Goal: Task Accomplishment & Management: Manage account settings

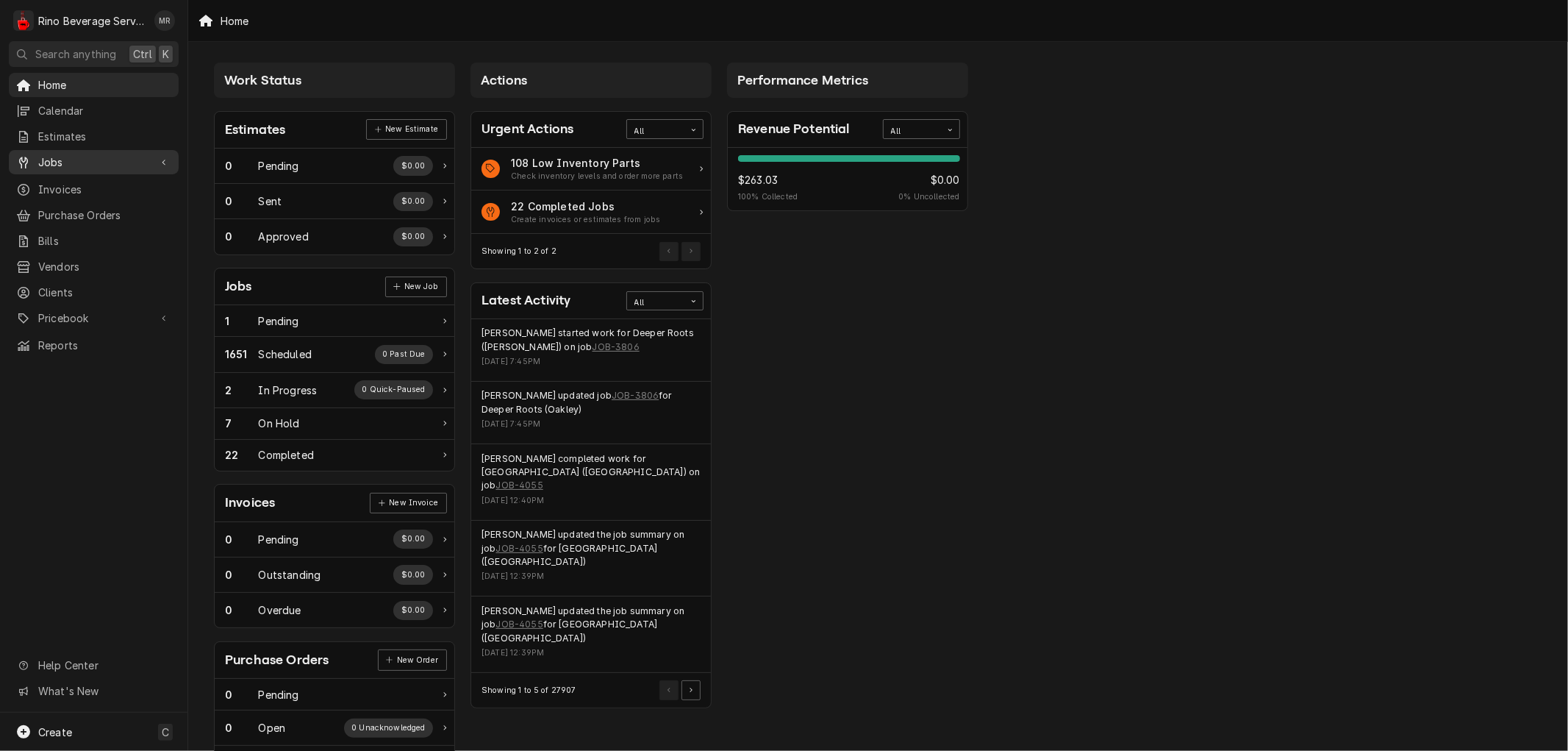
click at [64, 156] on span "Jobs" at bounding box center [93, 162] width 111 height 15
click at [74, 187] on span "Jobs" at bounding box center [104, 188] width 133 height 15
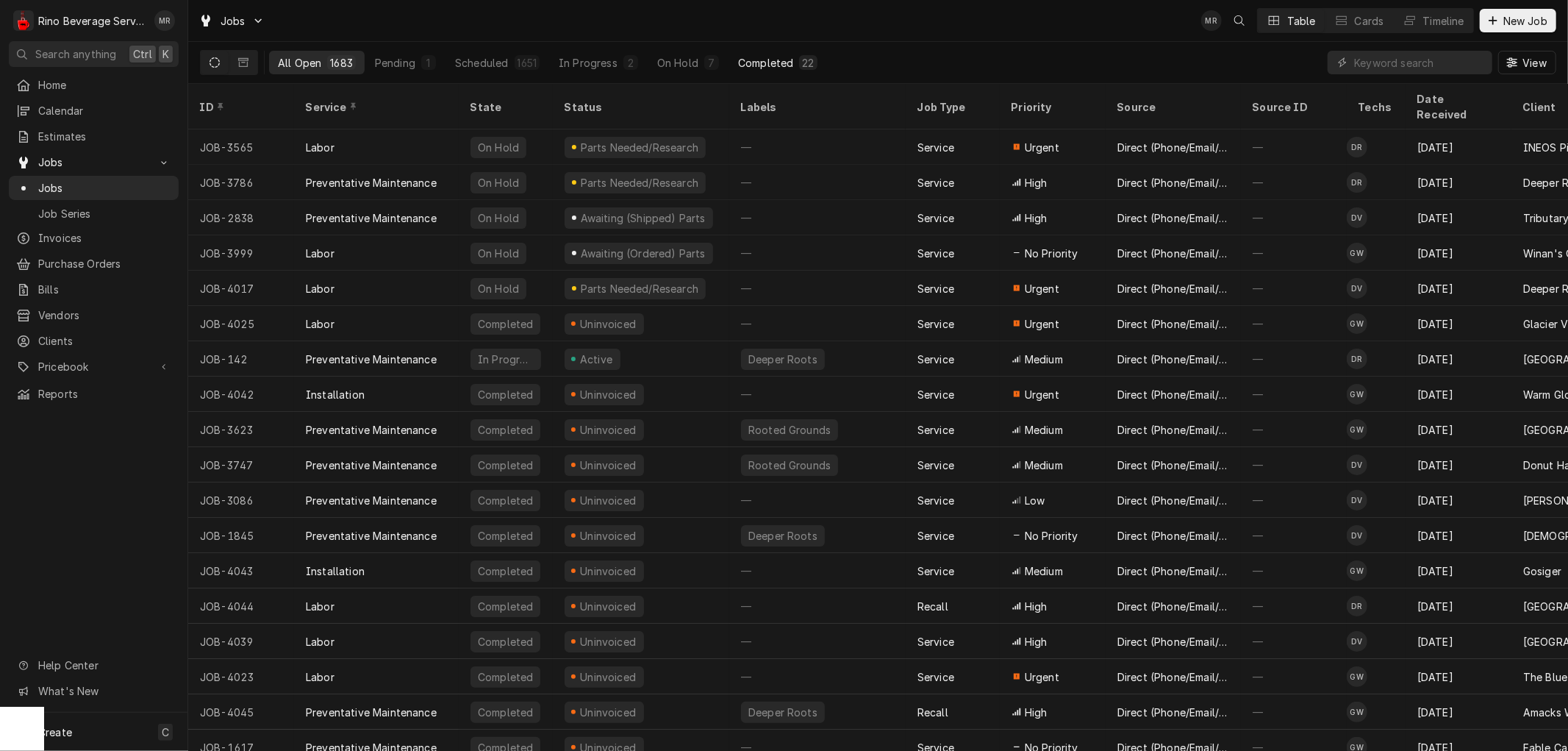
click at [775, 61] on div "Completed" at bounding box center [766, 63] width 55 height 15
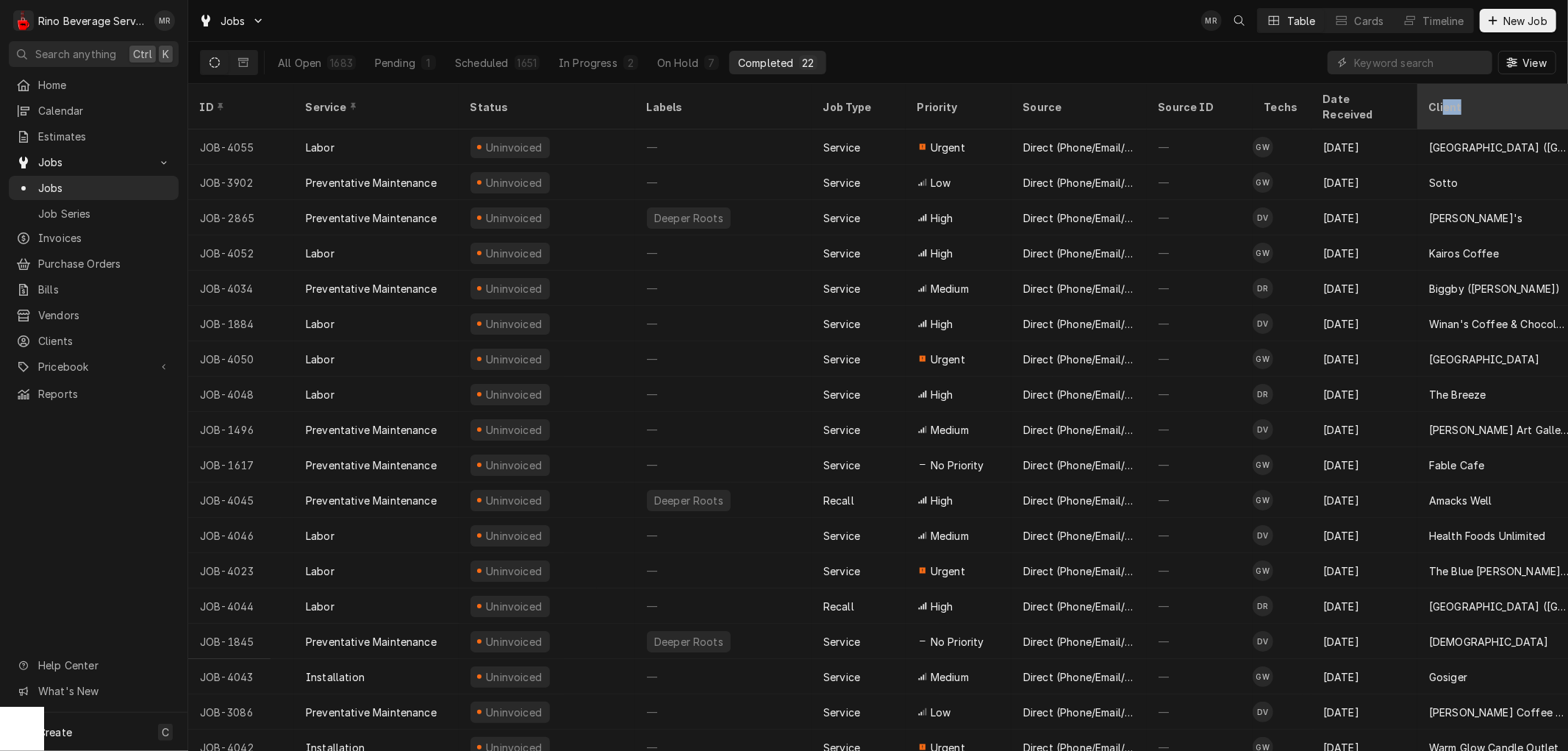
drag, startPoint x: 1439, startPoint y: 98, endPoint x: 1482, endPoint y: 91, distance: 43.6
click at [1482, 100] on div "Client" at bounding box center [1499, 107] width 138 height 15
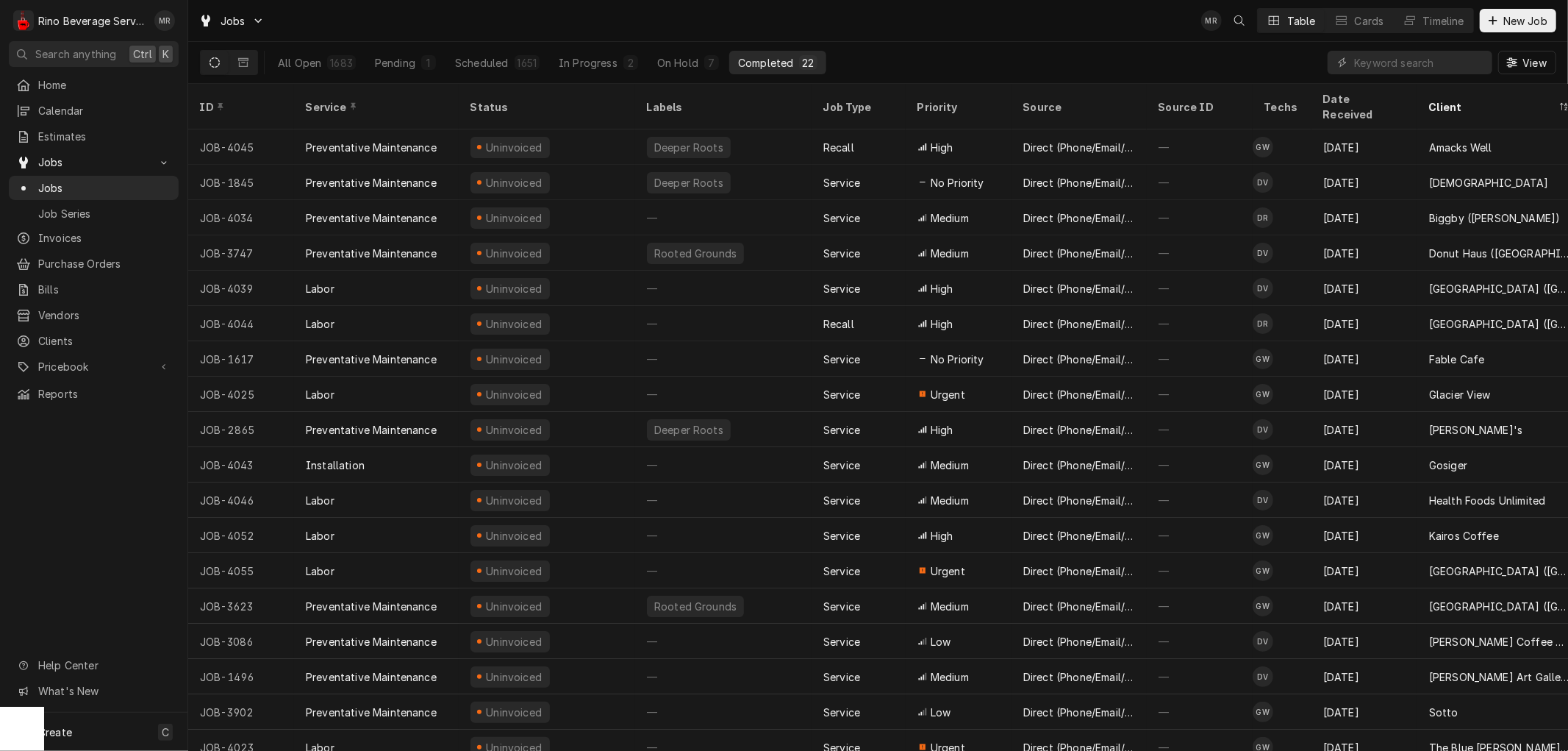
click at [1482, 100] on div "Client" at bounding box center [1492, 107] width 126 height 15
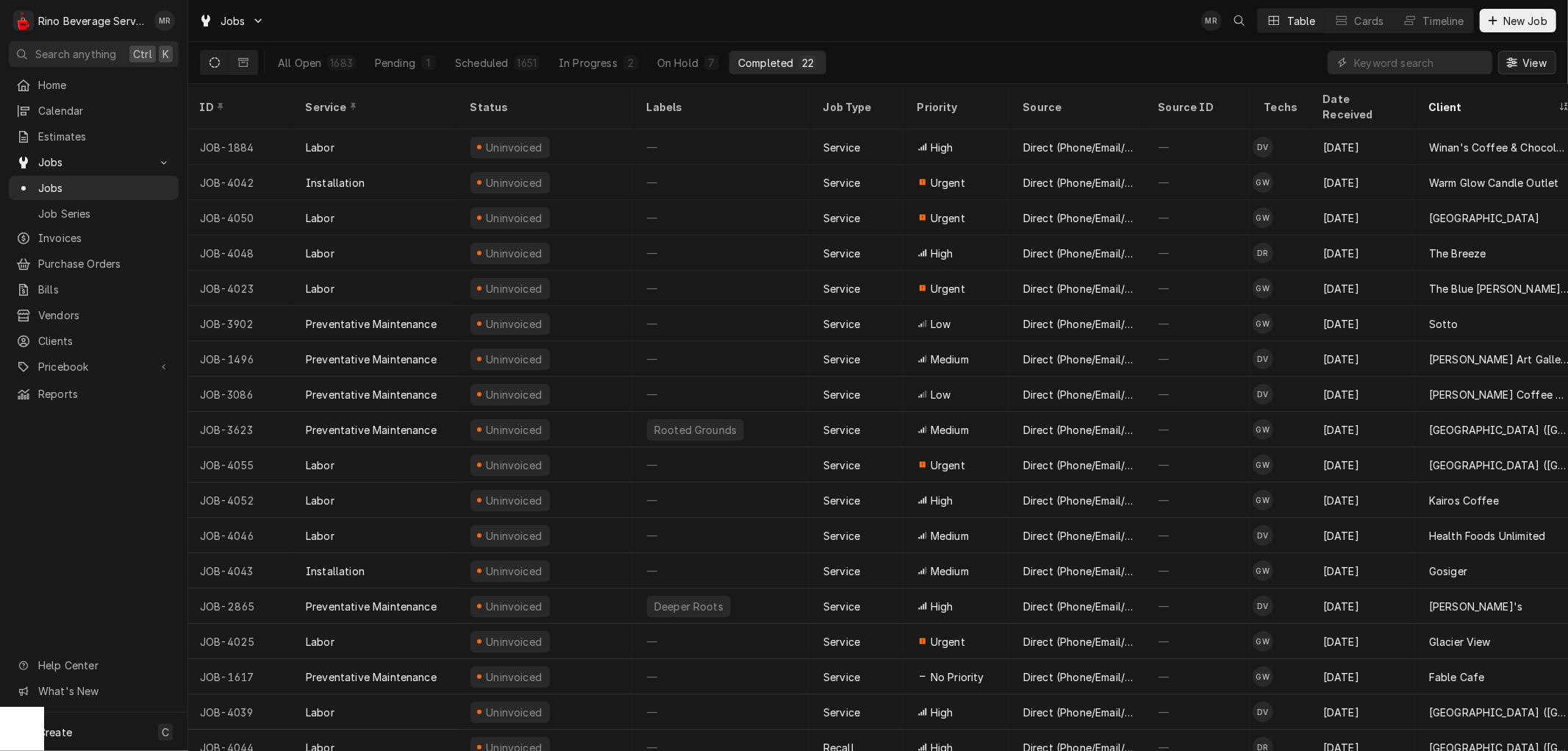
click at [1521, 64] on span "View" at bounding box center [1535, 63] width 30 height 15
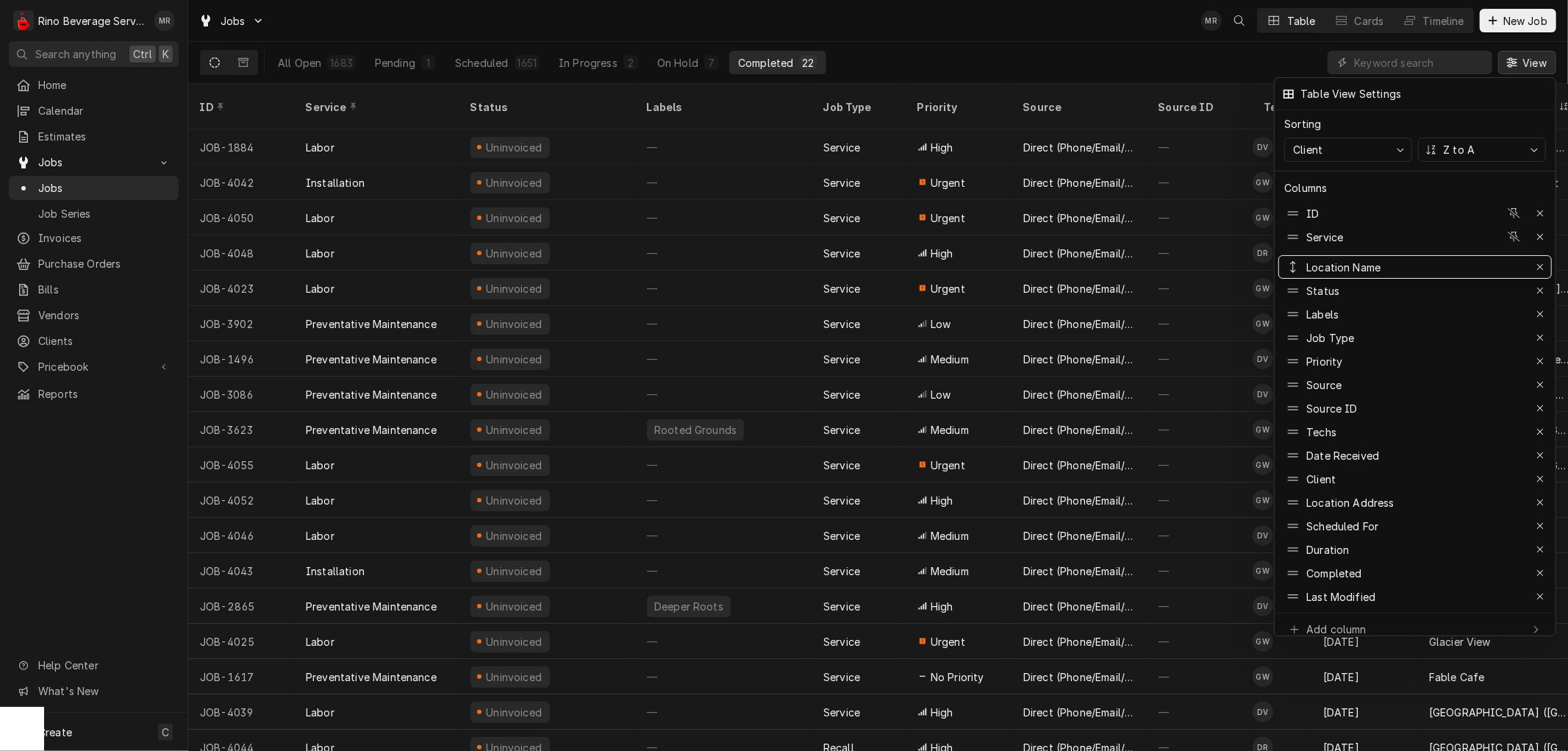
drag, startPoint x: 1347, startPoint y: 469, endPoint x: 1354, endPoint y: 256, distance: 213.1
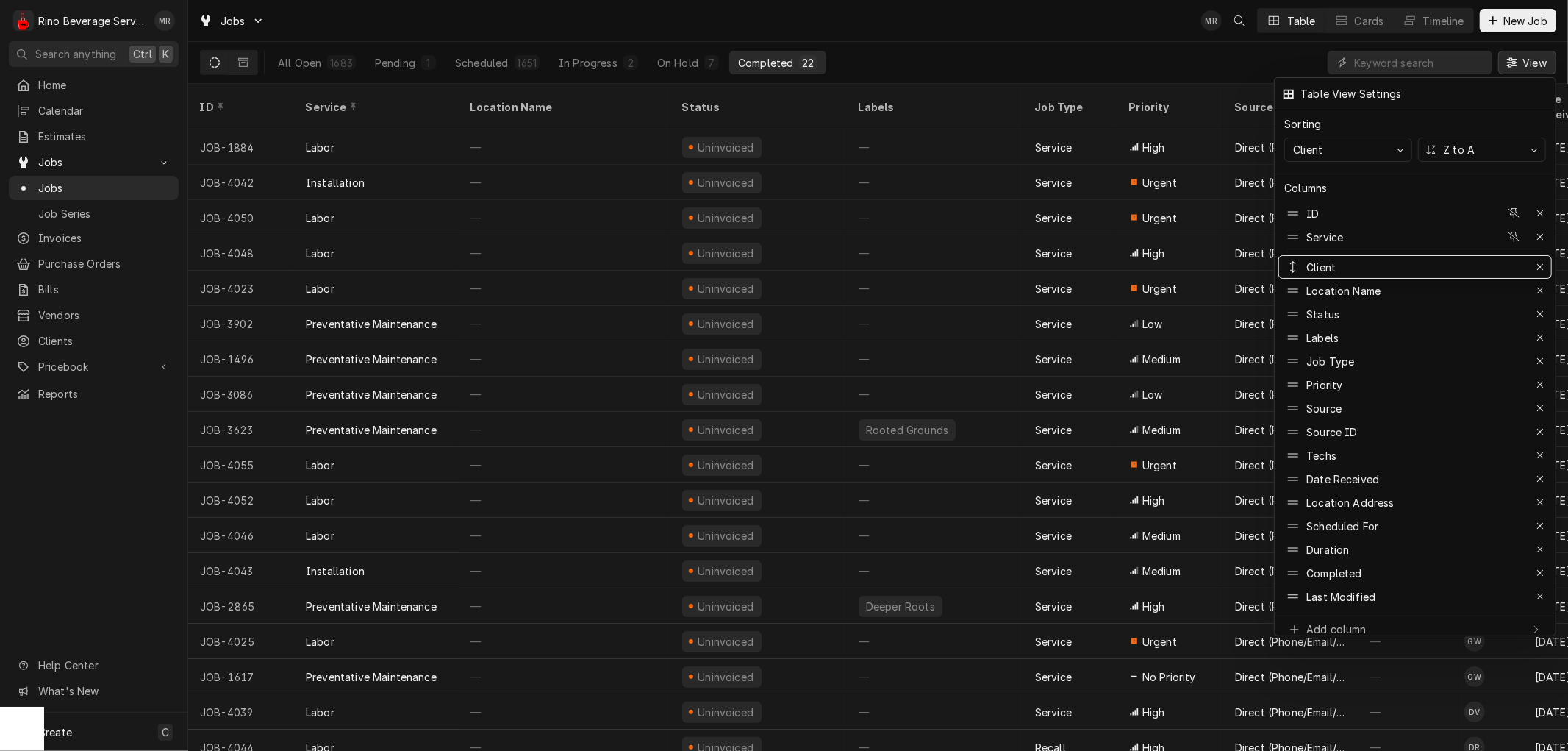
drag, startPoint x: 1354, startPoint y: 467, endPoint x: 1343, endPoint y: 254, distance: 213.3
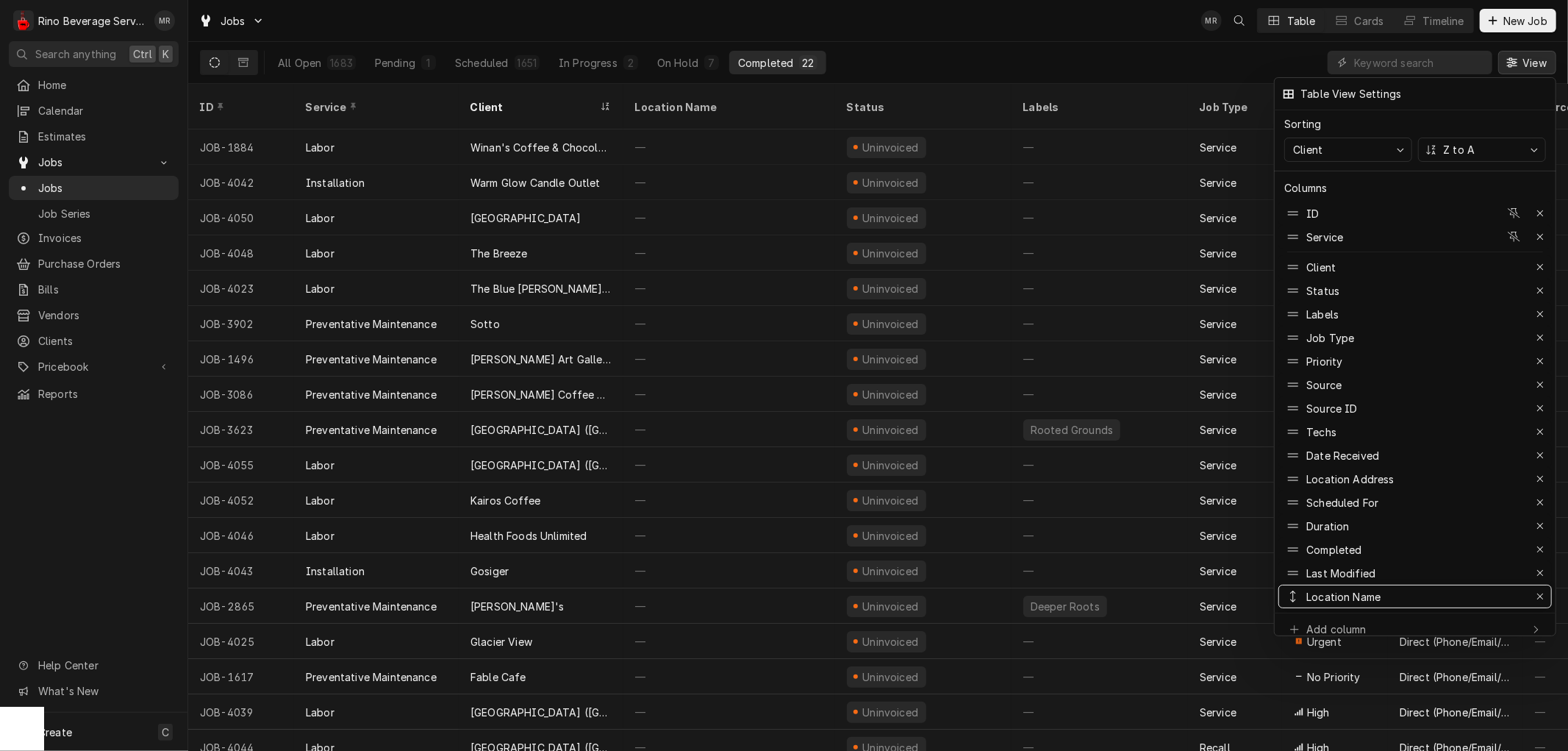
drag, startPoint x: 1347, startPoint y: 277, endPoint x: 1384, endPoint y: 591, distance: 316.2
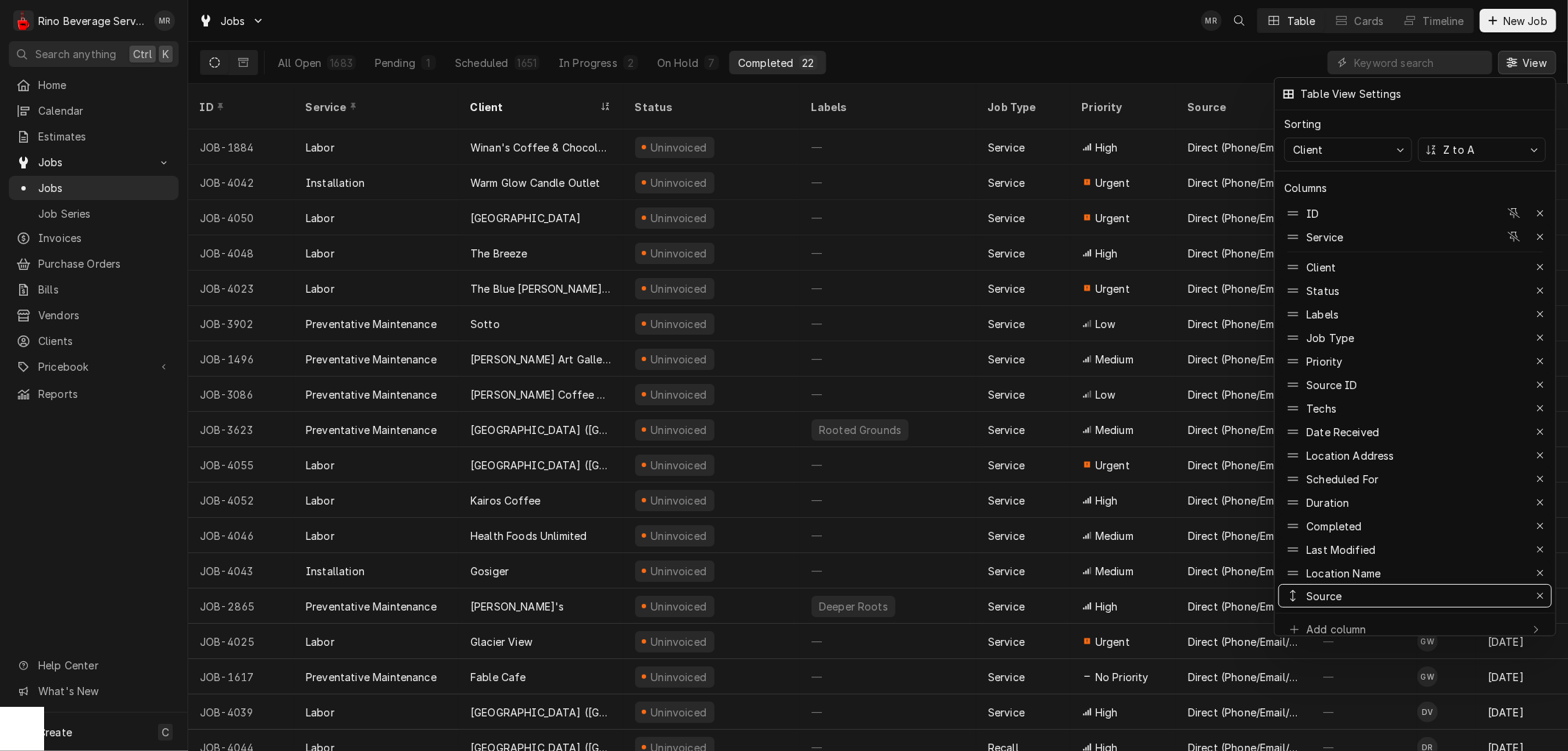
drag, startPoint x: 1328, startPoint y: 373, endPoint x: 1340, endPoint y: 584, distance: 211.3
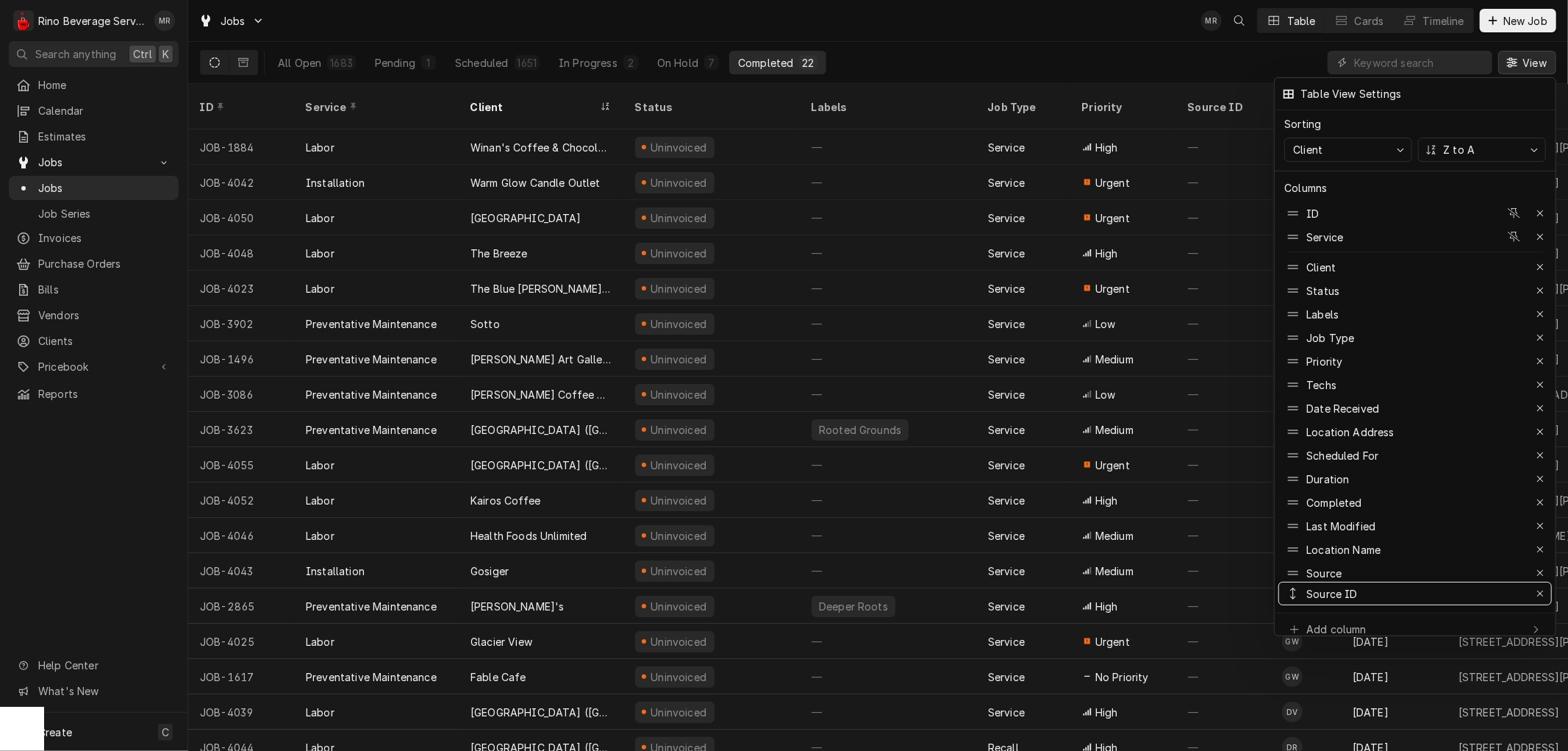
drag, startPoint x: 1328, startPoint y: 366, endPoint x: 1345, endPoint y: 576, distance: 210.7
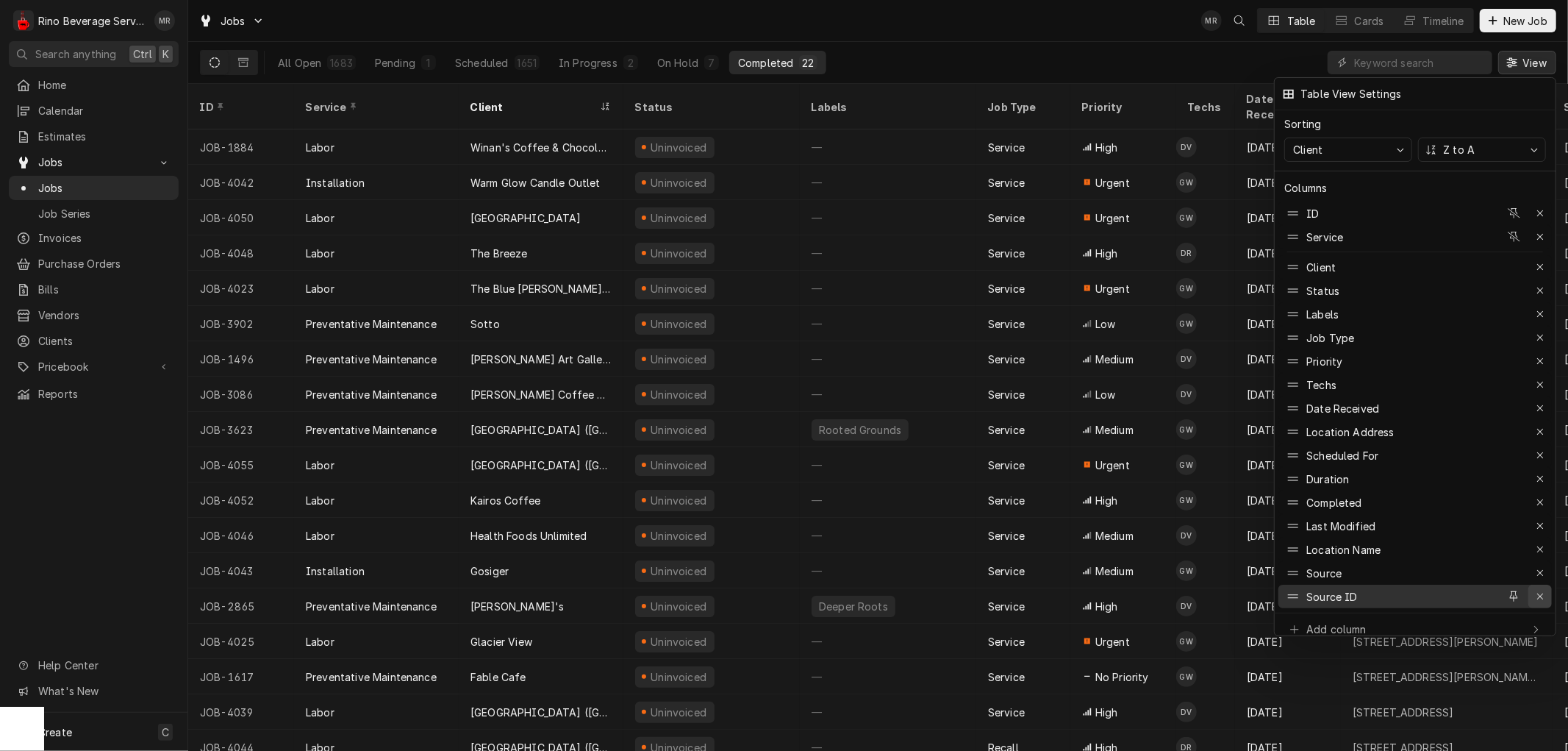
click at [1541, 591] on icon "button" at bounding box center [1541, 595] width 9 height 10
click at [1541, 568] on icon "button" at bounding box center [1541, 573] width 9 height 10
click at [1541, 544] on icon "button" at bounding box center [1541, 549] width 9 height 10
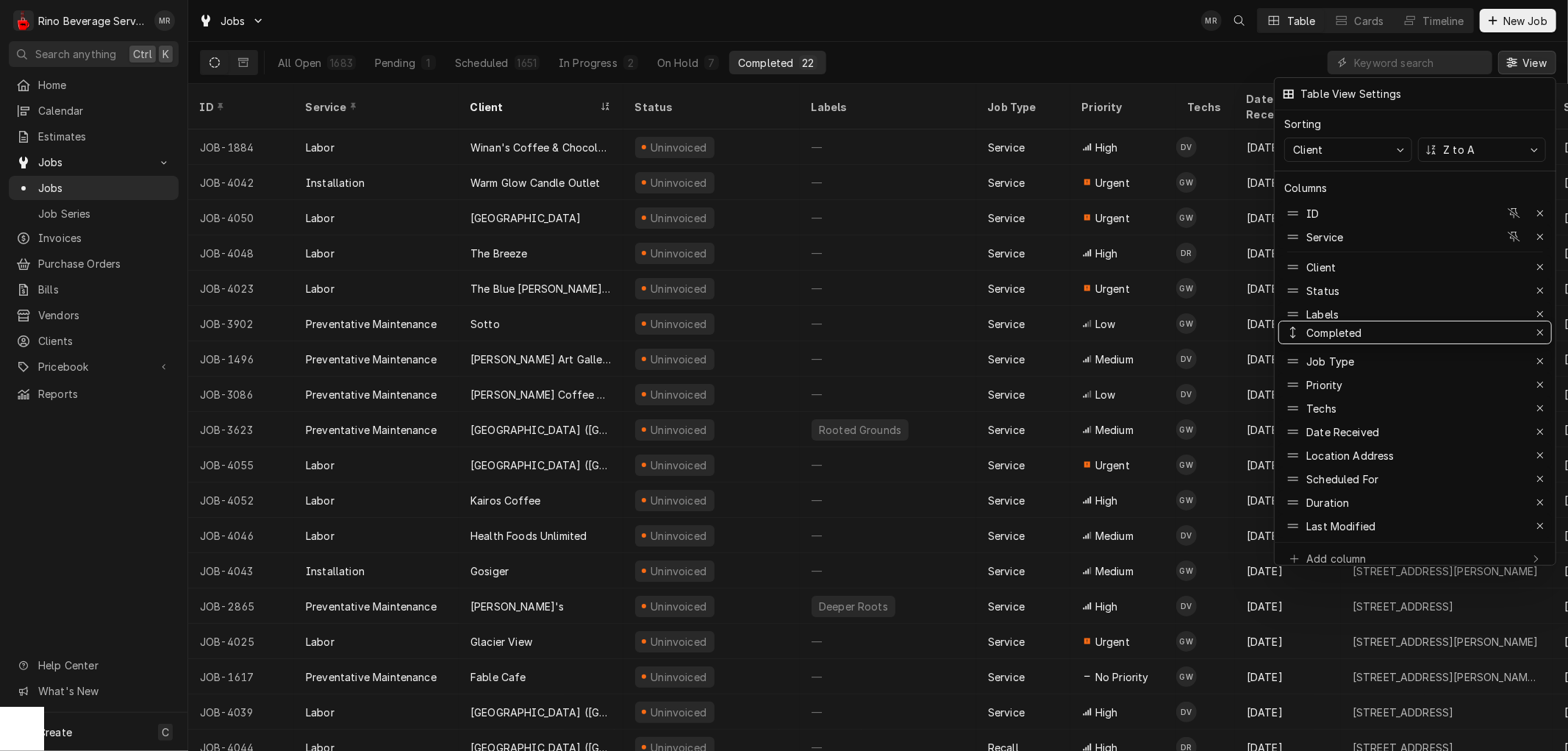
drag, startPoint x: 1358, startPoint y: 496, endPoint x: 1365, endPoint y: 326, distance: 170.1
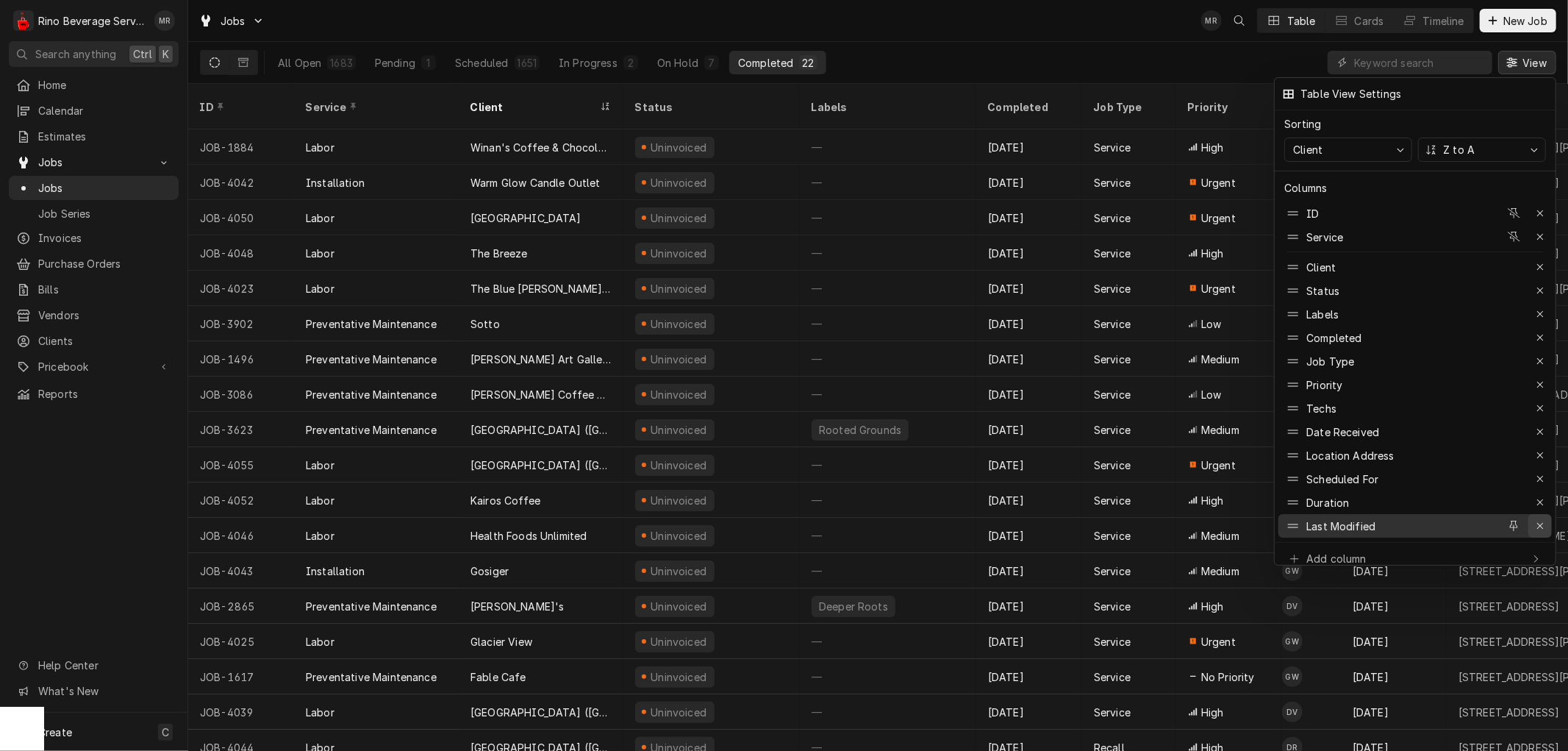
click at [1541, 521] on icon "button" at bounding box center [1541, 525] width 9 height 10
drag, startPoint x: 1395, startPoint y: 446, endPoint x: 1395, endPoint y: 280, distance: 166.0
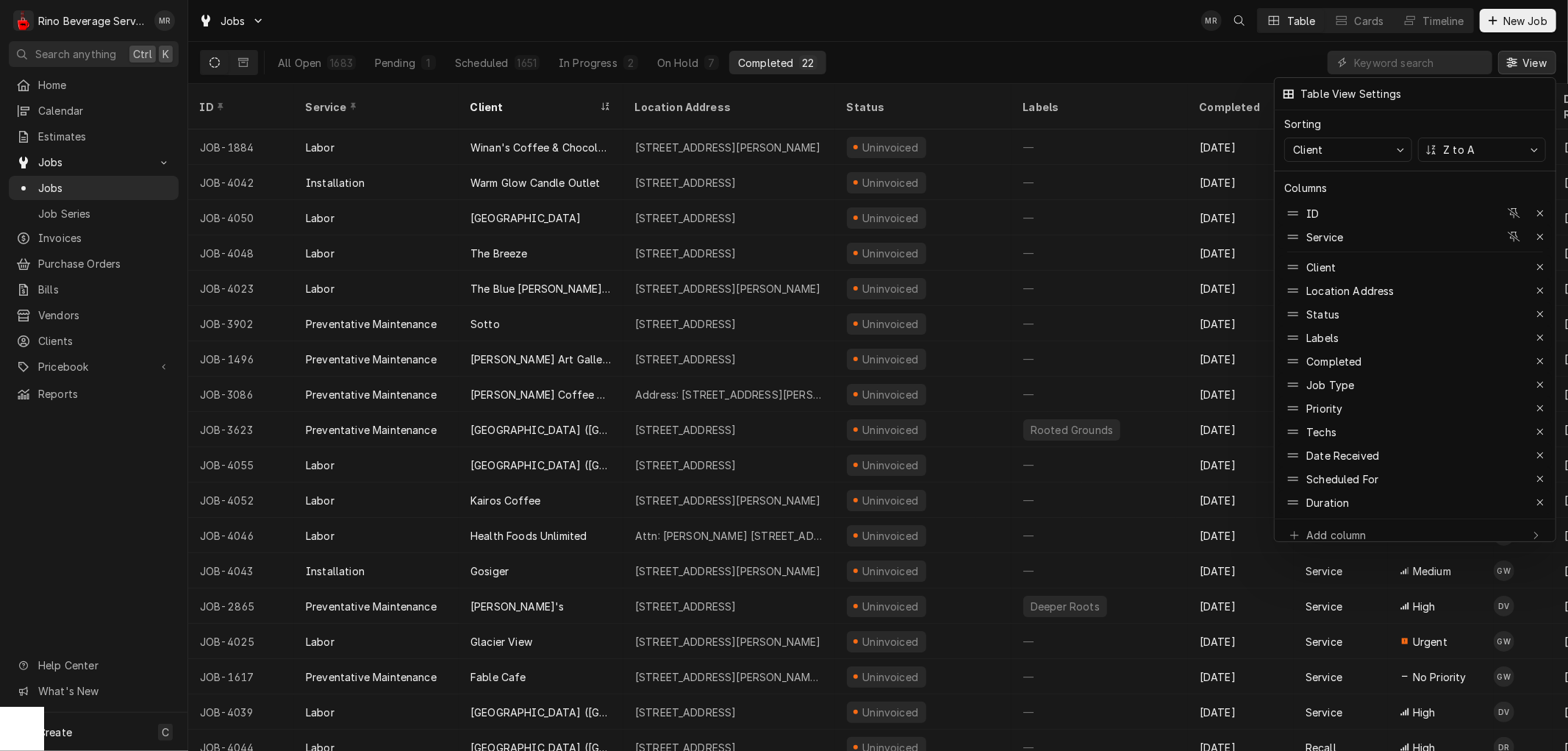
click at [1152, 54] on div at bounding box center [784, 376] width 1568 height 751
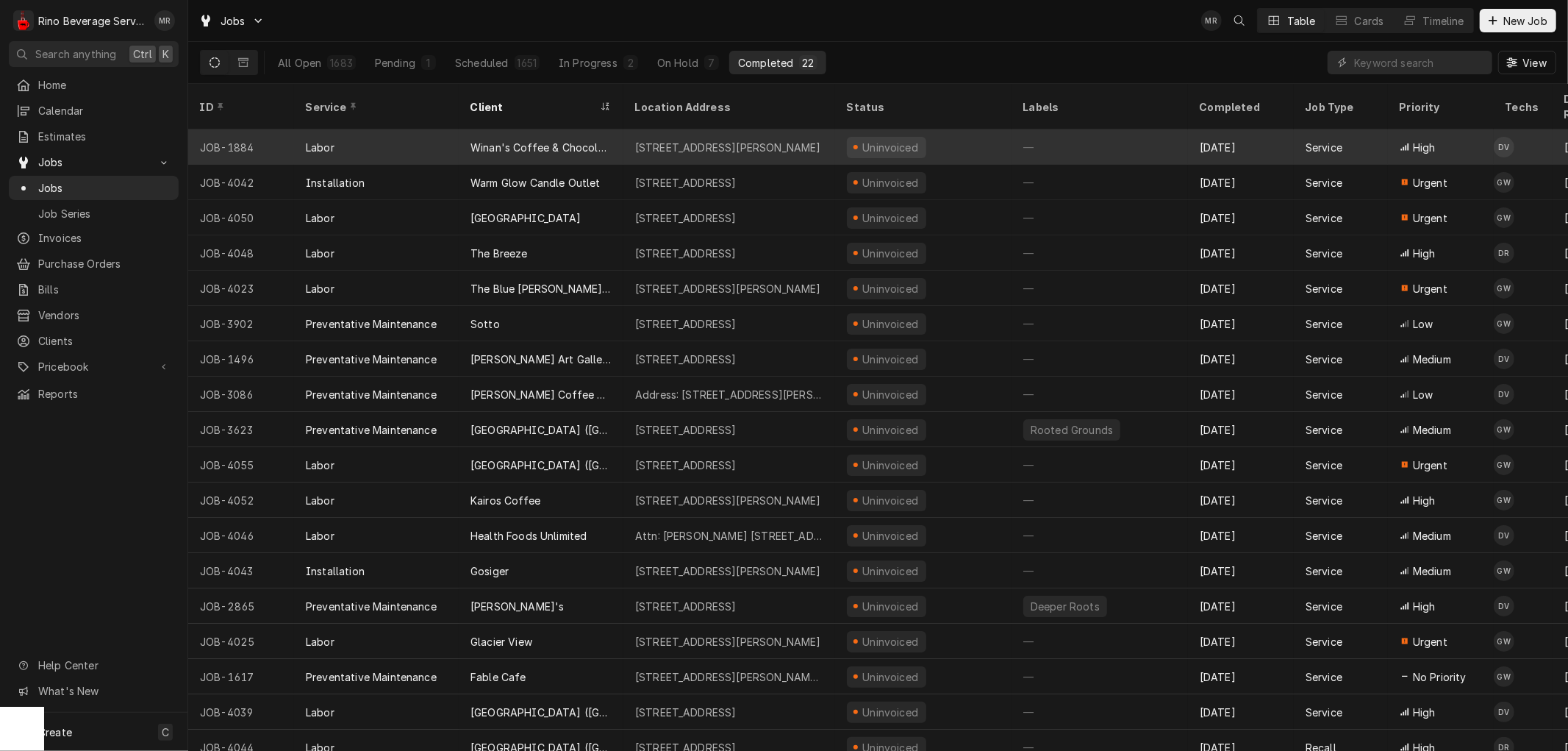
click at [794, 139] on div "6735 Miller Lane, Vandalia, OH 45414" at bounding box center [728, 147] width 186 height 15
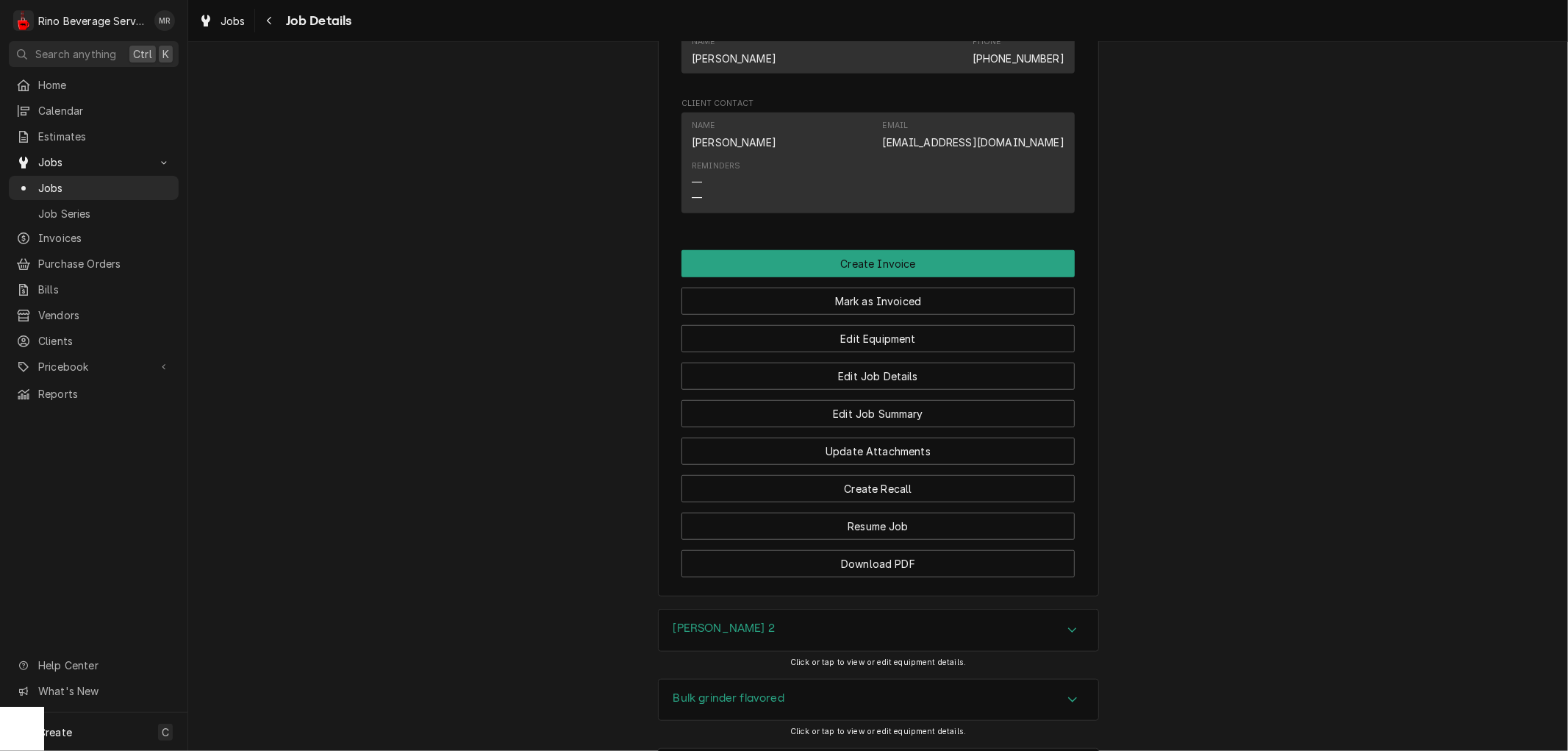
scroll to position [829, 0]
click at [811, 425] on button "Edit Job Summary" at bounding box center [878, 414] width 393 height 27
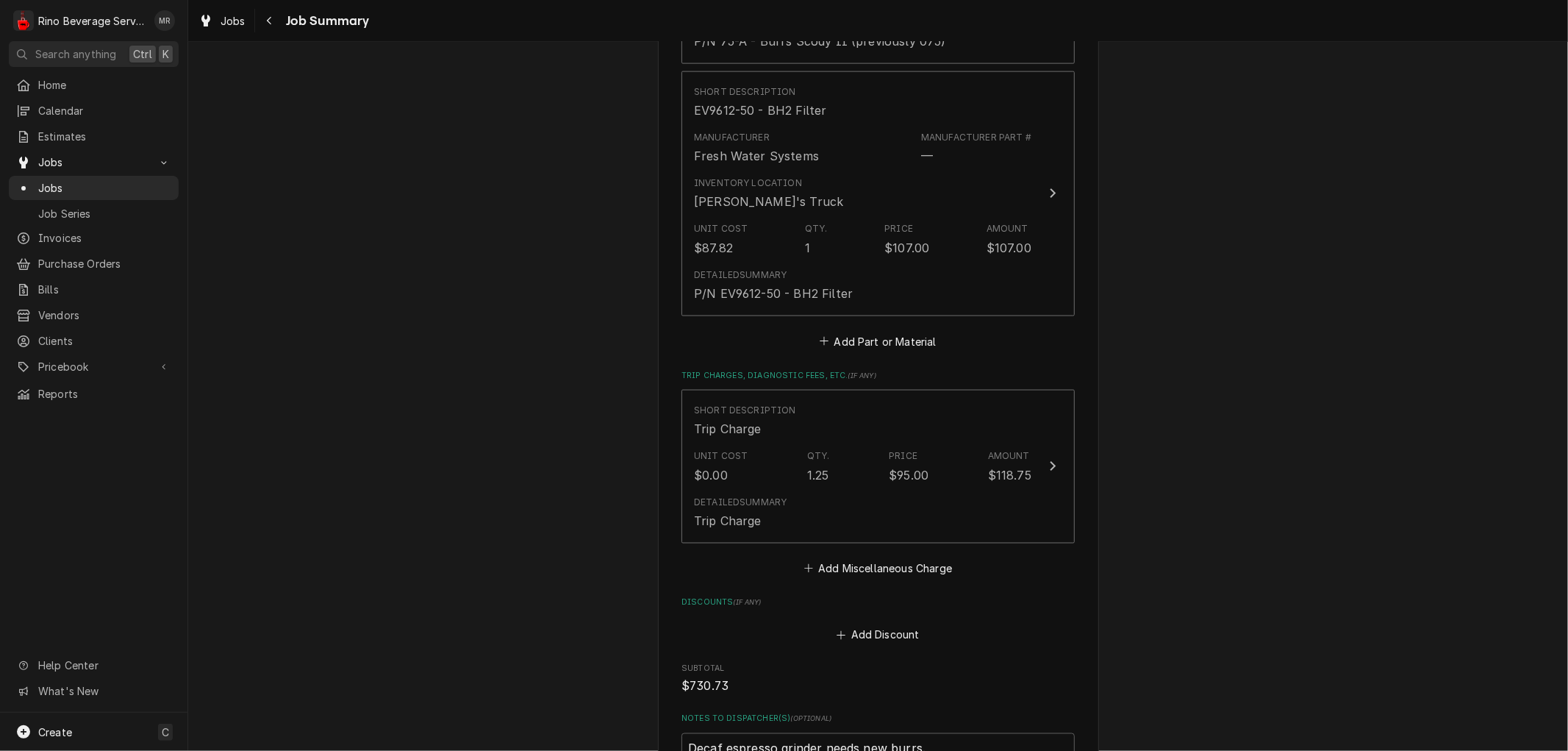
scroll to position [1878, 0]
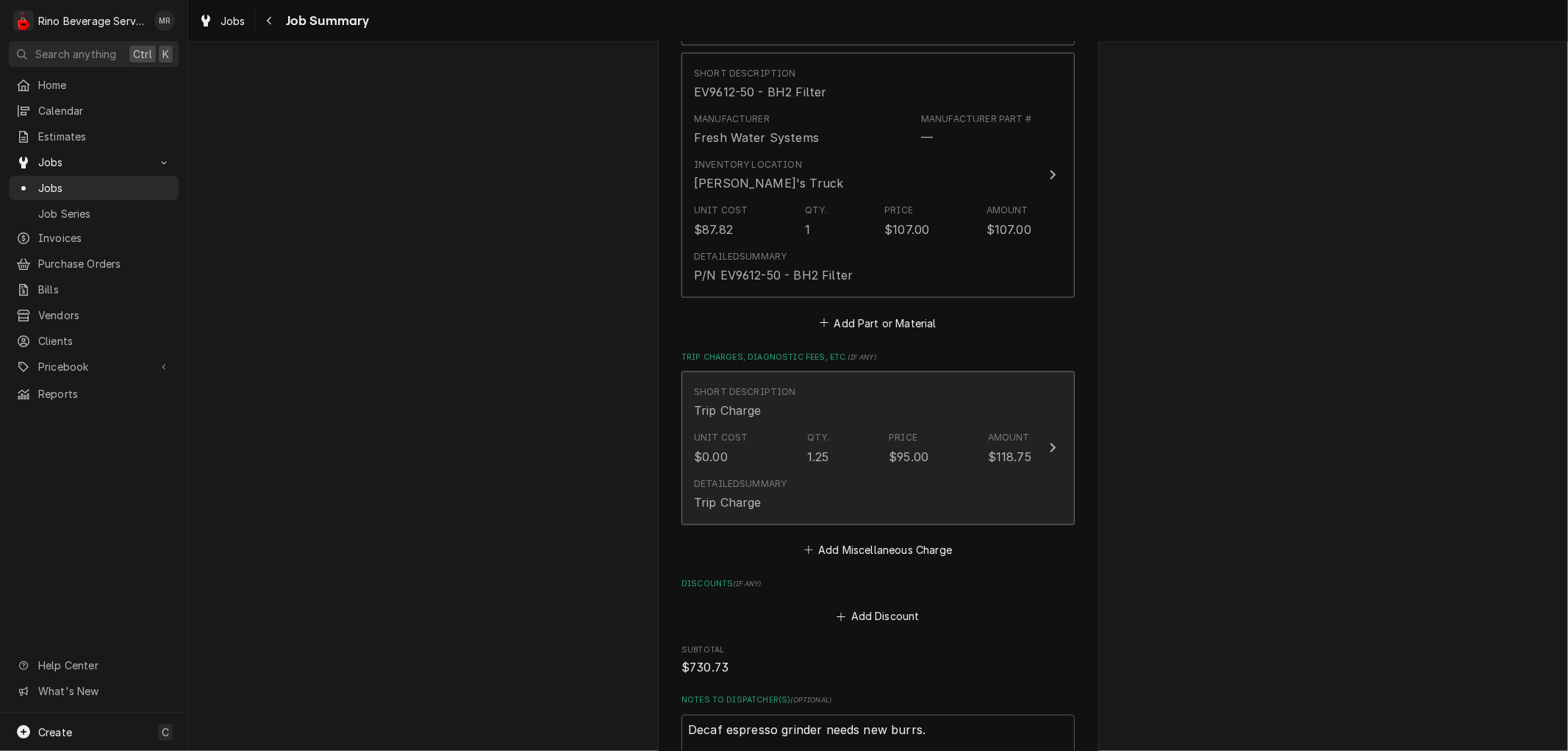
click at [825, 449] on div "Unit Cost $0.00 Qty. 1.25 Price $95.00 Amount $118.75" at bounding box center [863, 448] width 337 height 46
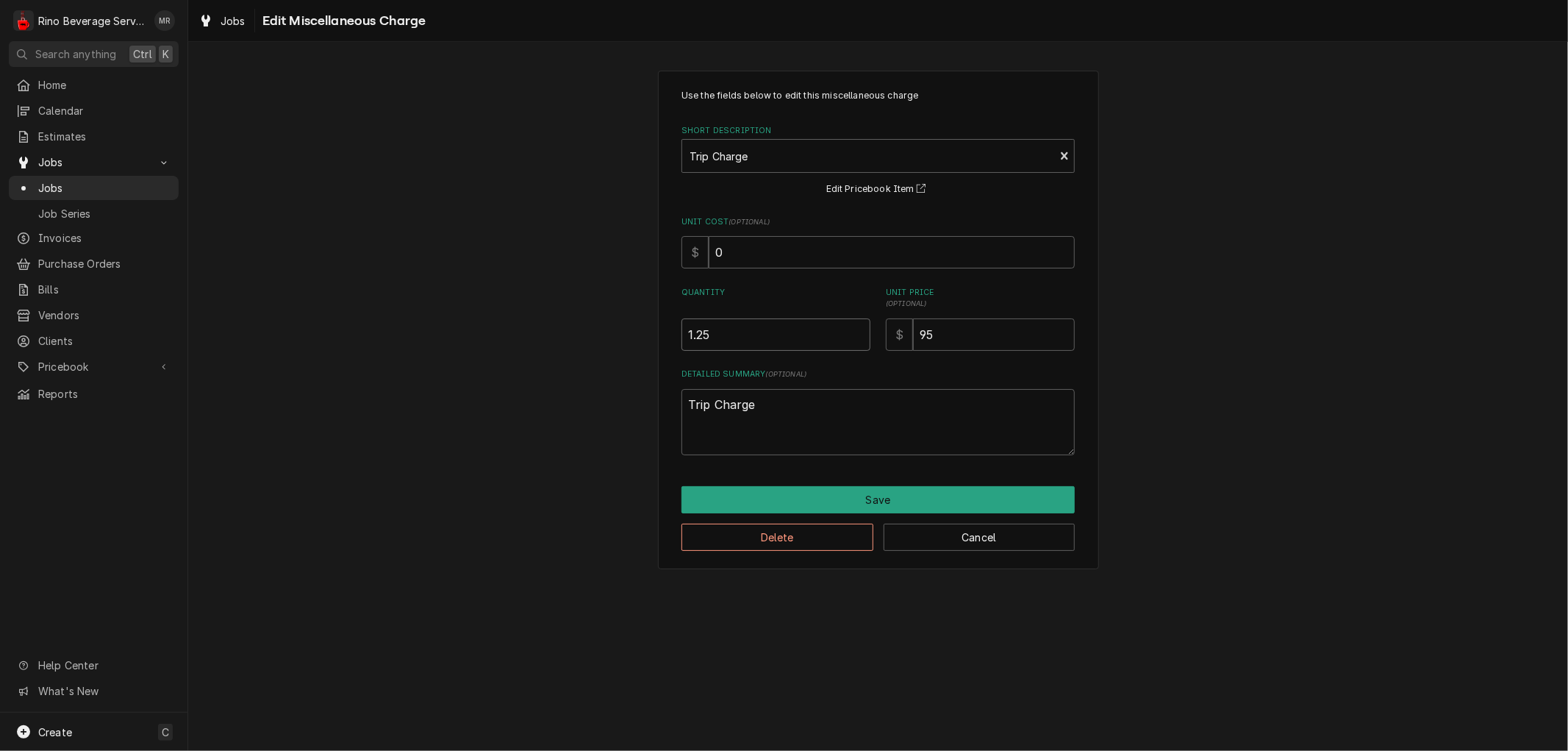
type textarea "x"
type input "1"
click at [861, 336] on input "1" at bounding box center [775, 335] width 189 height 32
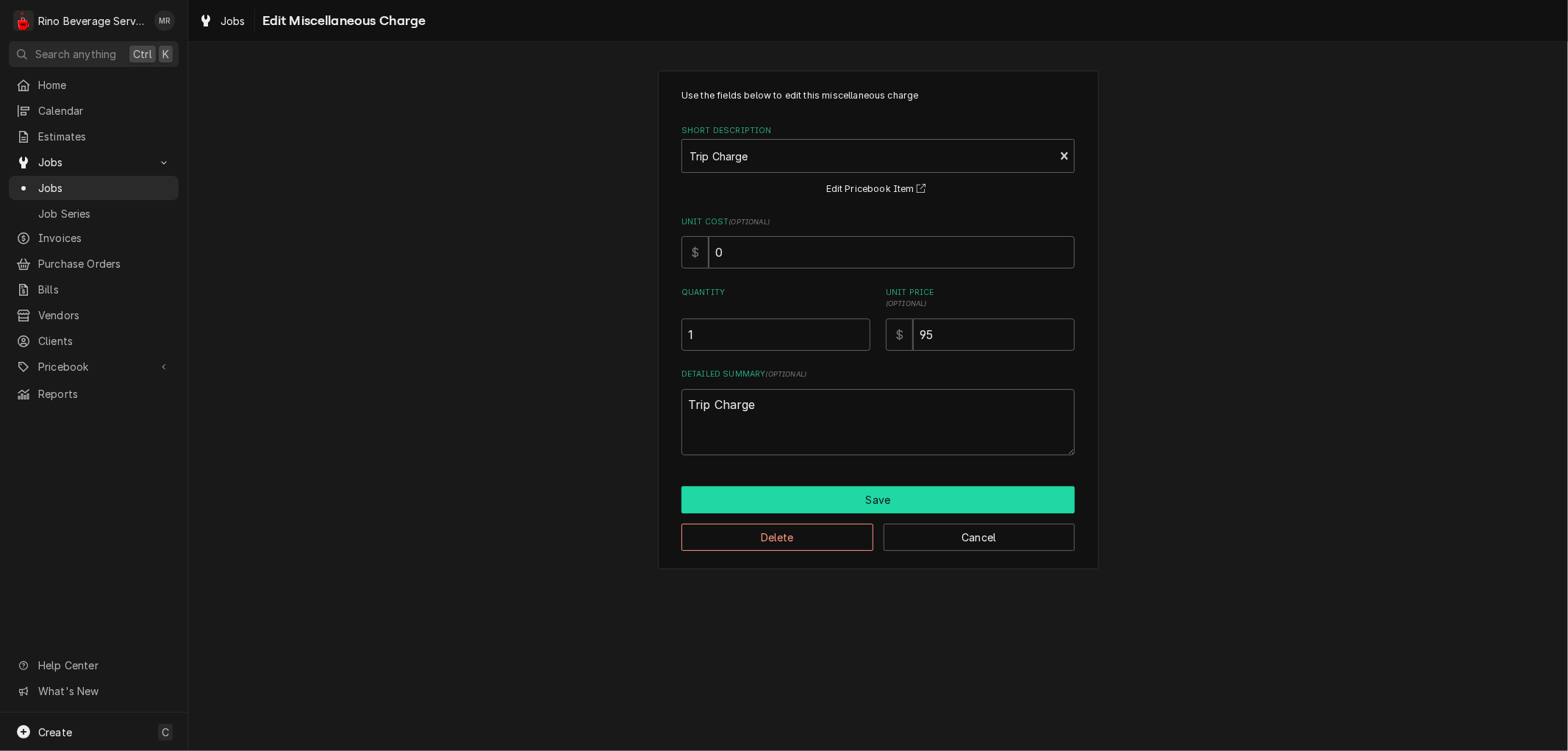
click at [849, 493] on button "Save" at bounding box center [878, 500] width 393 height 27
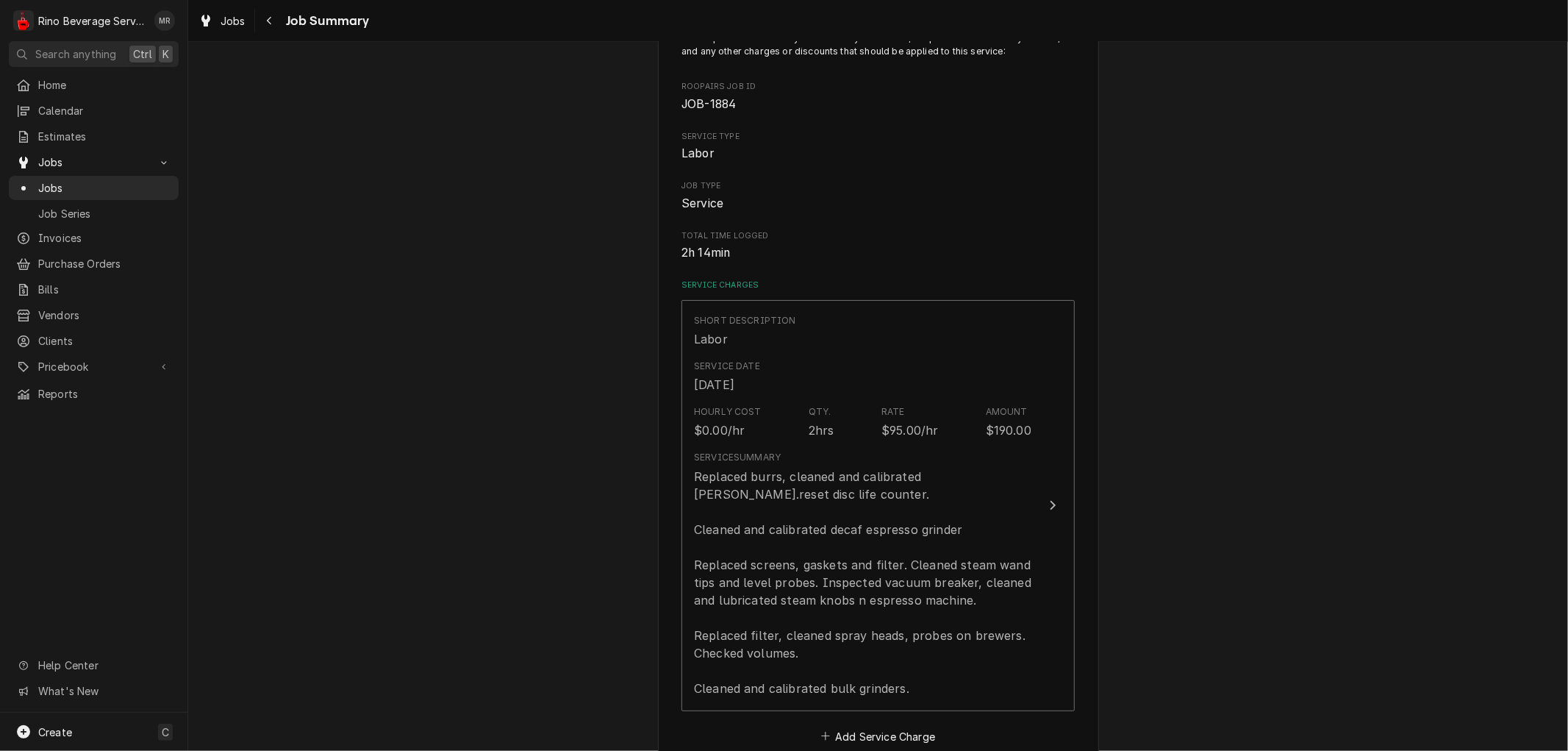
scroll to position [163, 0]
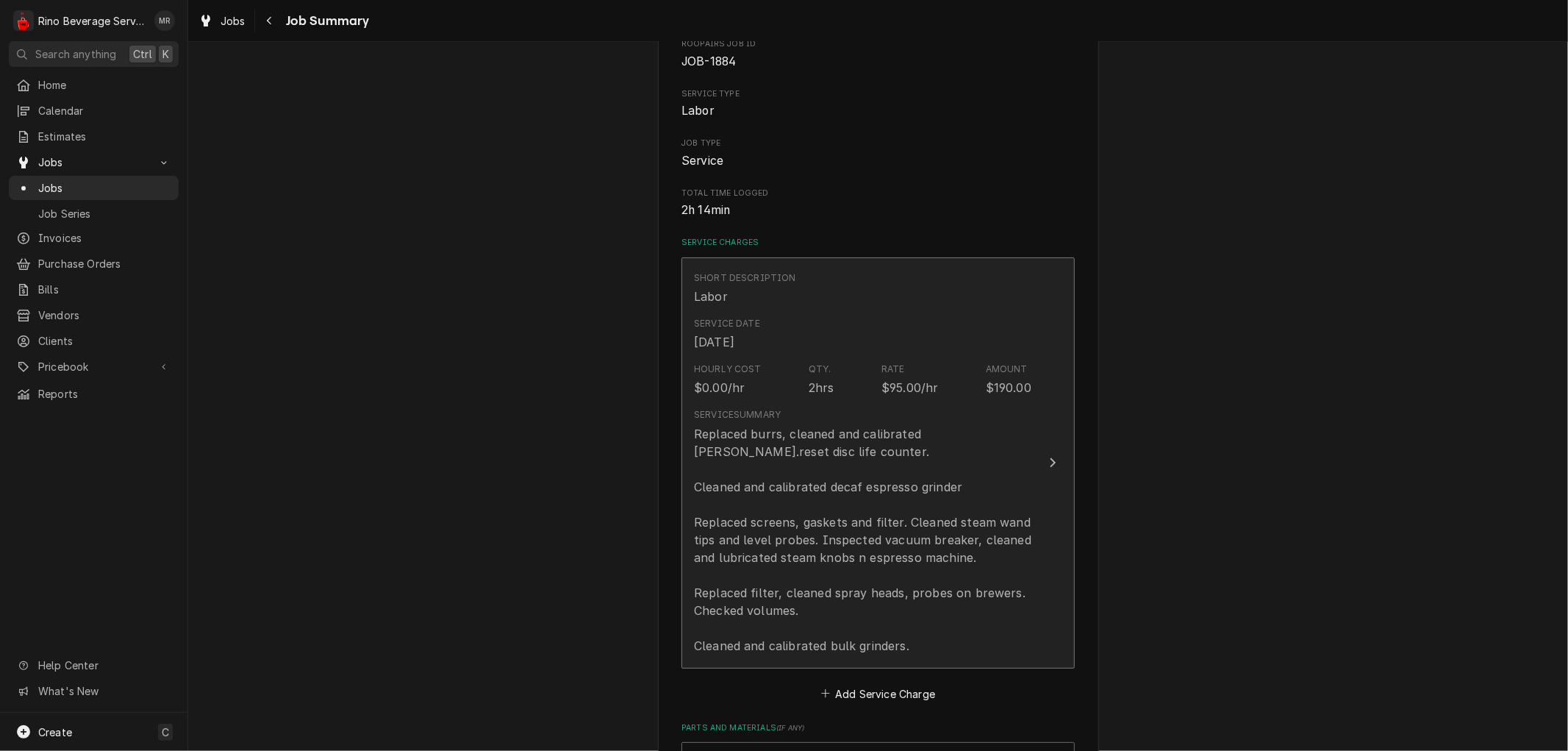
click at [834, 375] on div "Hourly Cost $0.00/hr Qty. 2hrs Rate $95.00/hr Amount $190.00" at bounding box center [863, 379] width 337 height 46
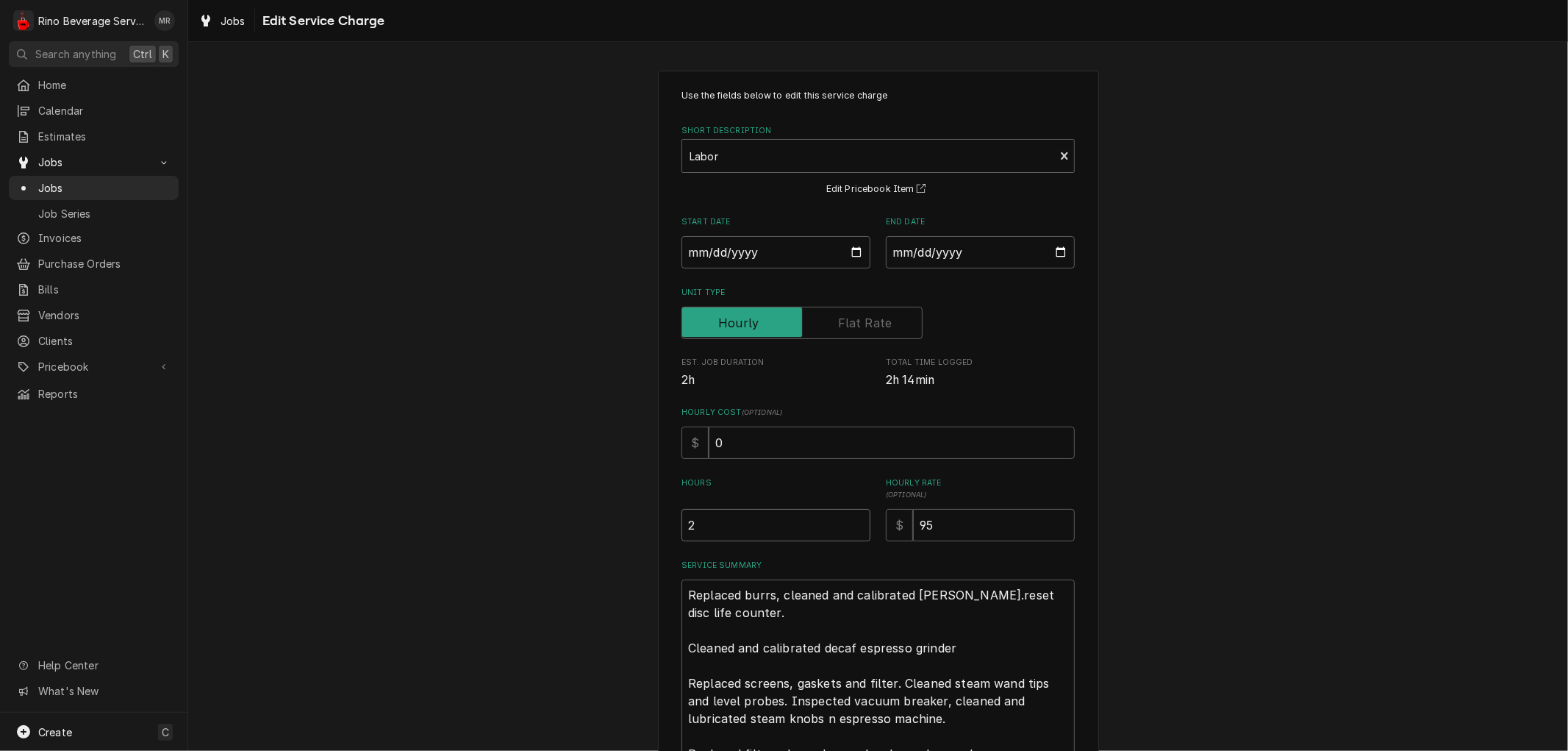
type textarea "x"
type input "2.5"
click at [849, 519] on input "2.5" at bounding box center [775, 525] width 189 height 32
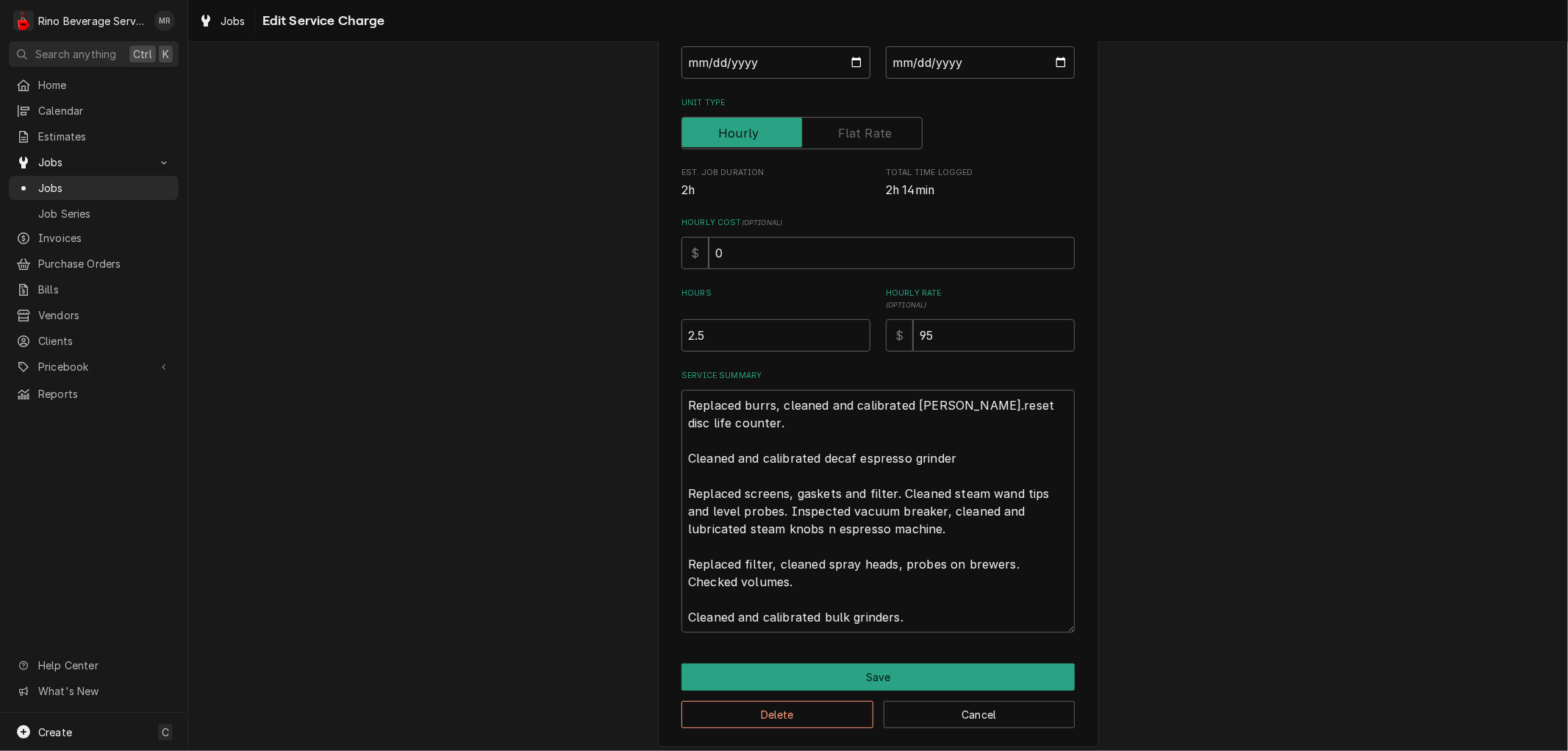
scroll to position [198, 0]
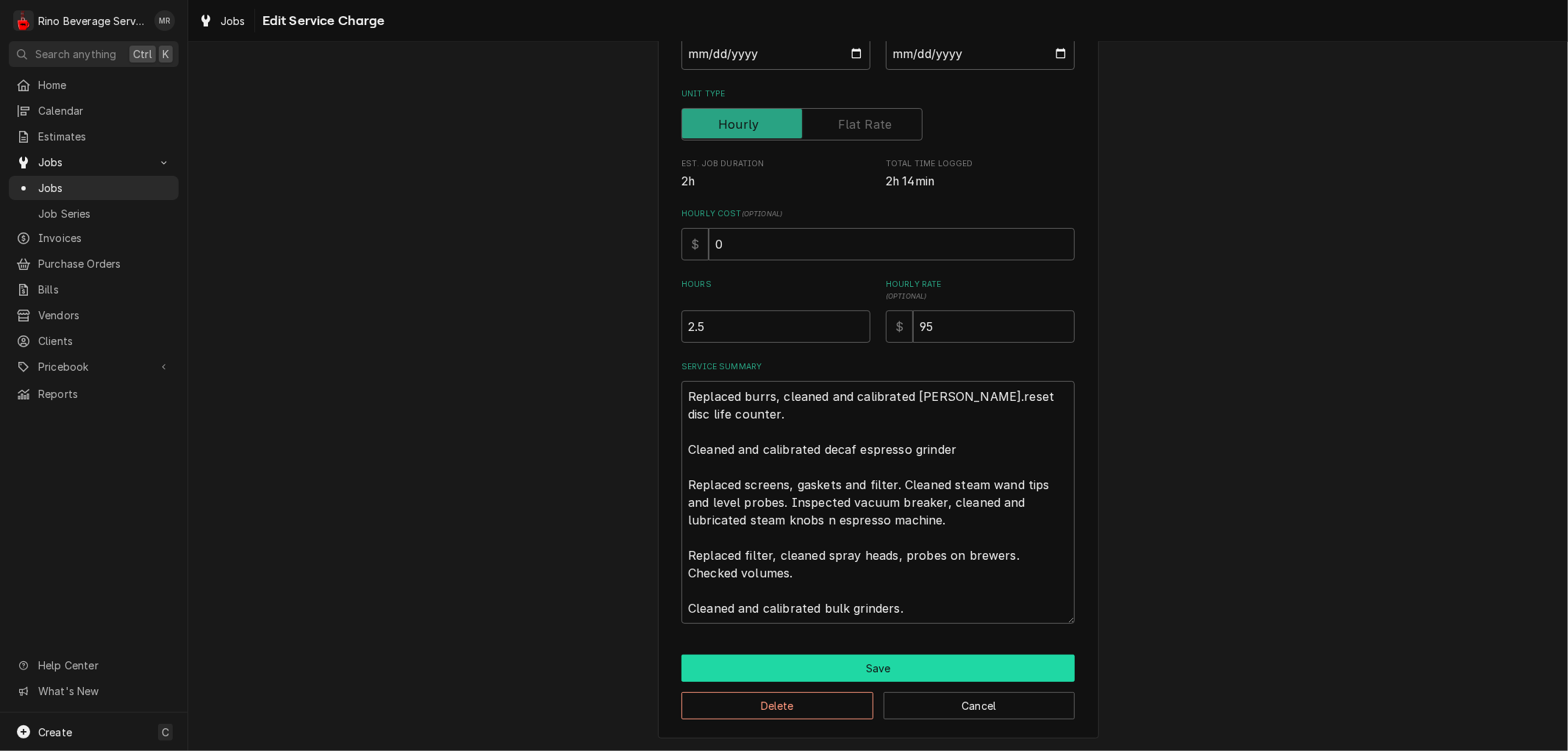
click at [858, 663] on button "Save" at bounding box center [878, 668] width 393 height 27
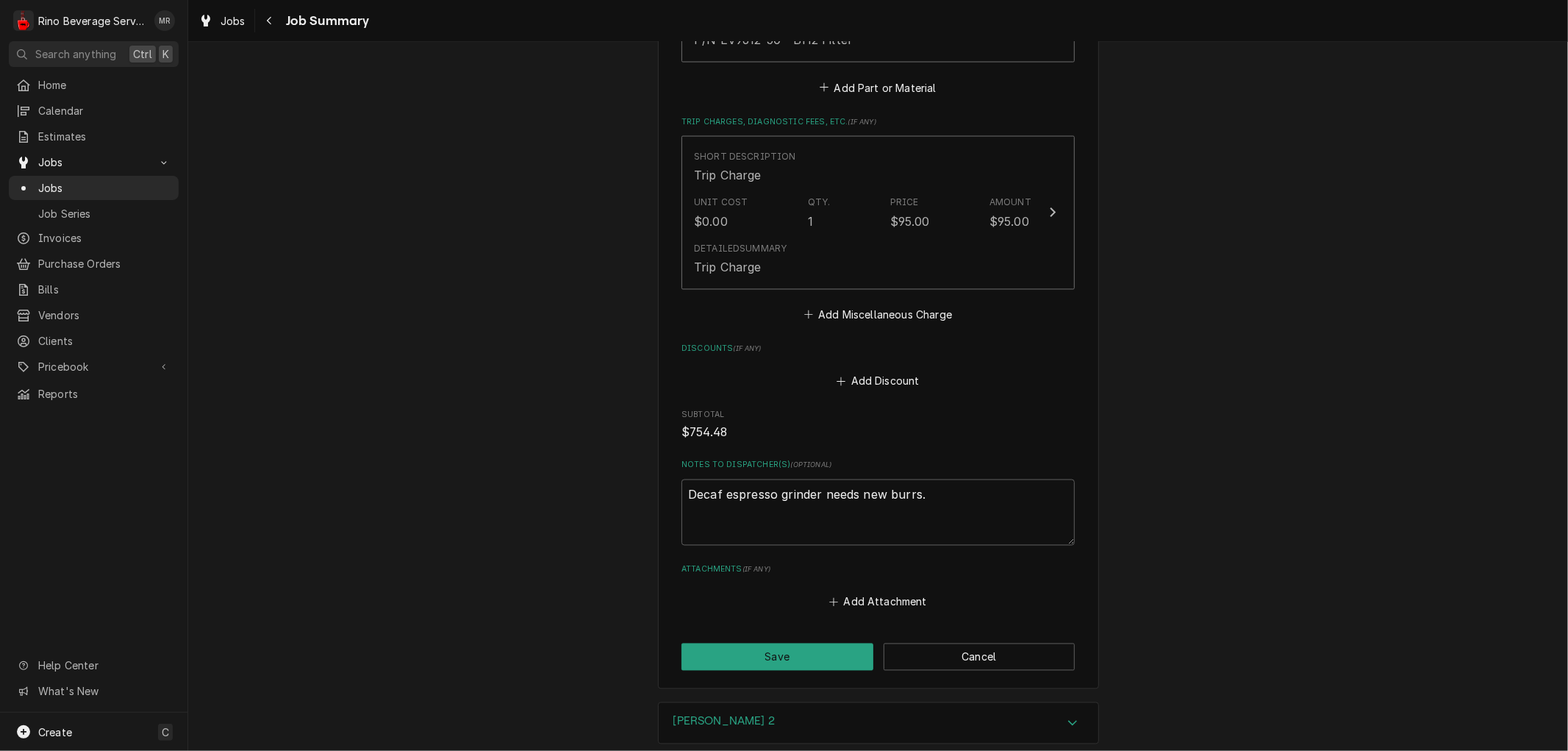
scroll to position [2206, 0]
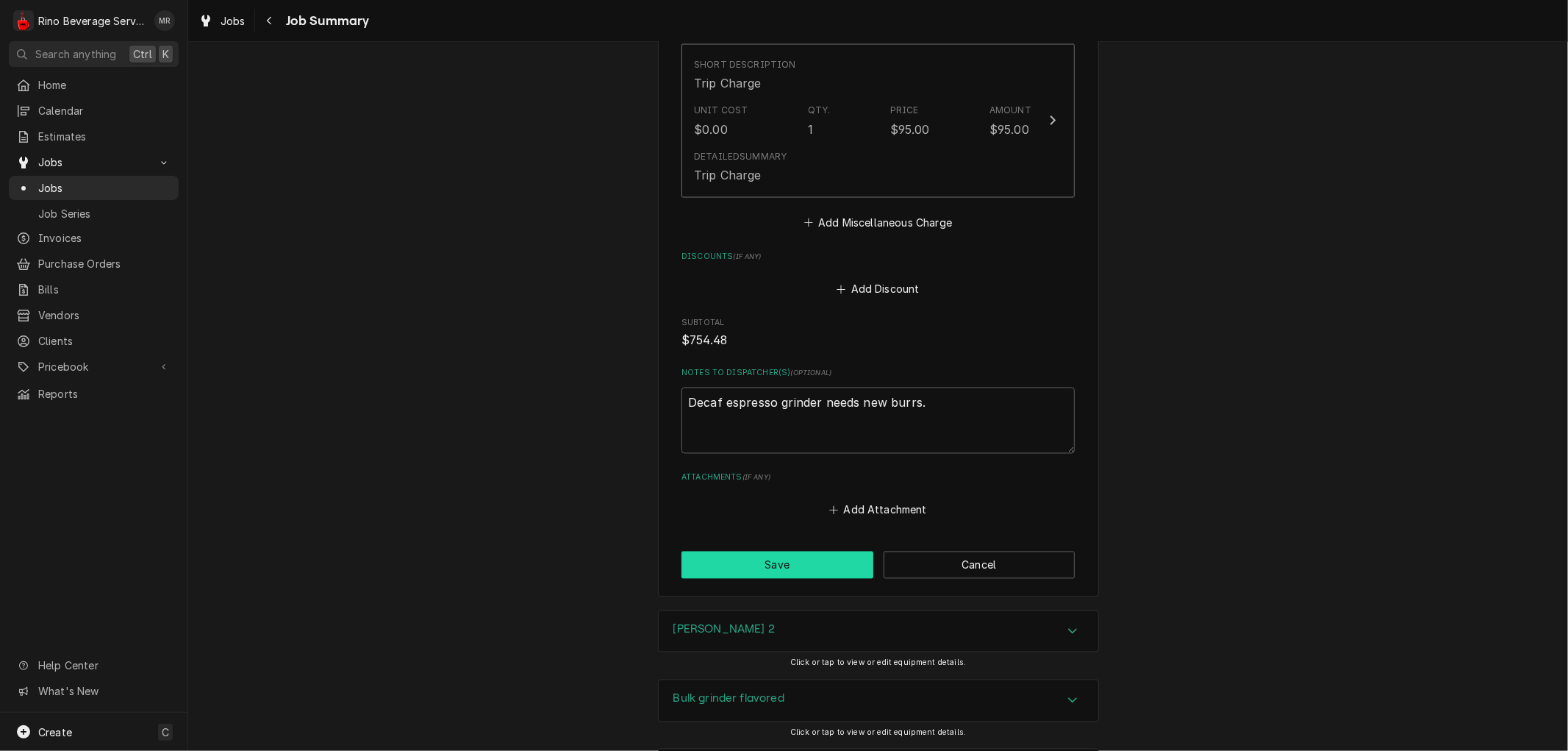
click at [767, 561] on button "Save" at bounding box center [777, 565] width 191 height 27
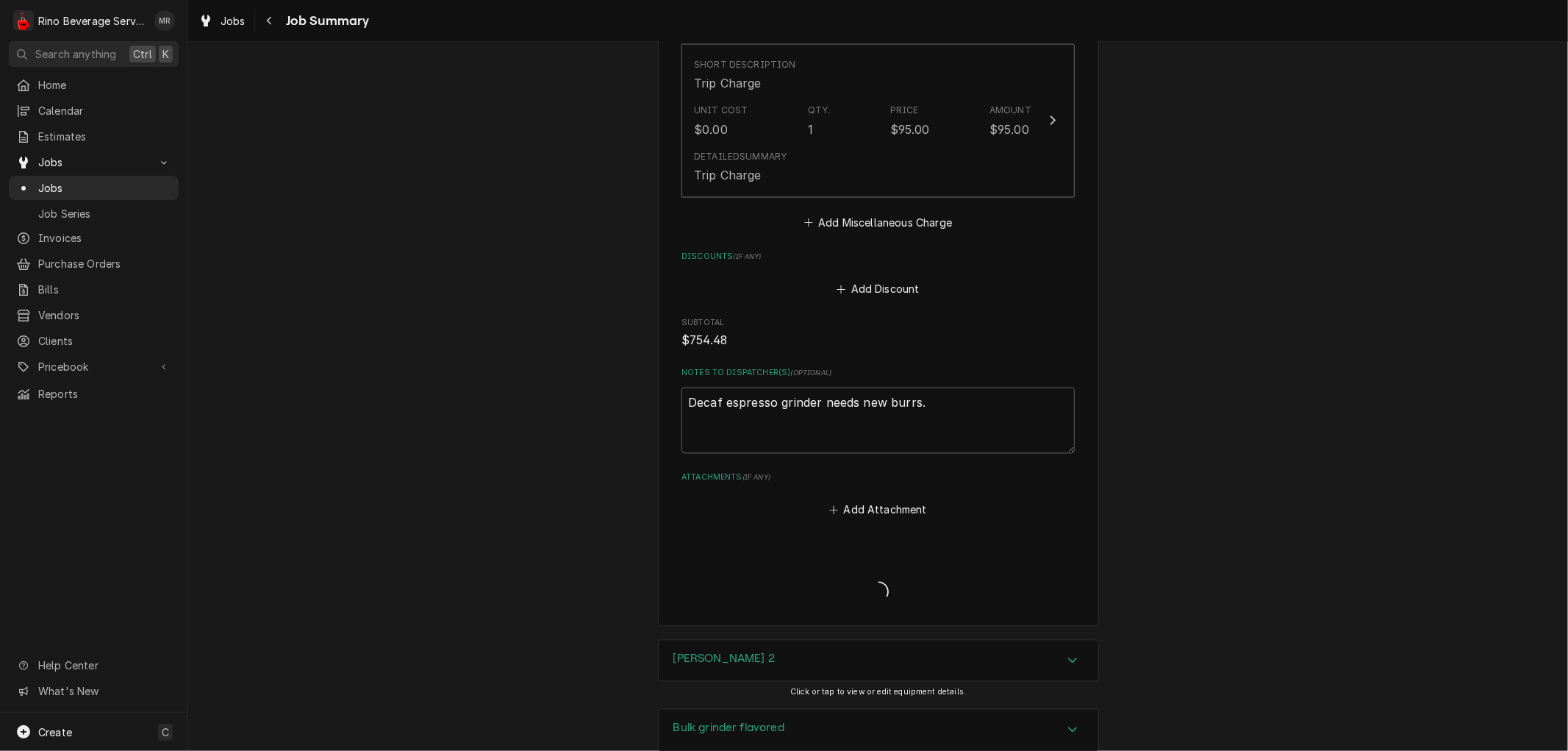
type textarea "x"
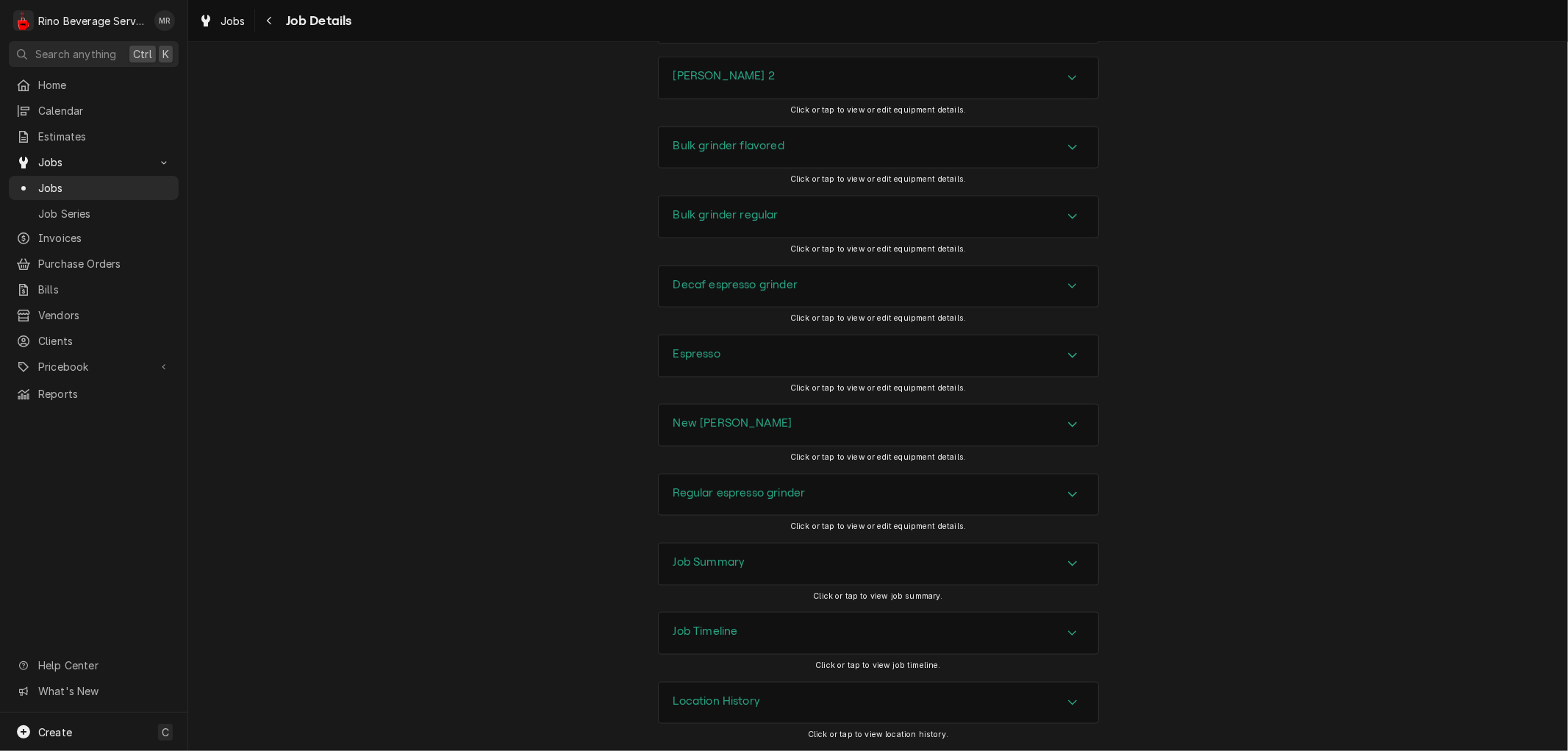
scroll to position [1401, 0]
click at [777, 562] on div "Job Summary" at bounding box center [879, 563] width 440 height 41
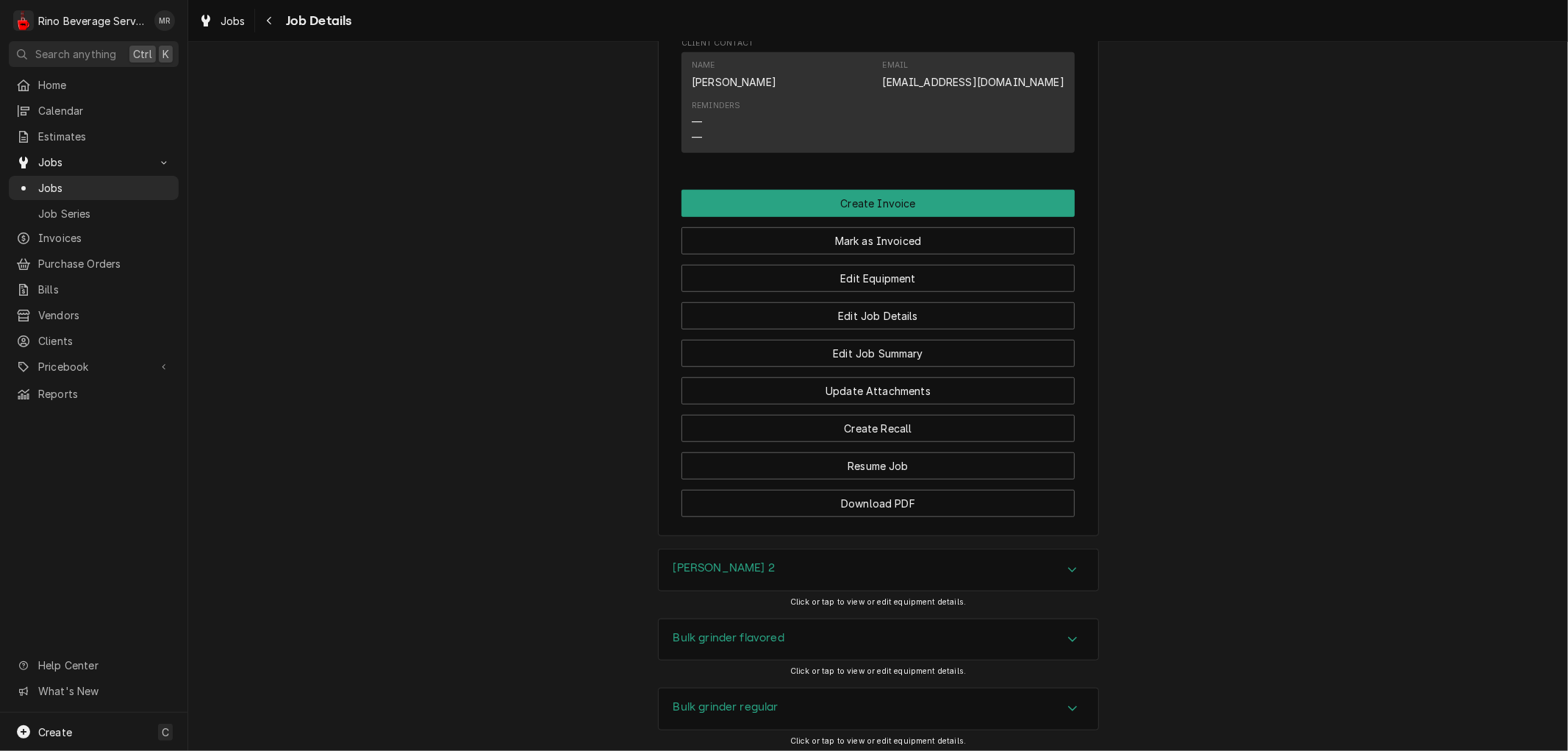
scroll to position [0, 0]
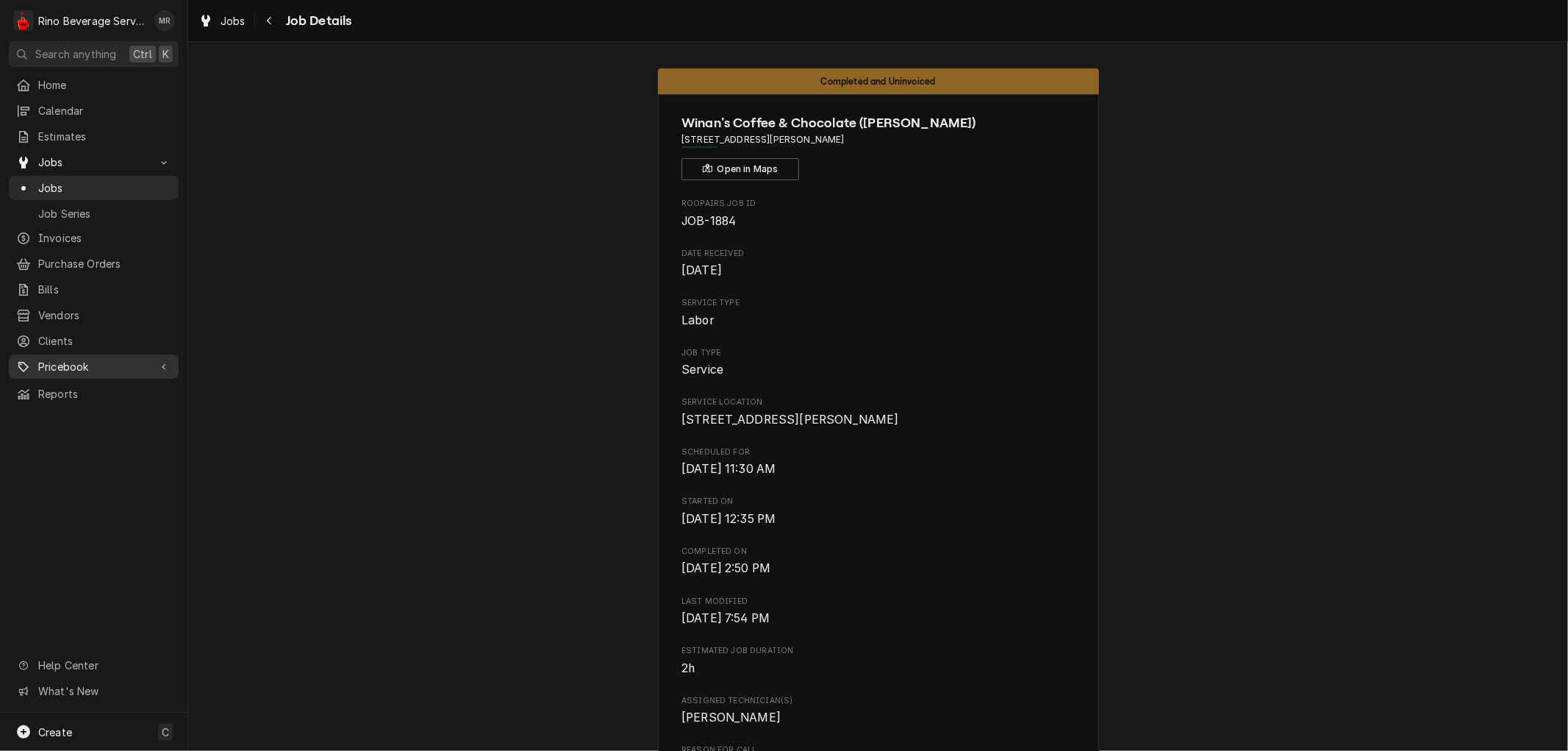
click at [88, 358] on span "Pricebook" at bounding box center [93, 366] width 111 height 15
click at [86, 411] on span "Parts & Materials" at bounding box center [104, 418] width 133 height 15
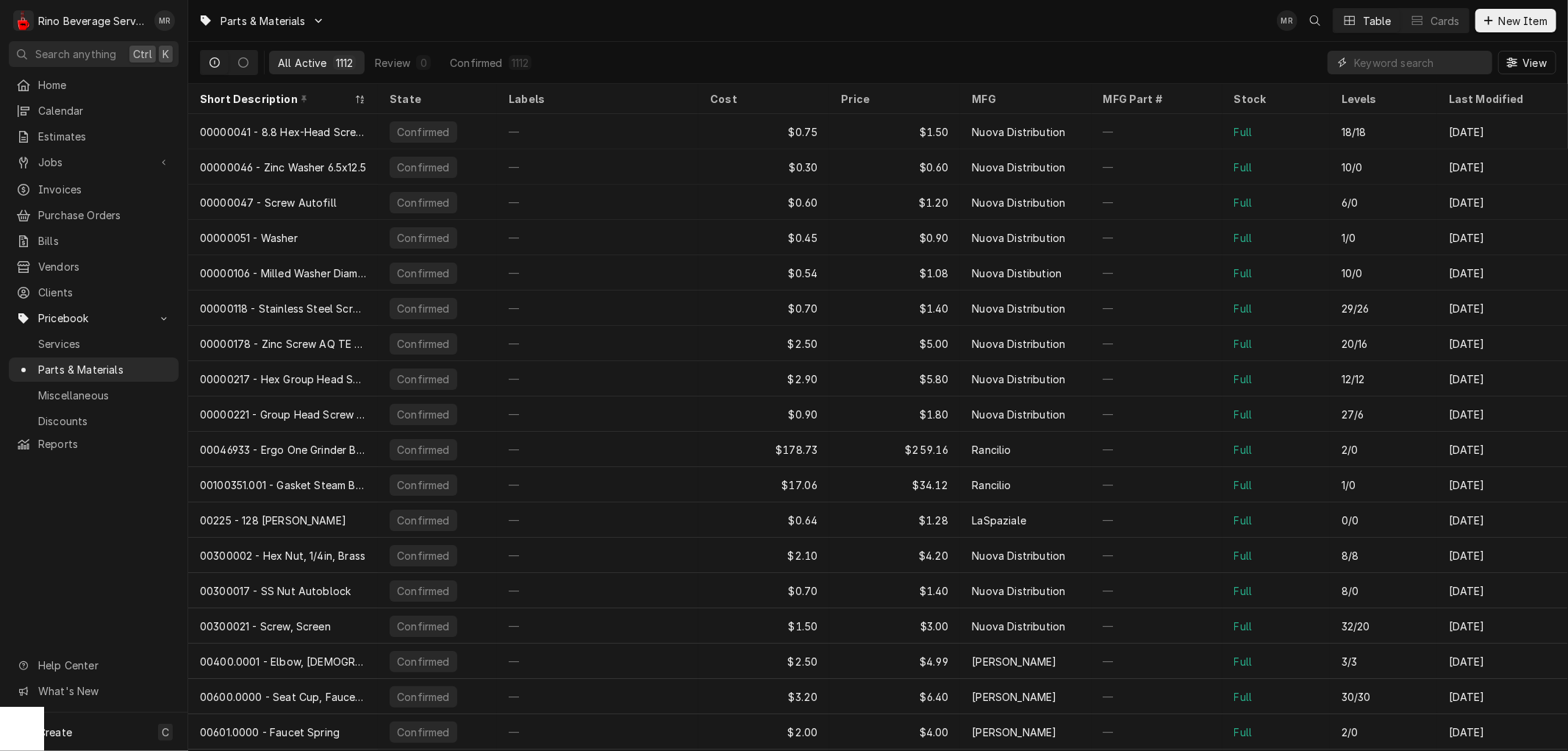
click at [1419, 61] on input "Dynamic Content Wrapper" at bounding box center [1419, 63] width 131 height 24
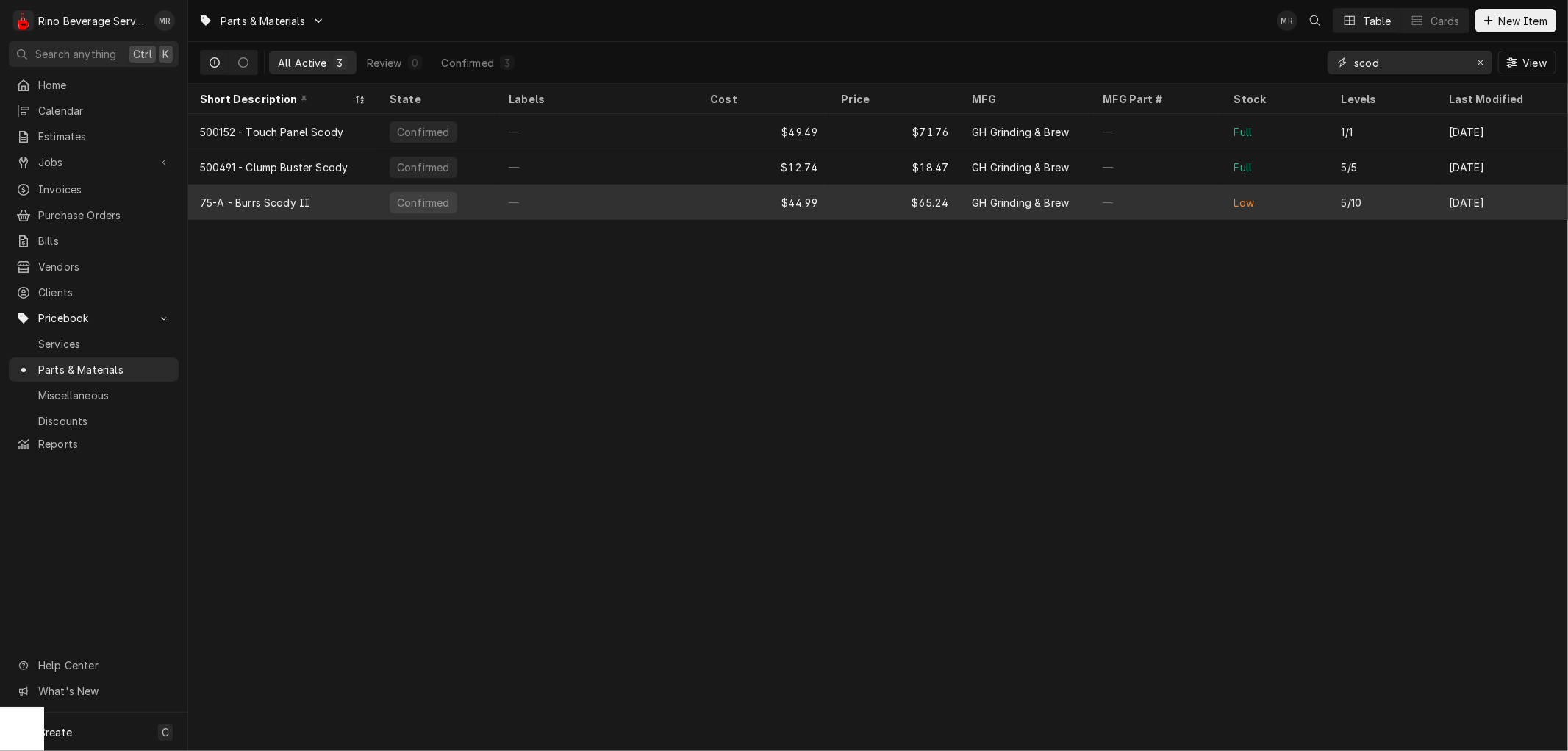
type input "scod"
click at [572, 189] on div "—" at bounding box center [597, 202] width 201 height 35
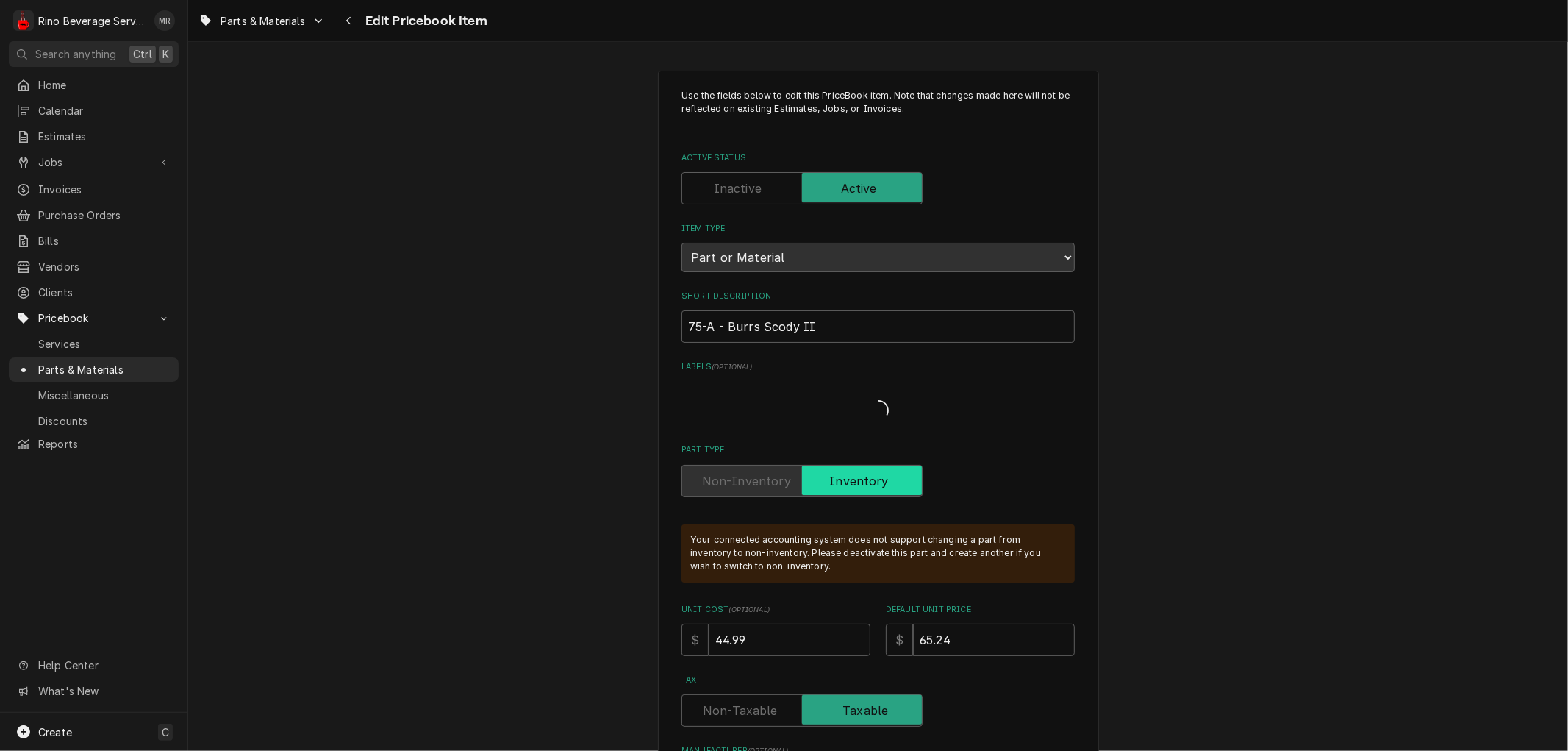
type textarea "x"
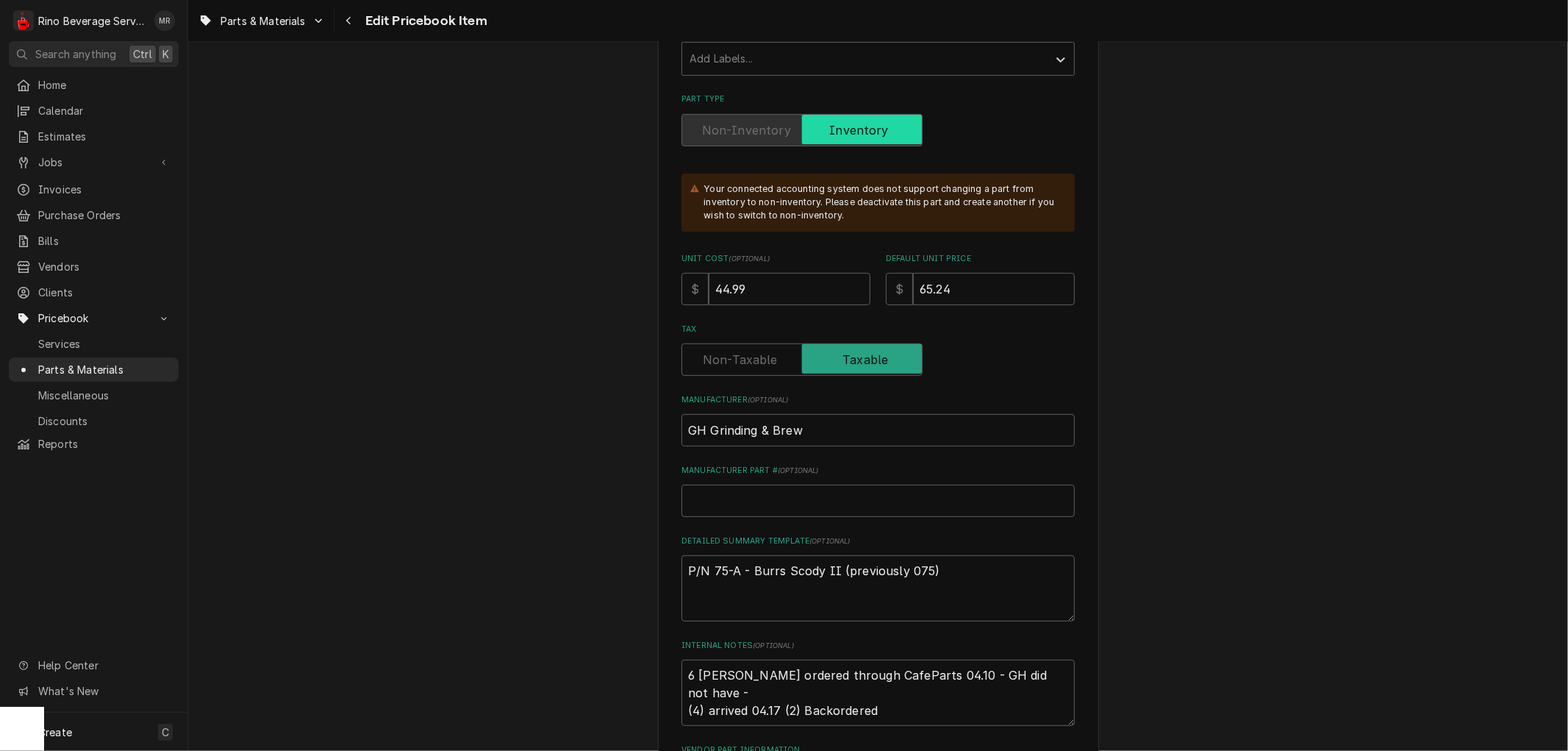
scroll to position [326, 0]
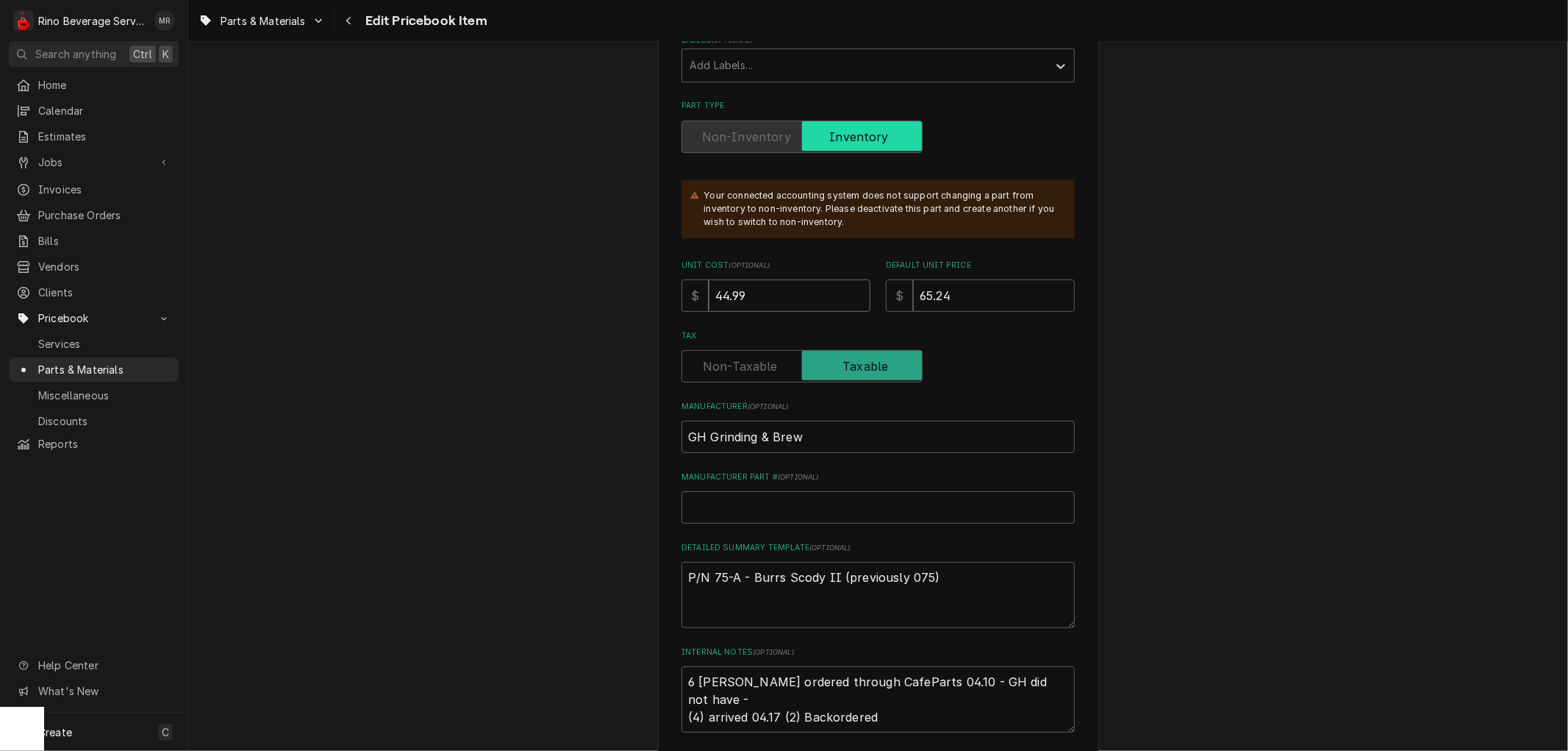
click at [757, 295] on input "44.99" at bounding box center [790, 296] width 162 height 32
type input "44.9"
type textarea "x"
type input "44"
type textarea "x"
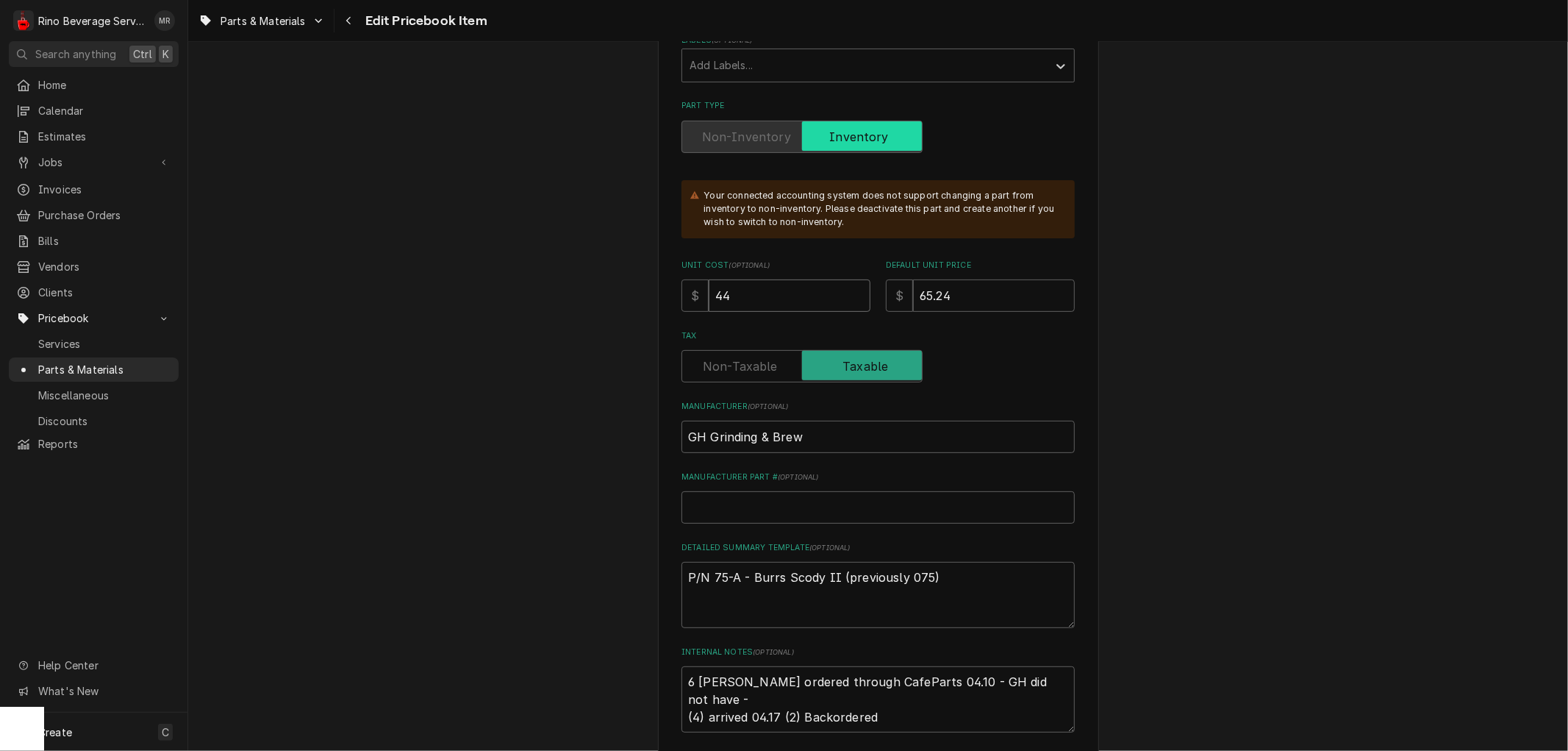
type input "4"
type textarea "x"
type input "6"
type textarea "x"
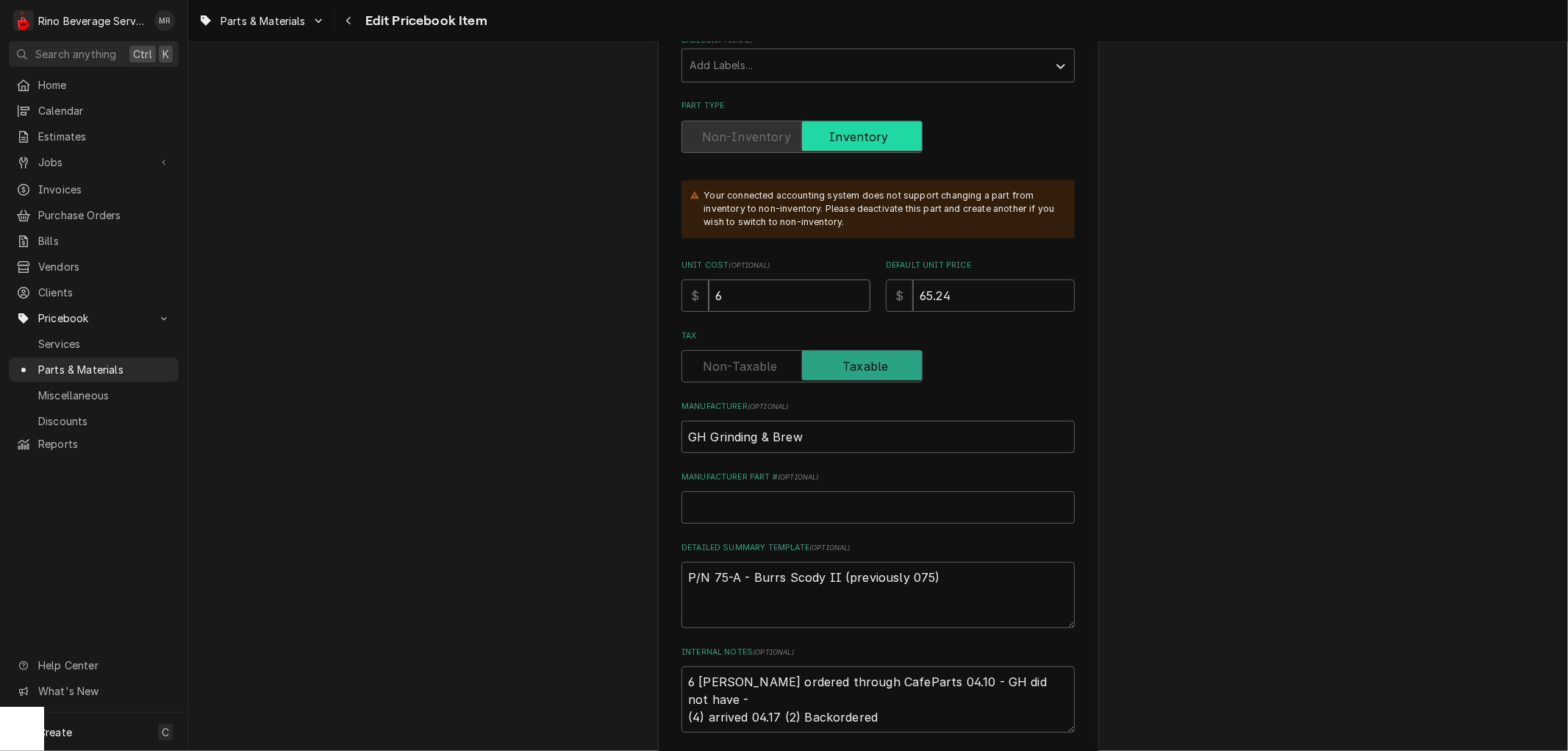
type input "61"
type textarea "x"
type input "61.4"
type textarea "x"
type input "61.49"
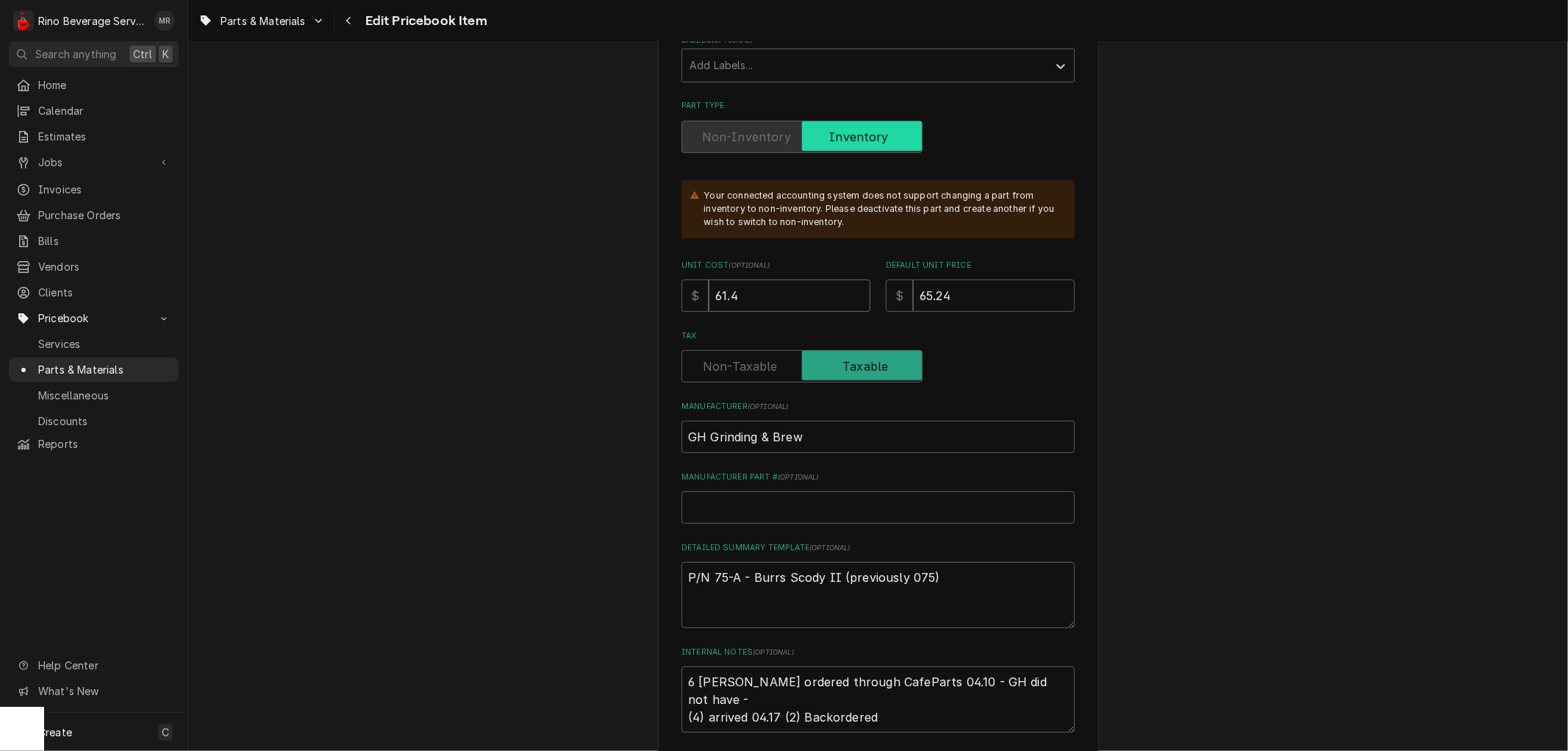
type textarea "x"
type input "61.49"
click at [956, 295] on input "65.24" at bounding box center [994, 296] width 162 height 32
type input "65.2"
type textarea "x"
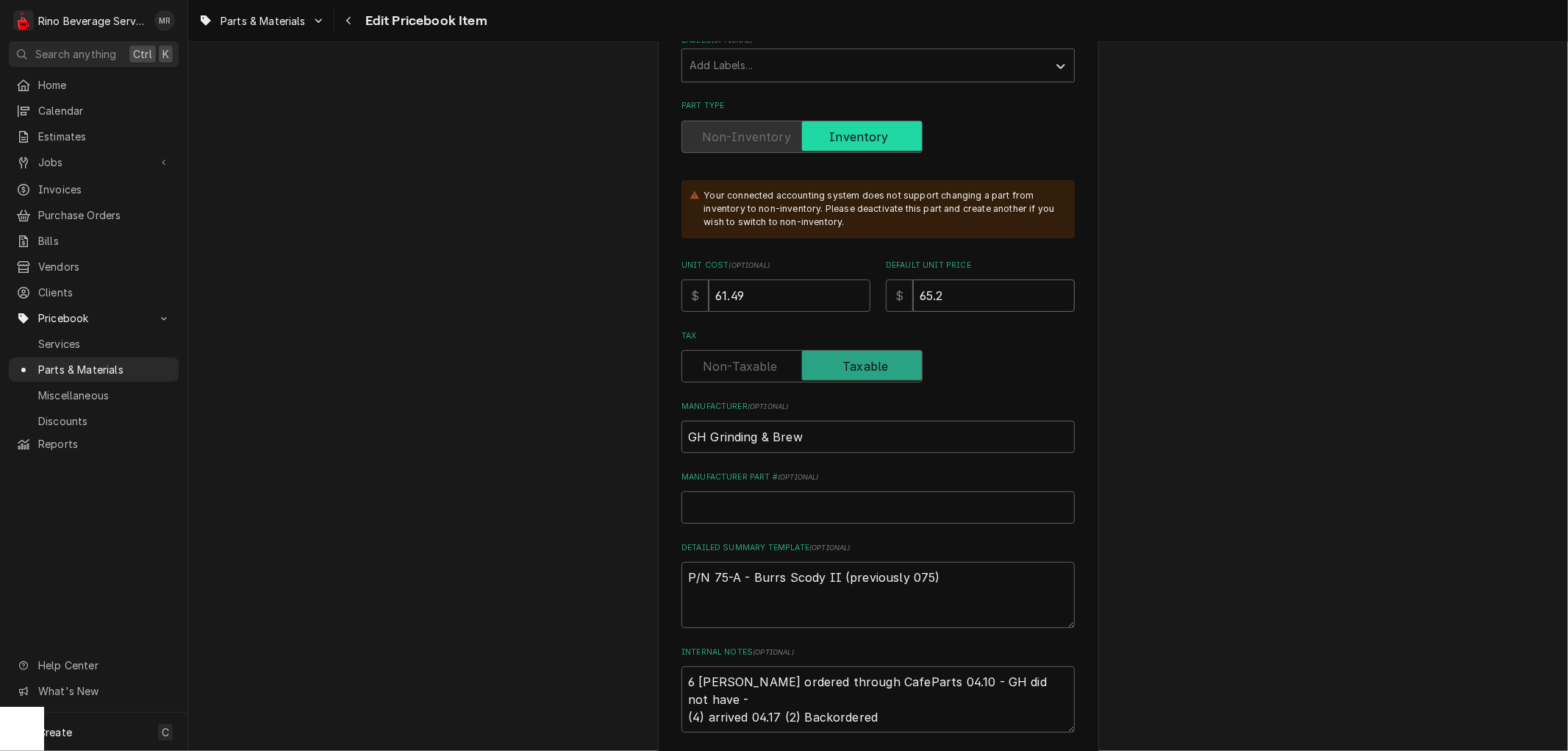
type input "65"
type textarea "x"
type input "6"
type textarea "x"
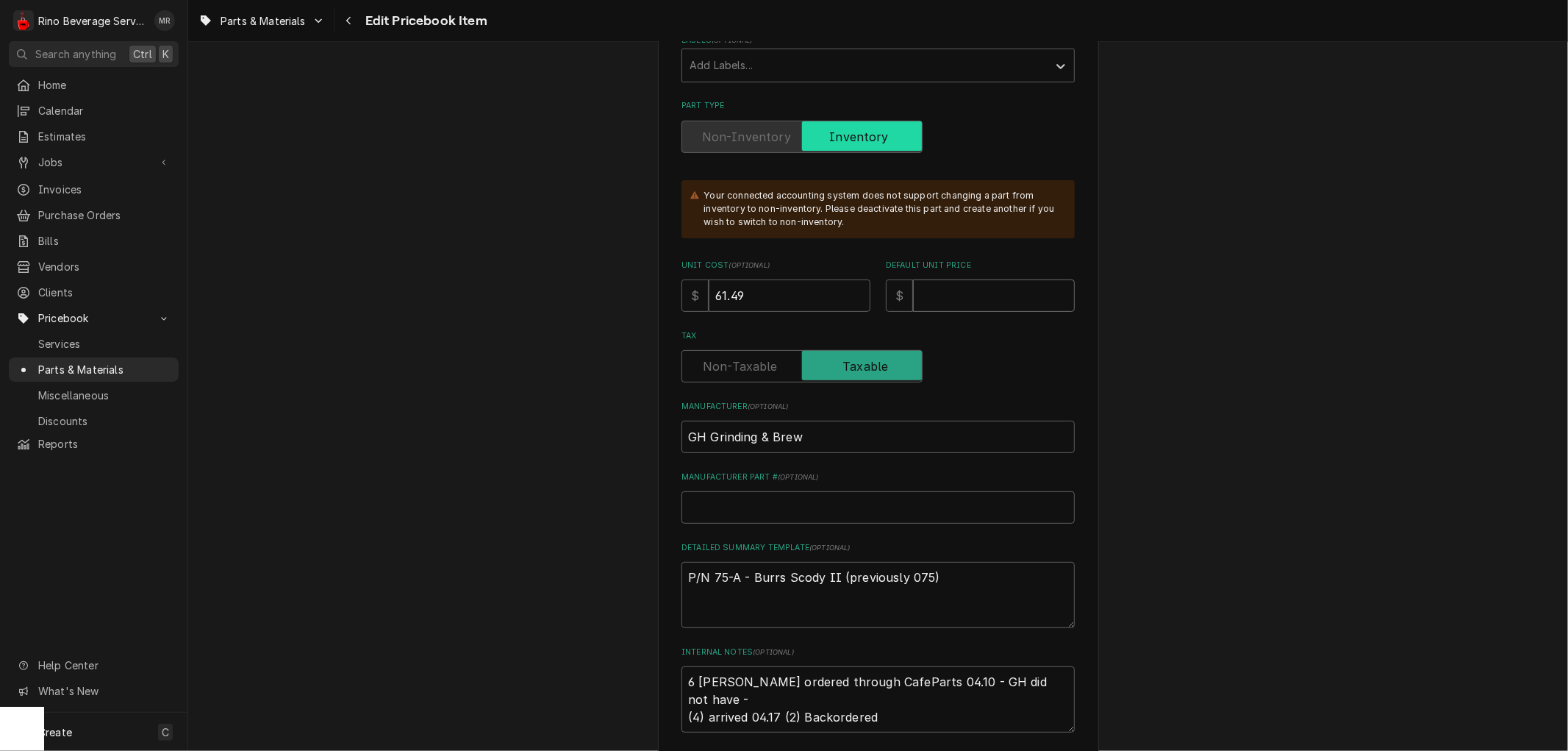
type input "8"
type textarea "x"
type input "89"
type textarea "x"
type input "89.1"
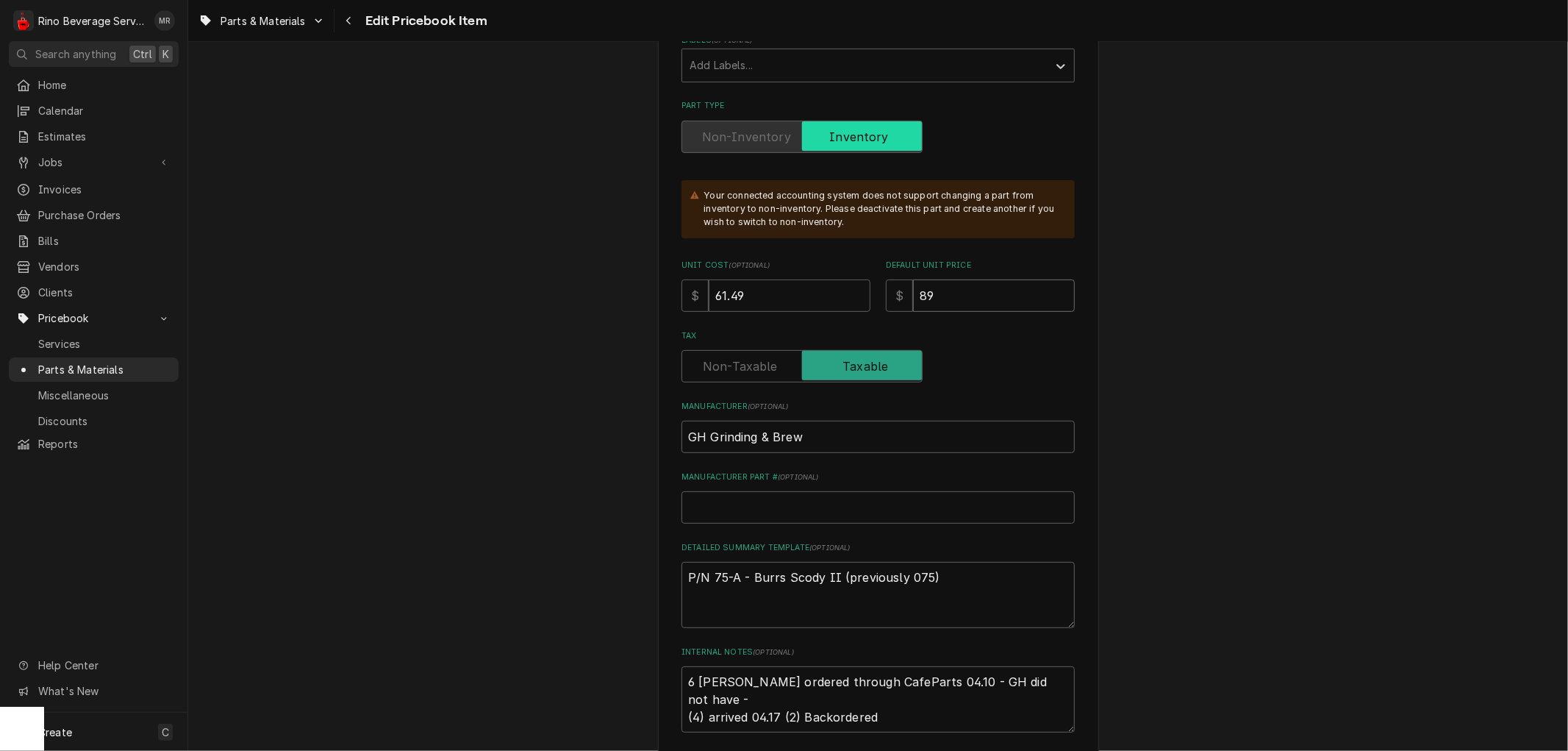
type textarea "x"
type input "89.16"
type textarea "x"
type input "89.16"
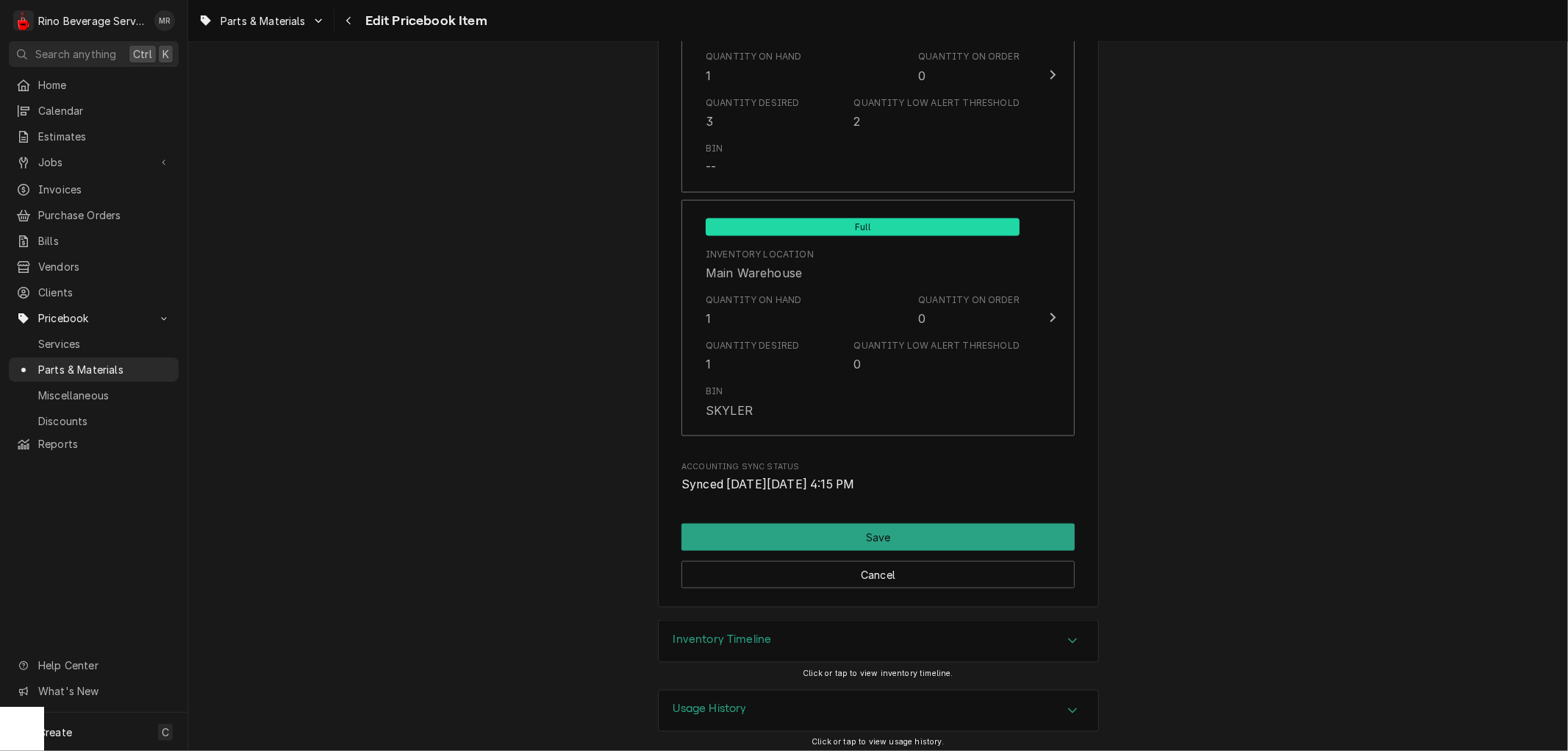
scroll to position [1701, 0]
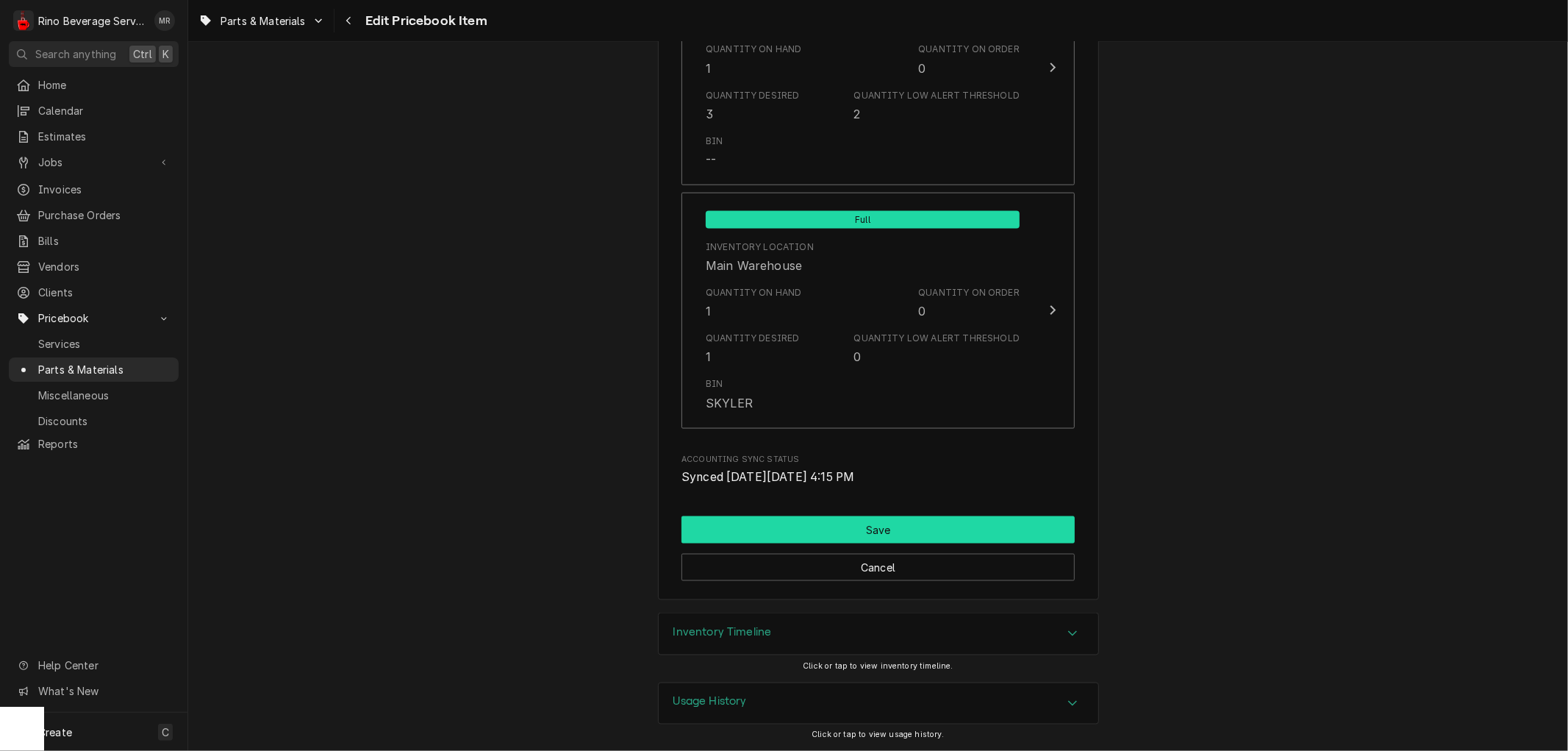
click at [868, 521] on button "Save" at bounding box center [878, 529] width 393 height 27
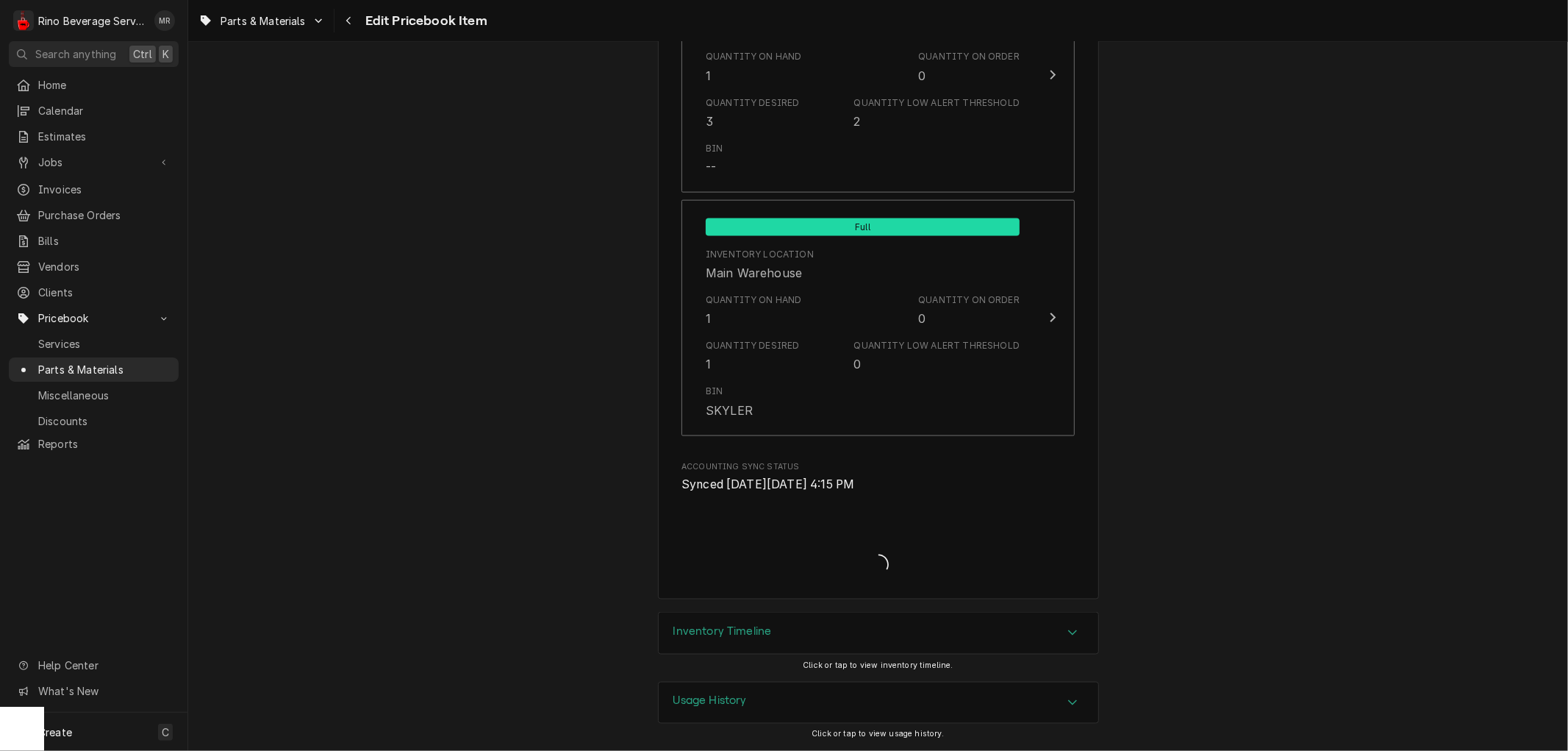
scroll to position [1693, 0]
type textarea "x"
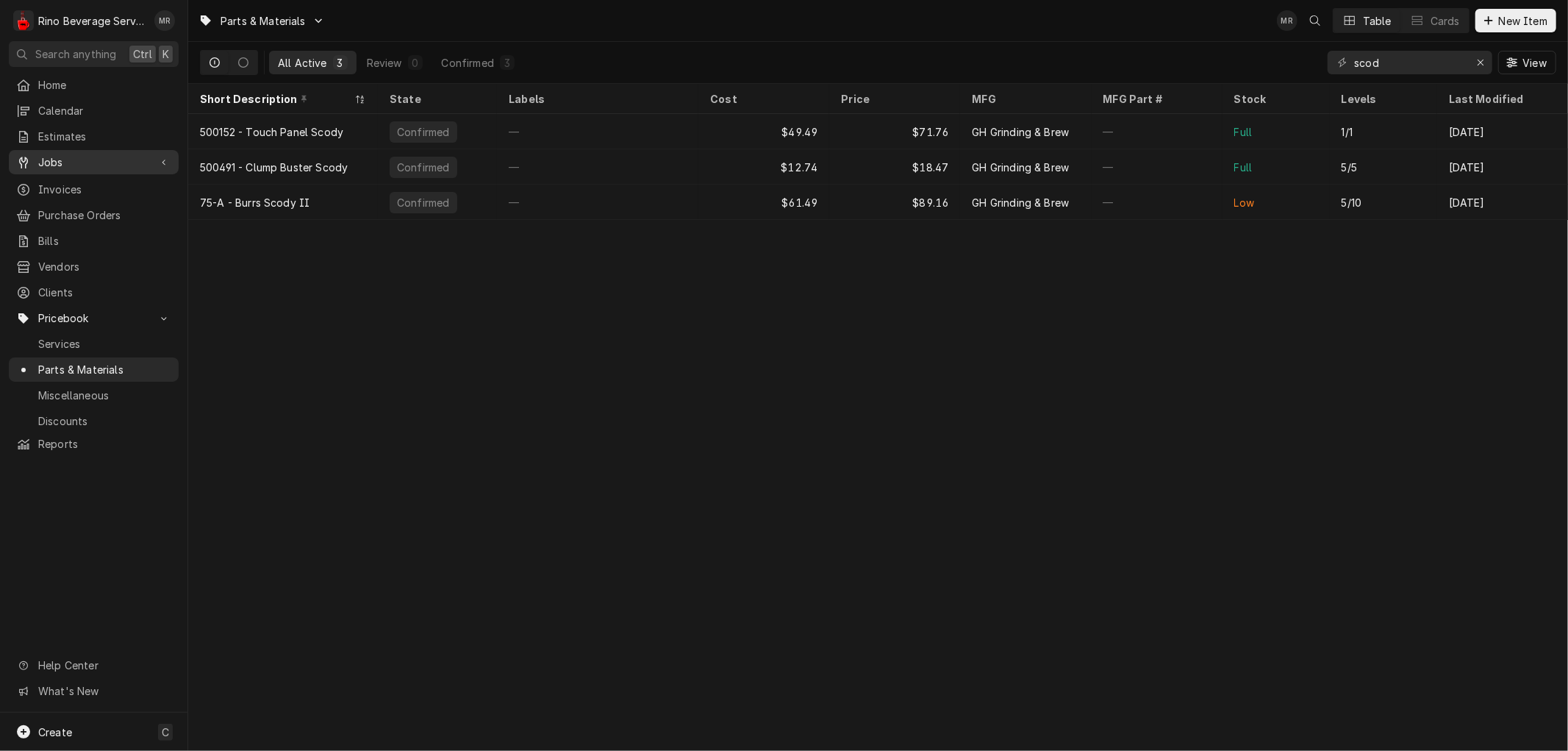
click at [70, 156] on span "Jobs" at bounding box center [93, 162] width 111 height 15
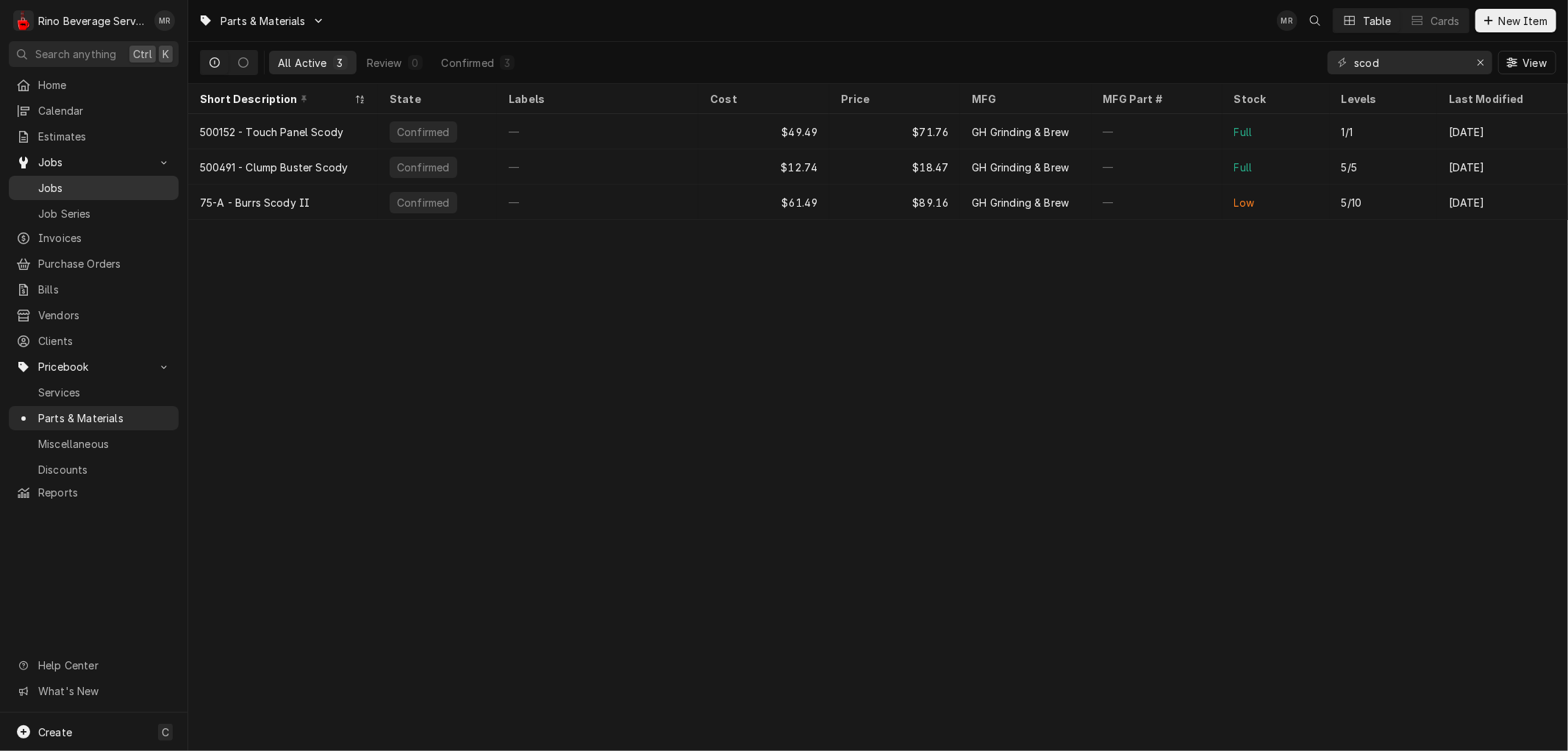
click at [68, 181] on span "Jobs" at bounding box center [104, 188] width 133 height 15
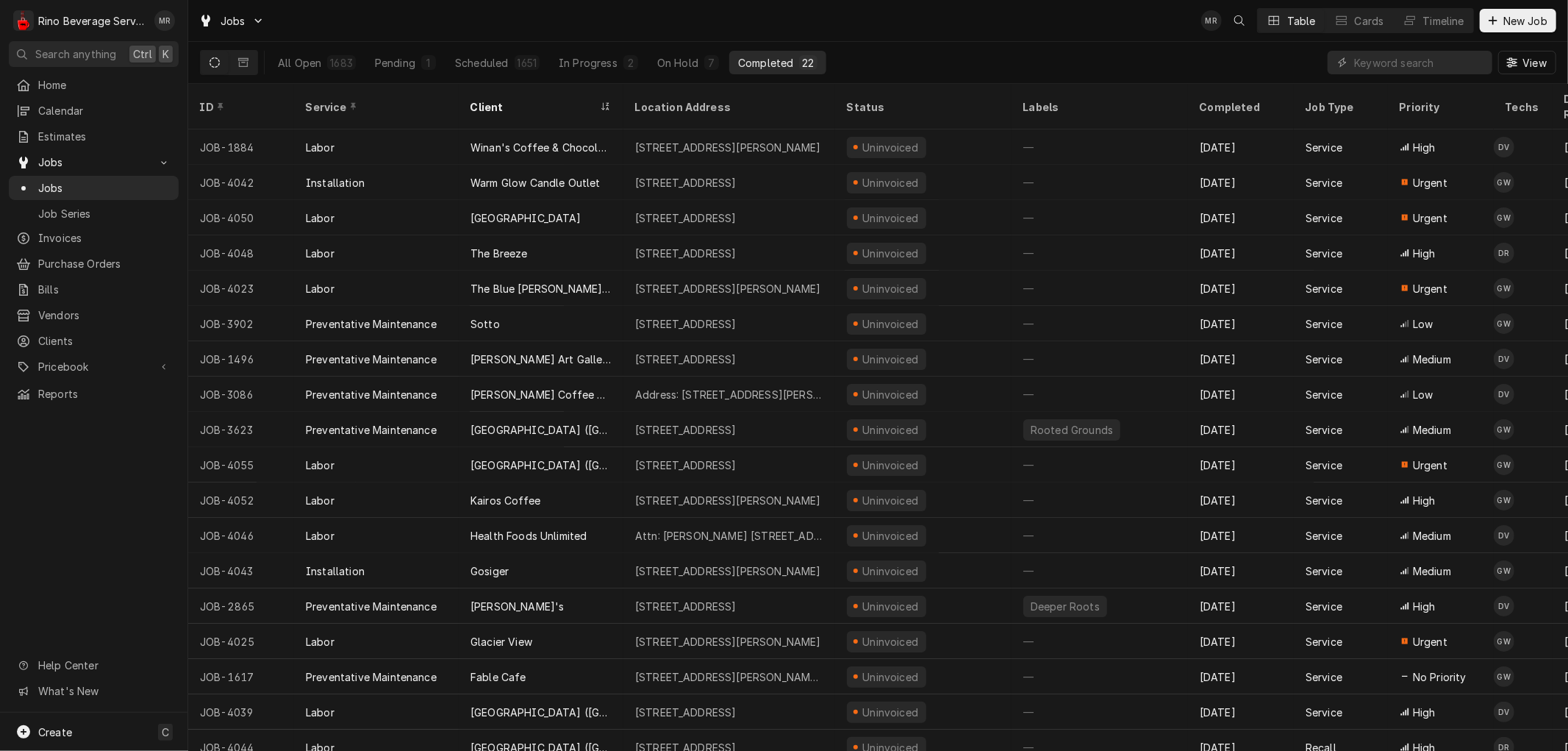
click at [787, 59] on div "Completed" at bounding box center [766, 63] width 55 height 15
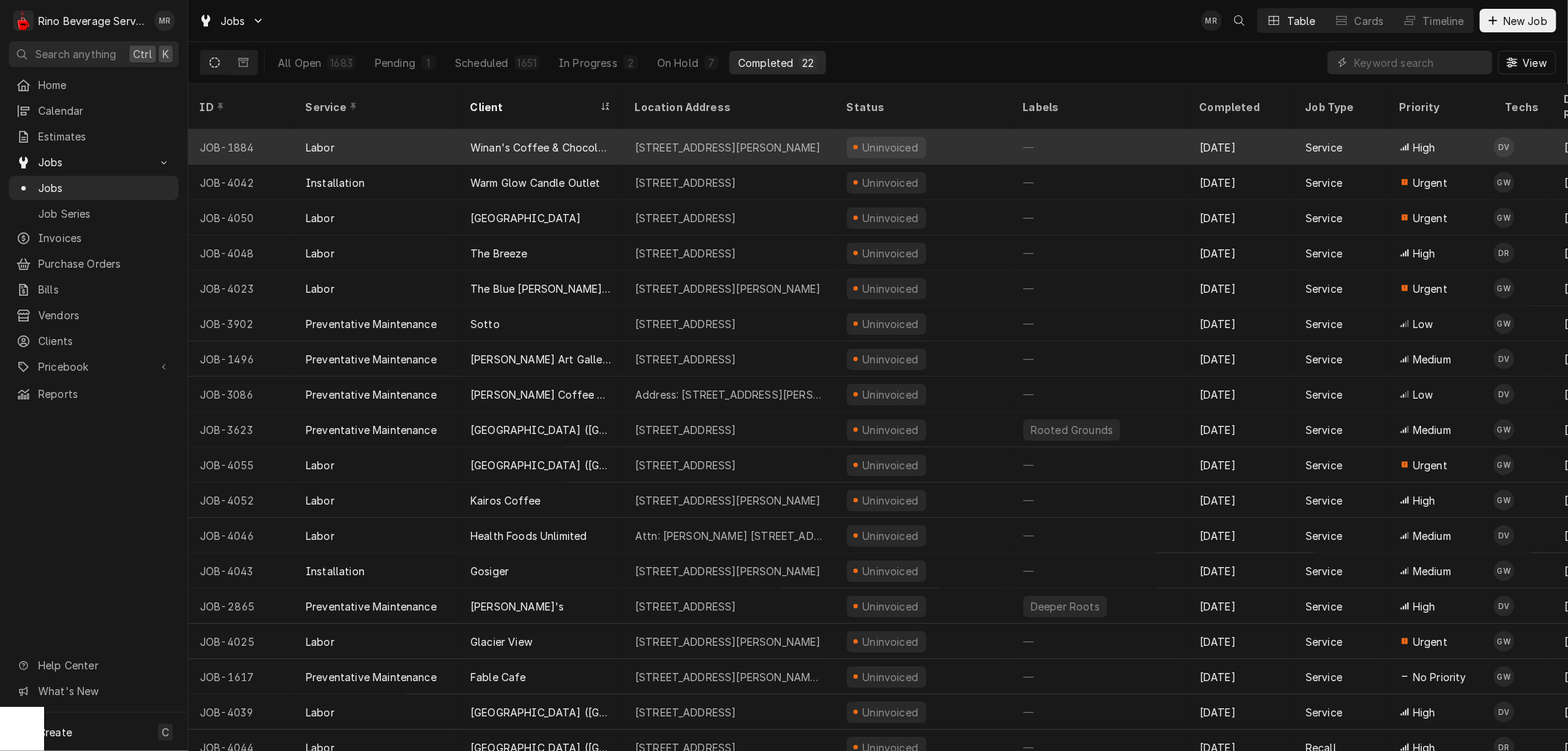
click at [687, 139] on div "[STREET_ADDRESS][PERSON_NAME]" at bounding box center [728, 147] width 186 height 15
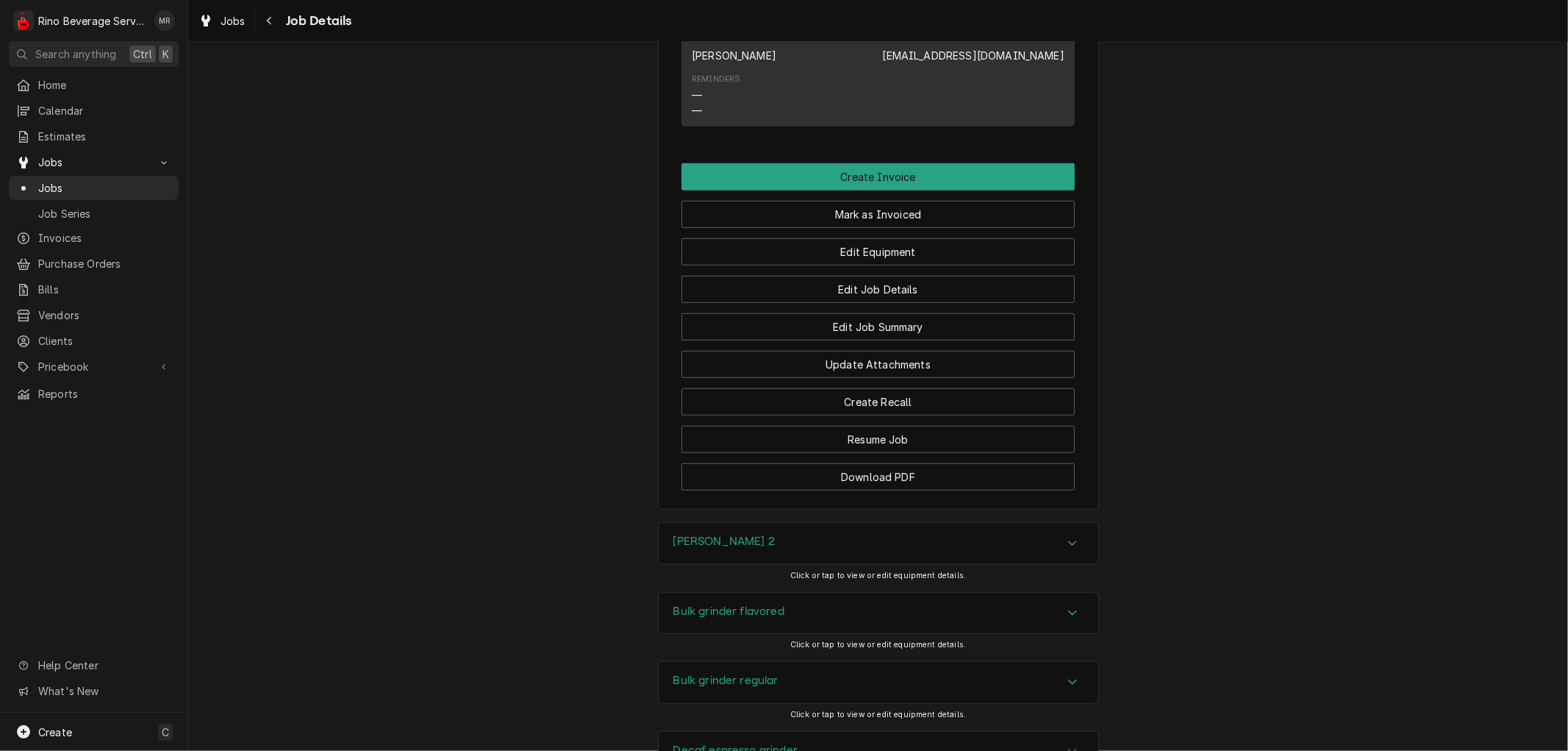
scroll to position [910, 0]
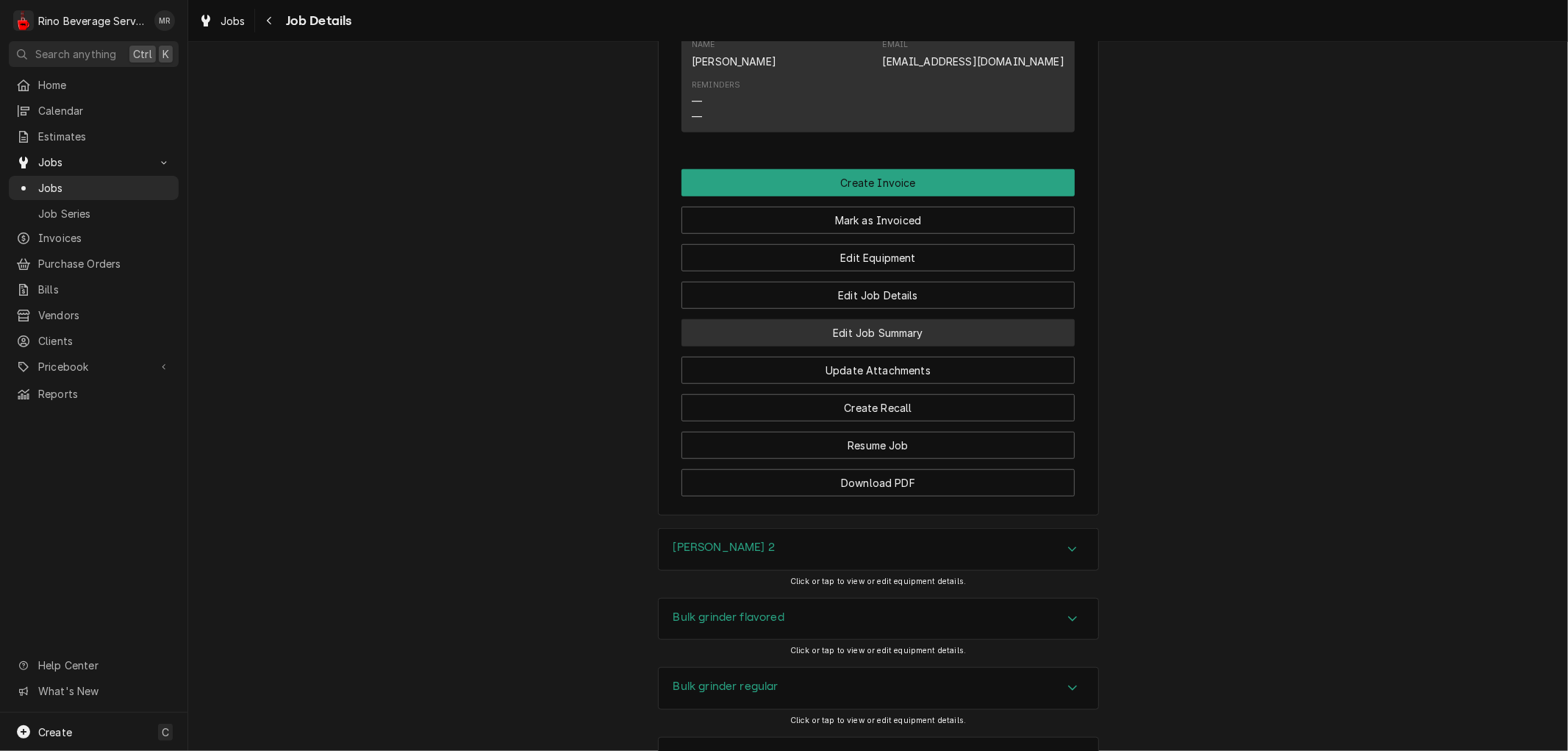
click at [824, 346] on button "Edit Job Summary" at bounding box center [878, 333] width 393 height 27
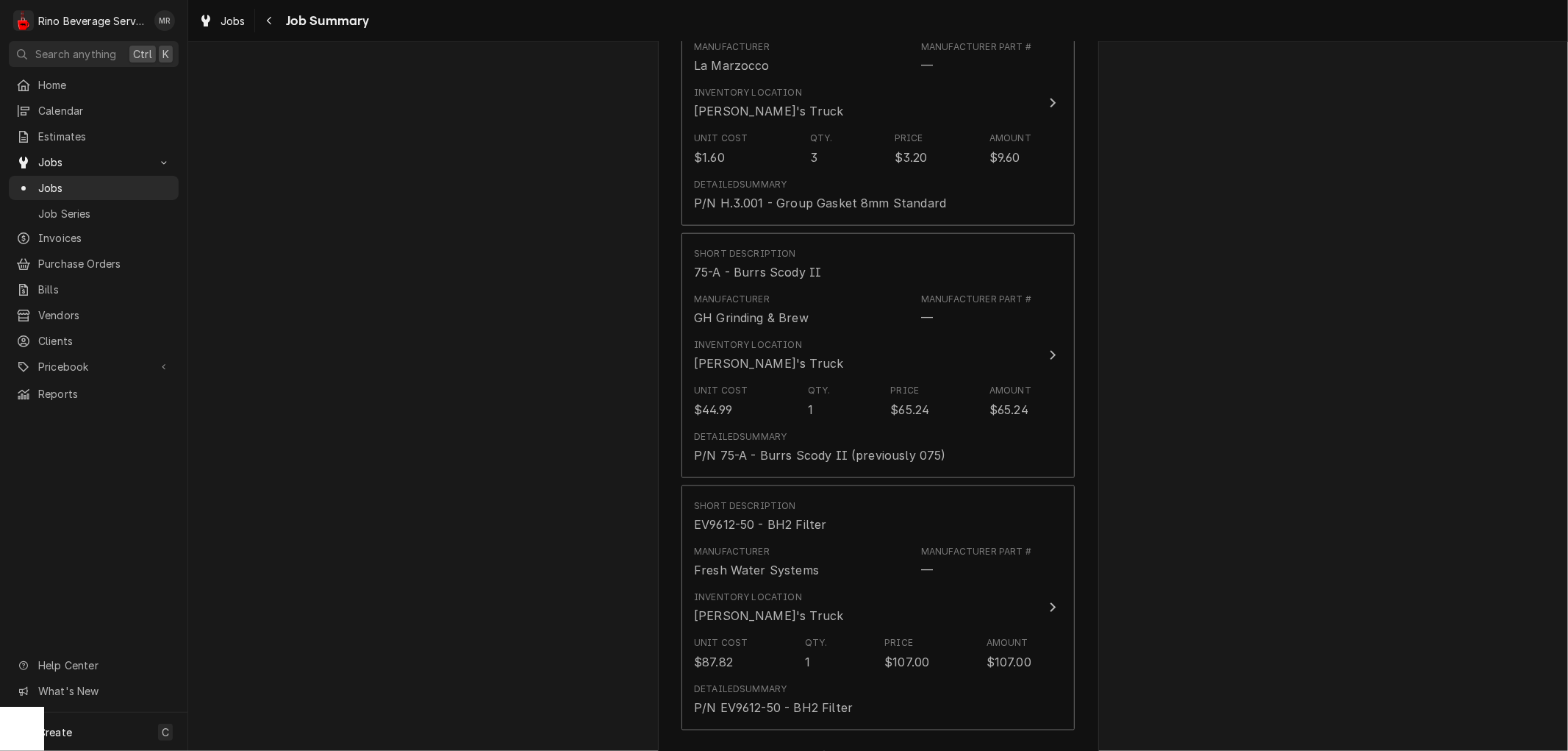
scroll to position [1471, 0]
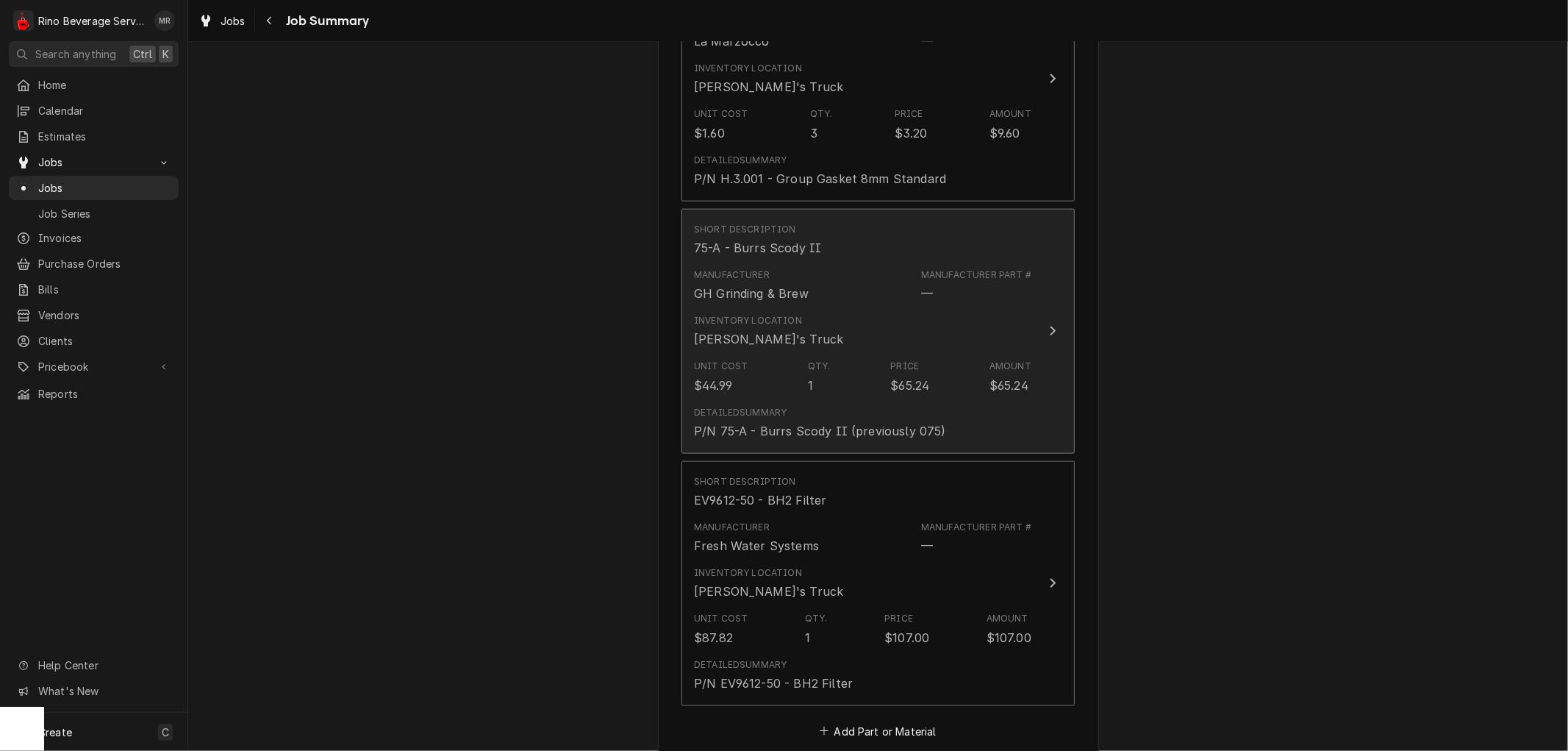
click at [843, 385] on div "Unit Cost $44.99 Qty. 1 Price $65.24 Amount $65.24" at bounding box center [863, 376] width 337 height 46
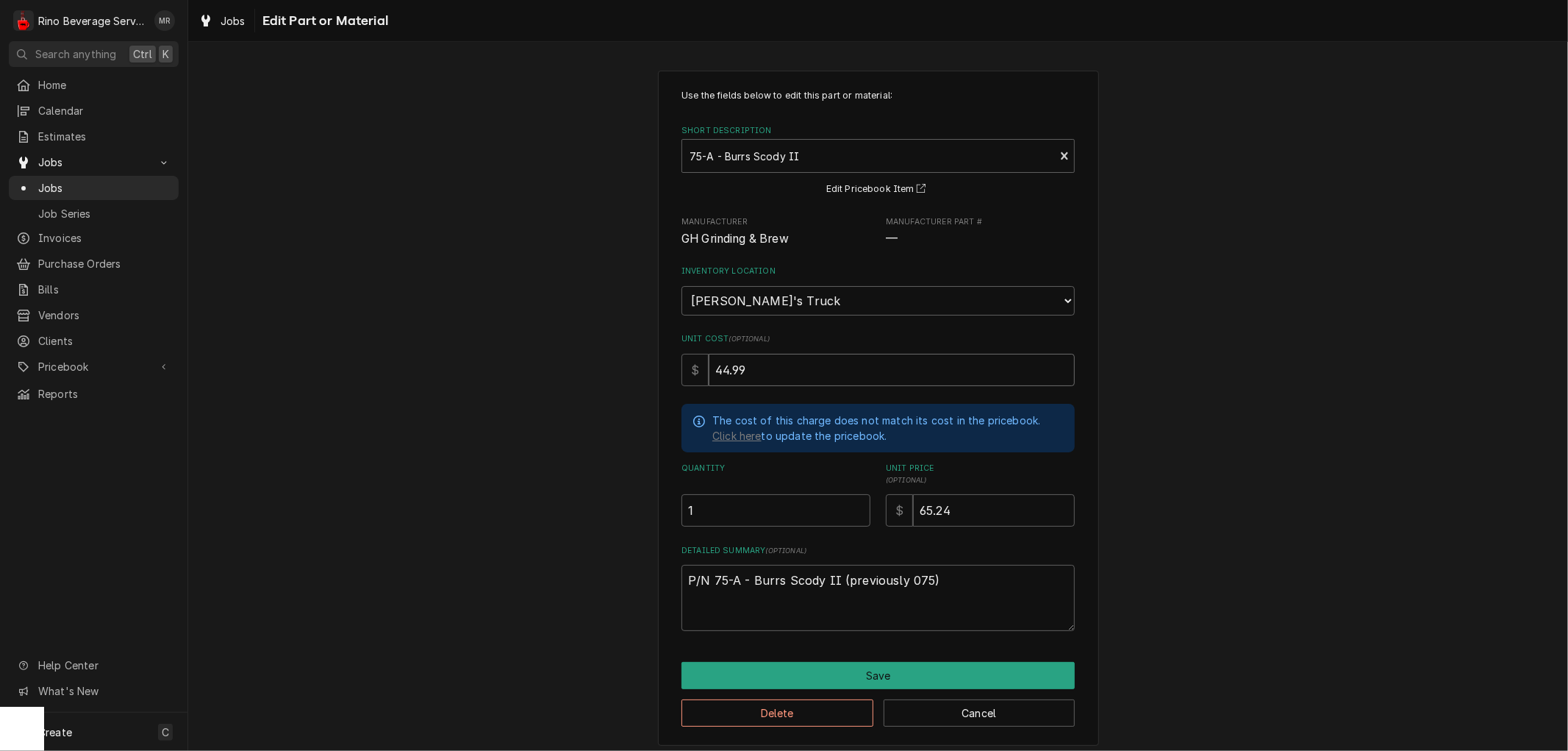
click at [758, 369] on input "44.99" at bounding box center [892, 370] width 366 height 32
type textarea "x"
type input "44.9"
type textarea "x"
type input "44"
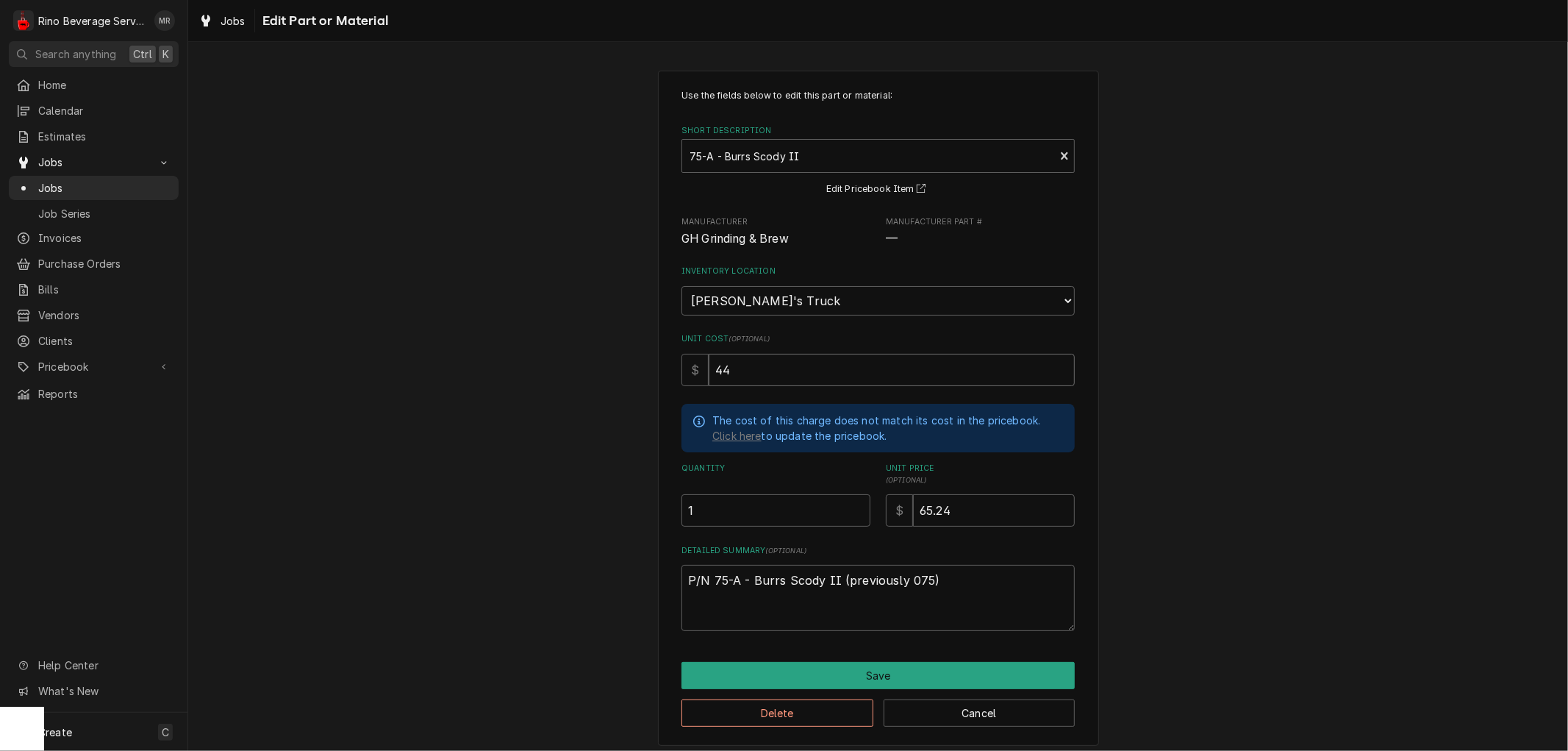
type textarea "x"
type input "4"
type textarea "x"
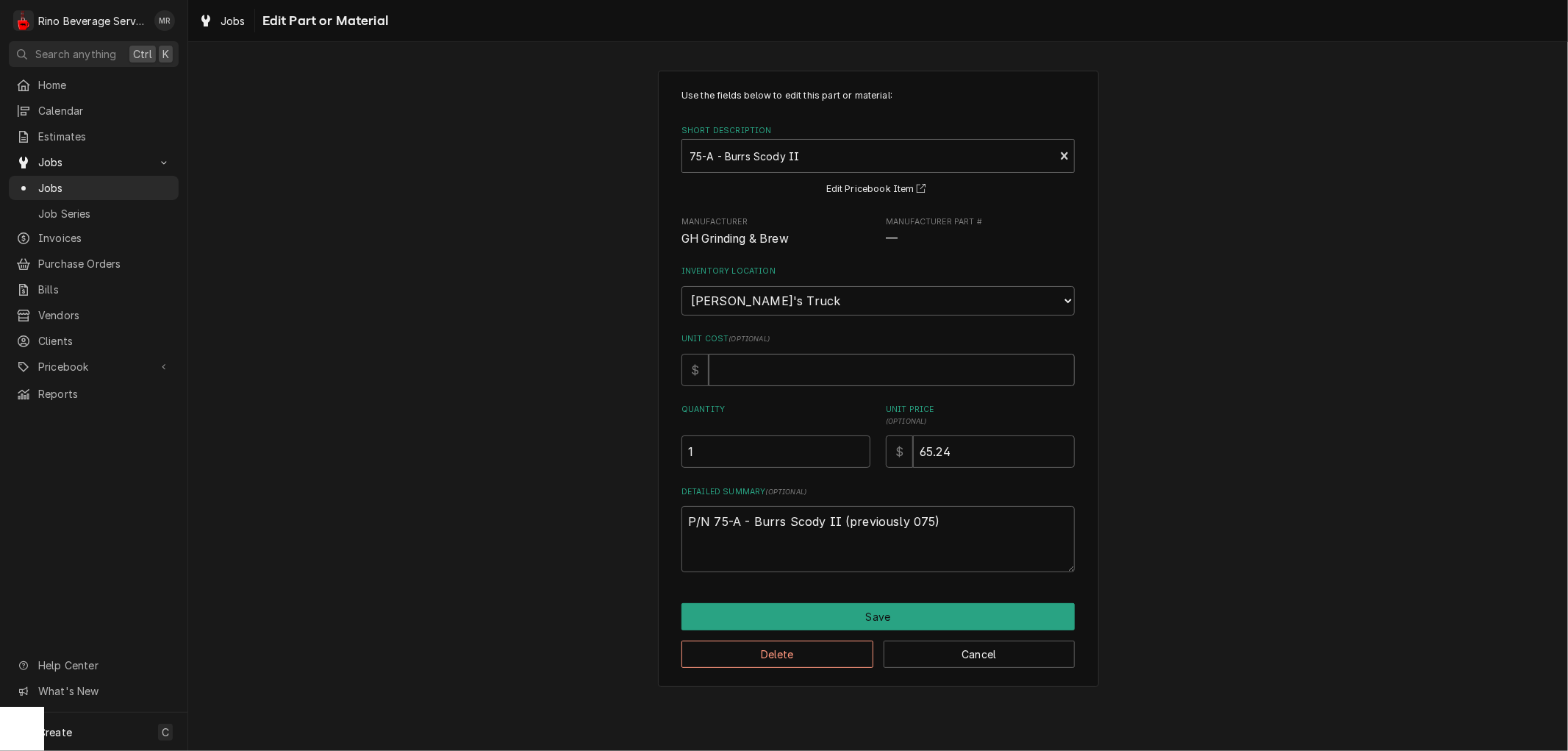
type textarea "x"
type input "6"
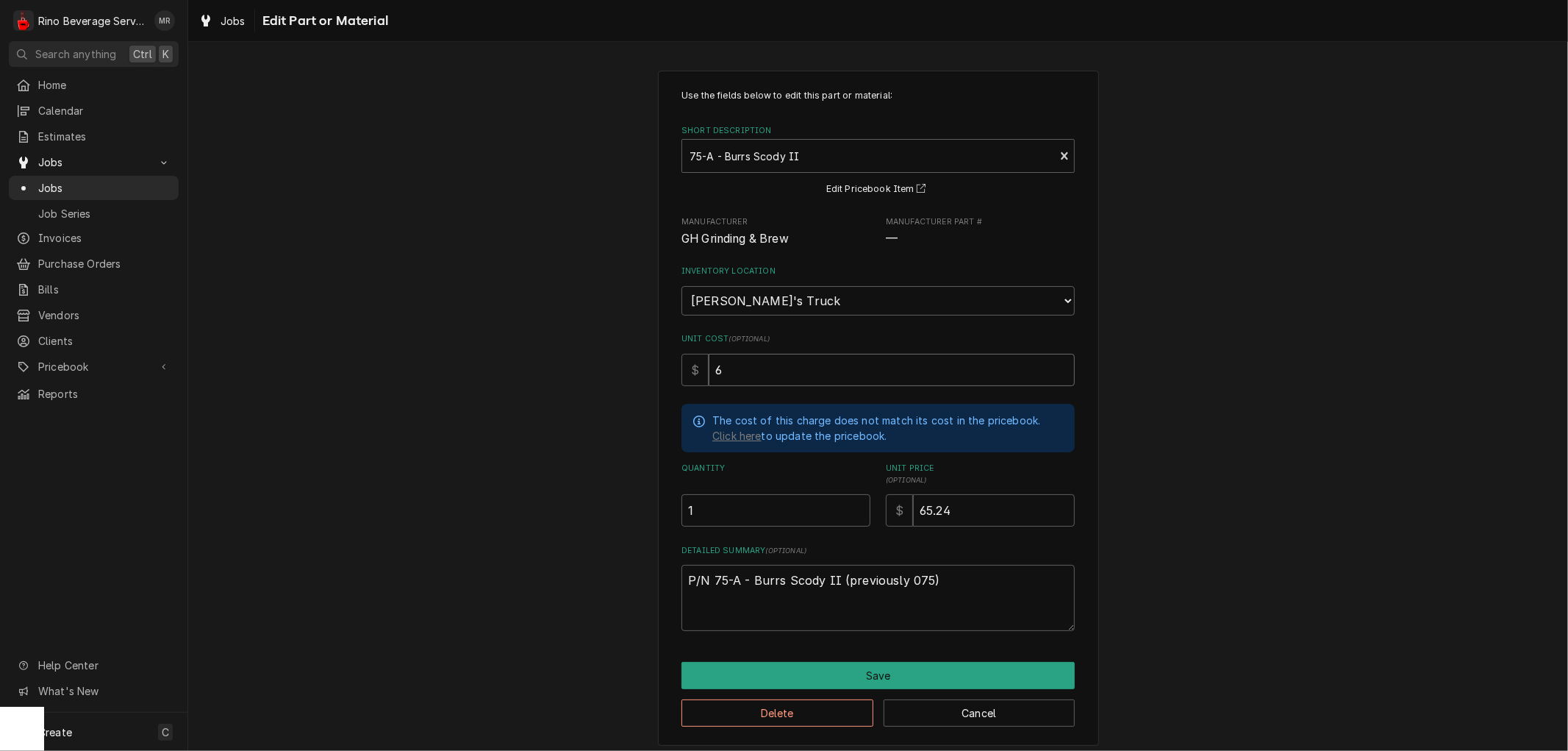
type textarea "x"
type input "61"
type textarea "x"
type input "61.4"
type textarea "x"
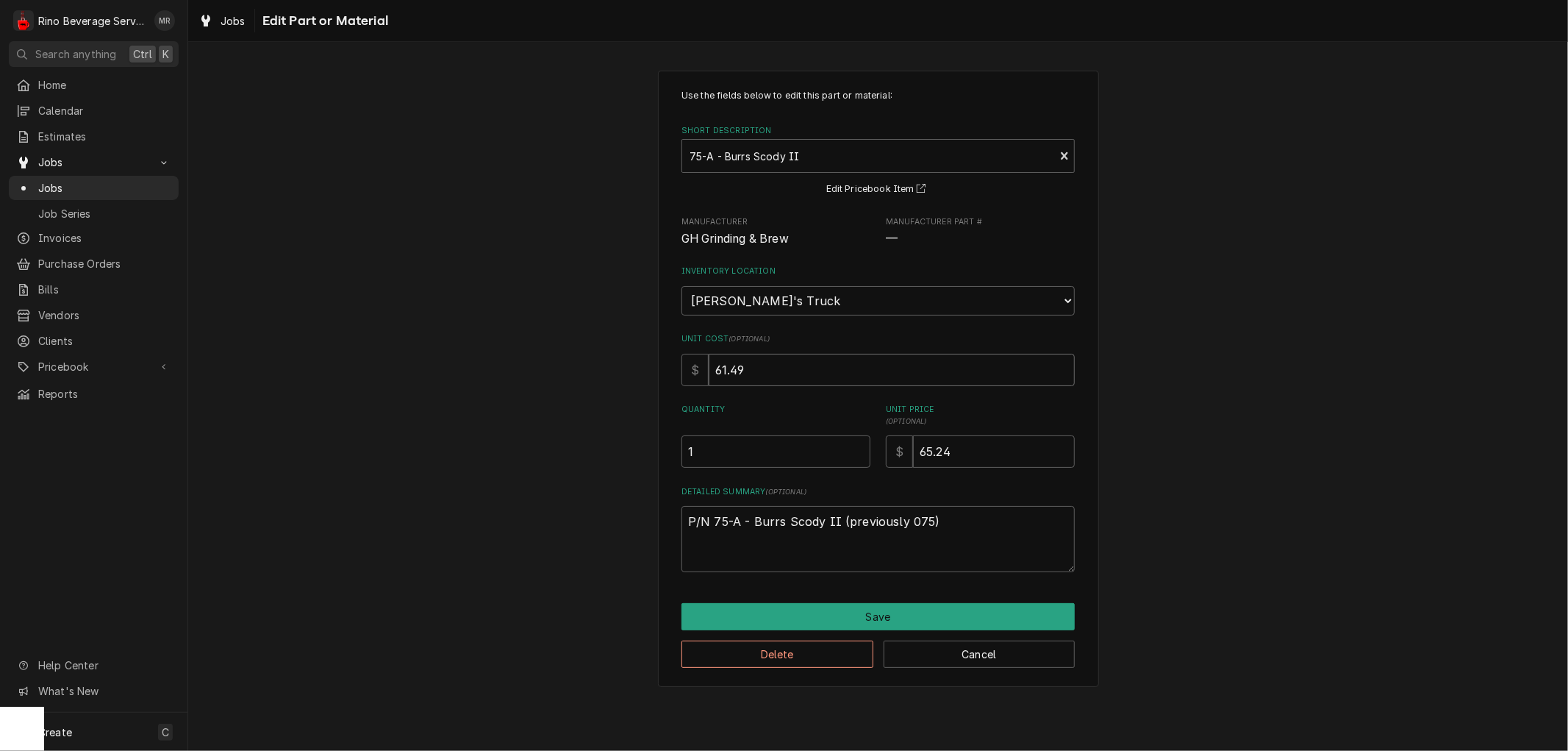
type input "61.49"
click at [966, 454] on input "65.24" at bounding box center [994, 451] width 162 height 32
type textarea "x"
type input "65.2"
type textarea "x"
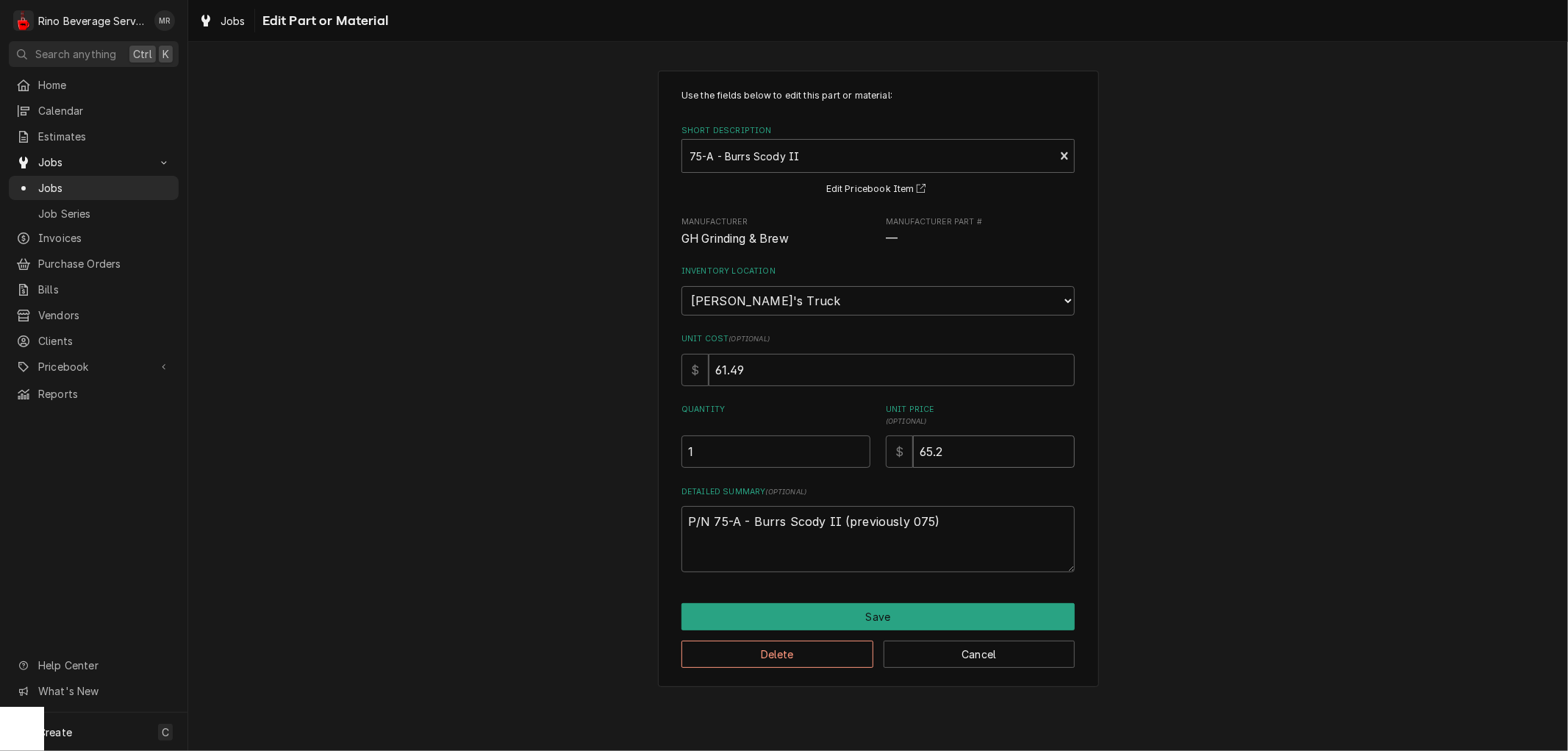
type input "65"
type textarea "x"
type input "6"
type textarea "x"
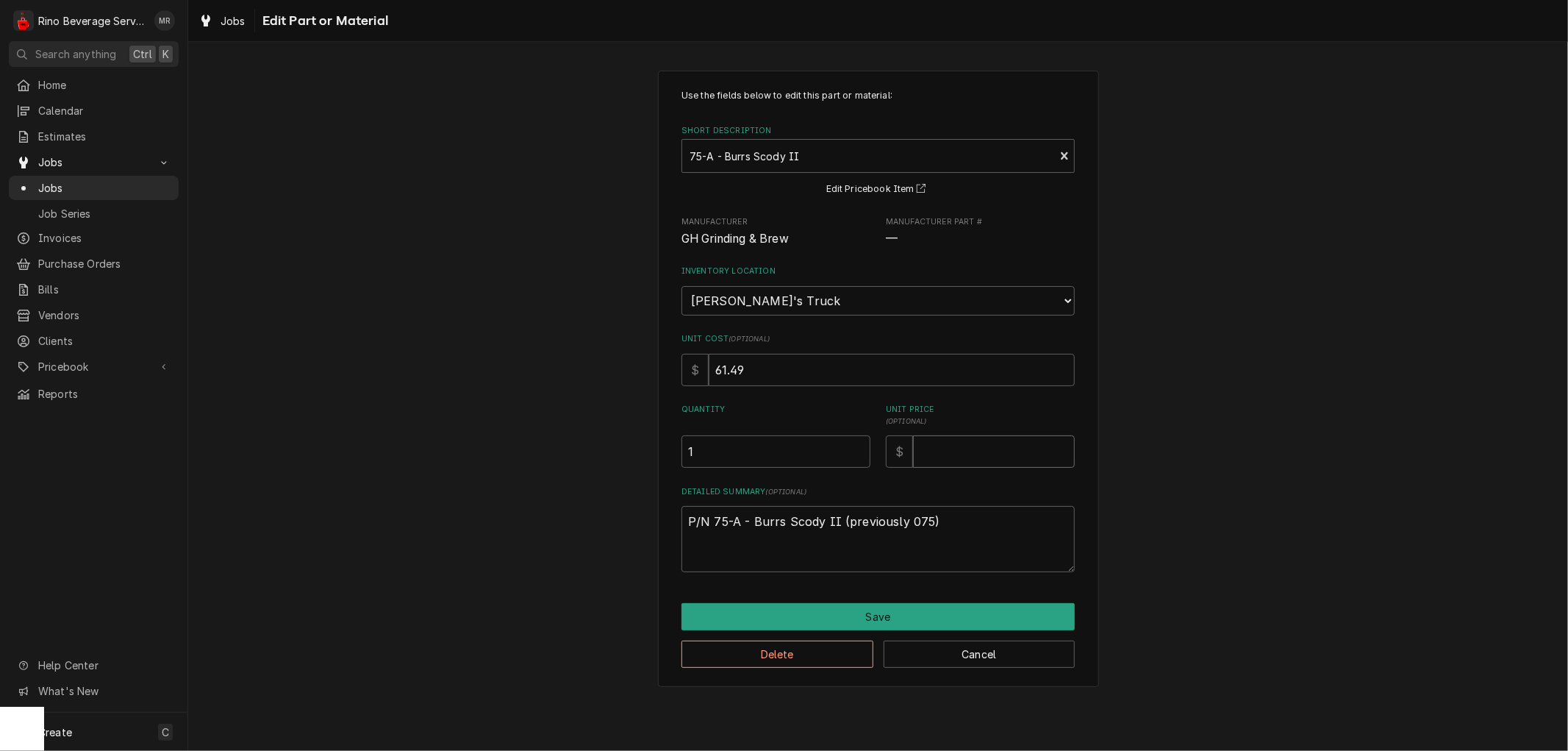
type input "8"
type textarea "x"
type input "89"
type textarea "x"
type input "89.1"
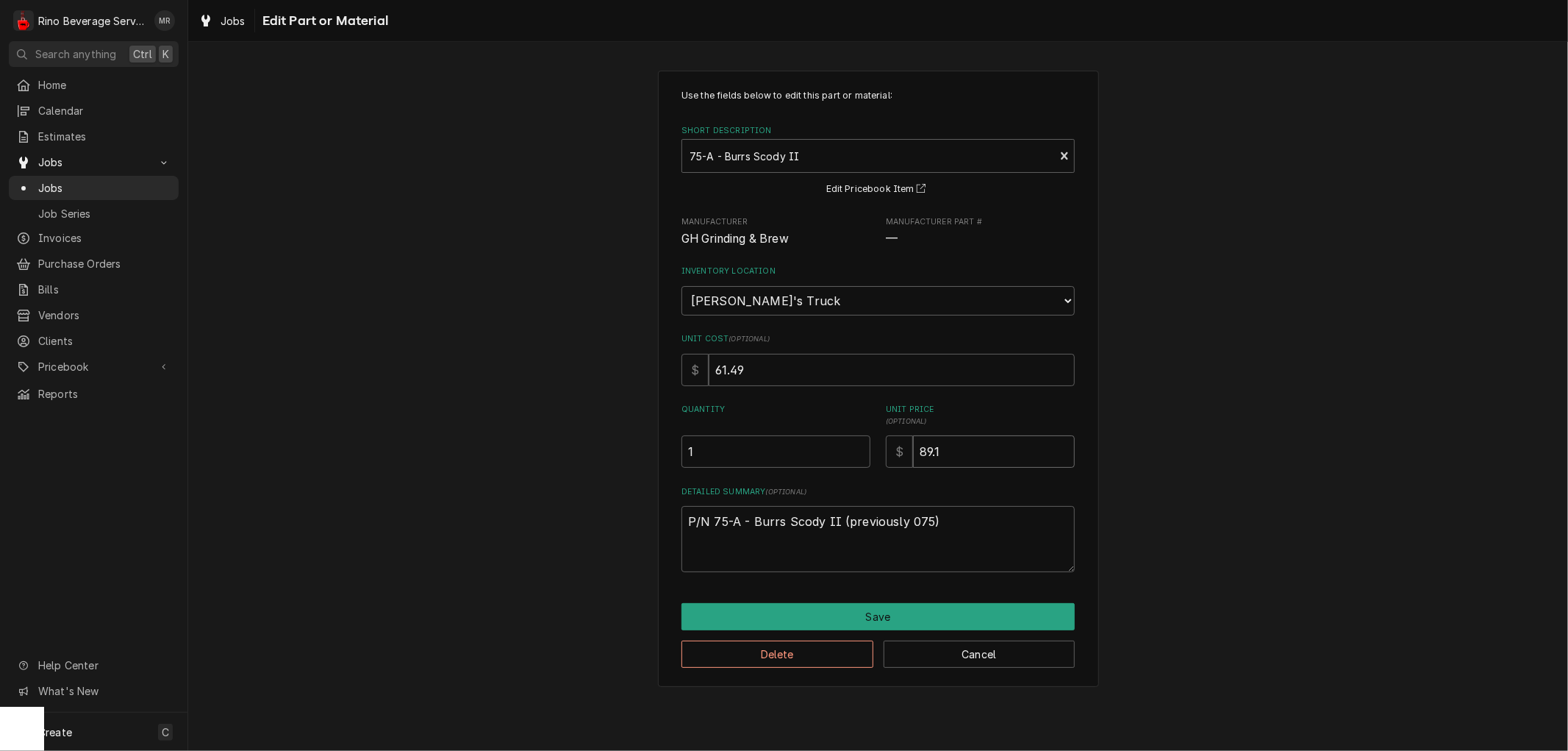
type textarea "x"
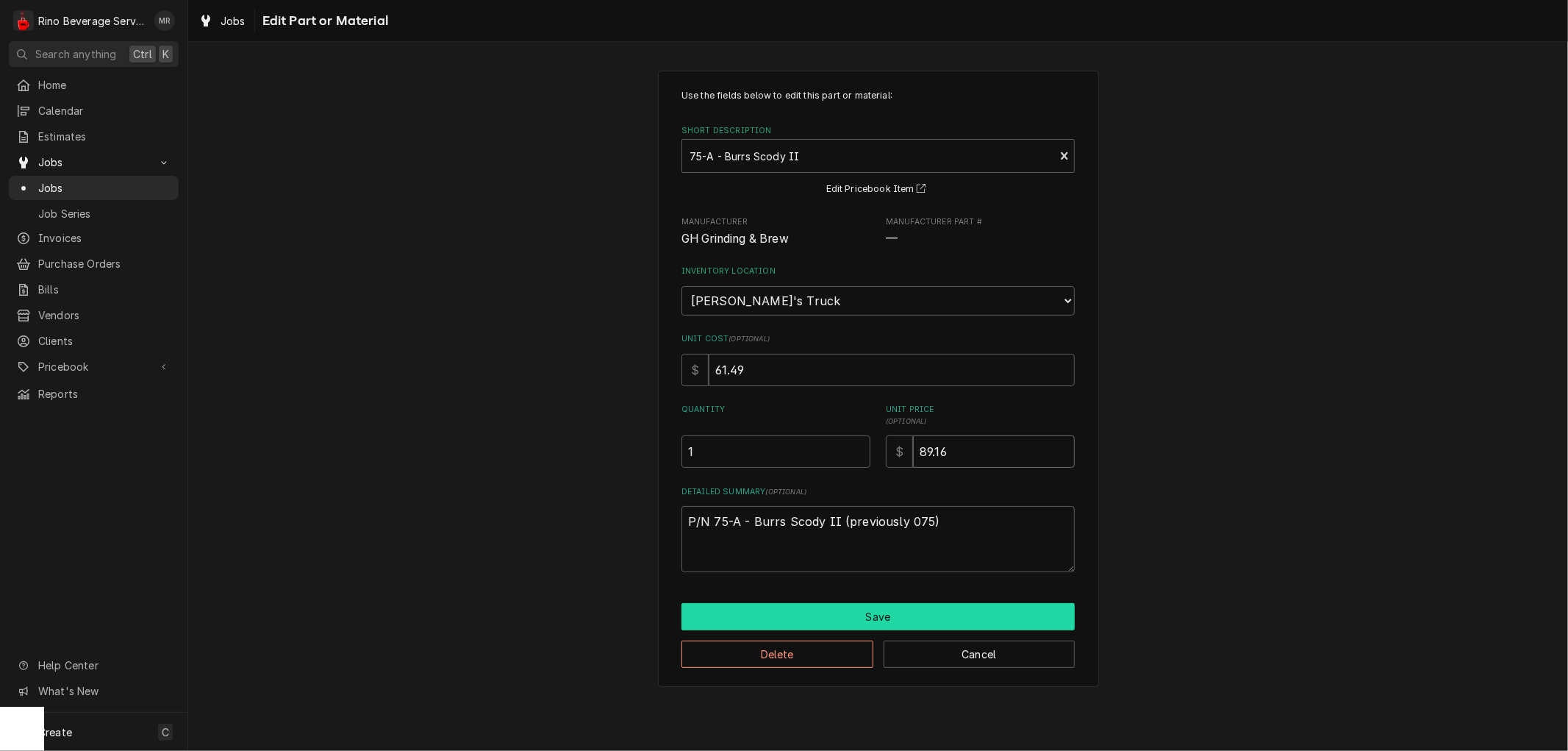
type input "89.16"
click at [870, 612] on button "Save" at bounding box center [878, 616] width 393 height 27
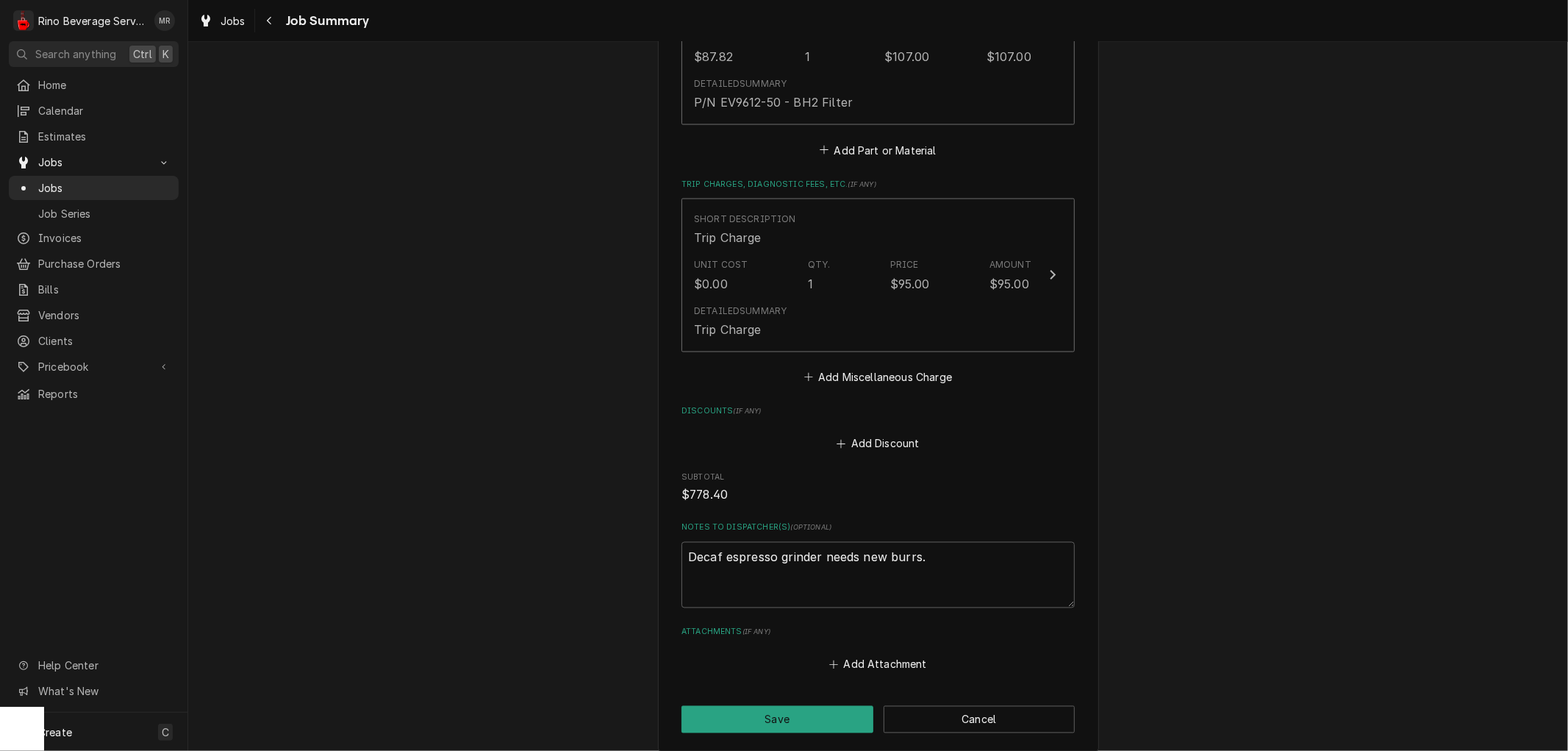
scroll to position [2124, 0]
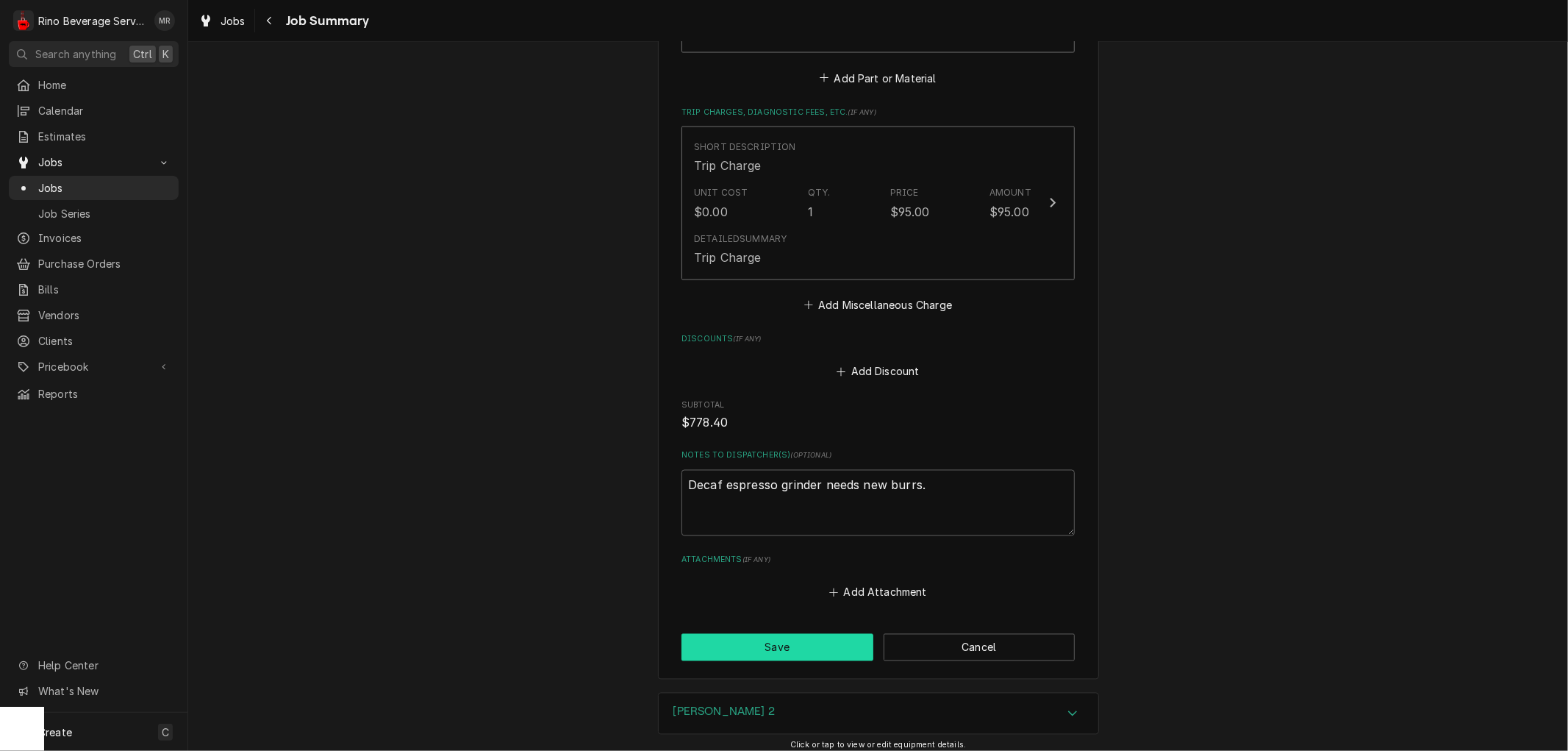
click at [787, 644] on button "Save" at bounding box center [777, 647] width 191 height 27
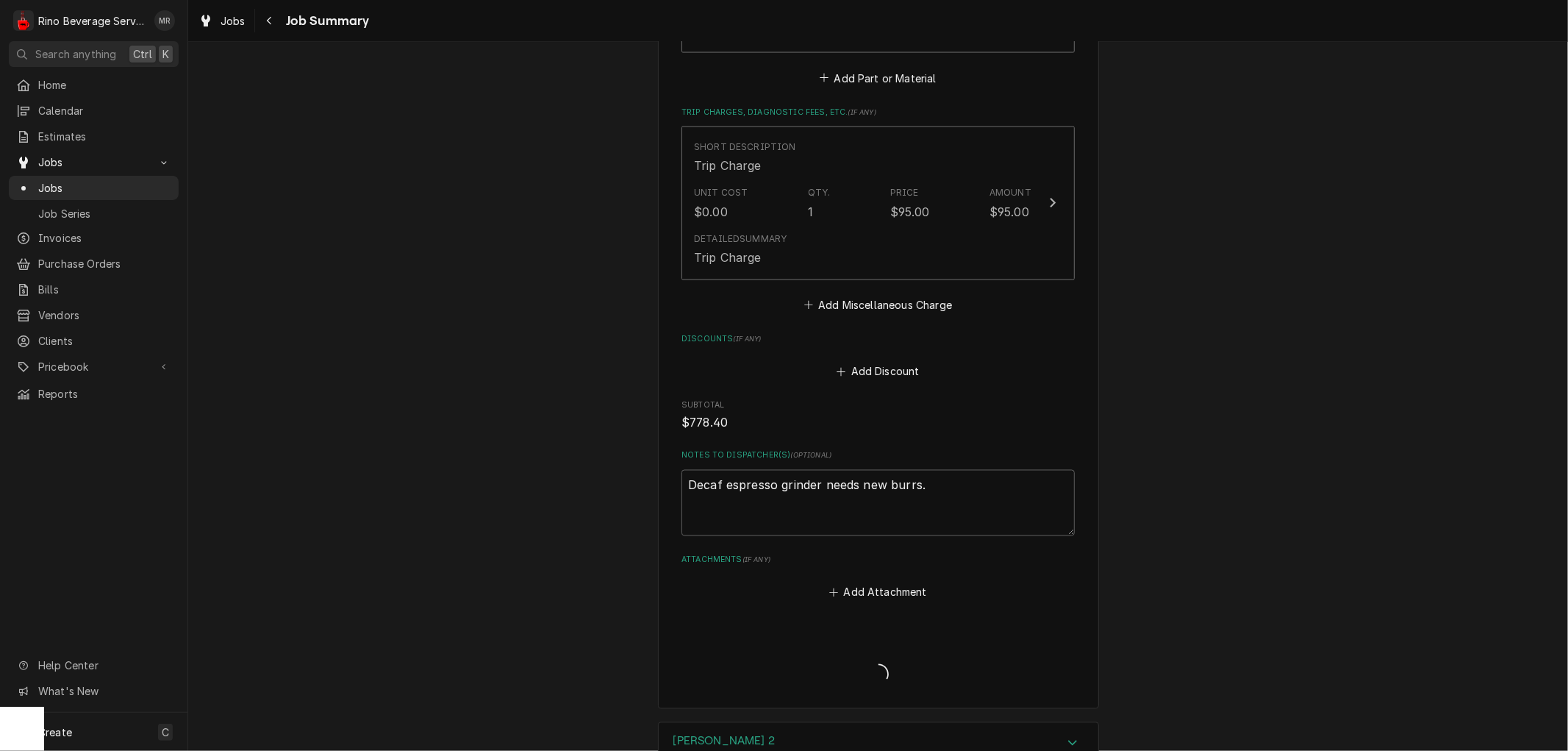
type textarea "x"
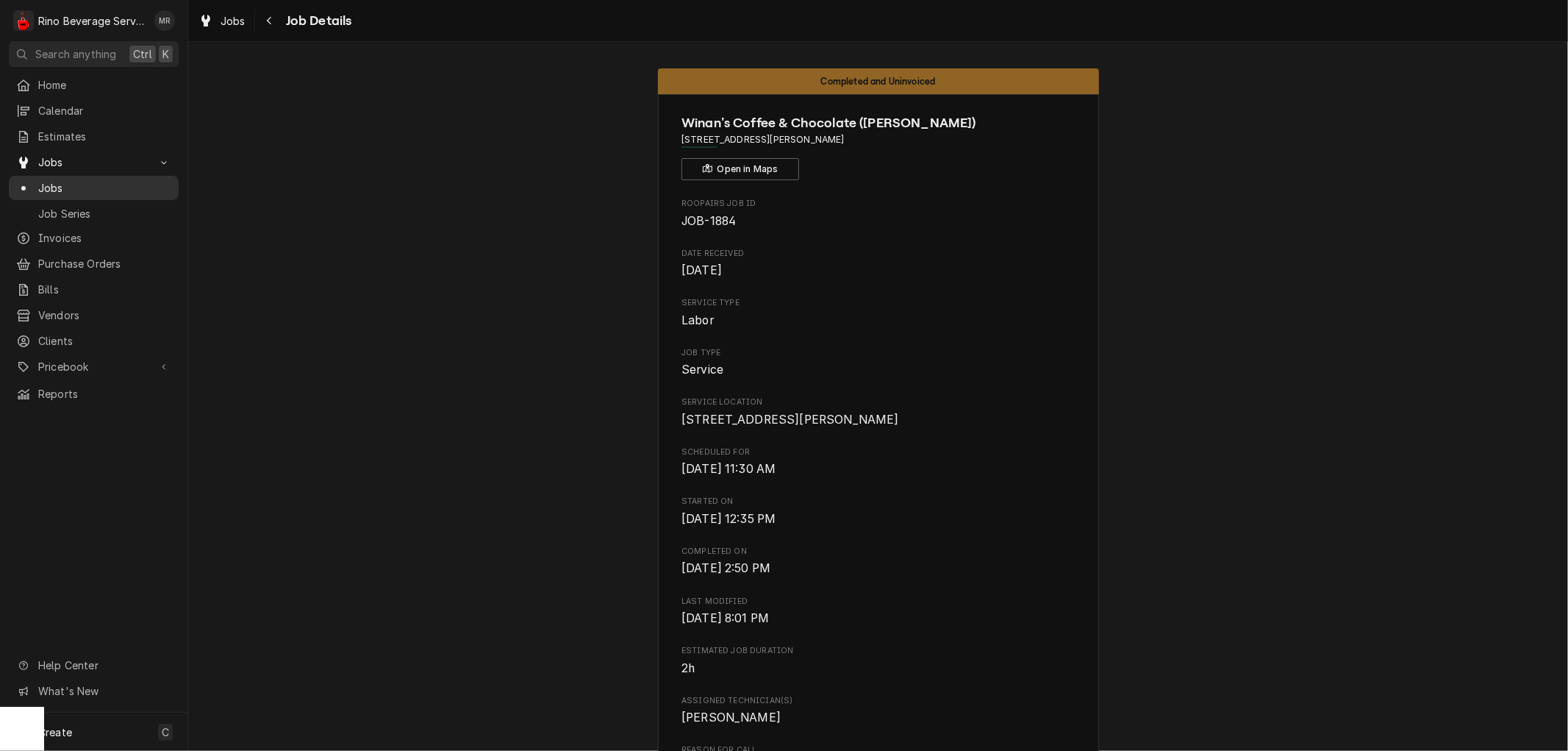
click at [93, 180] on span "Jobs" at bounding box center [104, 188] width 133 height 15
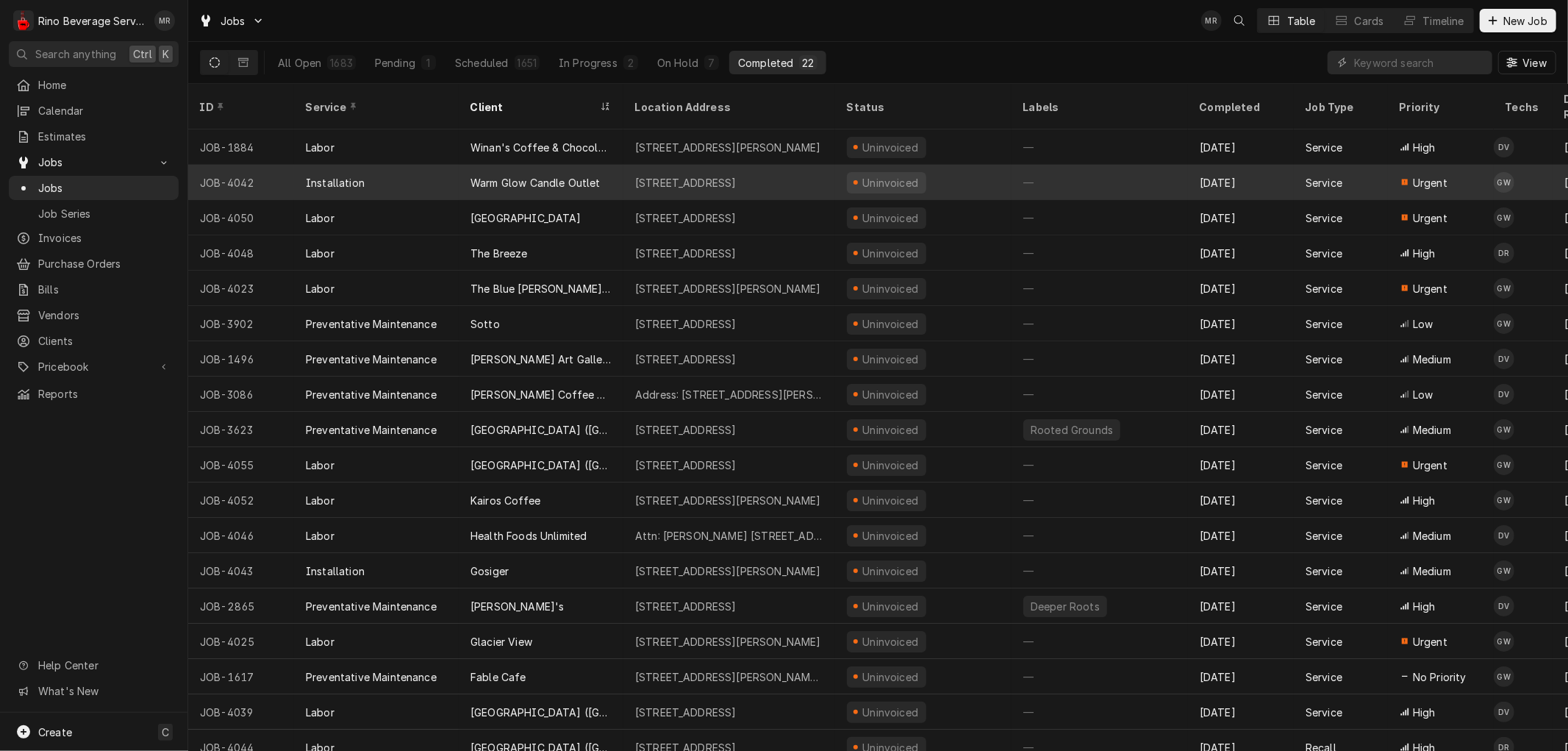
click at [615, 166] on div "Warm Glow Candle Outlet" at bounding box center [541, 182] width 165 height 35
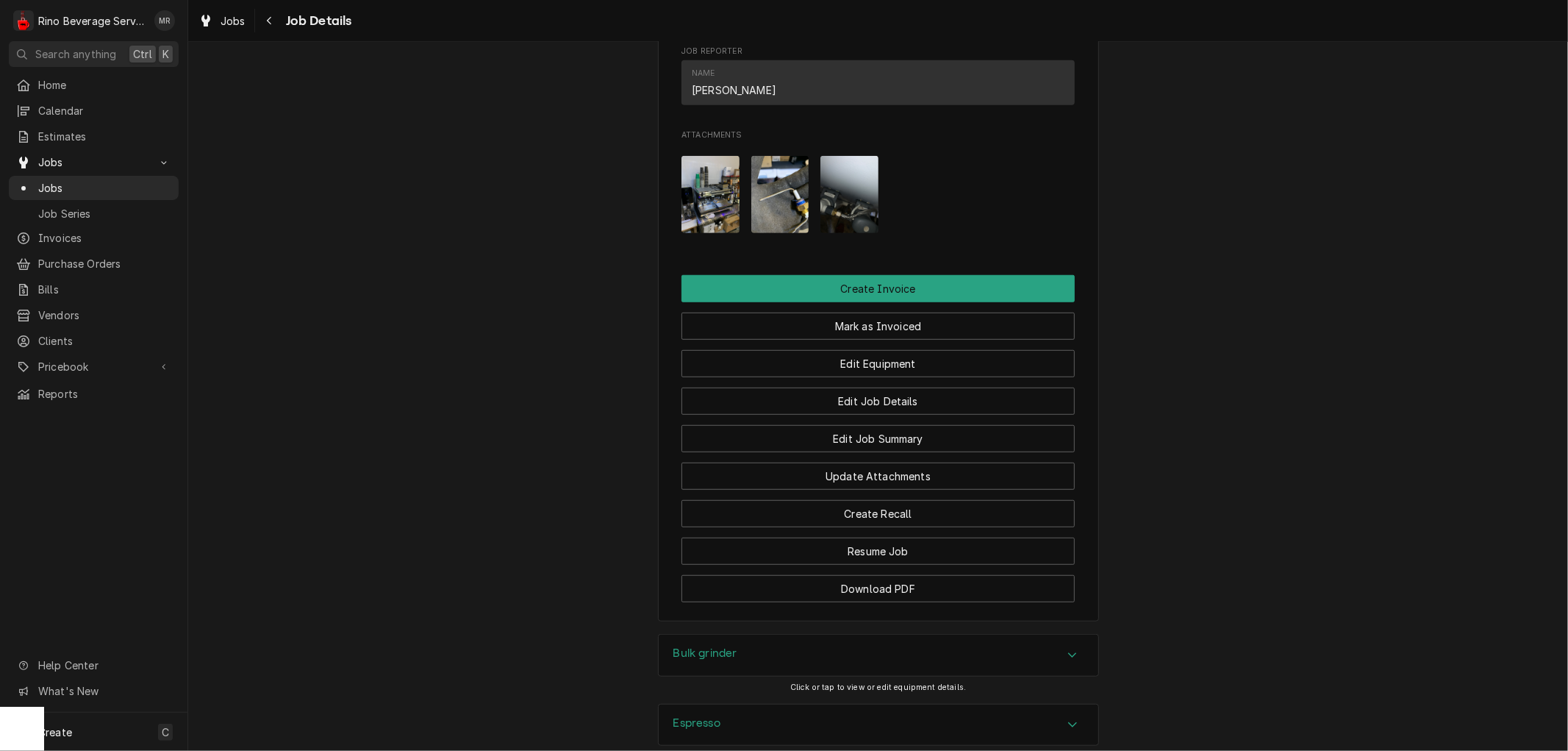
scroll to position [790, 0]
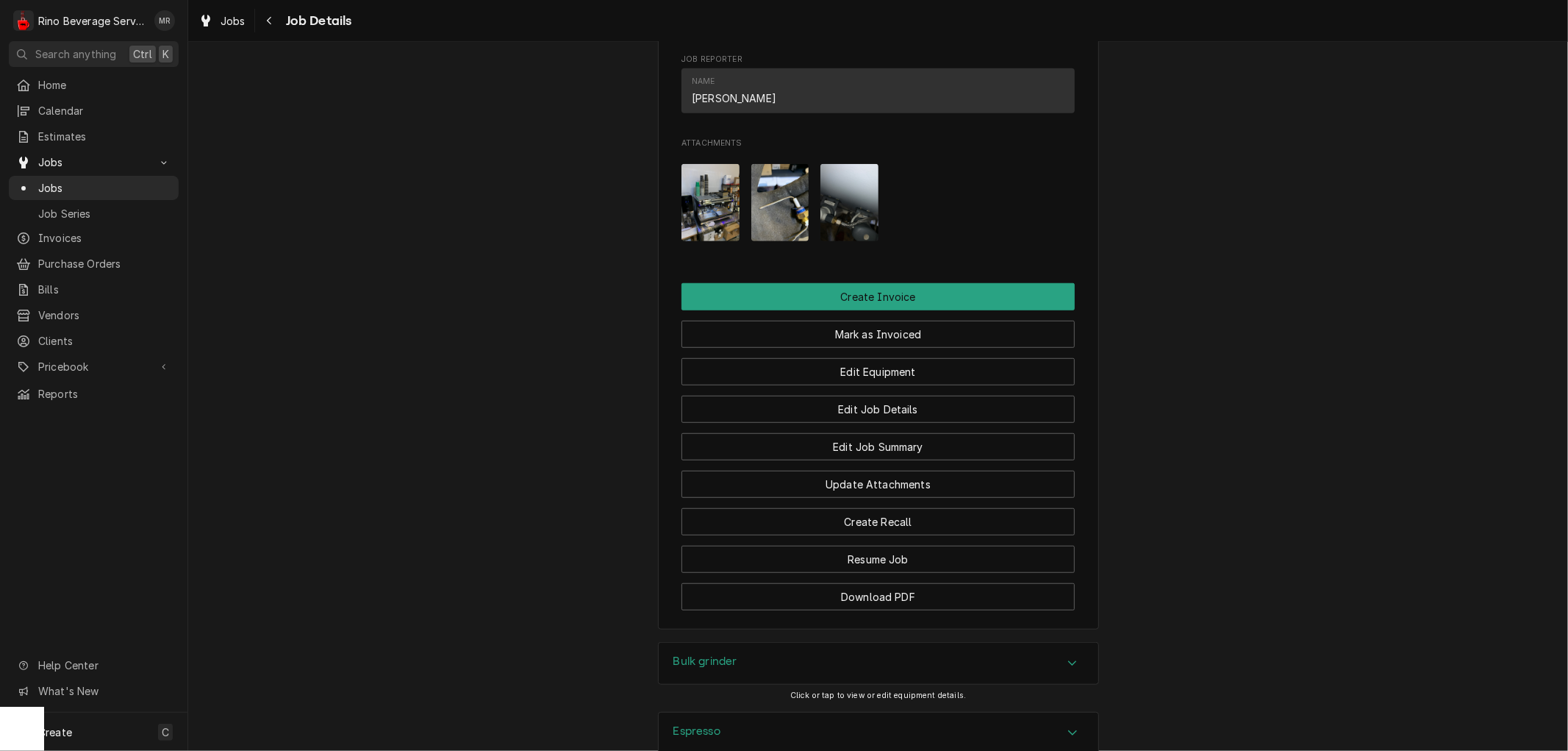
click at [703, 222] on img "Attachments" at bounding box center [710, 202] width 58 height 77
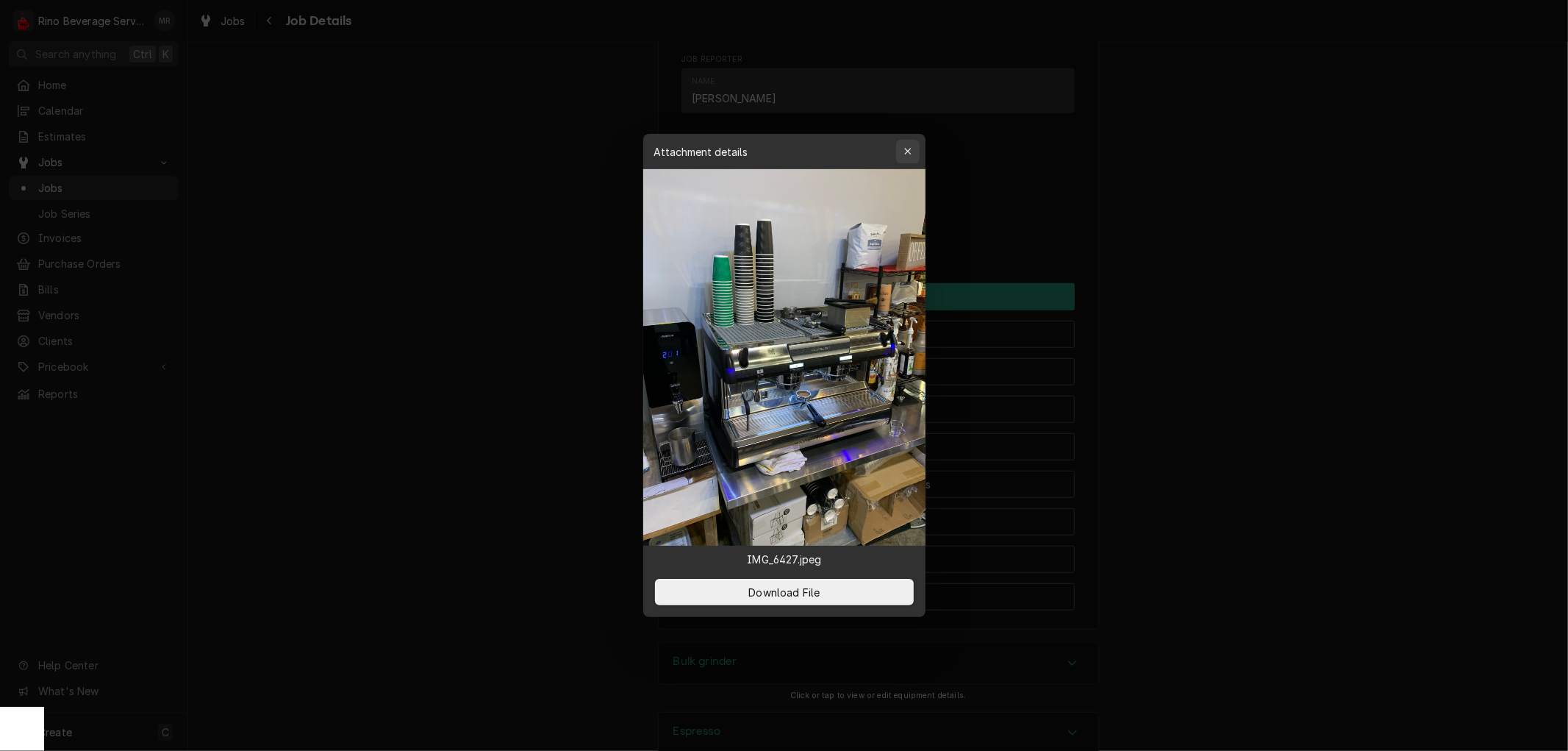
click at [914, 149] on div "button" at bounding box center [908, 152] width 15 height 15
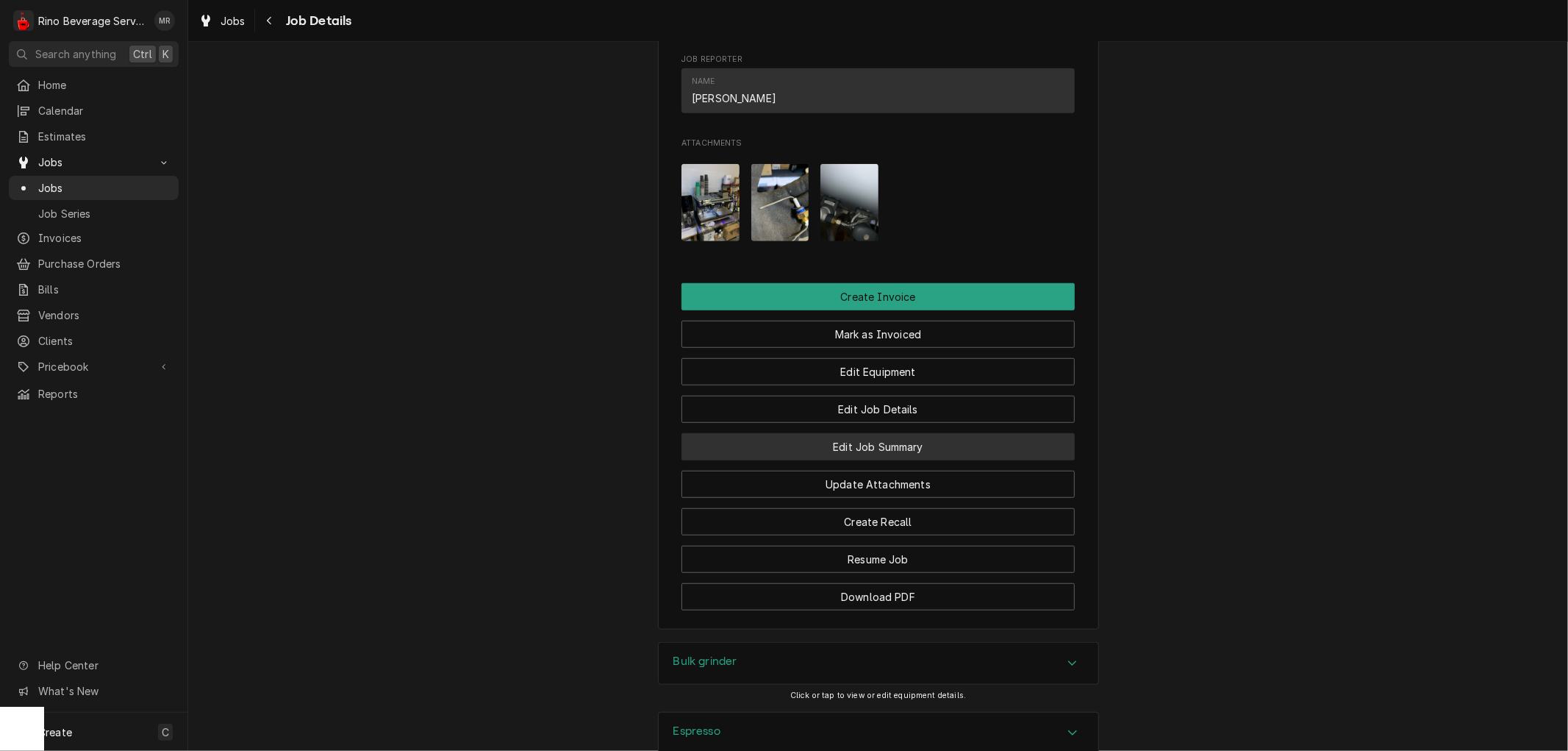
click at [814, 457] on button "Edit Job Summary" at bounding box center [878, 447] width 393 height 27
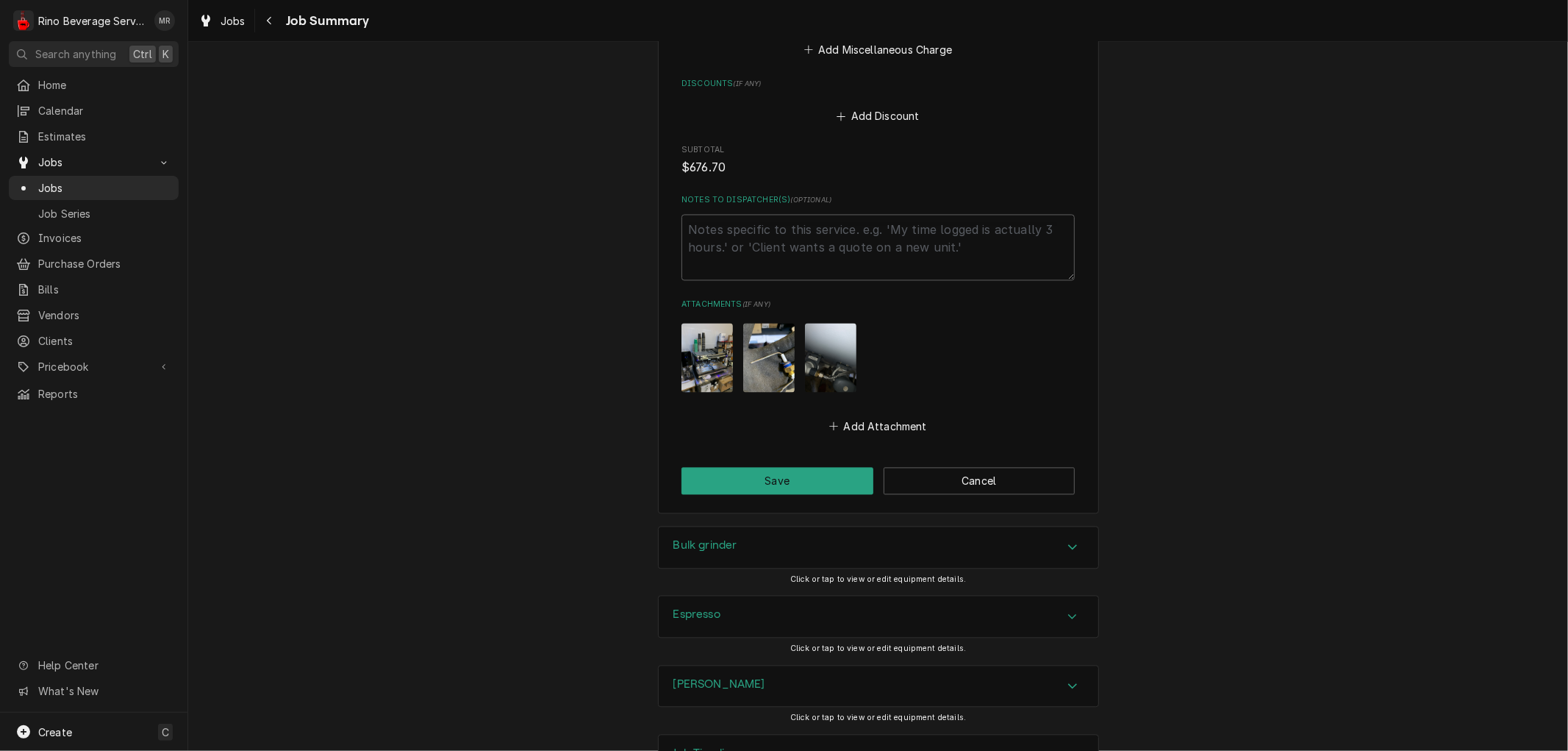
scroll to position [2485, 0]
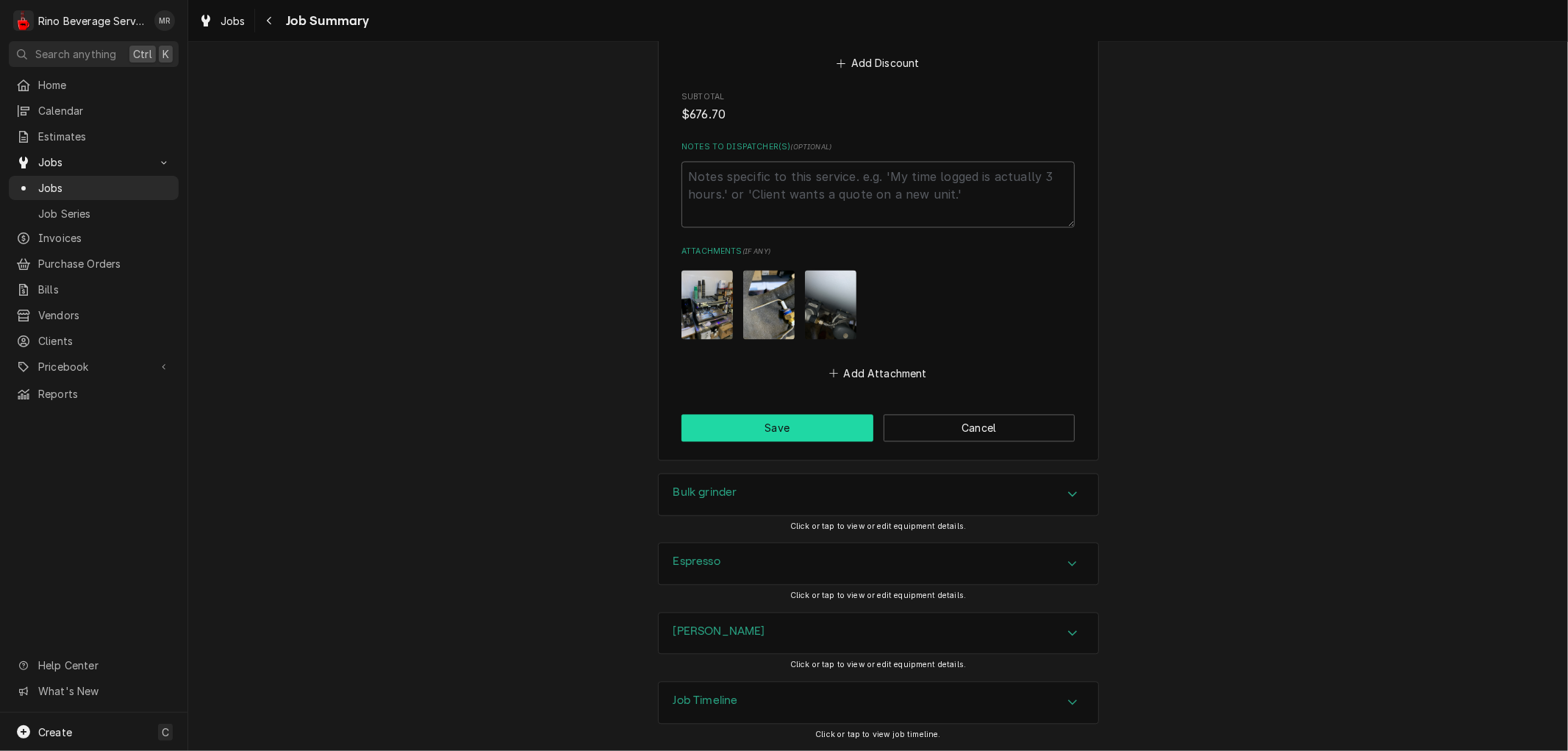
click at [791, 430] on button "Save" at bounding box center [777, 428] width 191 height 27
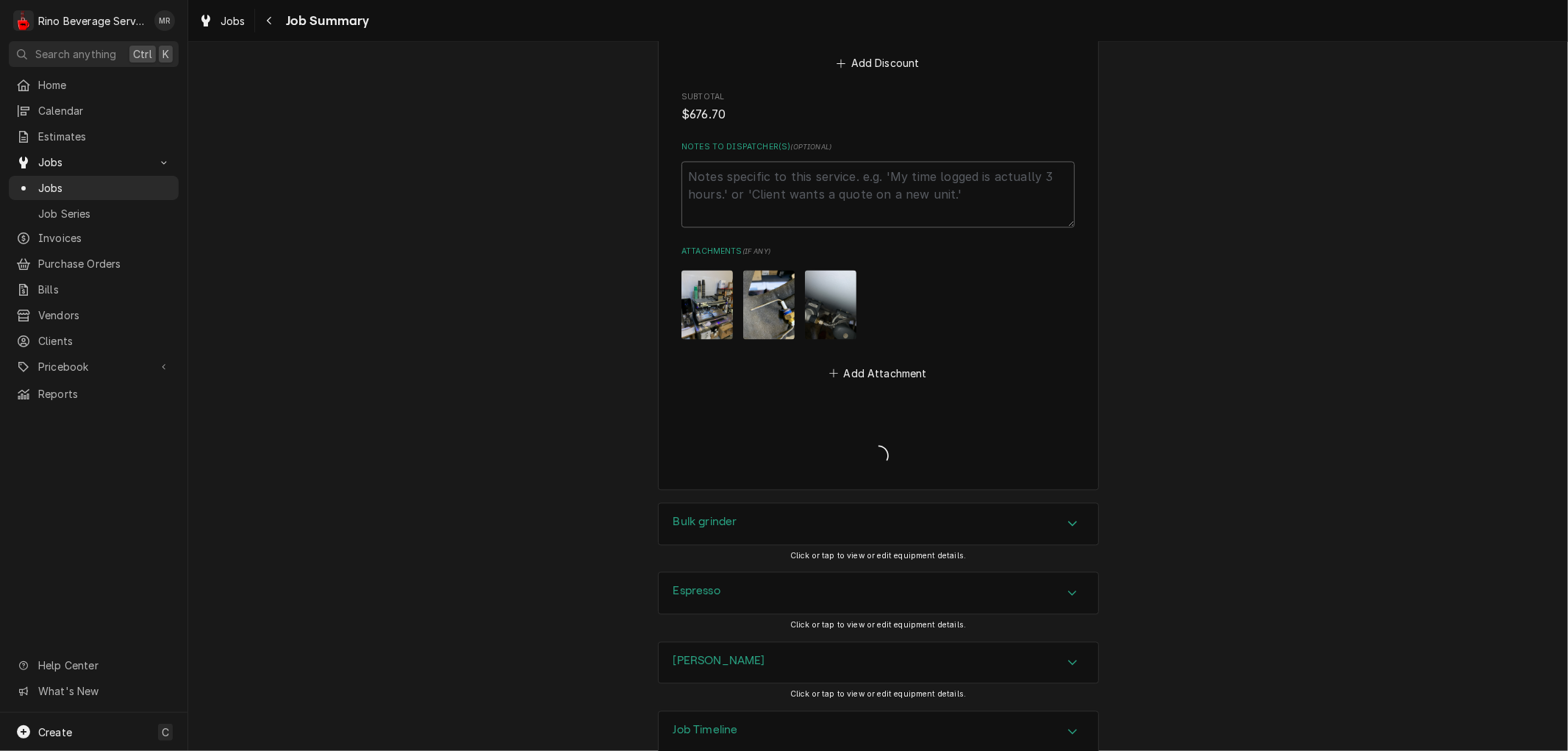
type textarea "x"
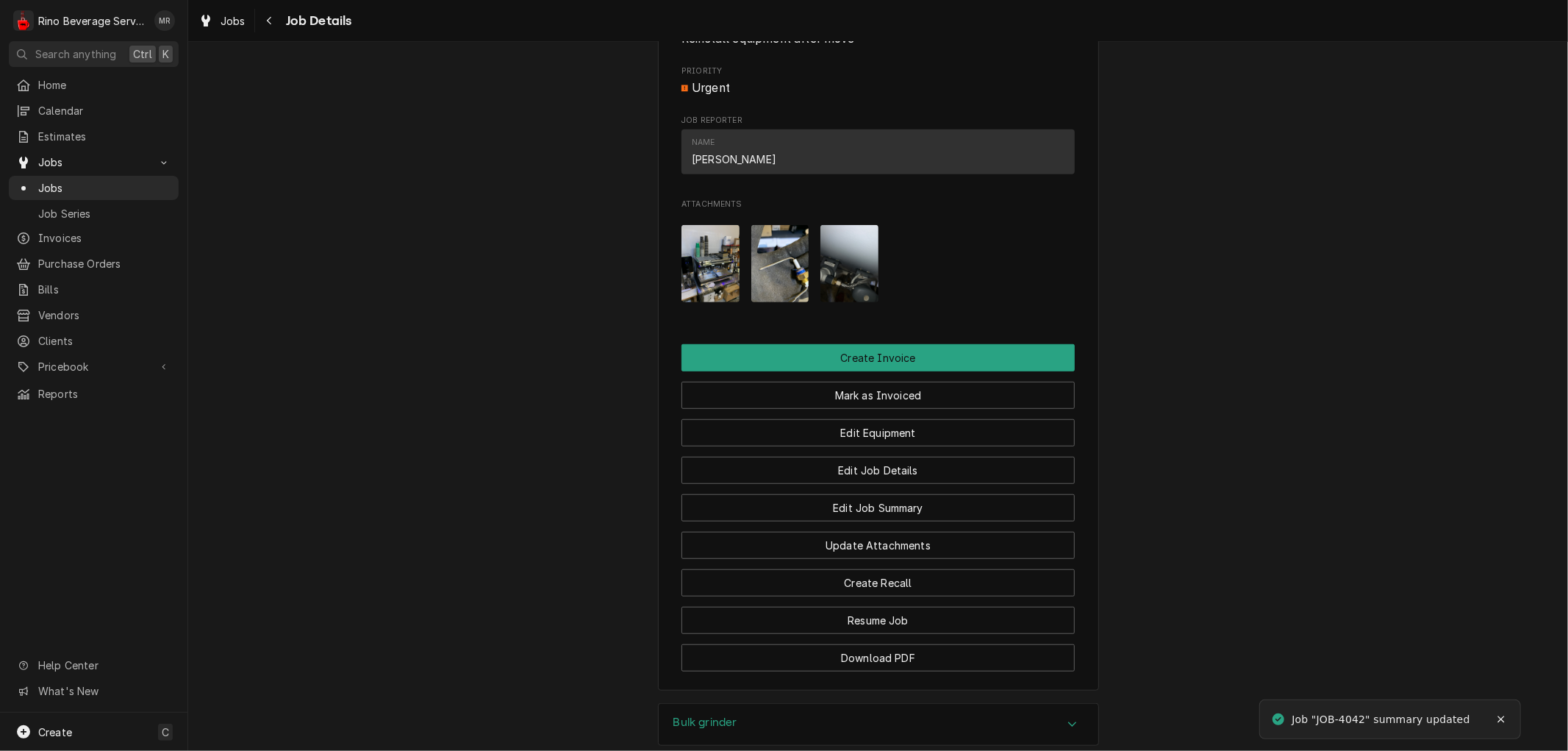
scroll to position [1116, 0]
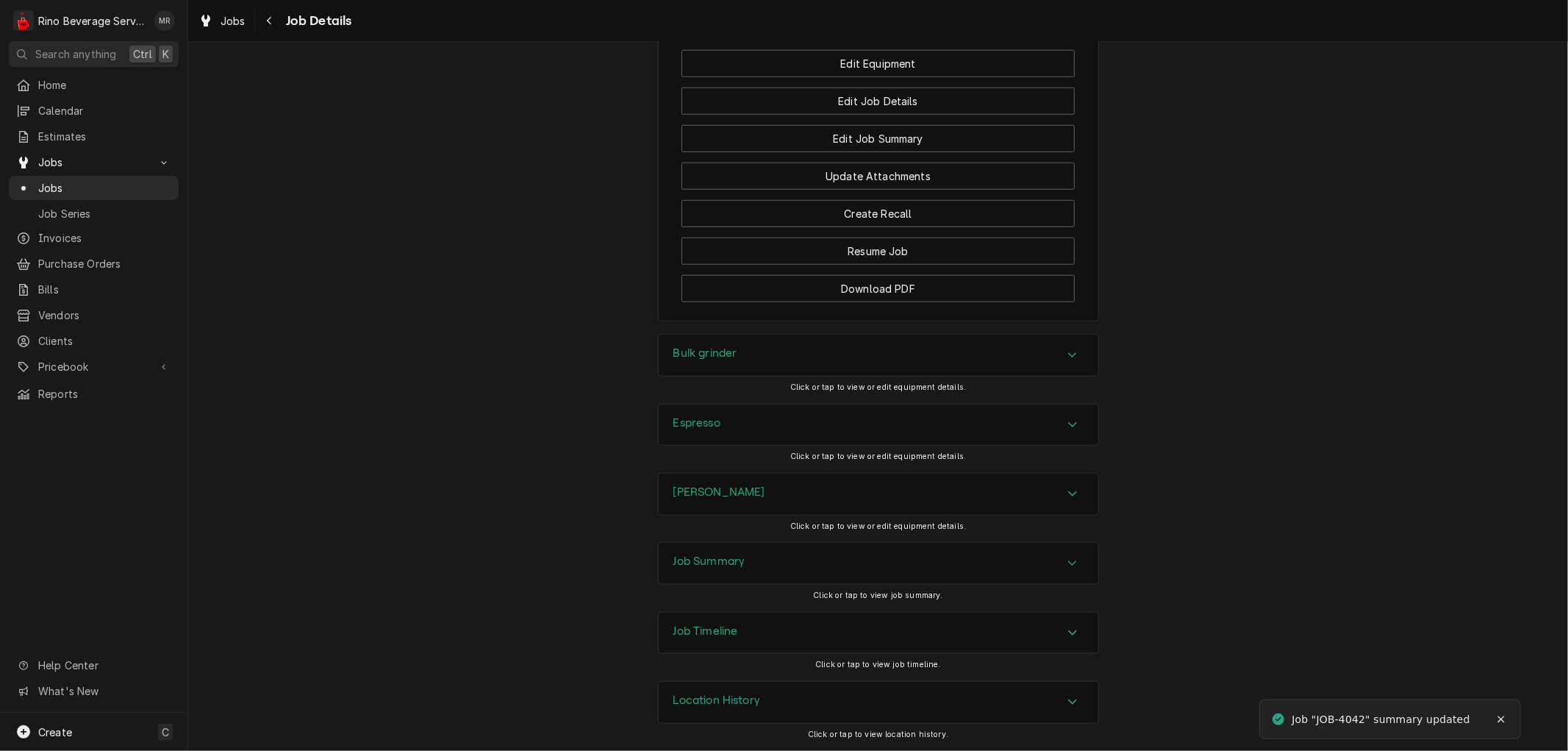
click at [697, 700] on h3 "Location History" at bounding box center [717, 700] width 87 height 14
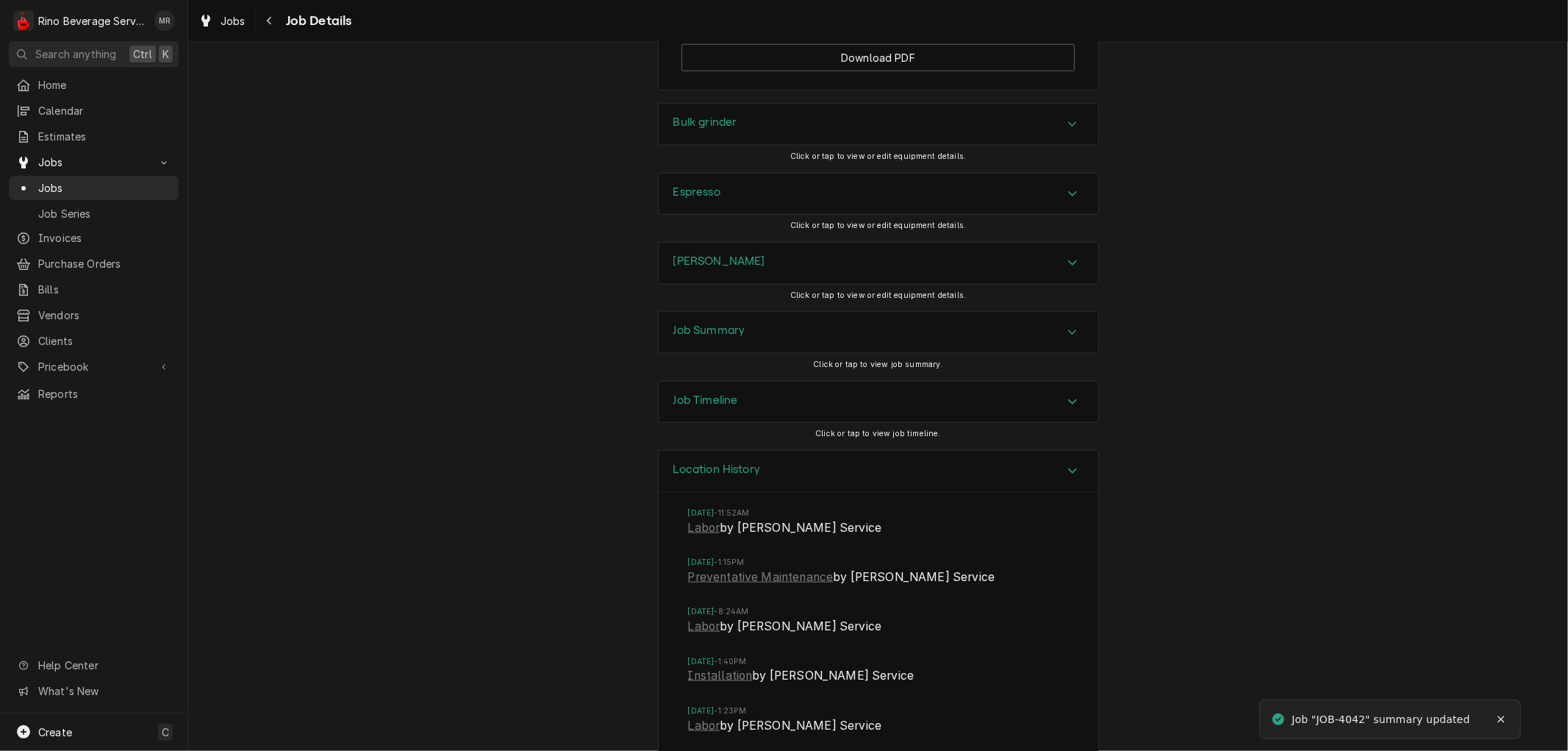
scroll to position [1367, 0]
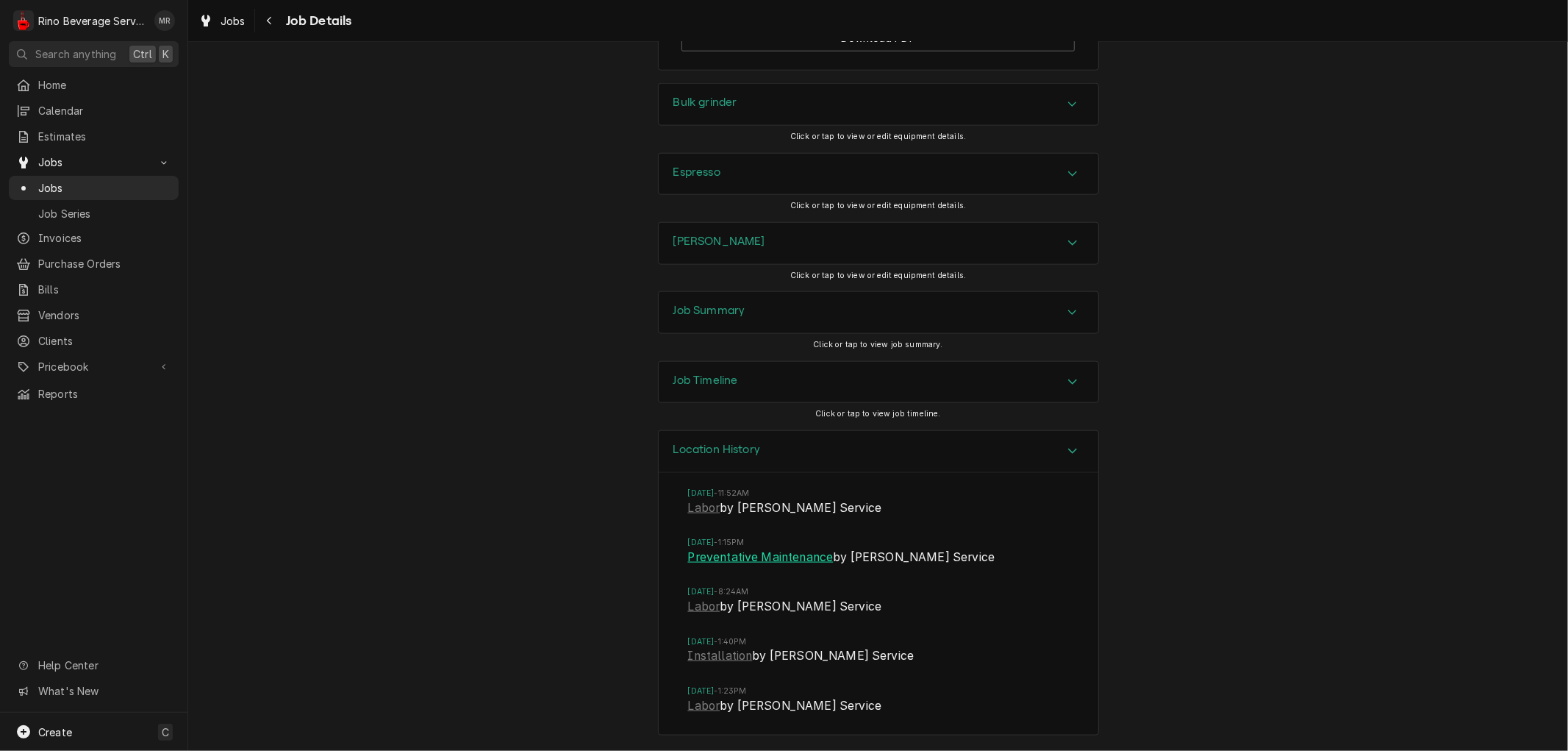
click at [708, 558] on link "Preventative Maintenance" at bounding box center [761, 558] width 146 height 18
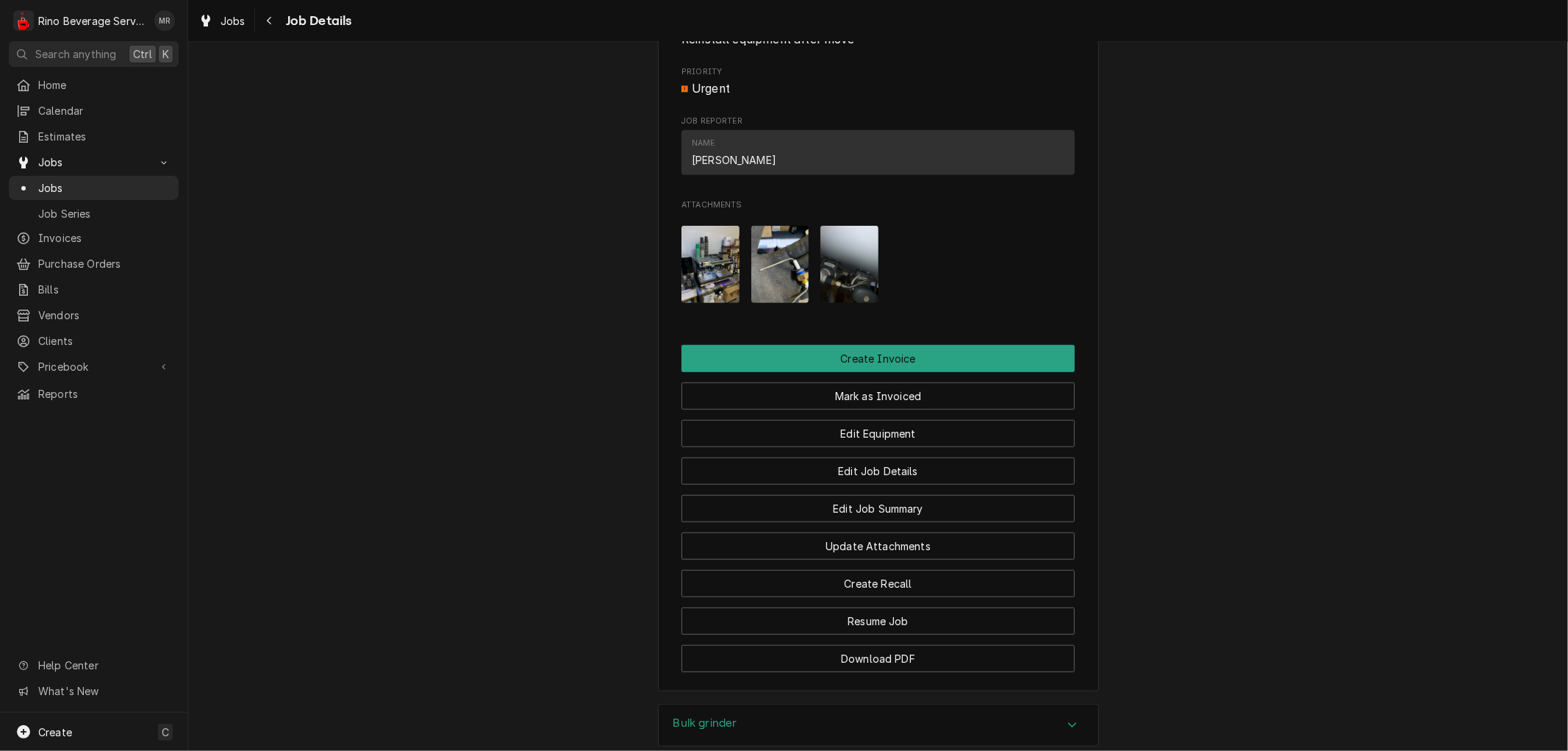
scroll to position [653, 0]
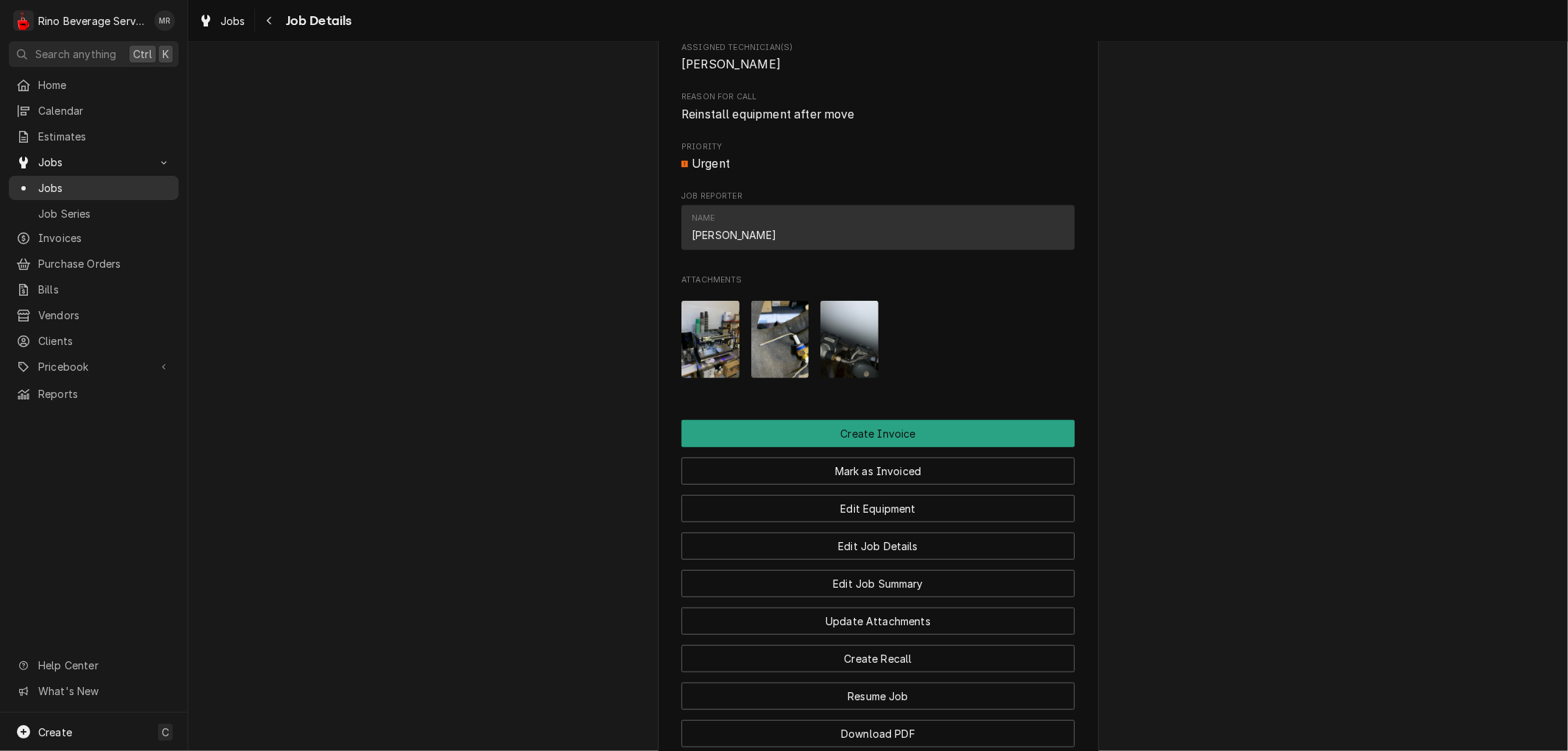
click at [121, 180] on span "Jobs" at bounding box center [104, 188] width 133 height 15
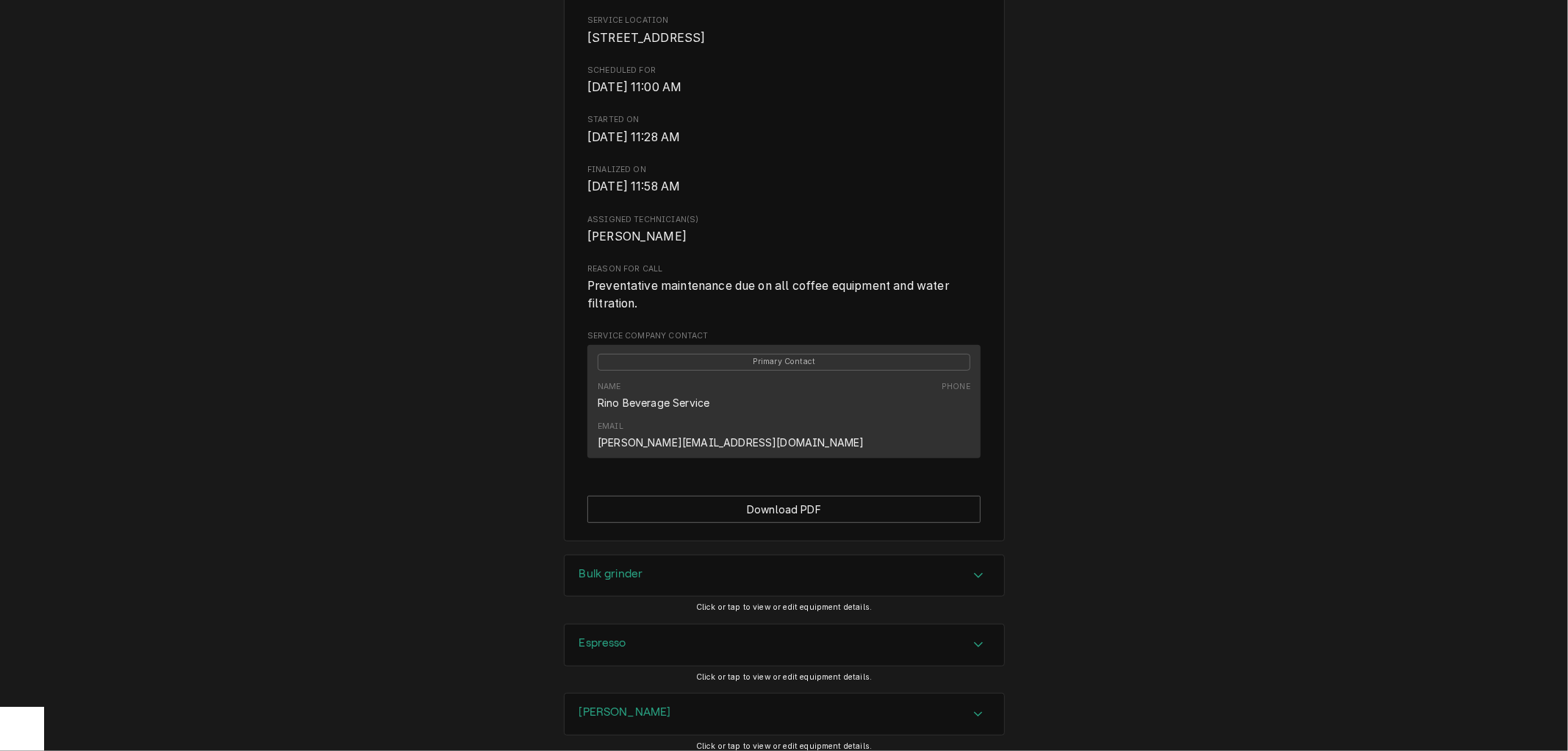
scroll to position [499, 0]
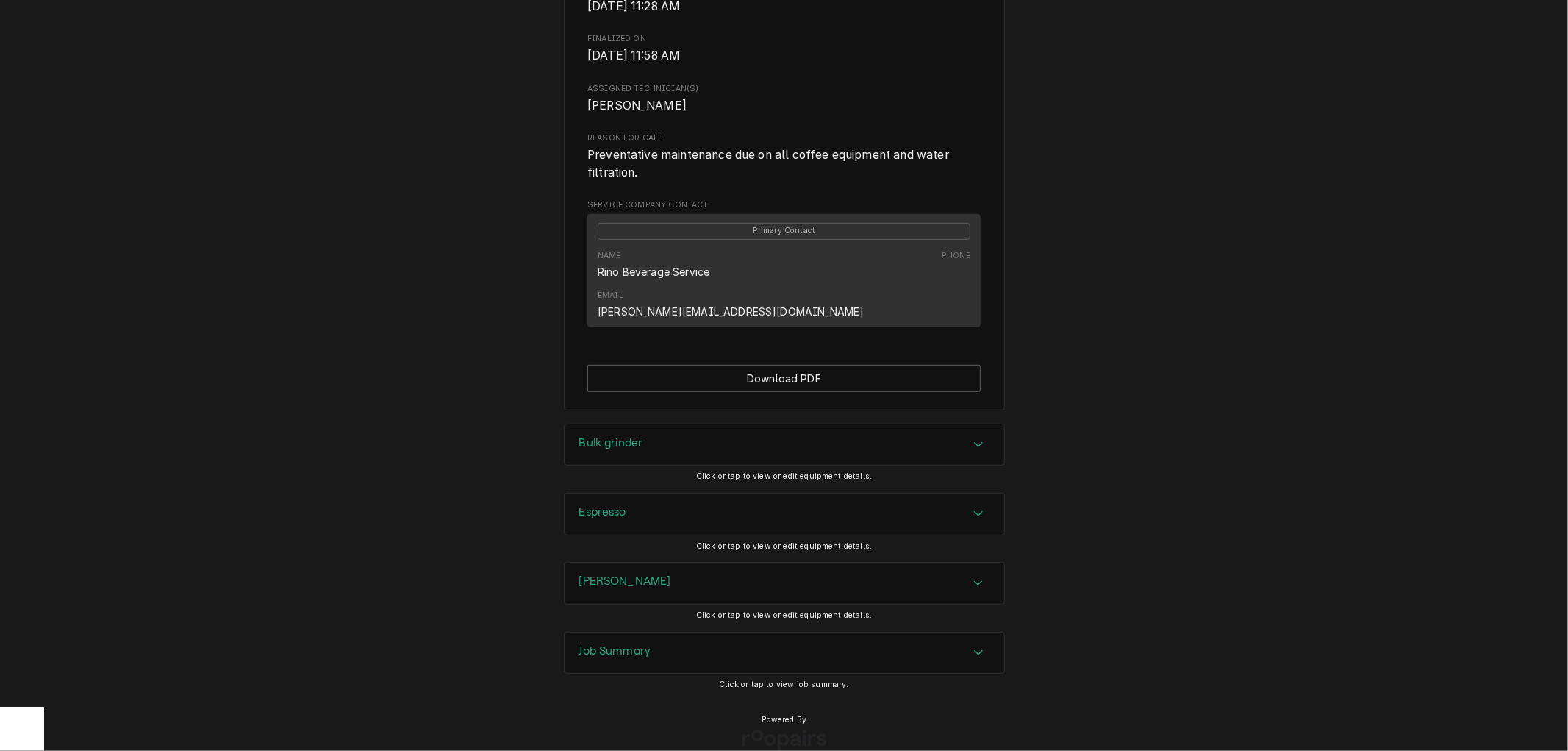
click at [686, 633] on div "Job Summary" at bounding box center [785, 652] width 440 height 41
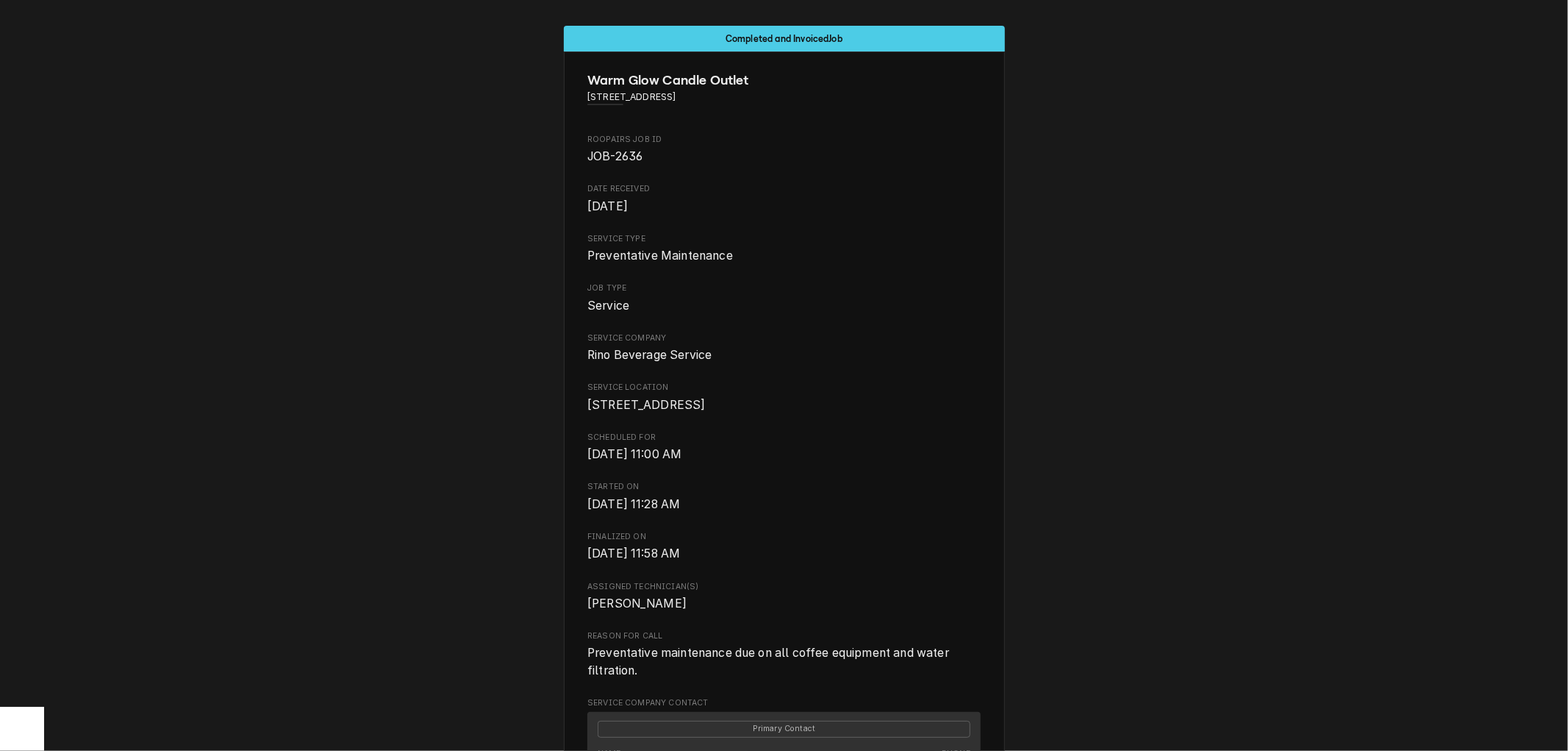
scroll to position [0, 0]
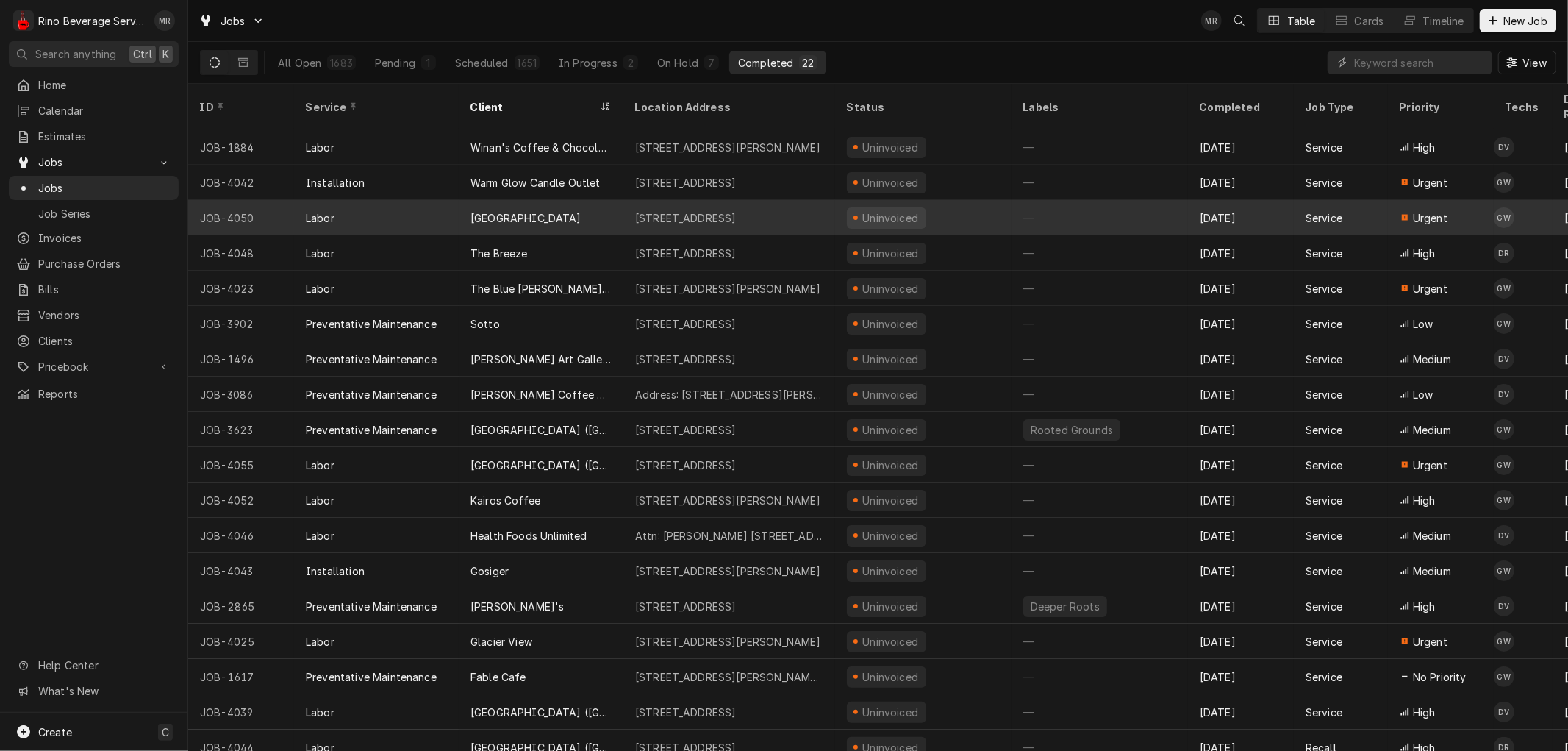
click at [592, 200] on div "[GEOGRAPHIC_DATA]" at bounding box center [541, 217] width 165 height 35
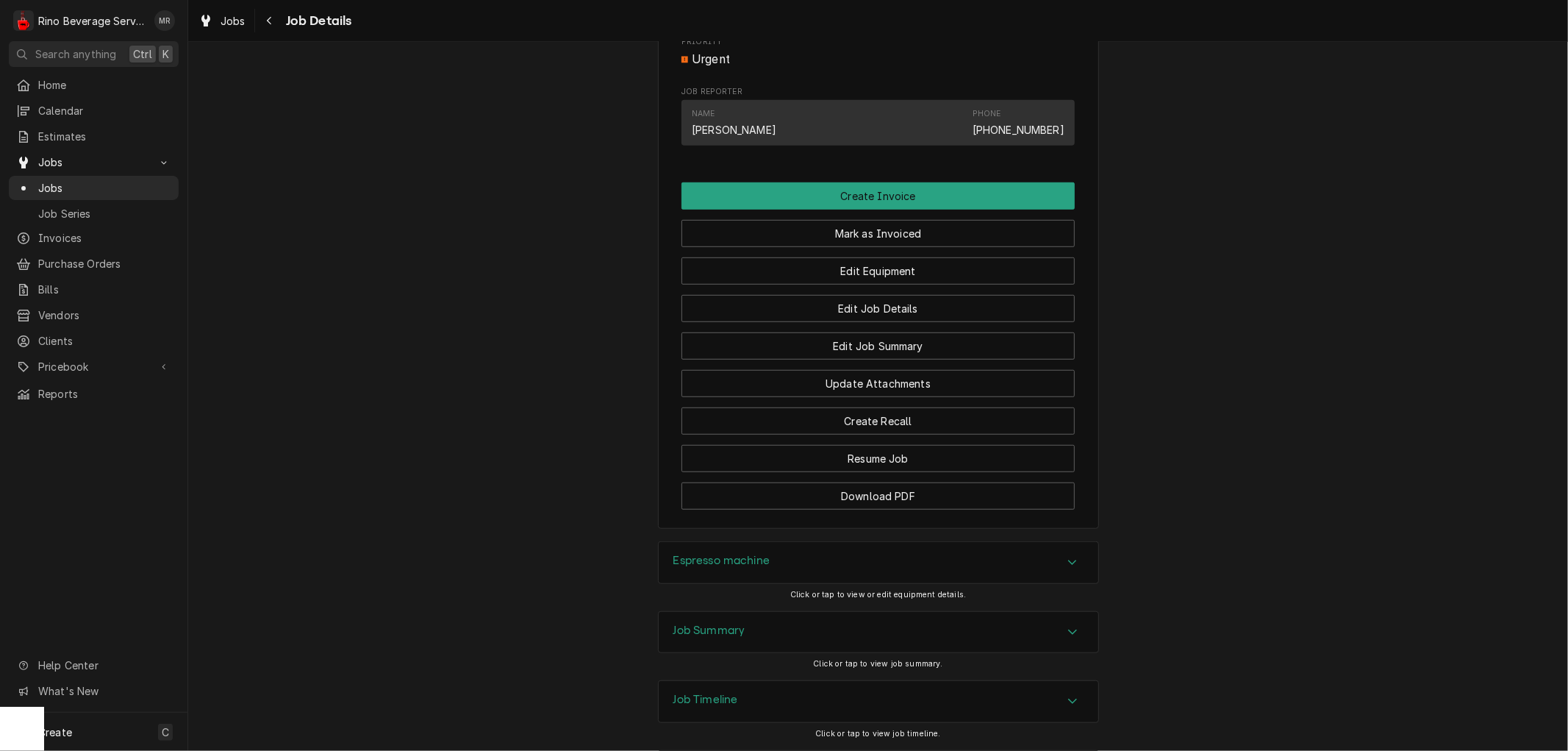
scroll to position [862, 0]
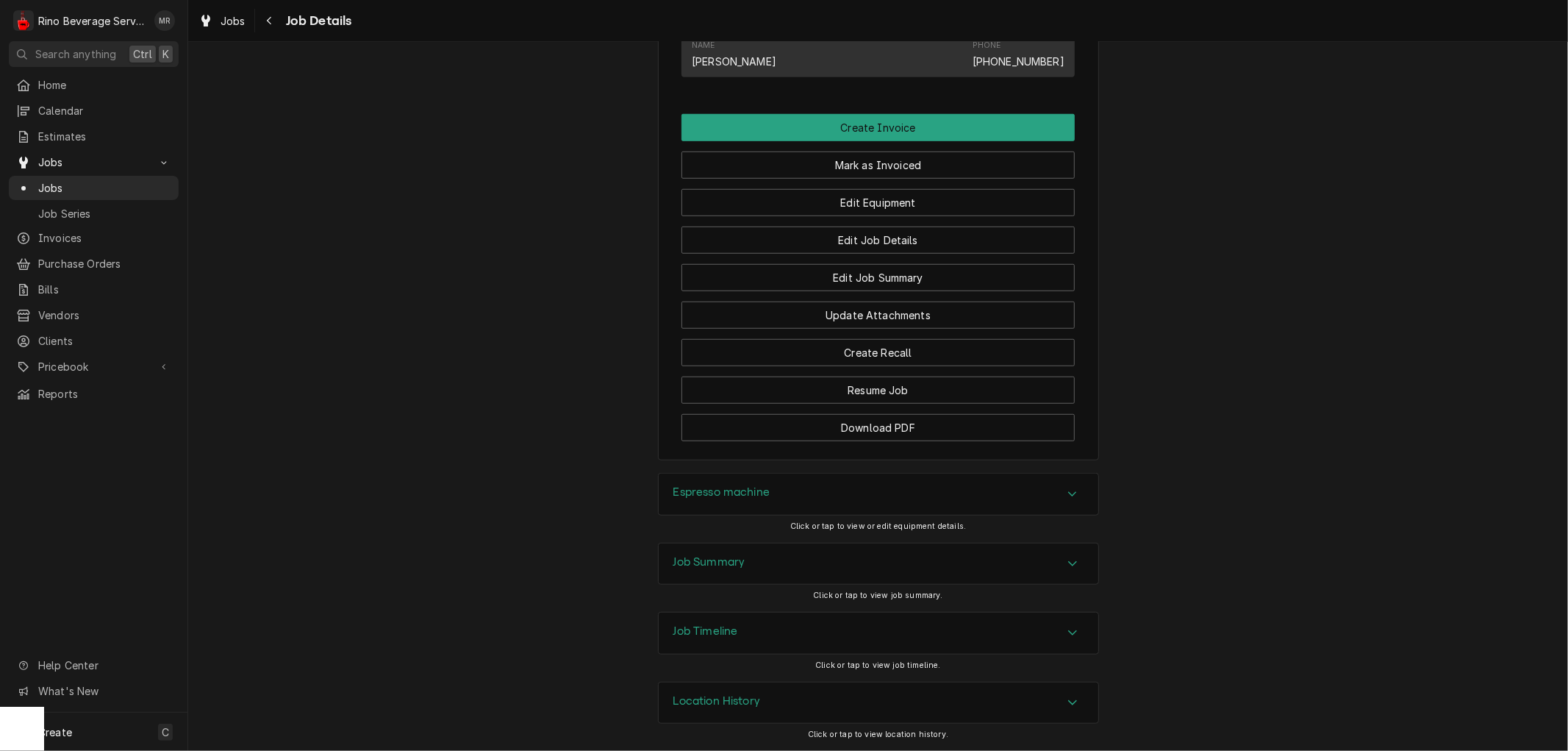
click at [696, 559] on h3 "Job Summary" at bounding box center [709, 561] width 72 height 14
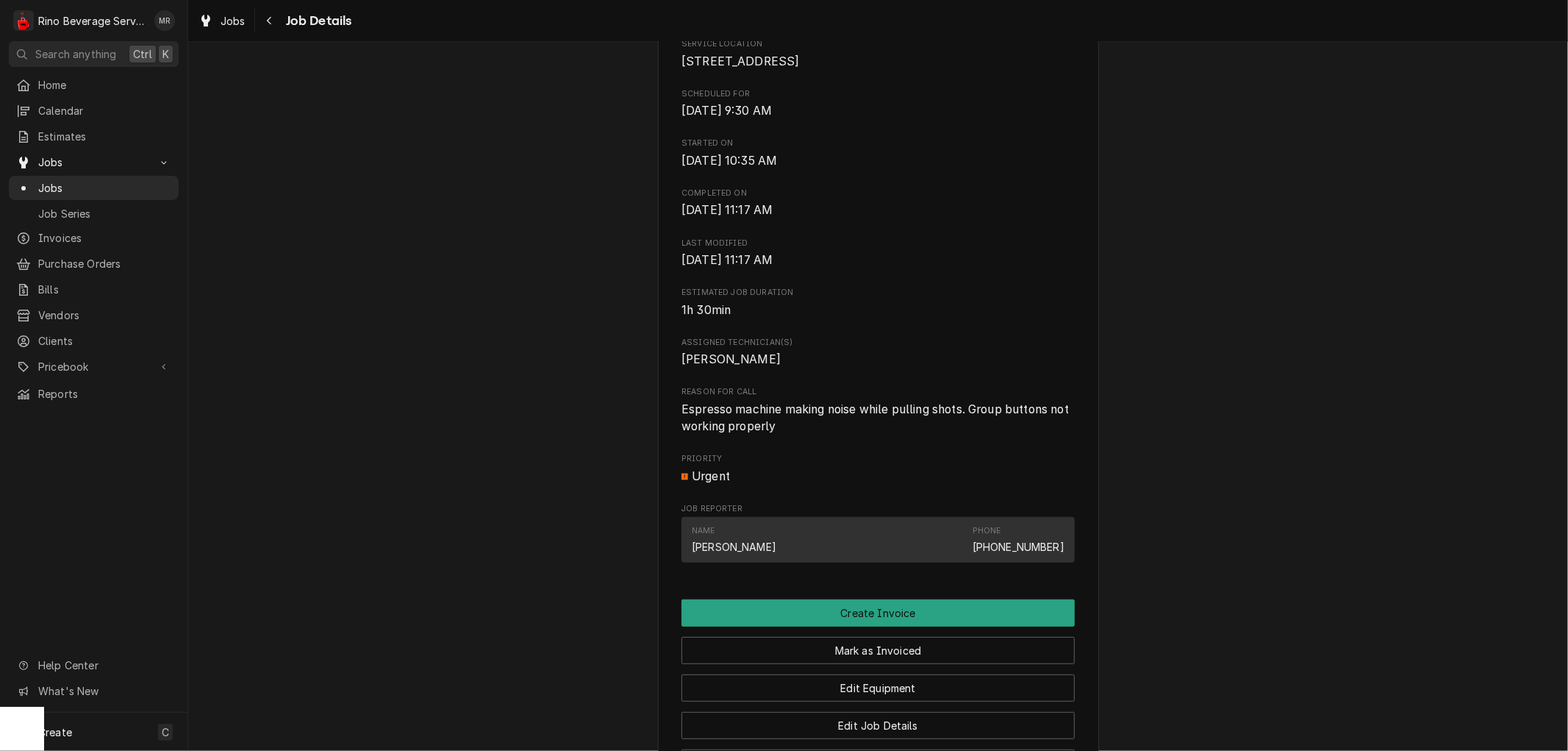
scroll to position [489, 0]
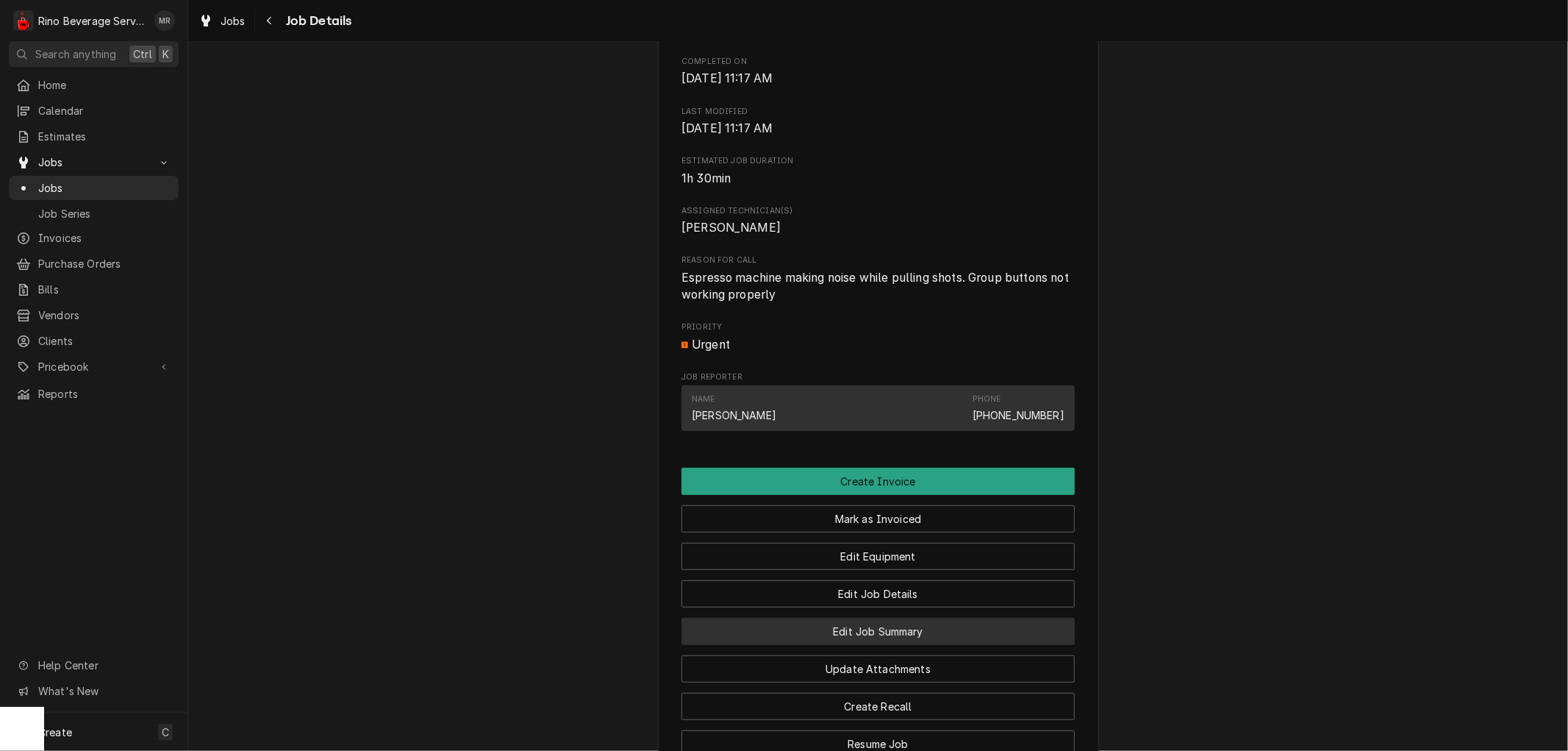
click at [807, 645] on button "Edit Job Summary" at bounding box center [878, 631] width 393 height 27
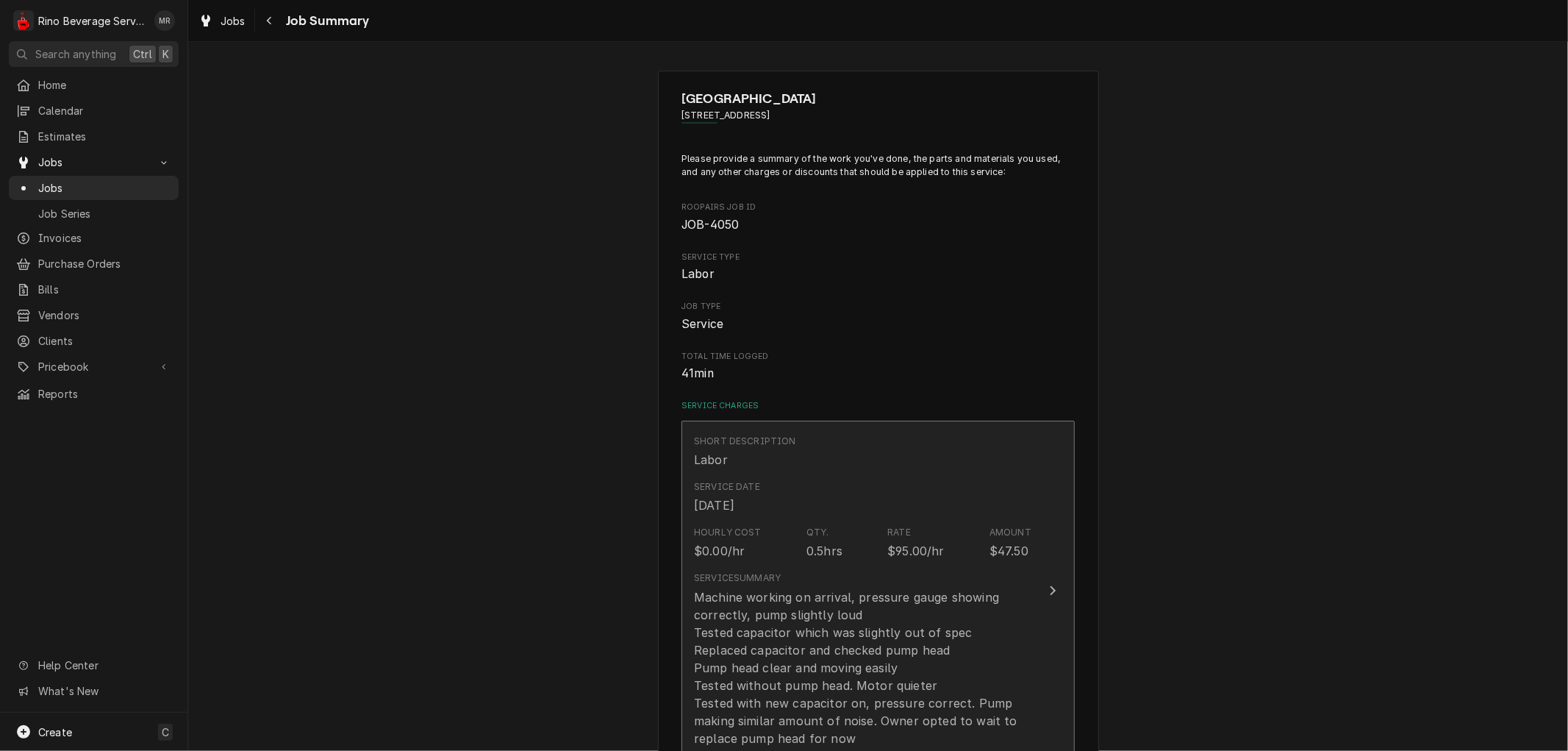
click at [807, 554] on div "0.5hrs" at bounding box center [825, 551] width 36 height 18
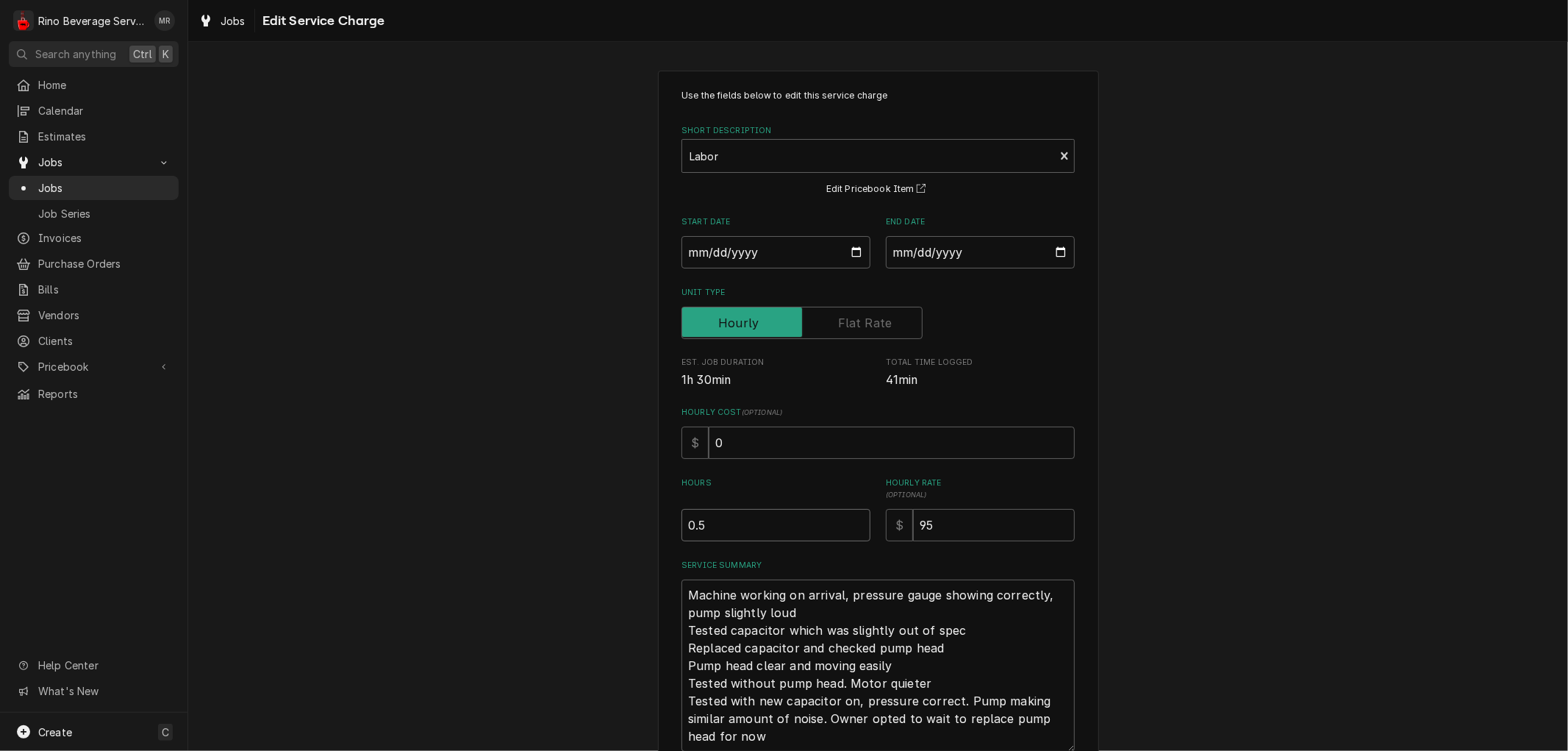
click at [692, 525] on input "0.5" at bounding box center [775, 525] width 189 height 32
type textarea "x"
type input "0.75"
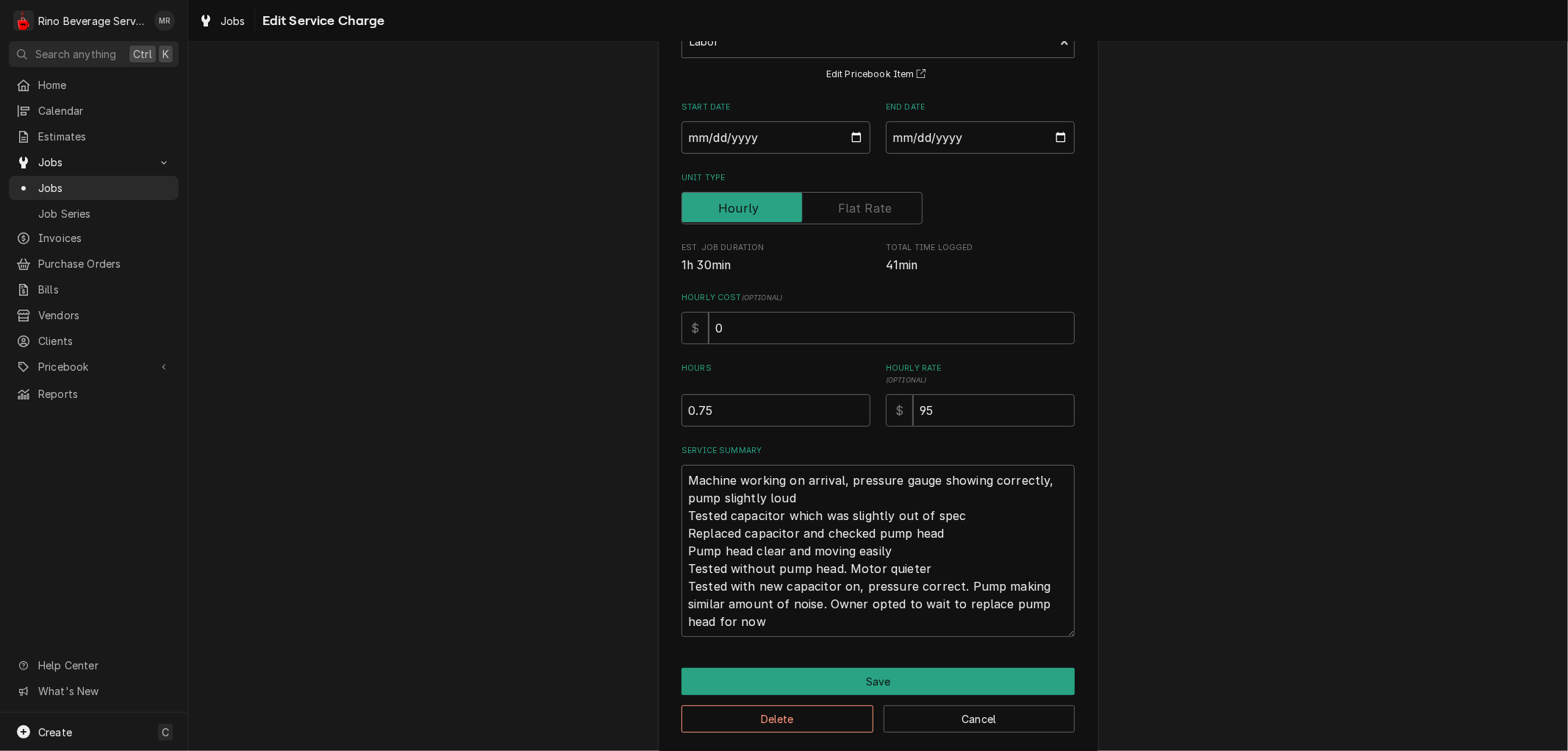
scroll to position [128, 0]
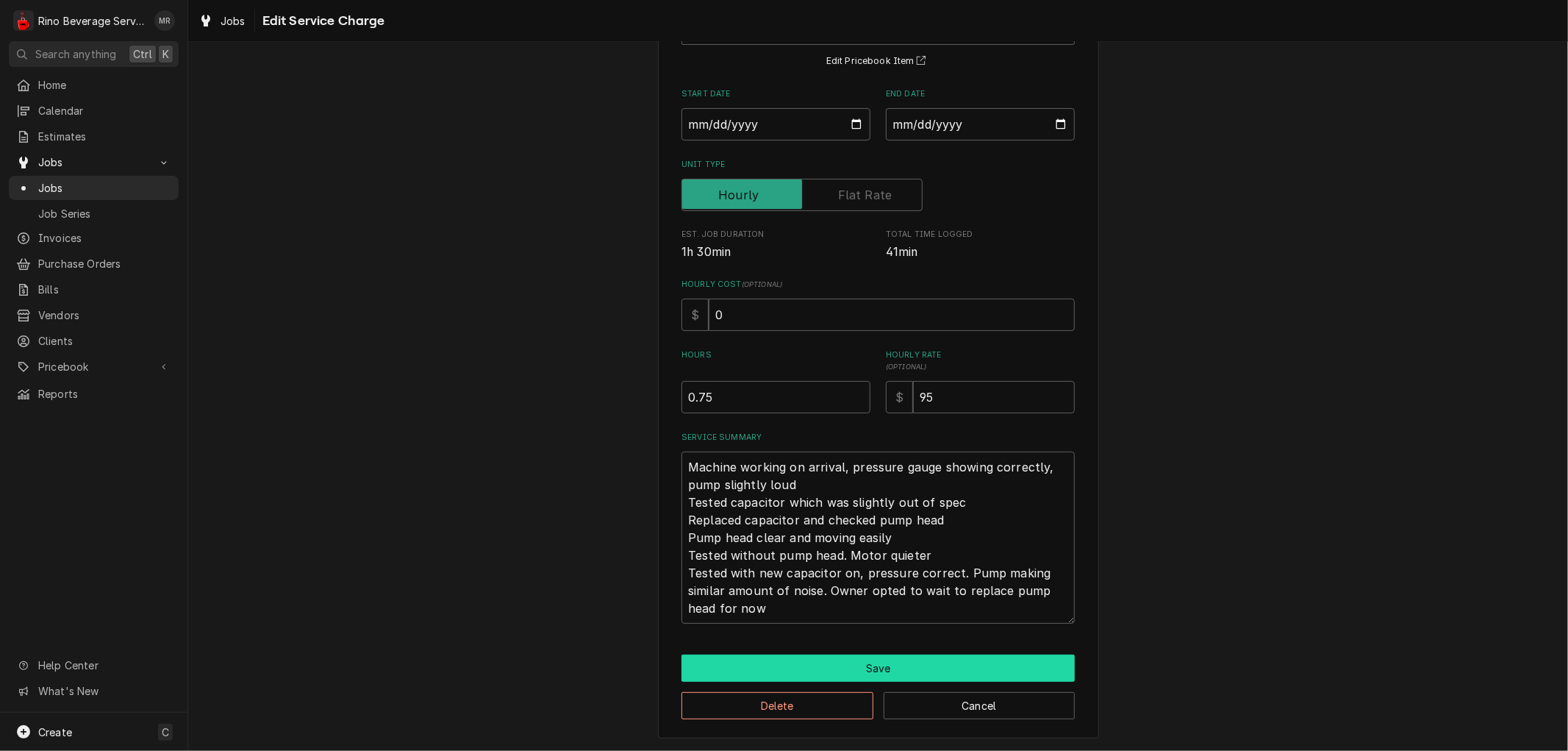
click at [806, 671] on button "Save" at bounding box center [878, 668] width 393 height 27
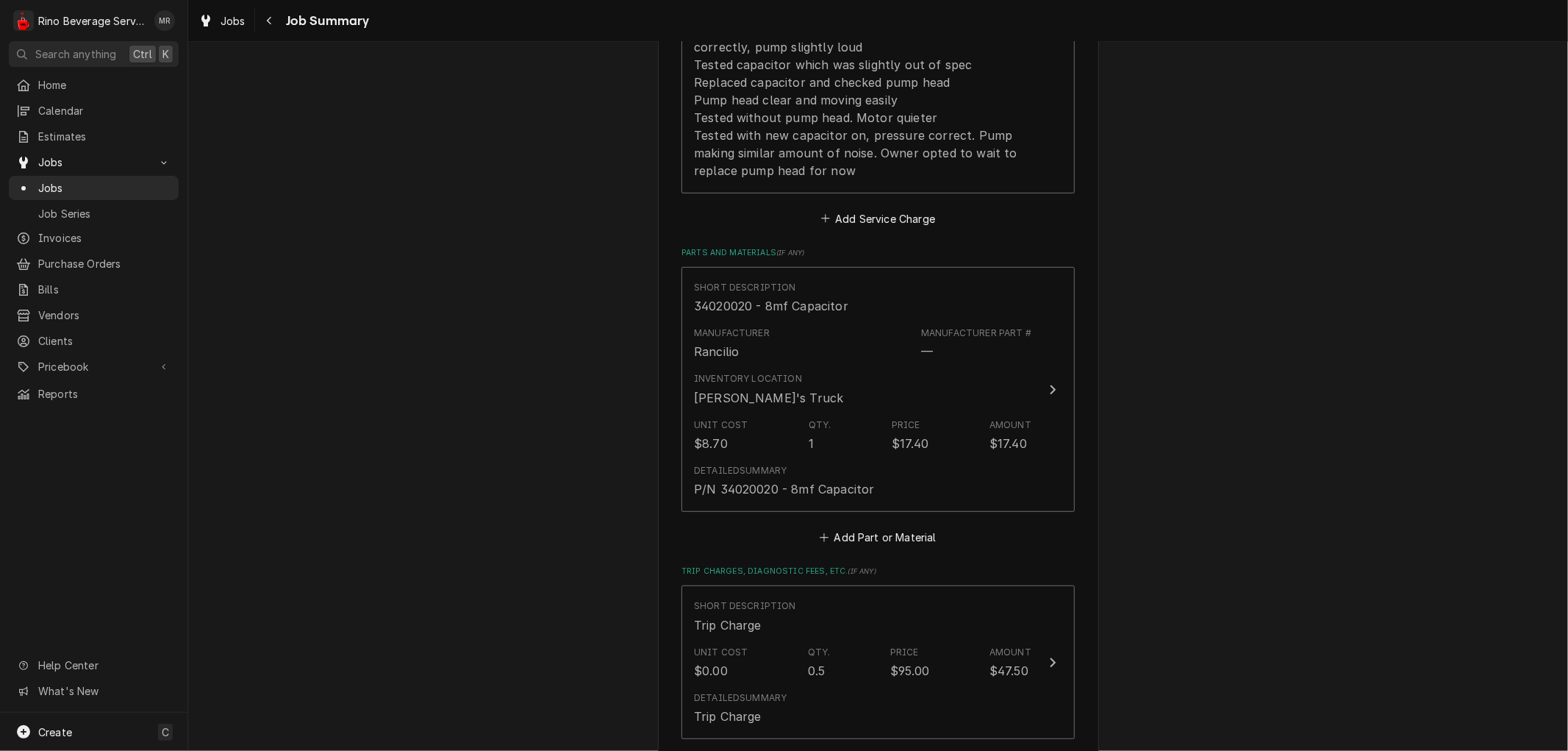
scroll to position [572, 0]
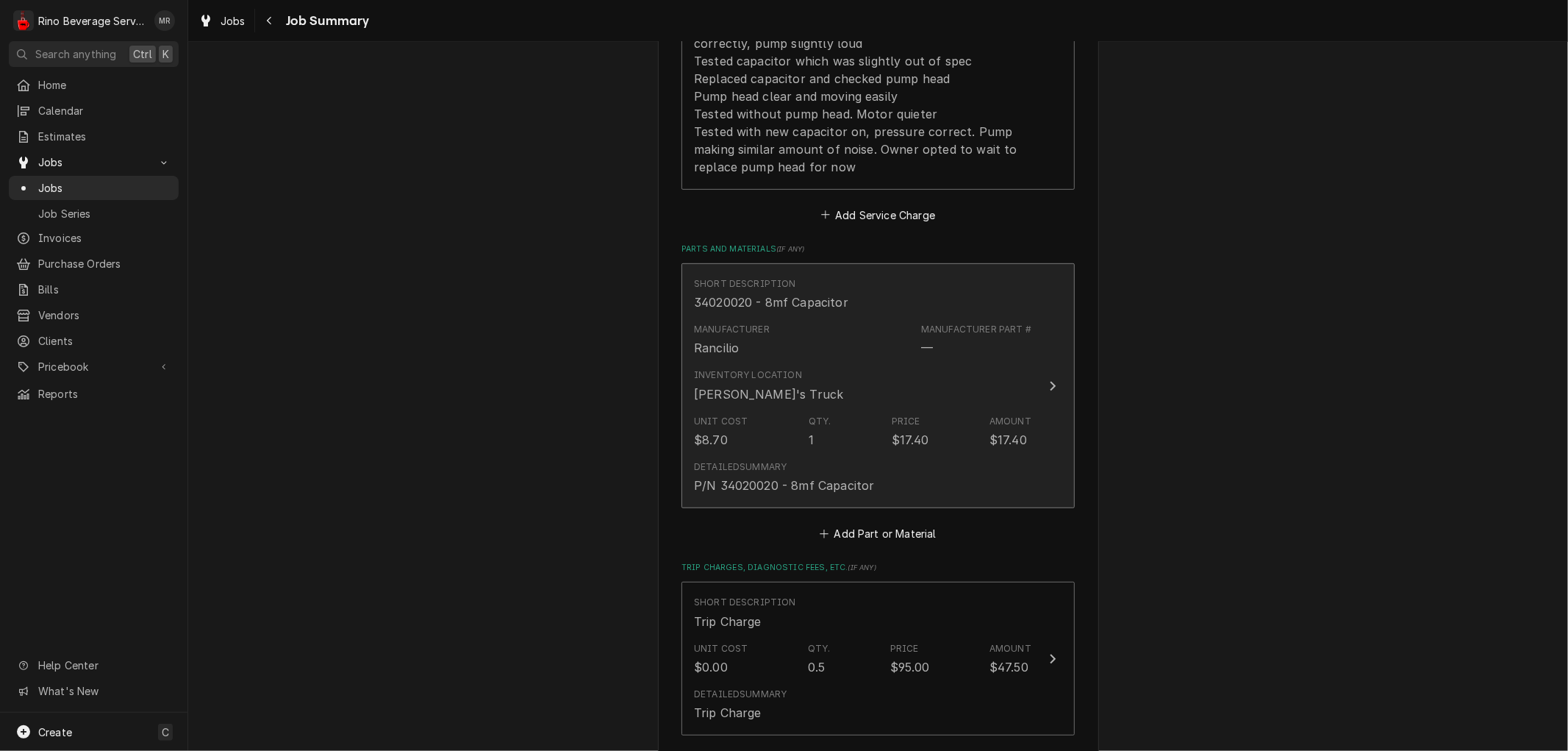
click at [930, 452] on div "Unit Cost $8.70 Qty. 1 Price $17.40 Amount $17.40" at bounding box center [863, 431] width 337 height 46
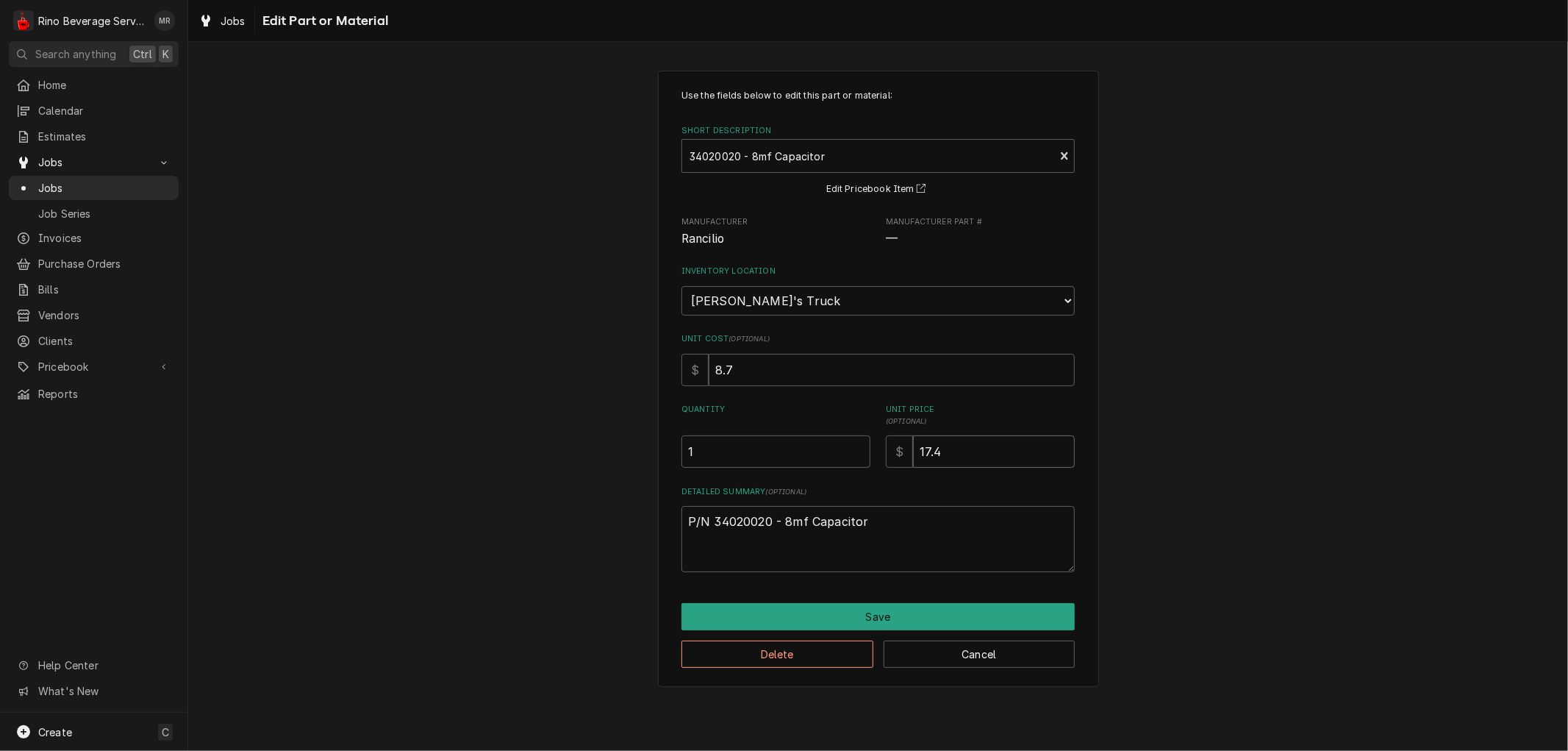
click at [952, 450] on input "17.4" at bounding box center [994, 451] width 162 height 32
type textarea "x"
type input "17"
type textarea "x"
type input "1"
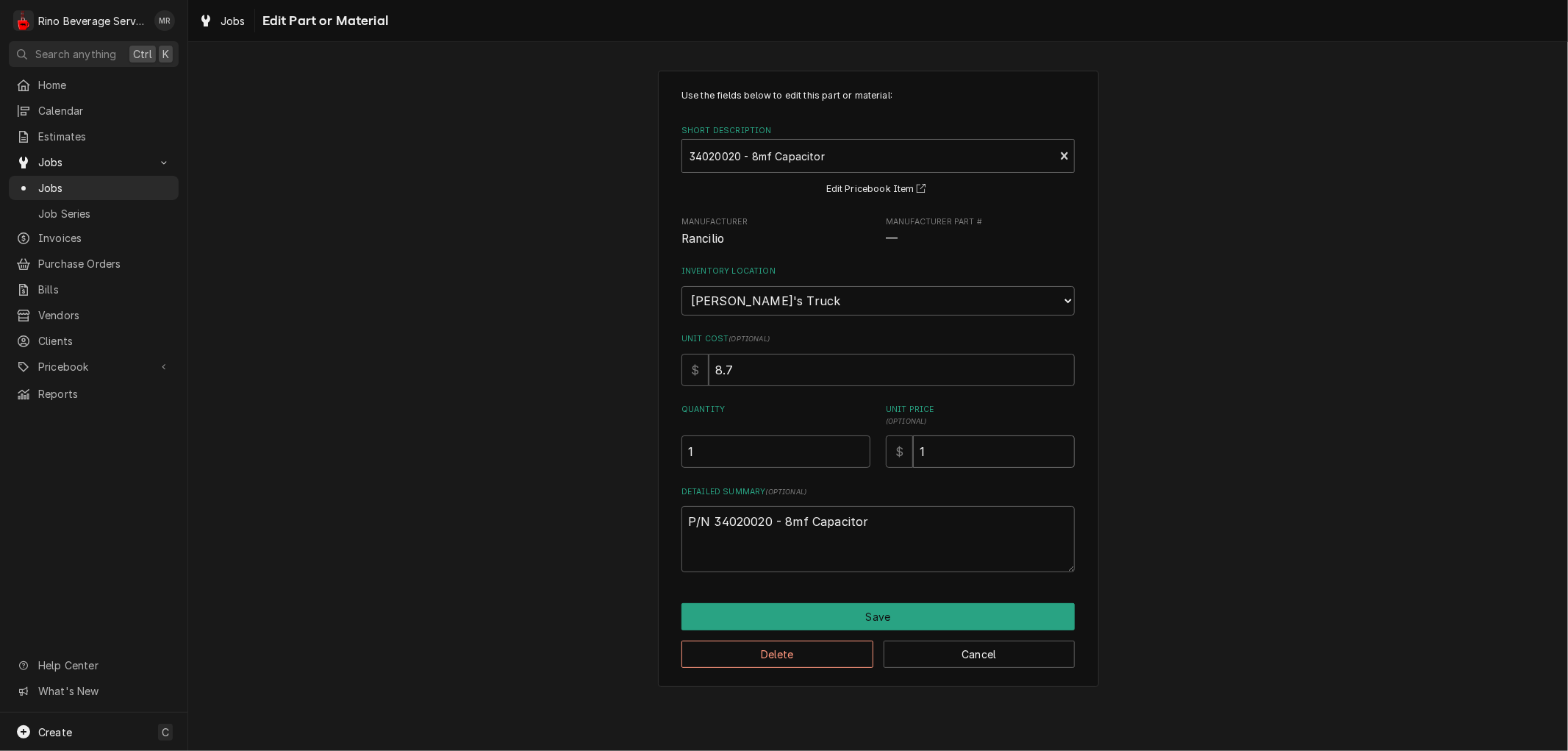
type textarea "x"
type input "1"
type textarea "x"
type input "19"
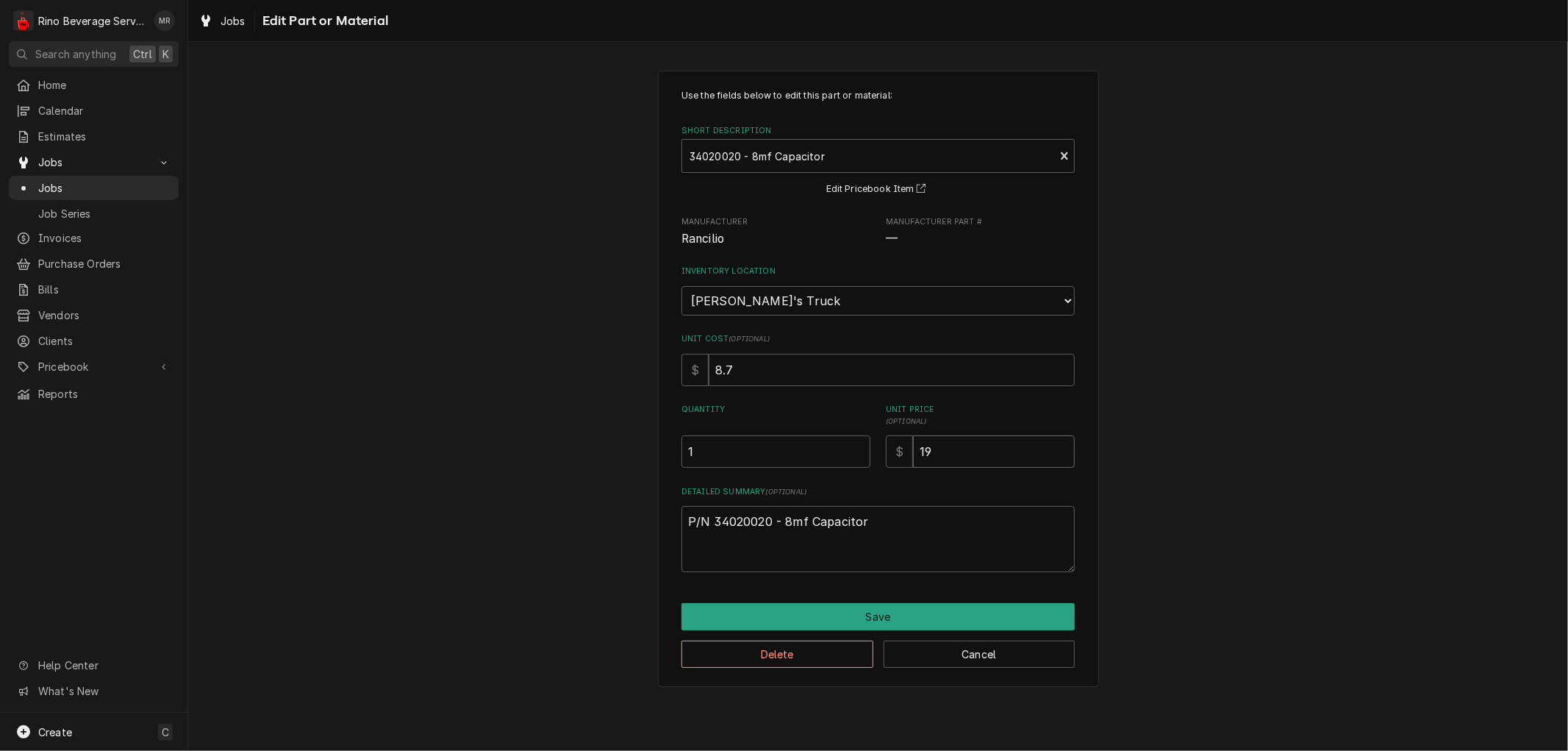
type textarea "x"
type input "19.8"
type textarea "x"
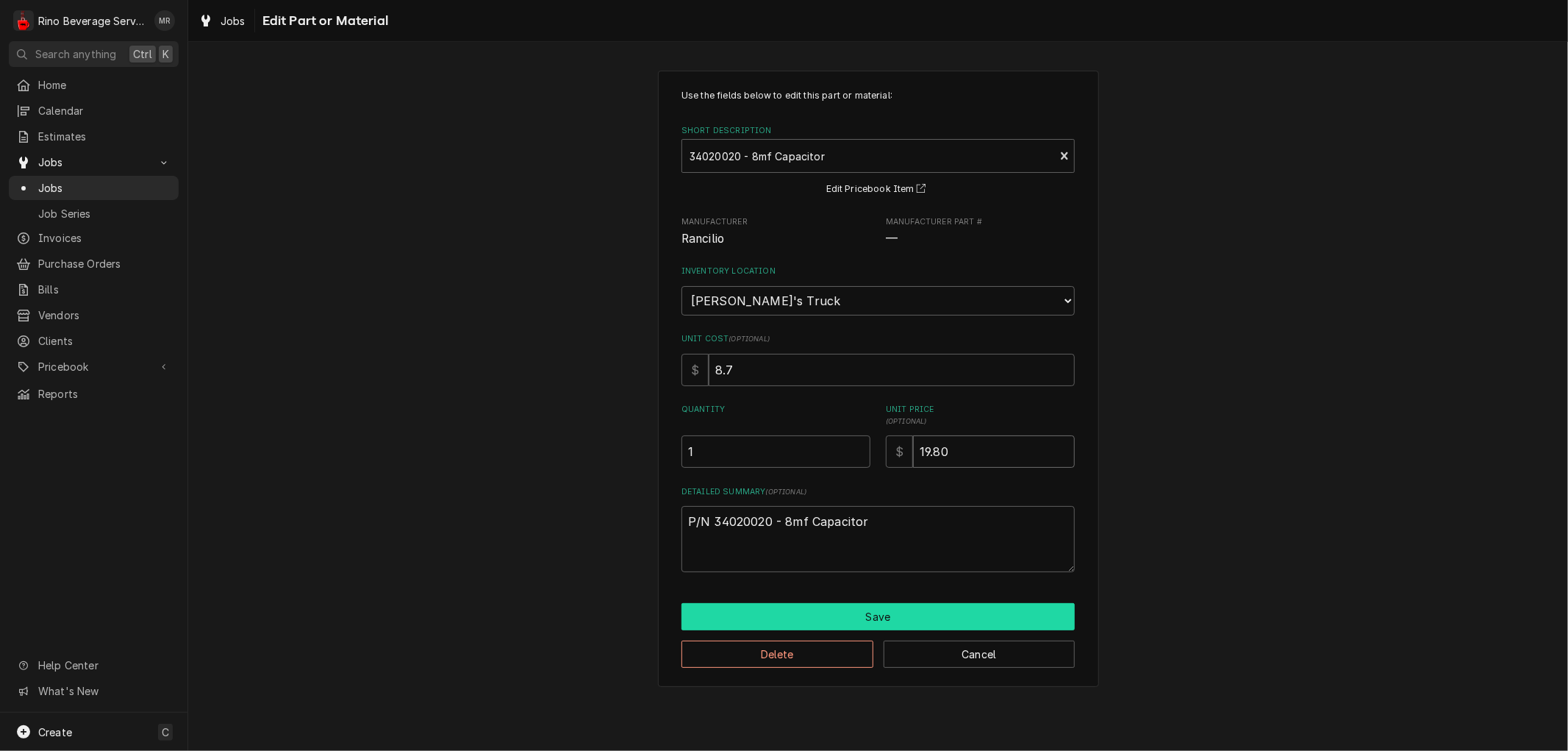
type input "19.80"
click at [872, 614] on button "Save" at bounding box center [878, 616] width 393 height 27
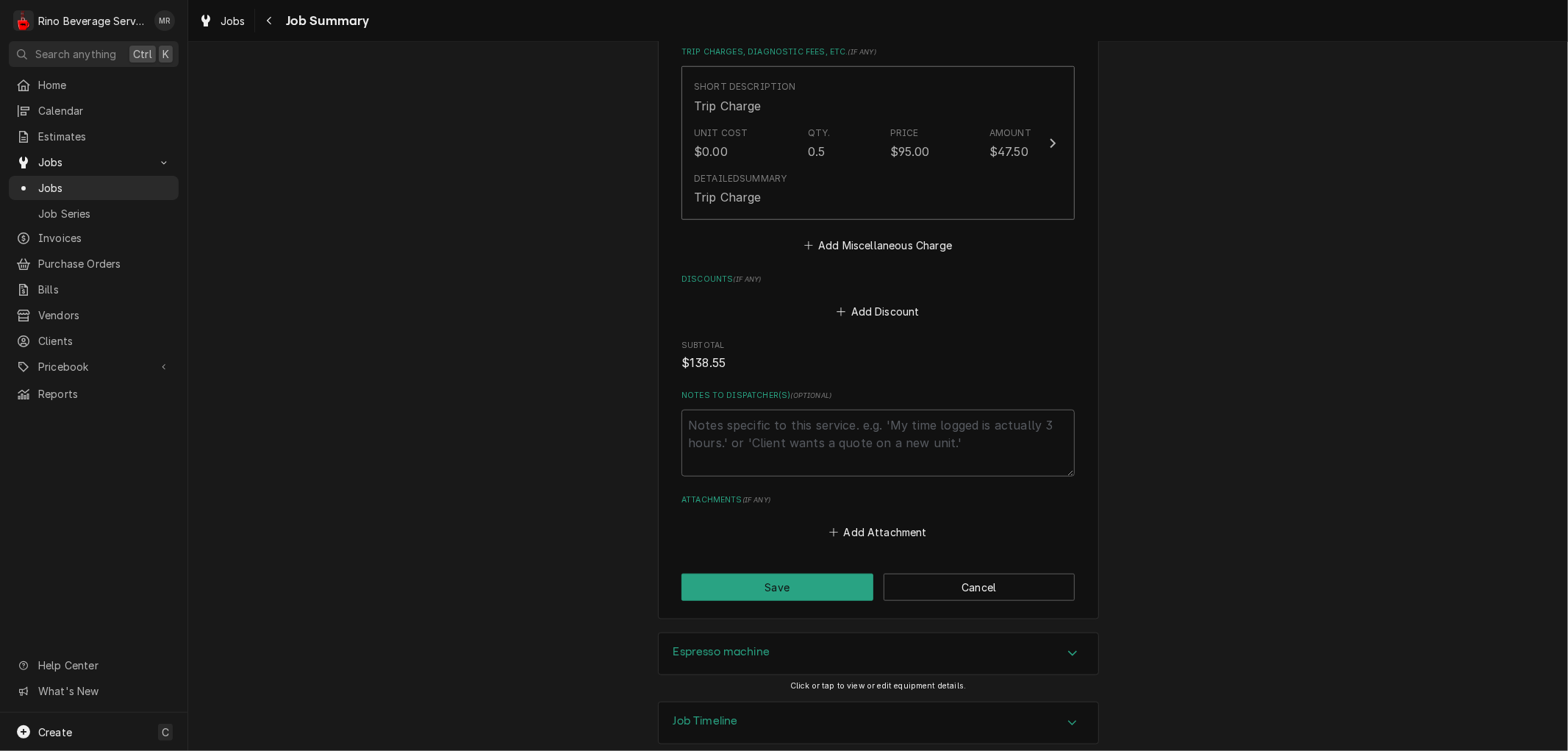
scroll to position [1107, 0]
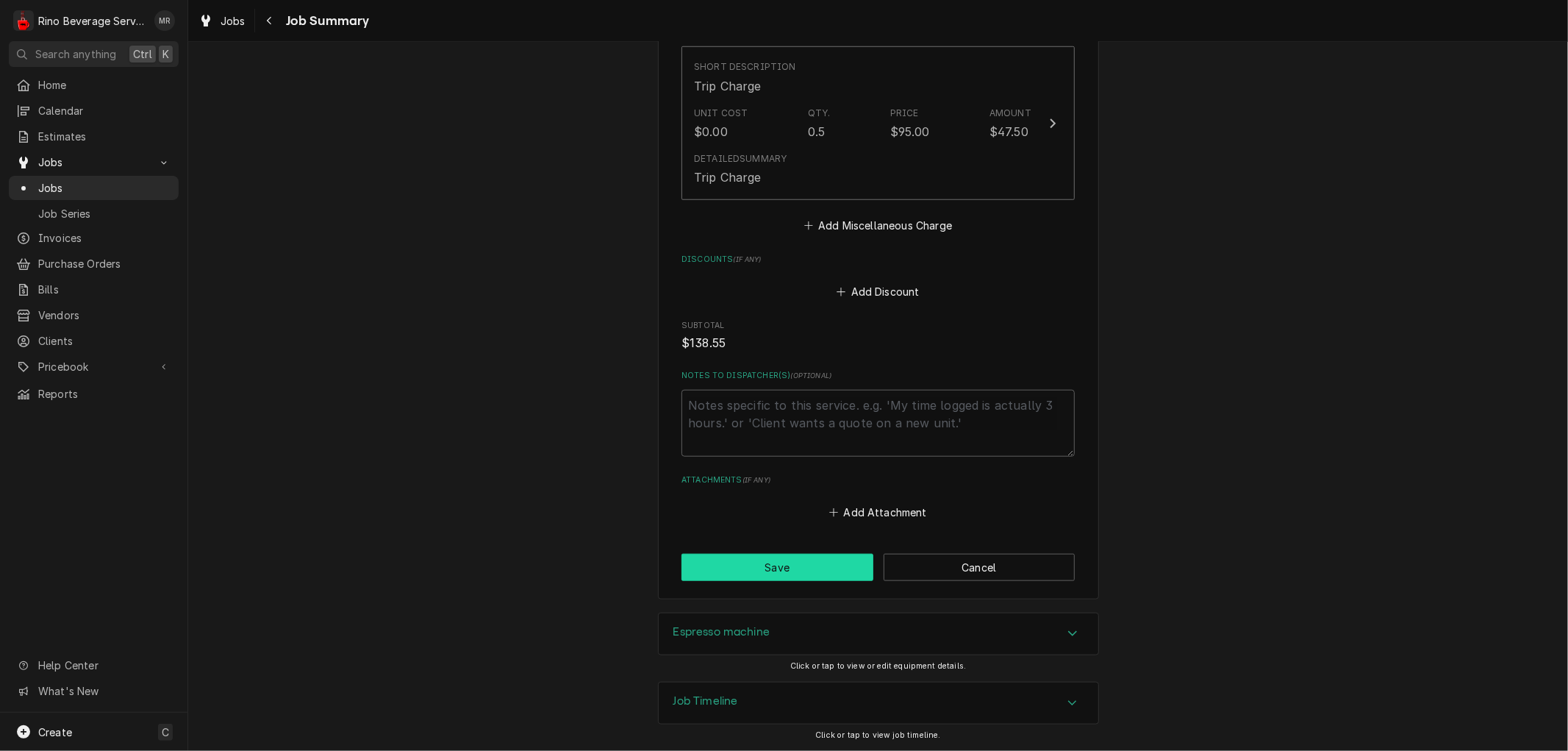
click at [763, 561] on button "Save" at bounding box center [777, 567] width 191 height 27
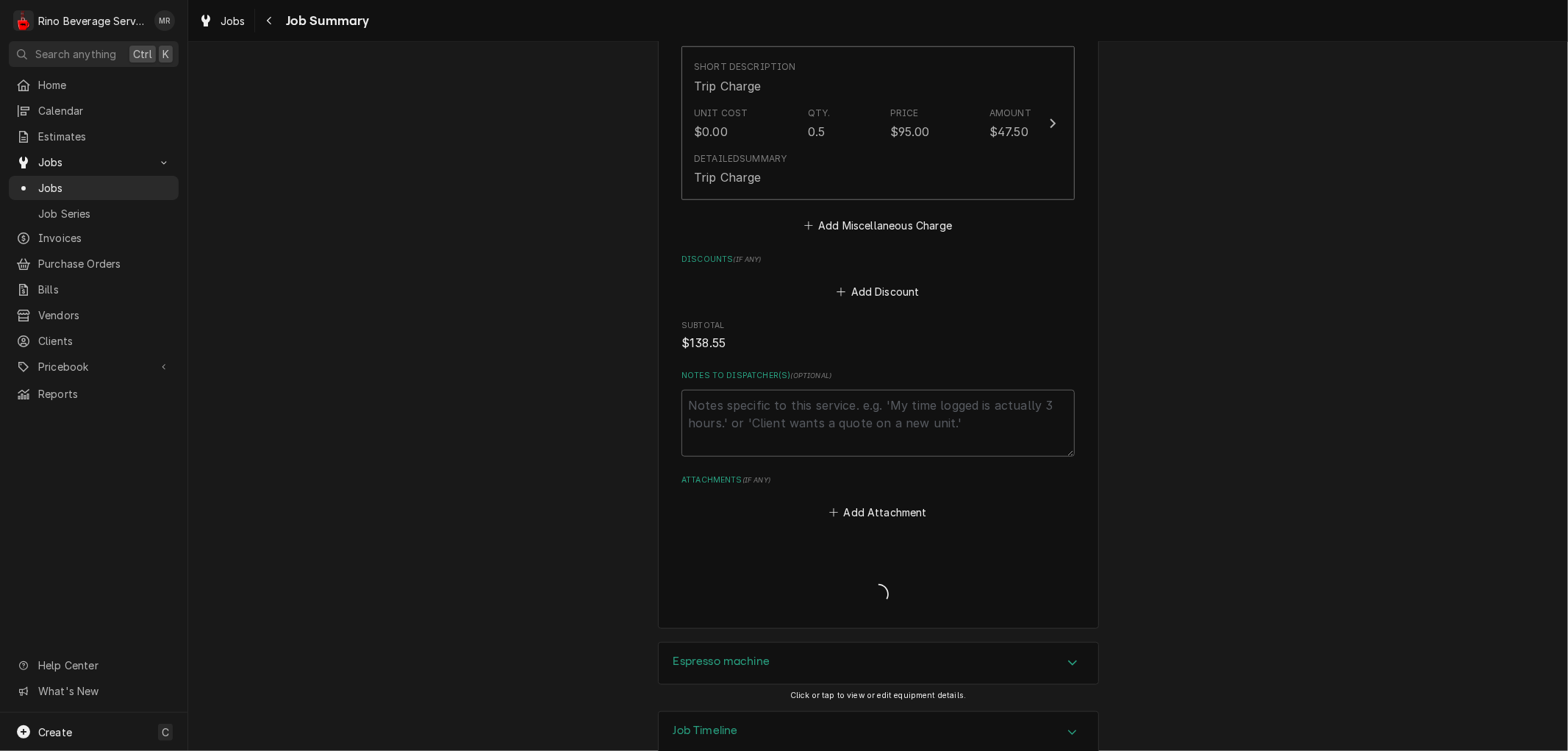
type textarea "x"
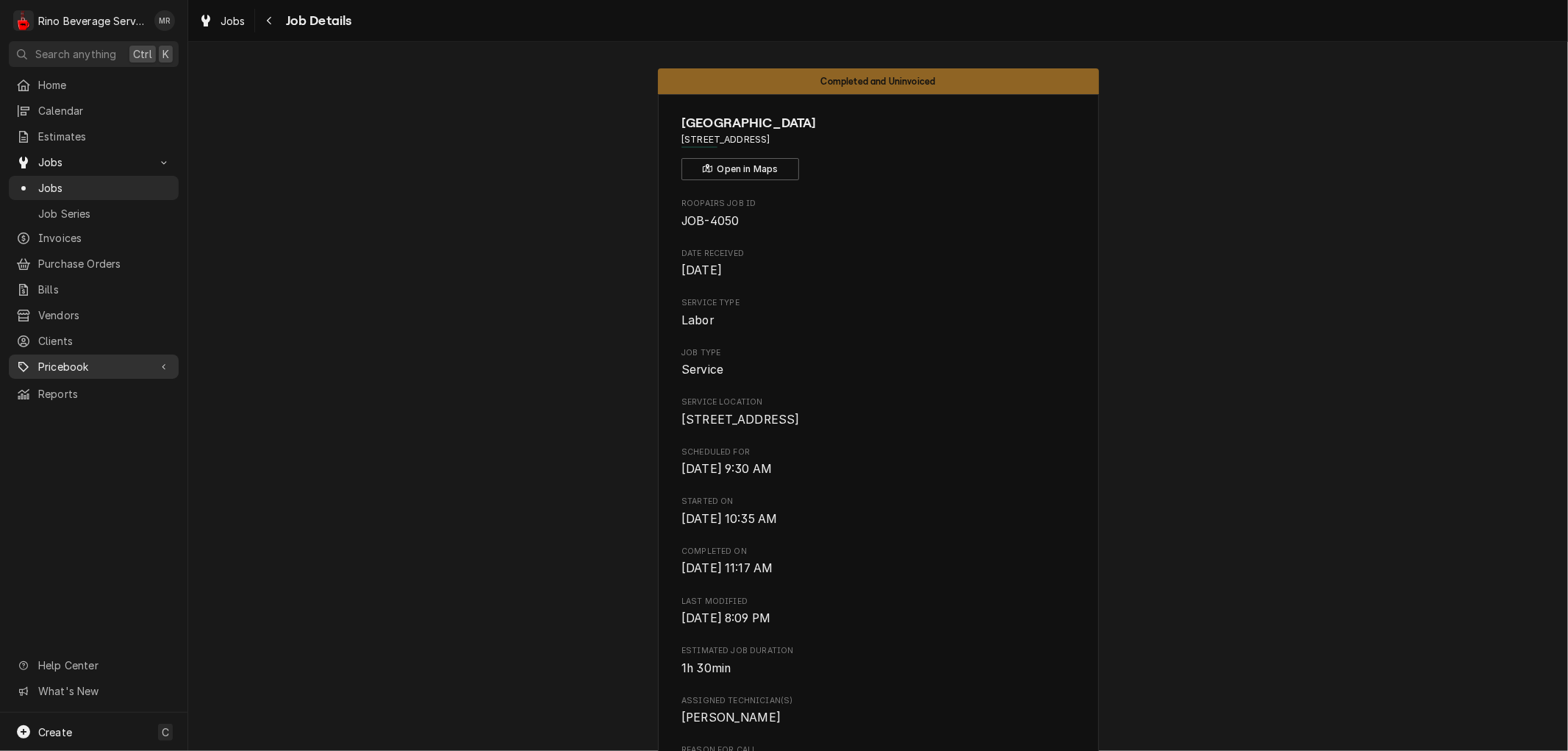
click at [74, 358] on span "Pricebook" at bounding box center [93, 366] width 111 height 15
click at [85, 411] on span "Parts & Materials" at bounding box center [104, 418] width 133 height 15
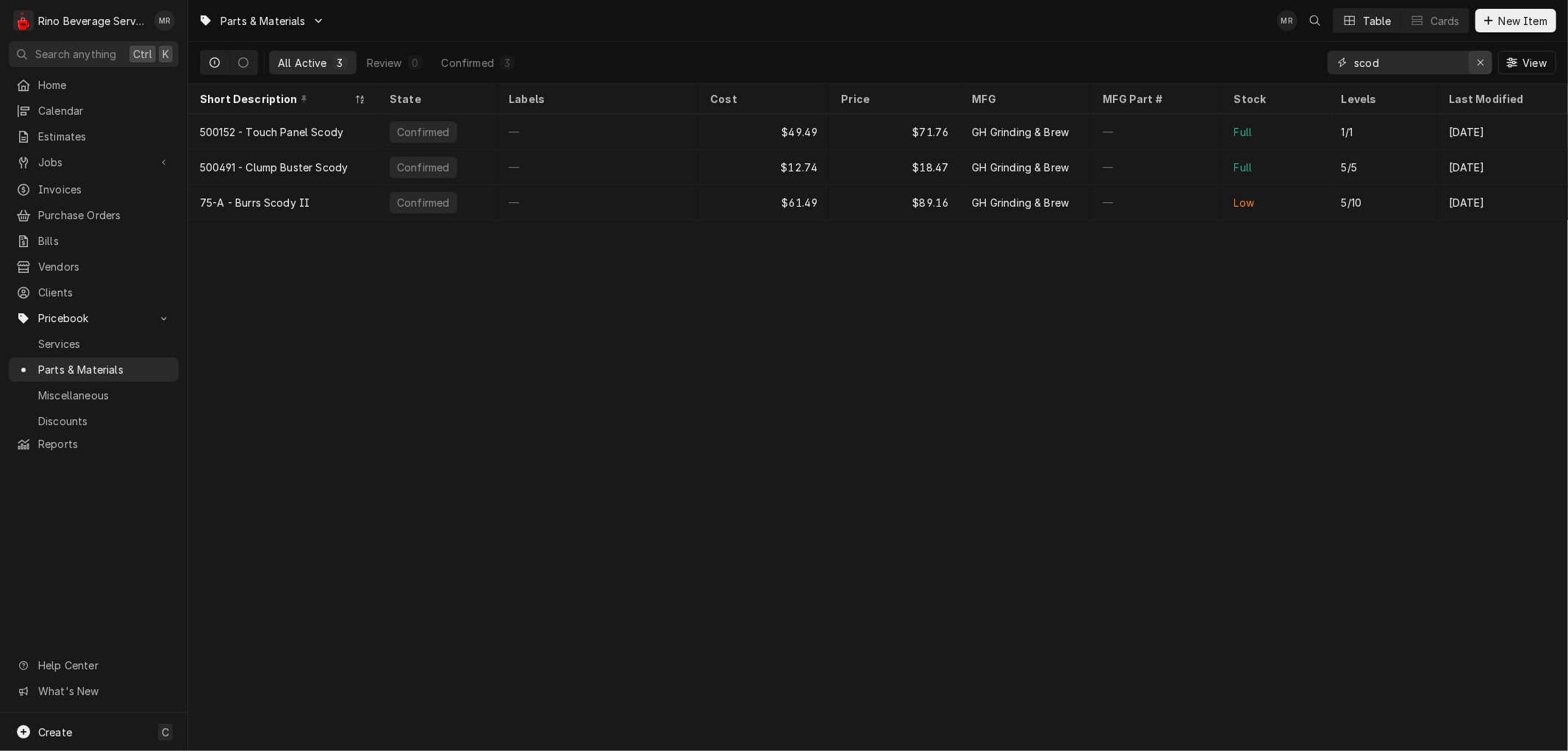
click at [1483, 61] on icon "Erase input" at bounding box center [1481, 62] width 9 height 10
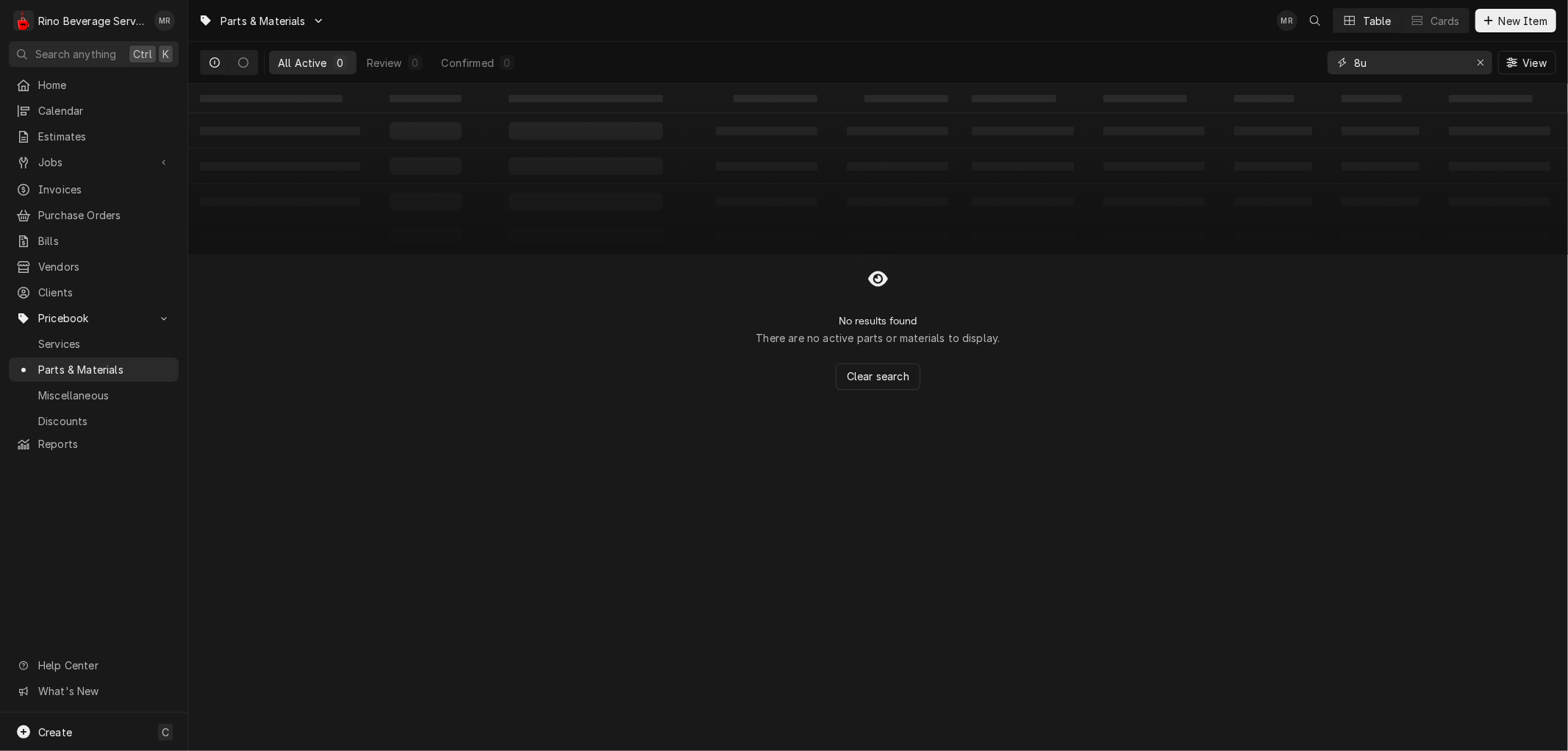
type input "8"
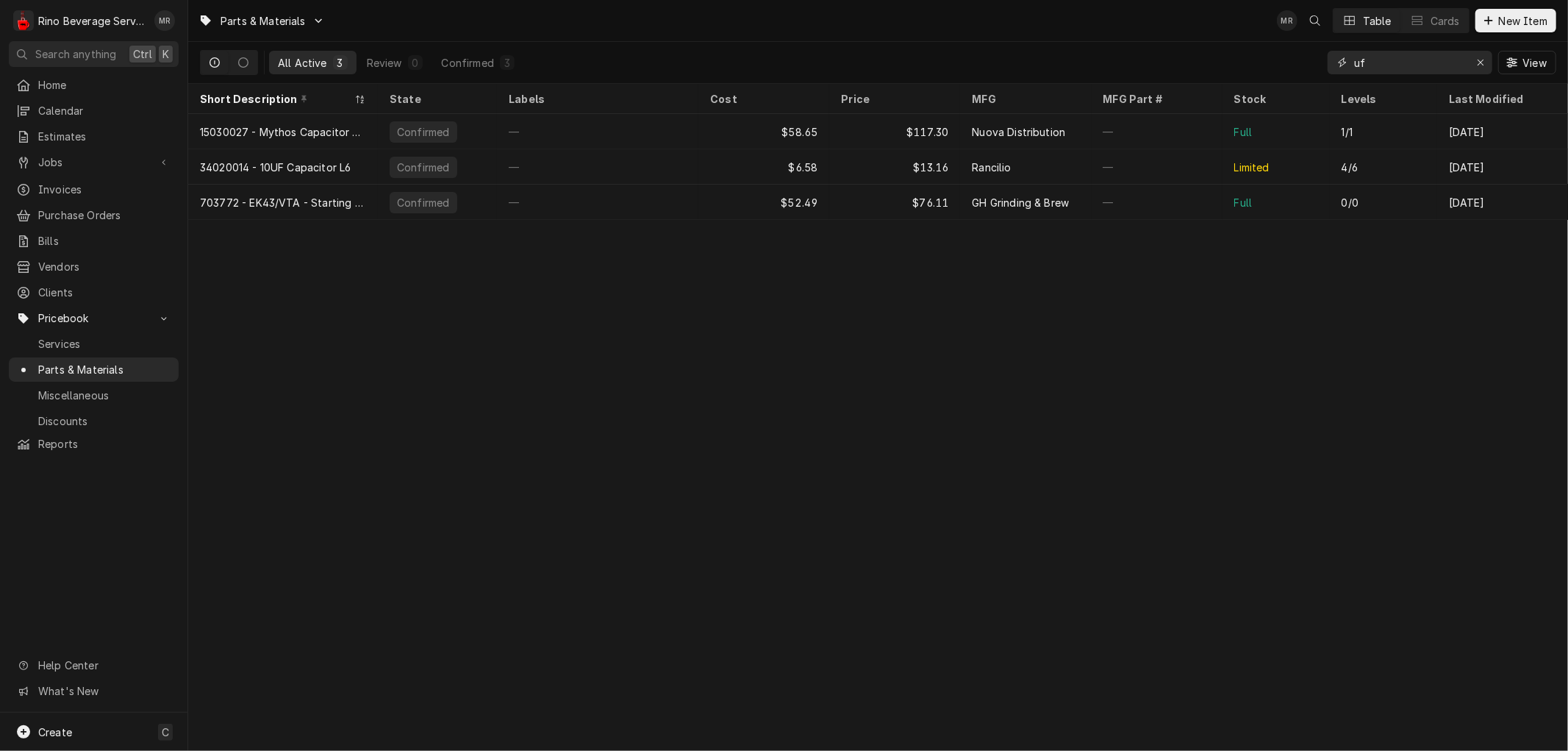
click at [1358, 61] on input "uf" at bounding box center [1409, 63] width 110 height 24
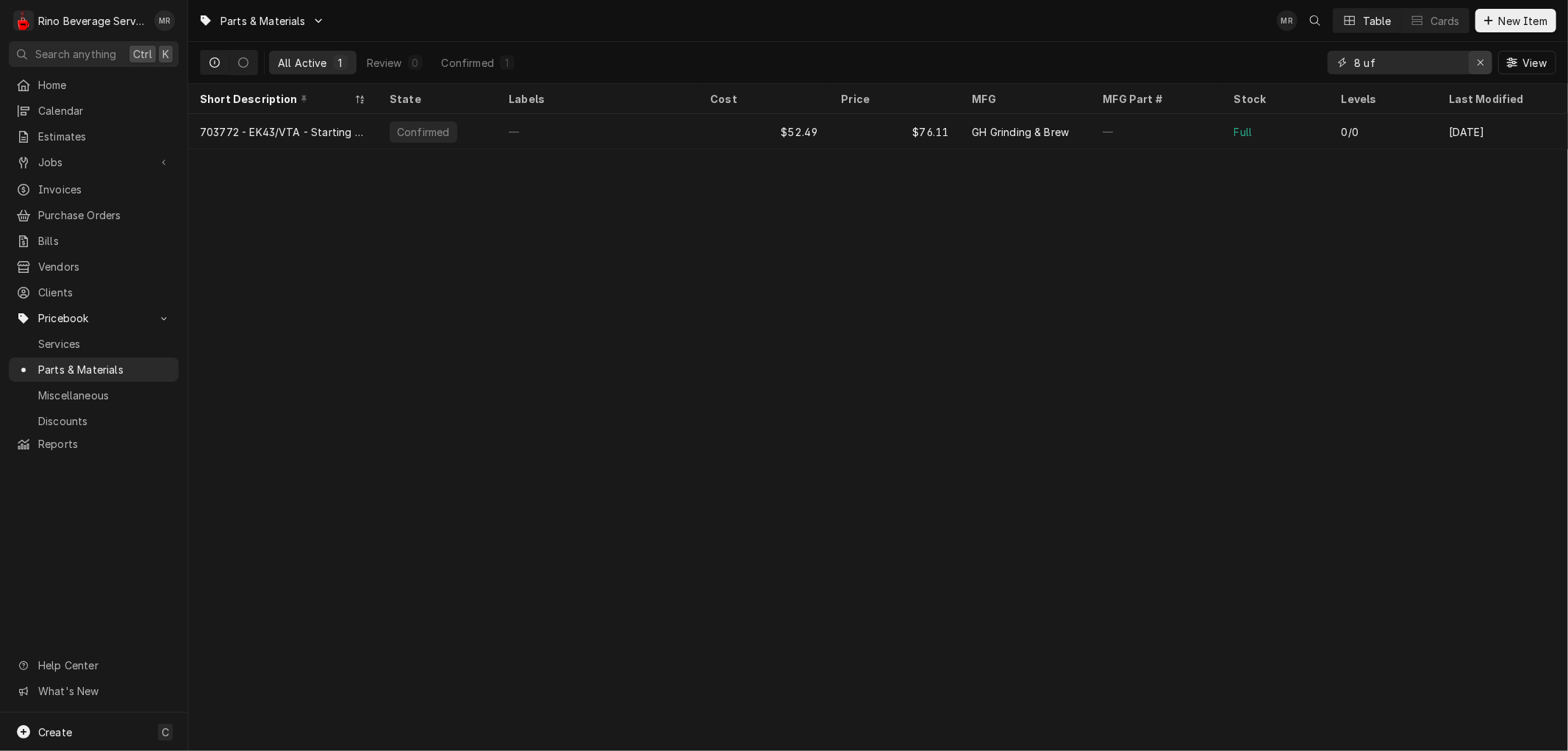
type input "8 uf"
click at [1485, 63] on div "Erase input" at bounding box center [1481, 63] width 15 height 15
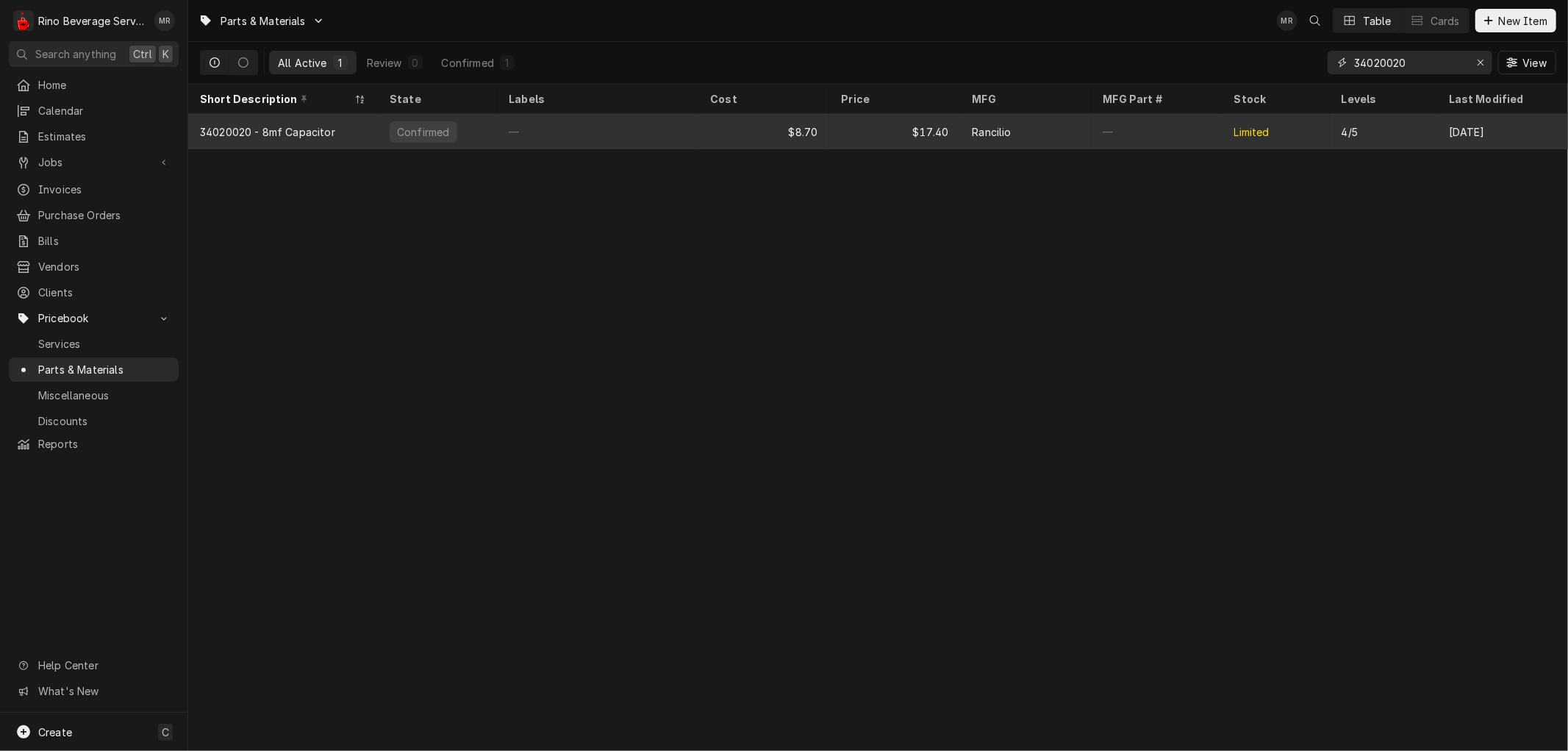
type input "34020020"
click at [622, 134] on div "—" at bounding box center [597, 131] width 201 height 35
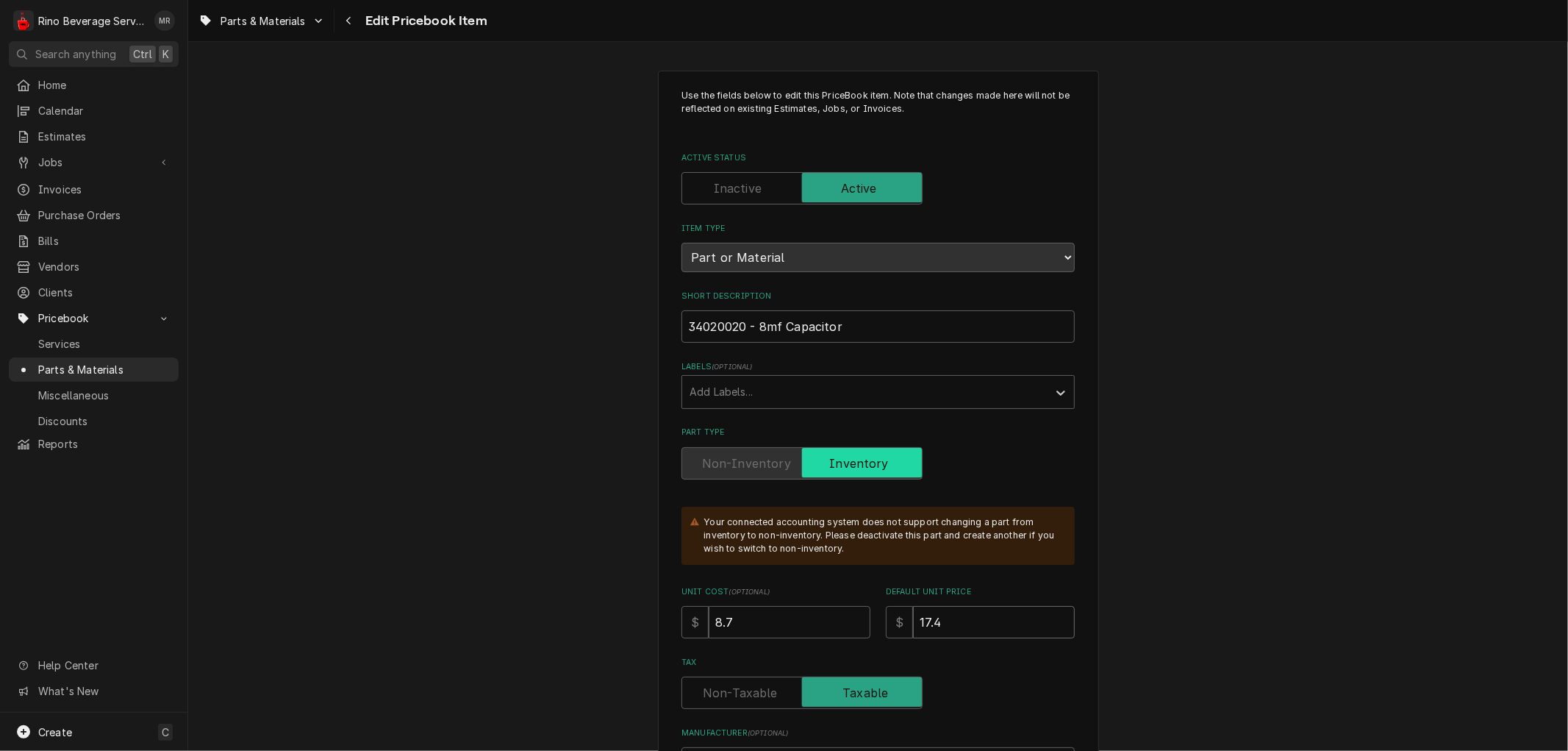
click at [961, 619] on input "17.4" at bounding box center [994, 622] width 162 height 32
type textarea "x"
type input "17"
type textarea "x"
type input "1"
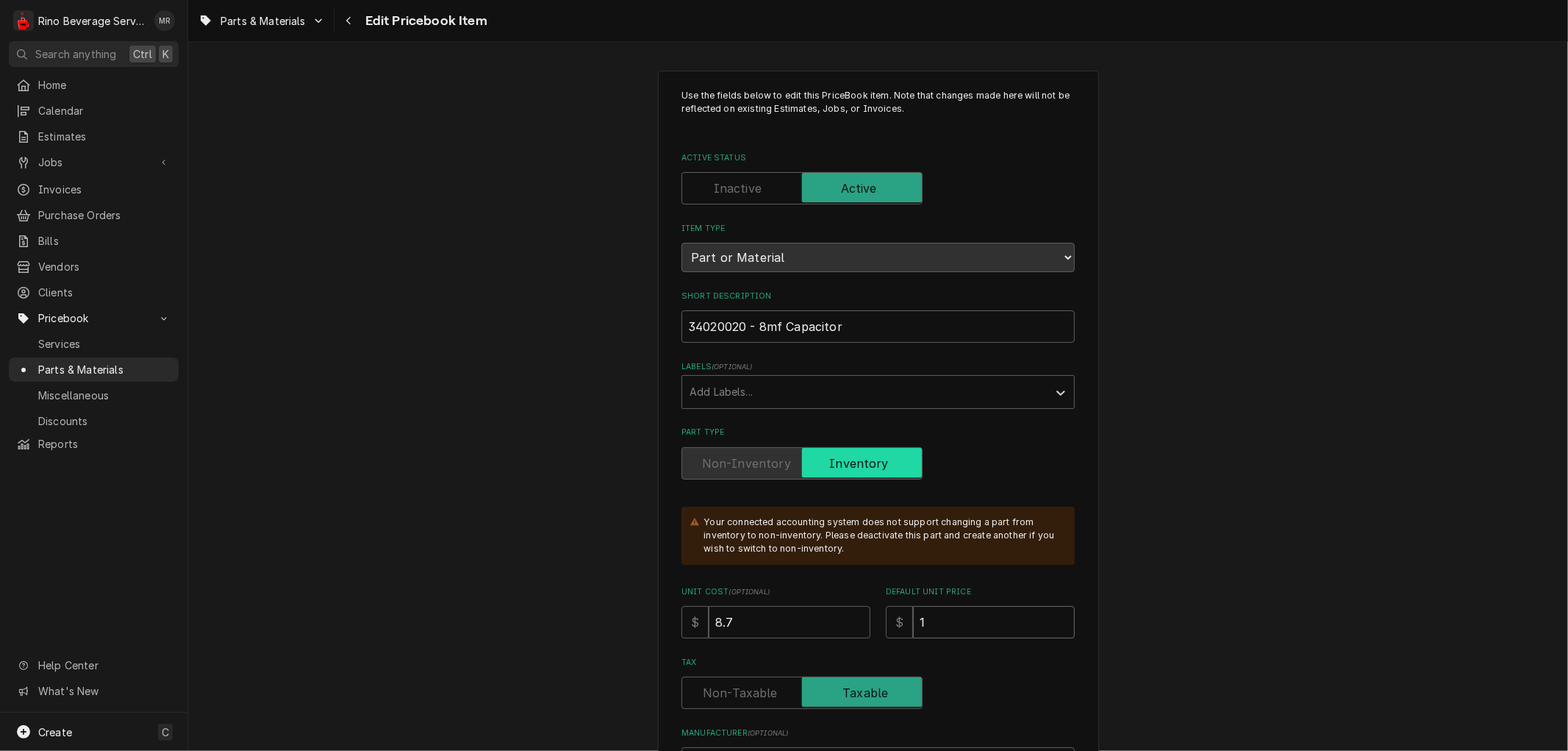
type textarea "x"
type input "19"
type textarea "x"
type input "19.8"
type textarea "x"
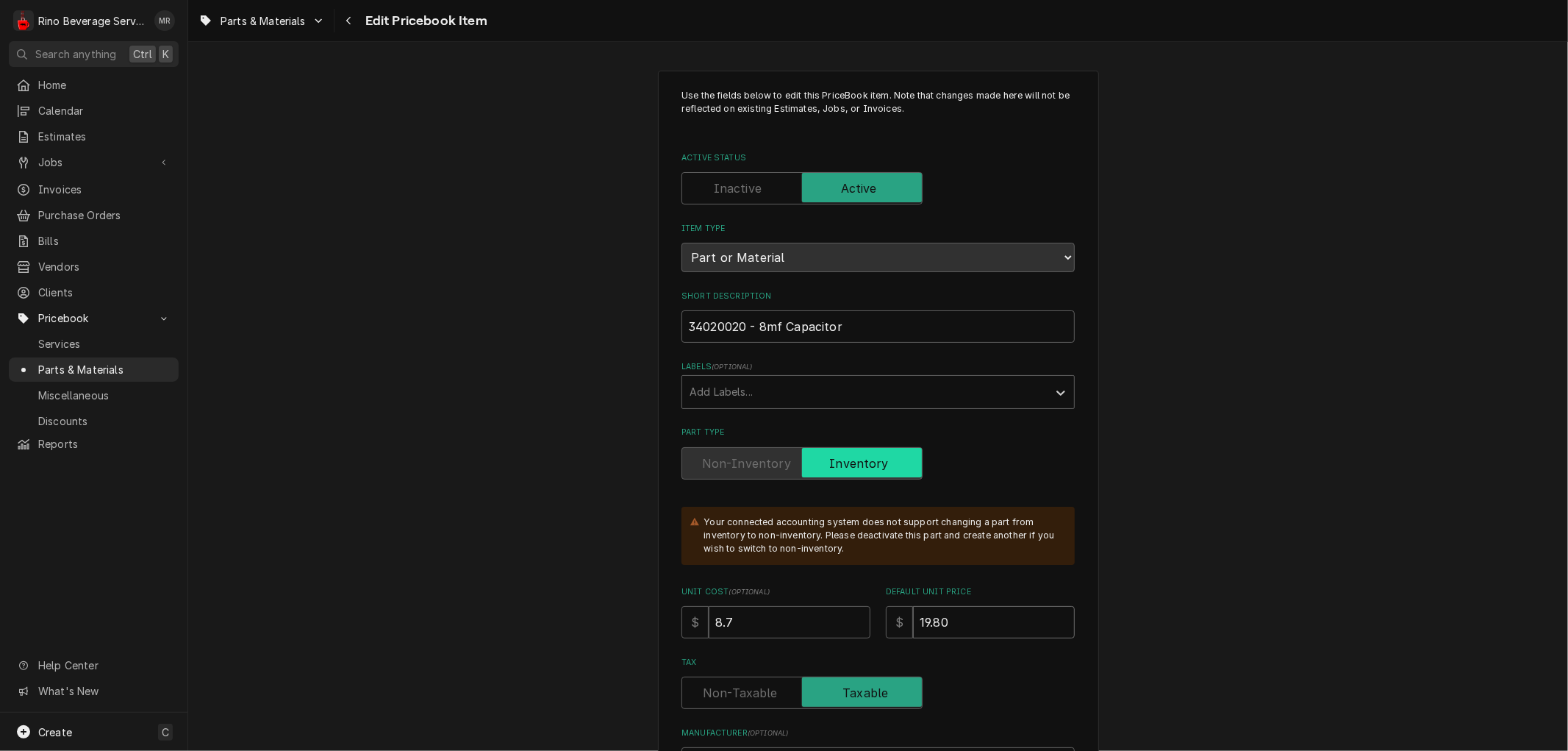
type input "19.80"
click at [758, 625] on input "8.7" at bounding box center [790, 622] width 162 height 32
type textarea "x"
type input "8"
type textarea "x"
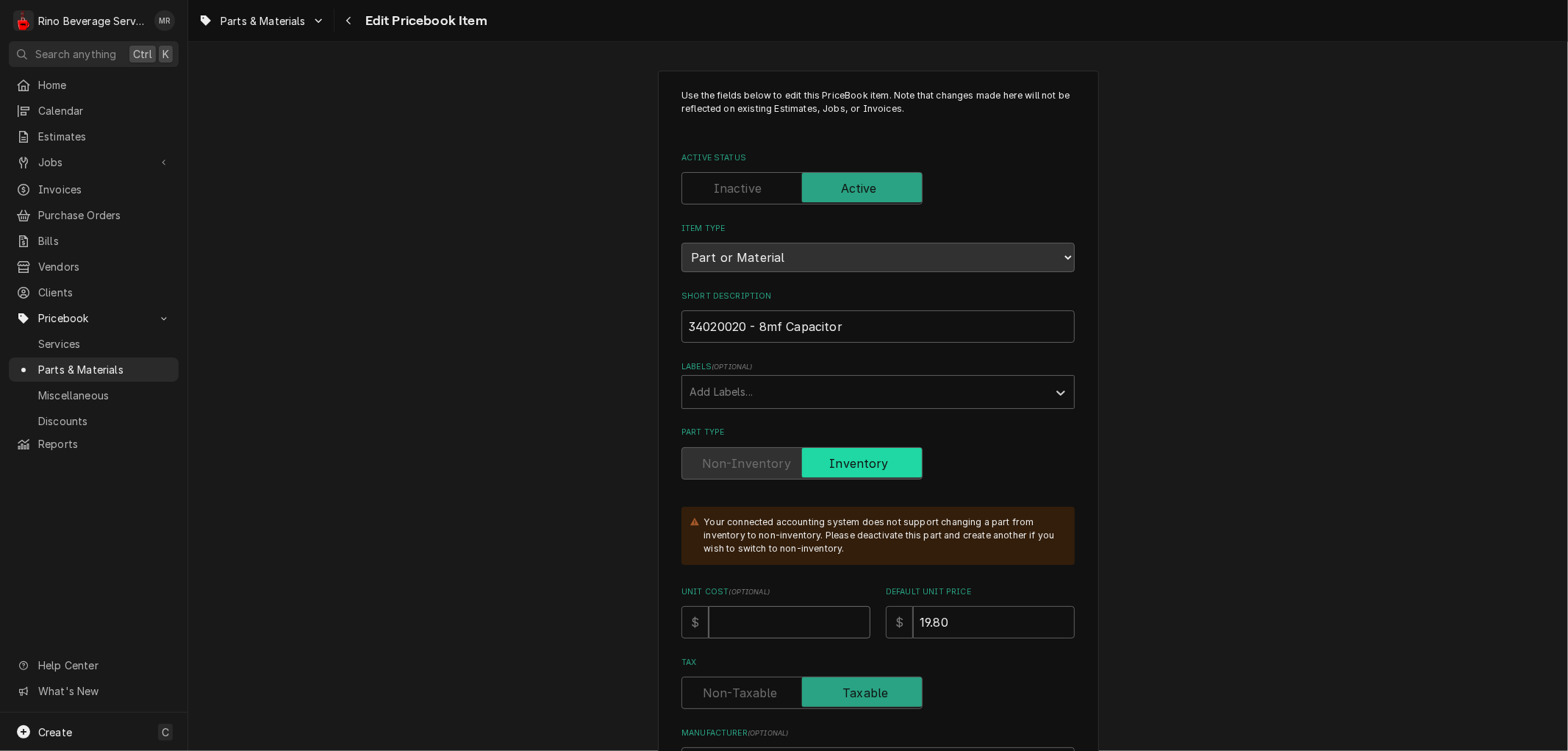
type textarea "x"
type input "9"
type textarea "x"
type input "9.9"
type textarea "x"
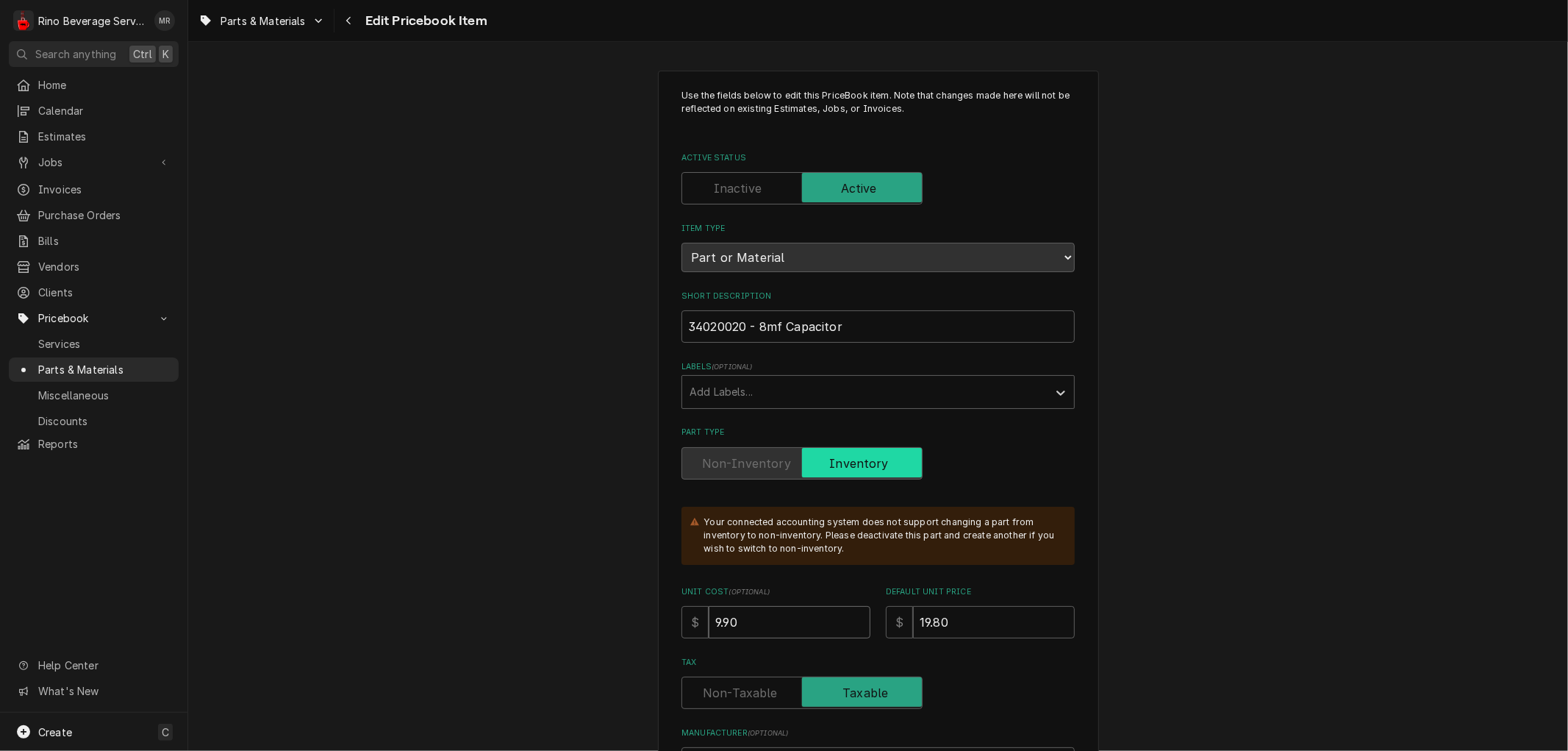
type input "9.90"
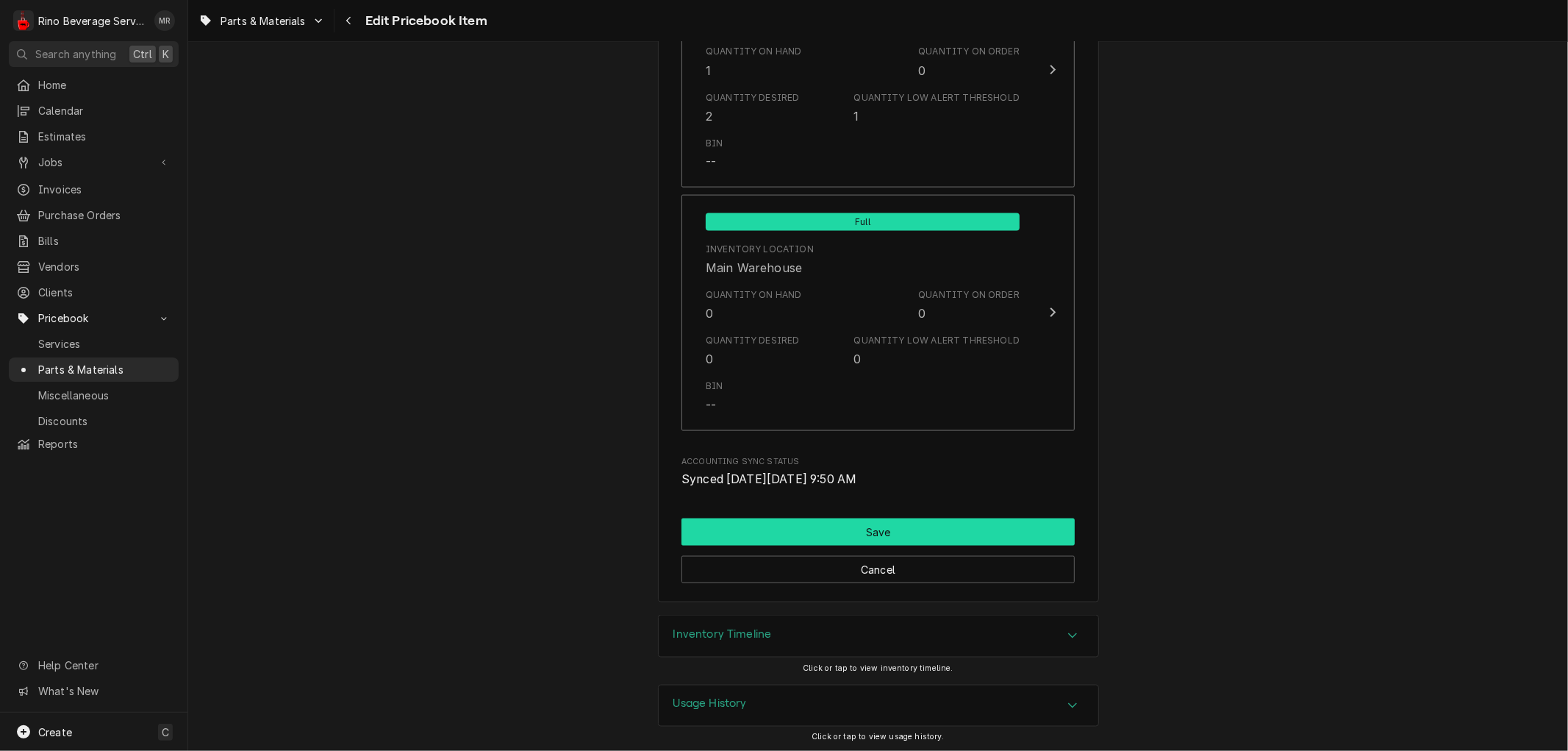
scroll to position [1701, 0]
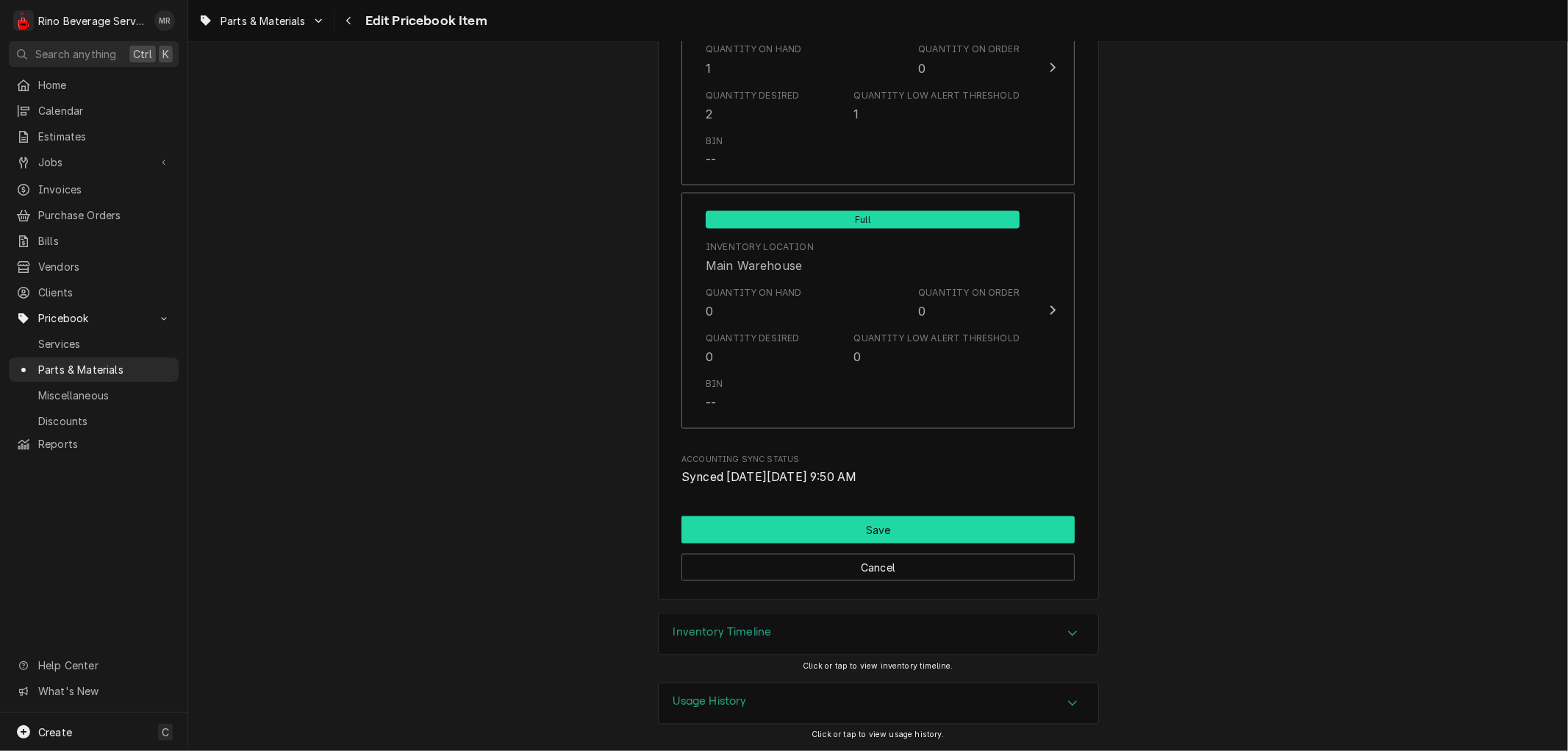
click at [849, 529] on button "Save" at bounding box center [878, 529] width 393 height 27
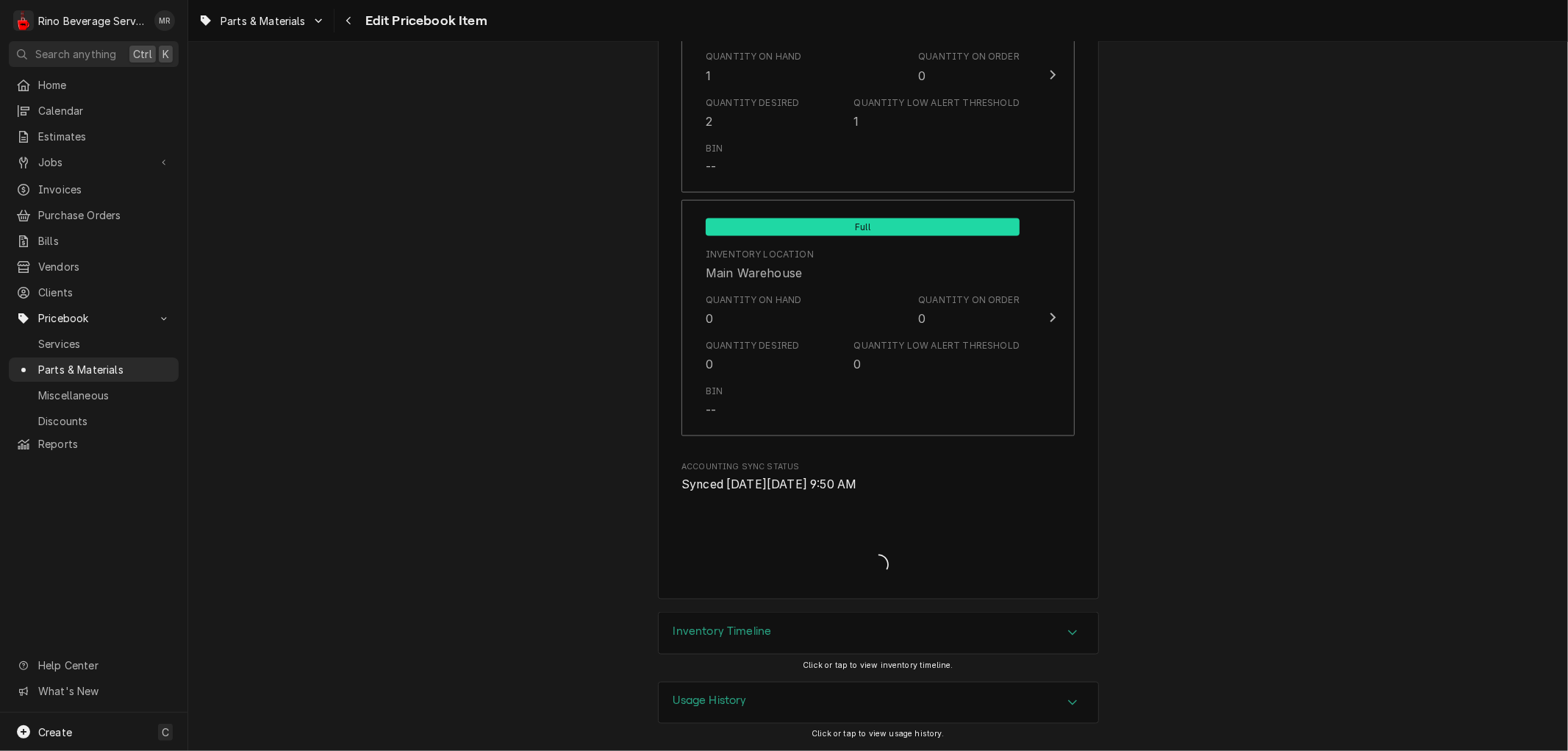
scroll to position [1693, 0]
type textarea "x"
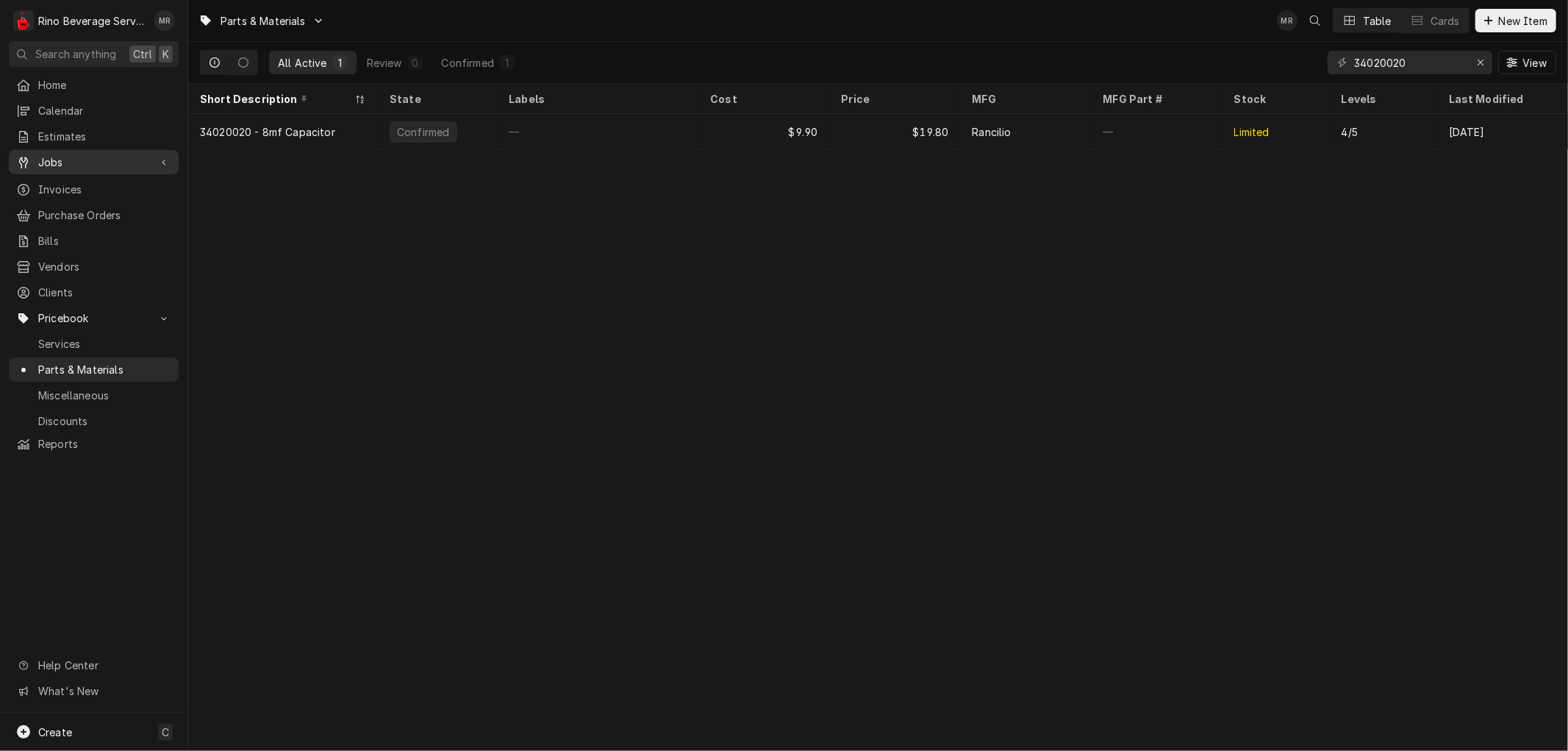
click at [72, 155] on span "Jobs" at bounding box center [93, 162] width 111 height 15
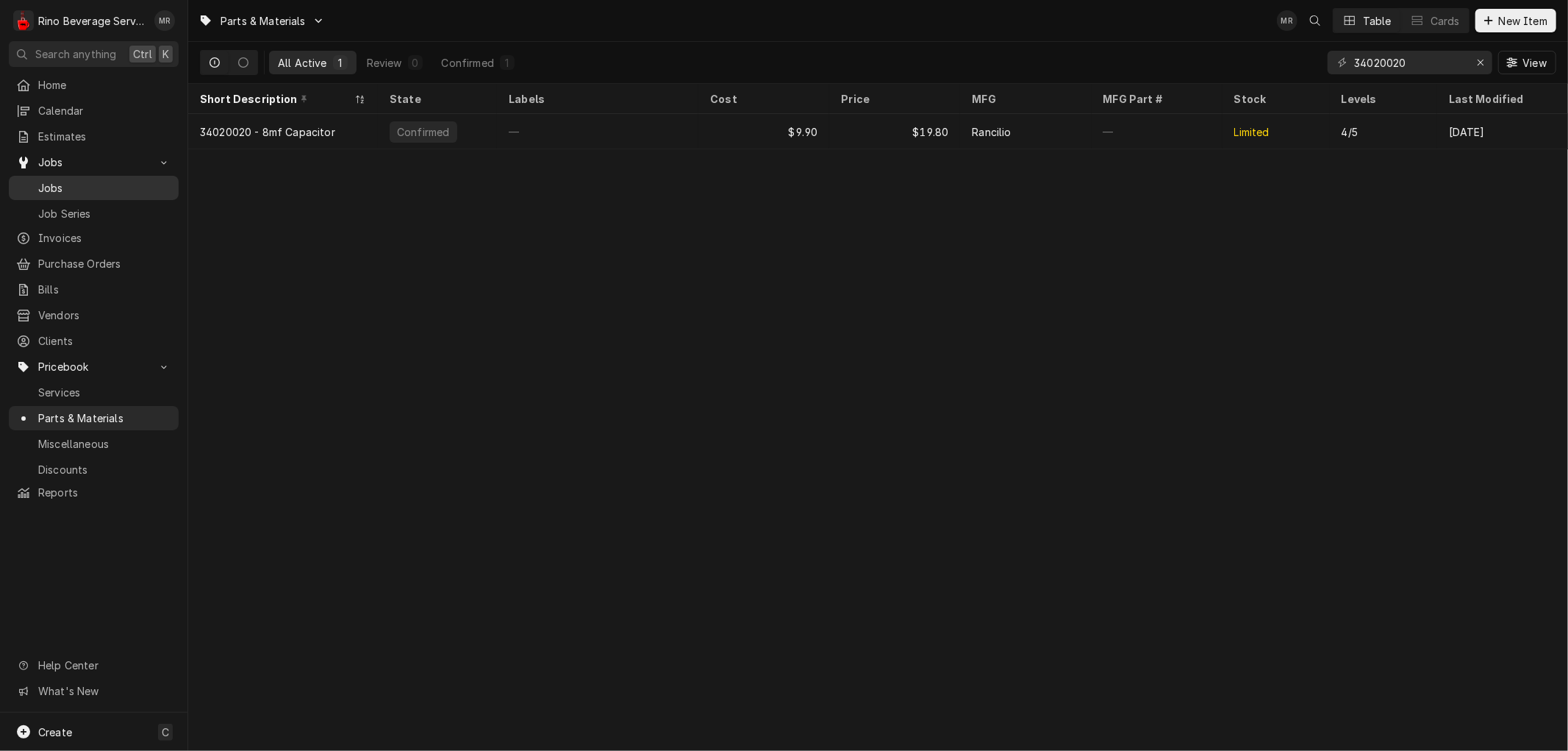
click at [76, 180] on span "Jobs" at bounding box center [104, 188] width 133 height 15
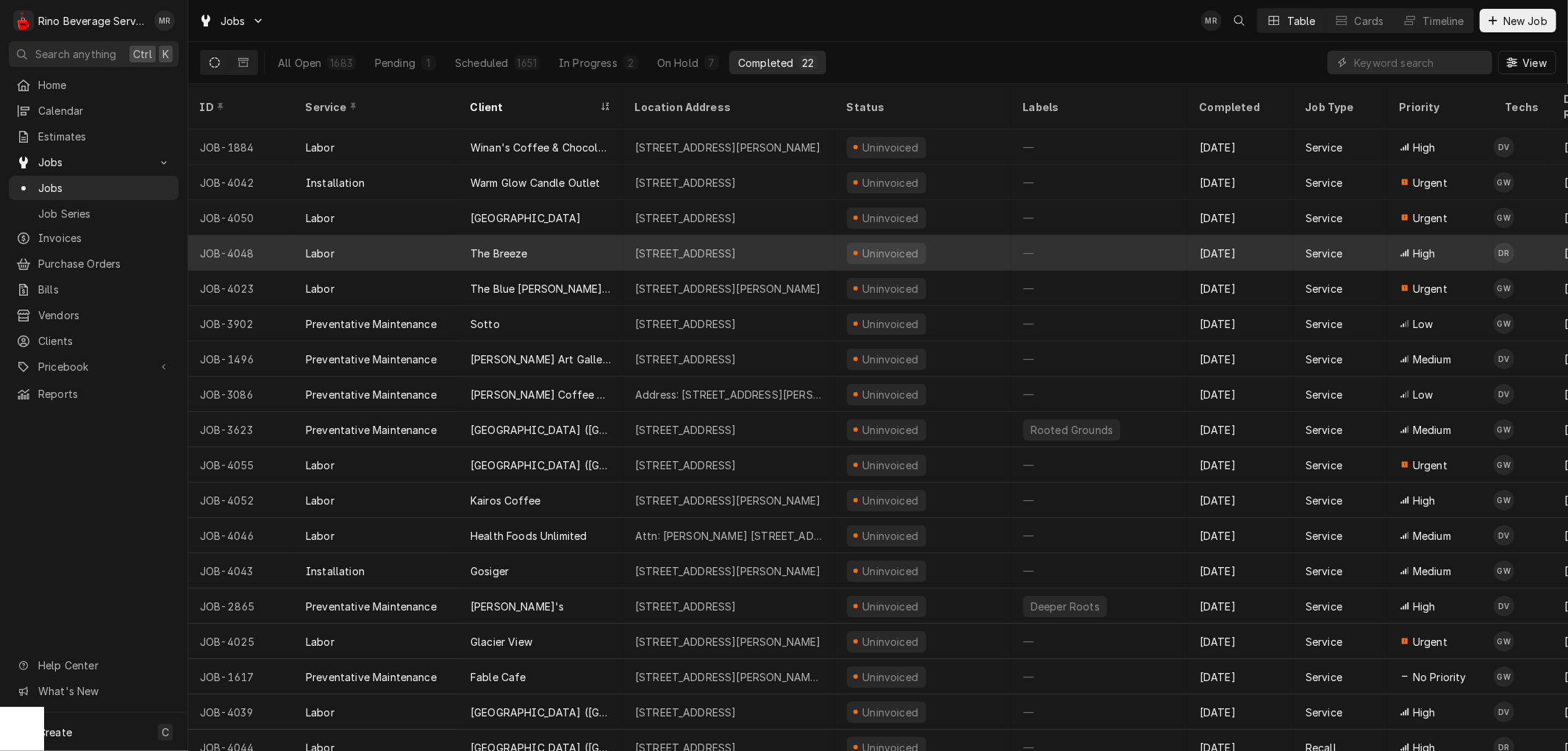
click at [582, 236] on div "The Breeze" at bounding box center [541, 252] width 165 height 35
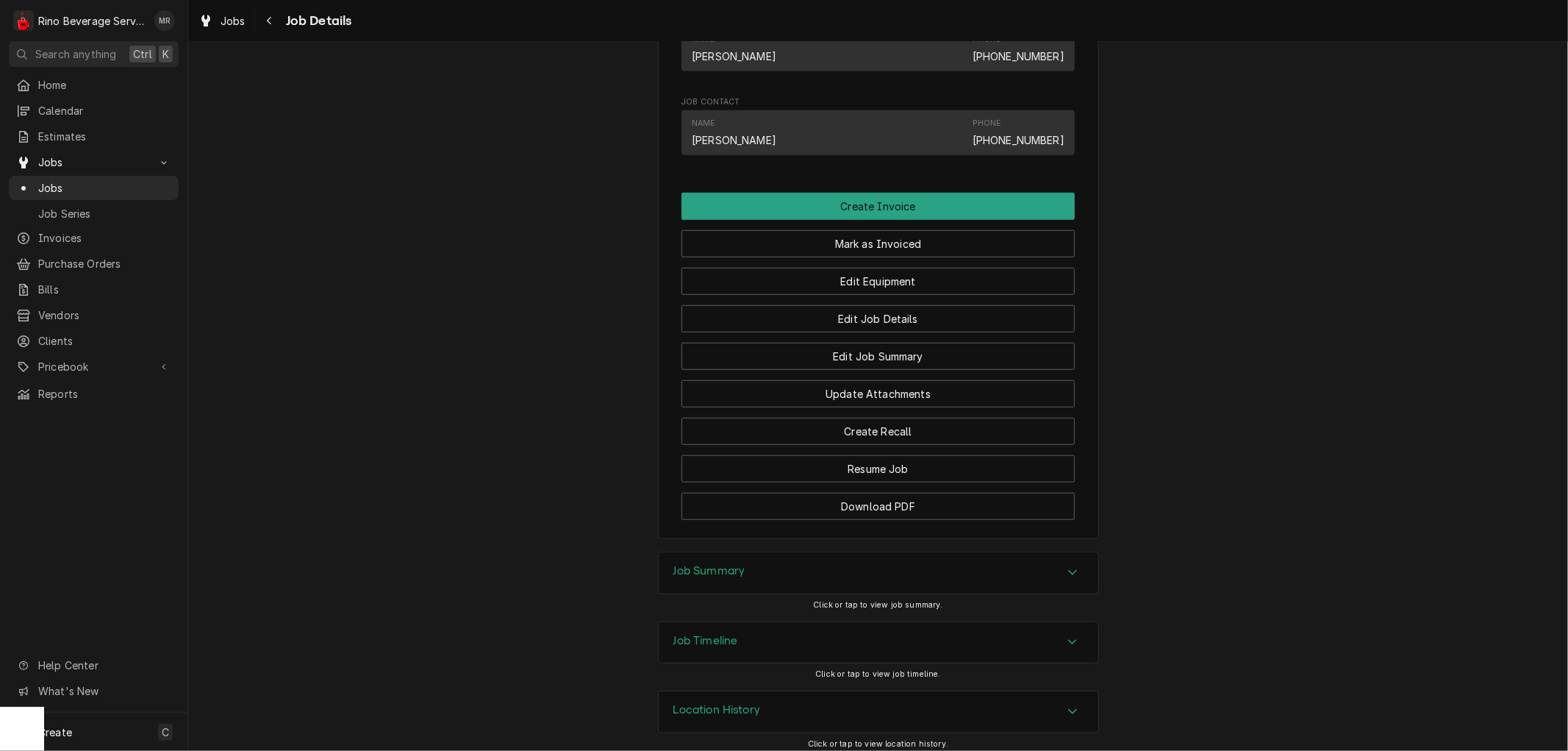
scroll to position [926, 0]
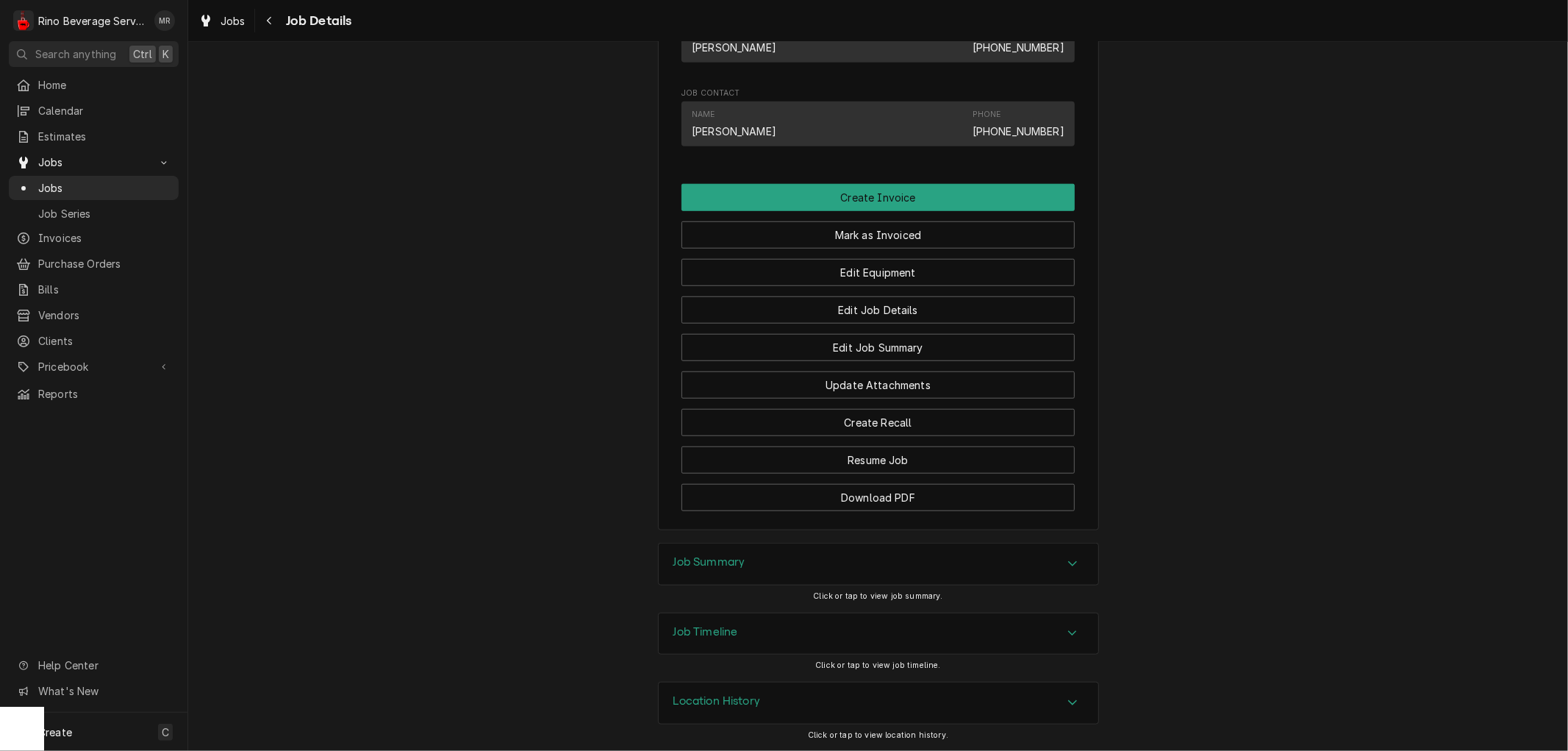
click at [820, 574] on div "Job Summary" at bounding box center [879, 563] width 440 height 41
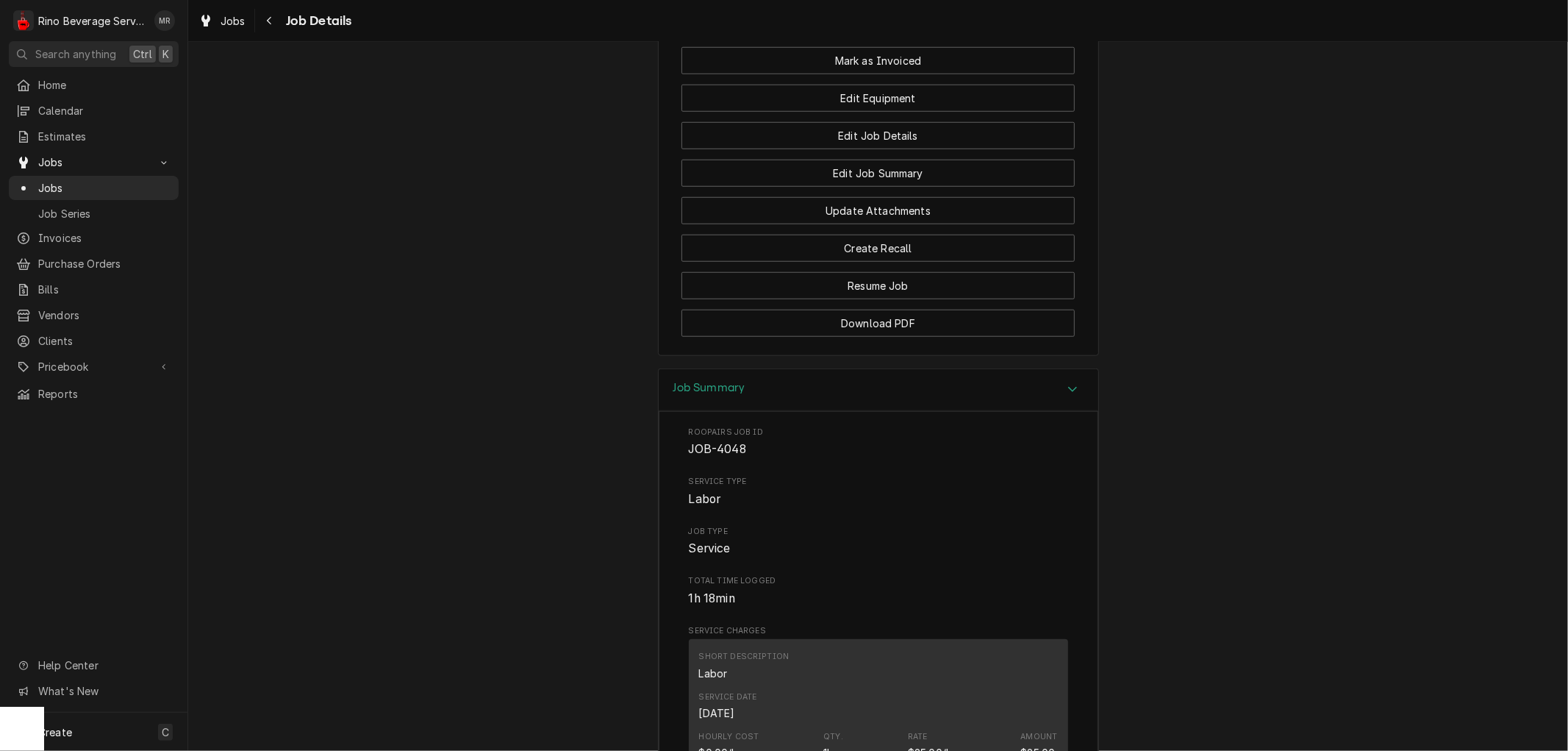
scroll to position [1128, 0]
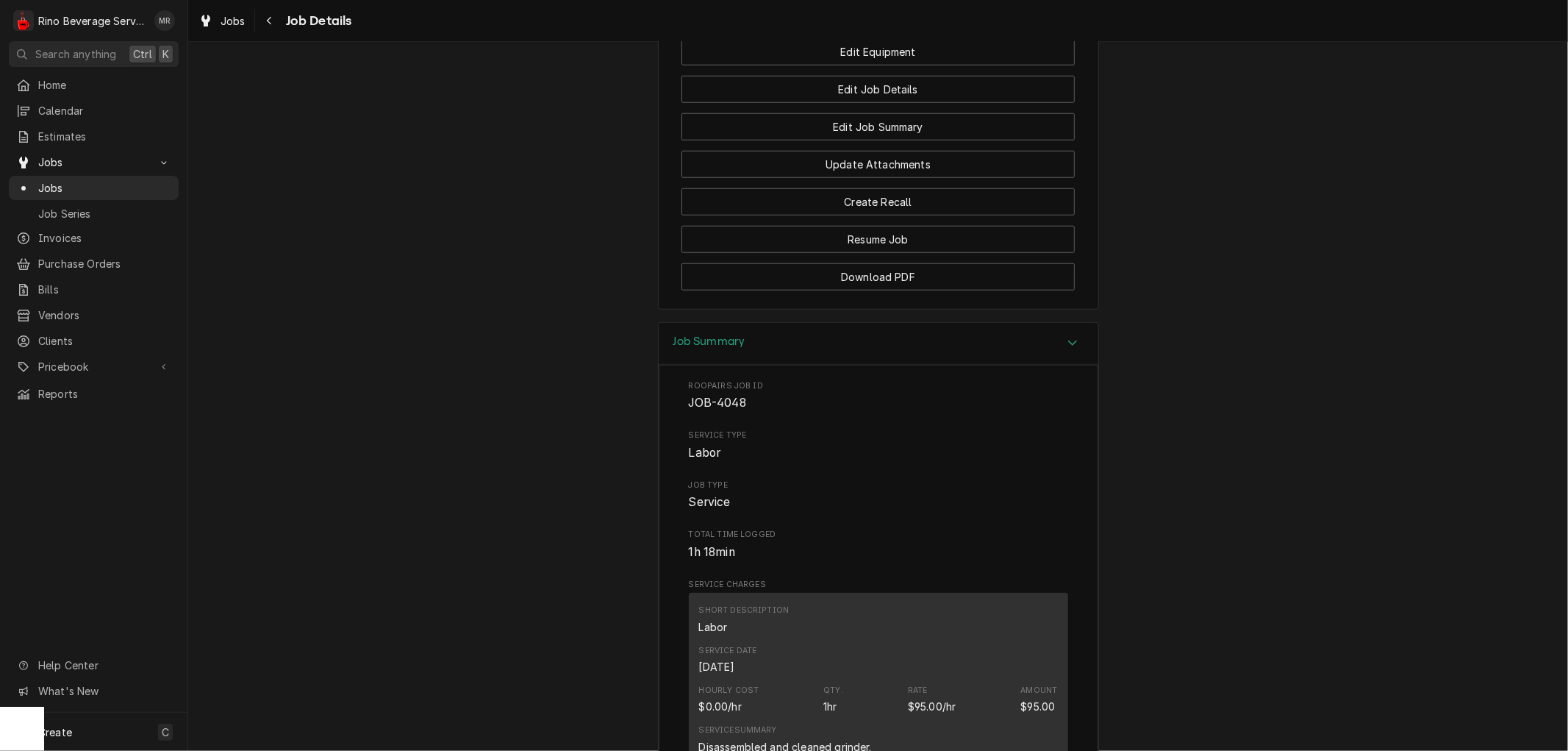
click at [1067, 349] on icon "Accordion Header" at bounding box center [1072, 342] width 10 height 11
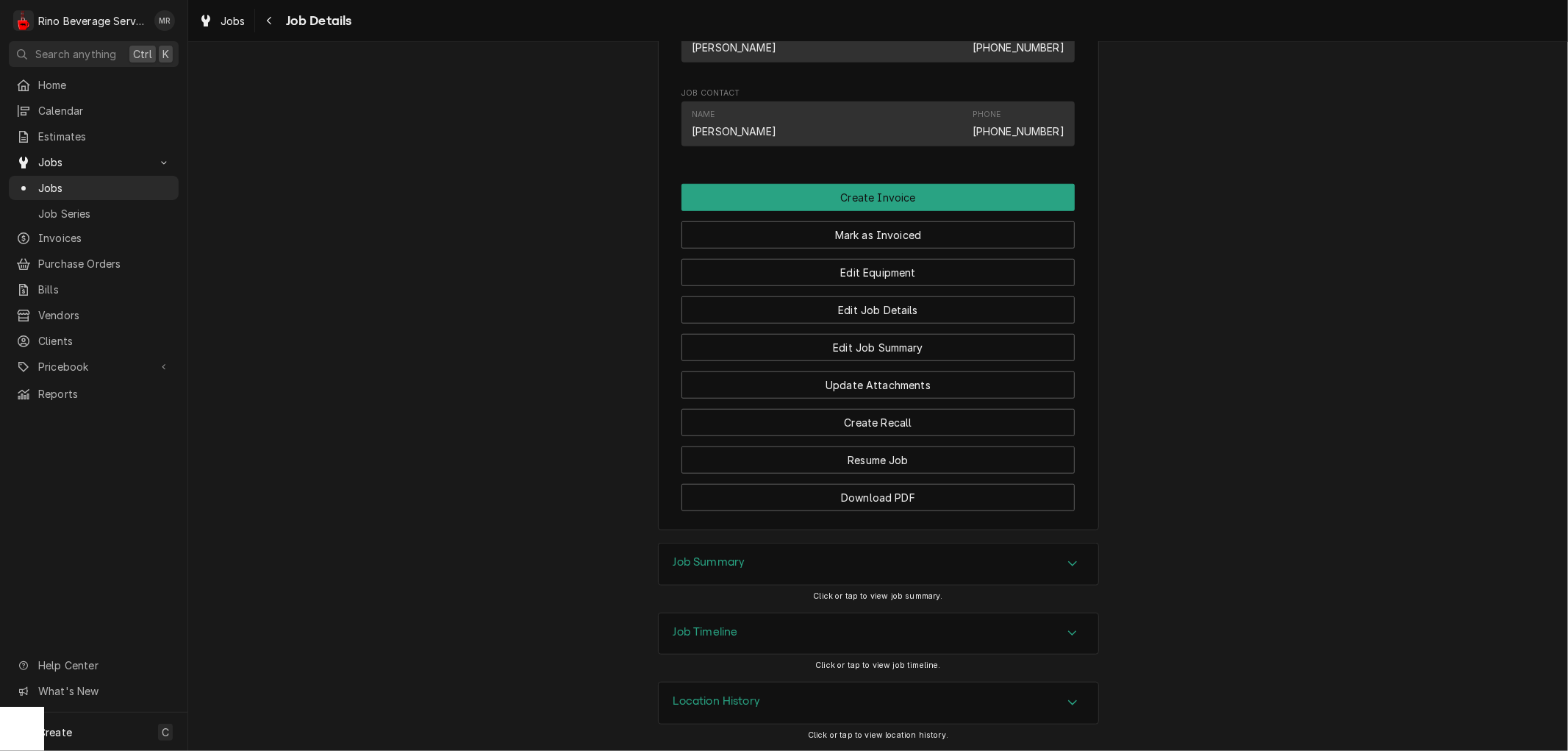
scroll to position [0, 0]
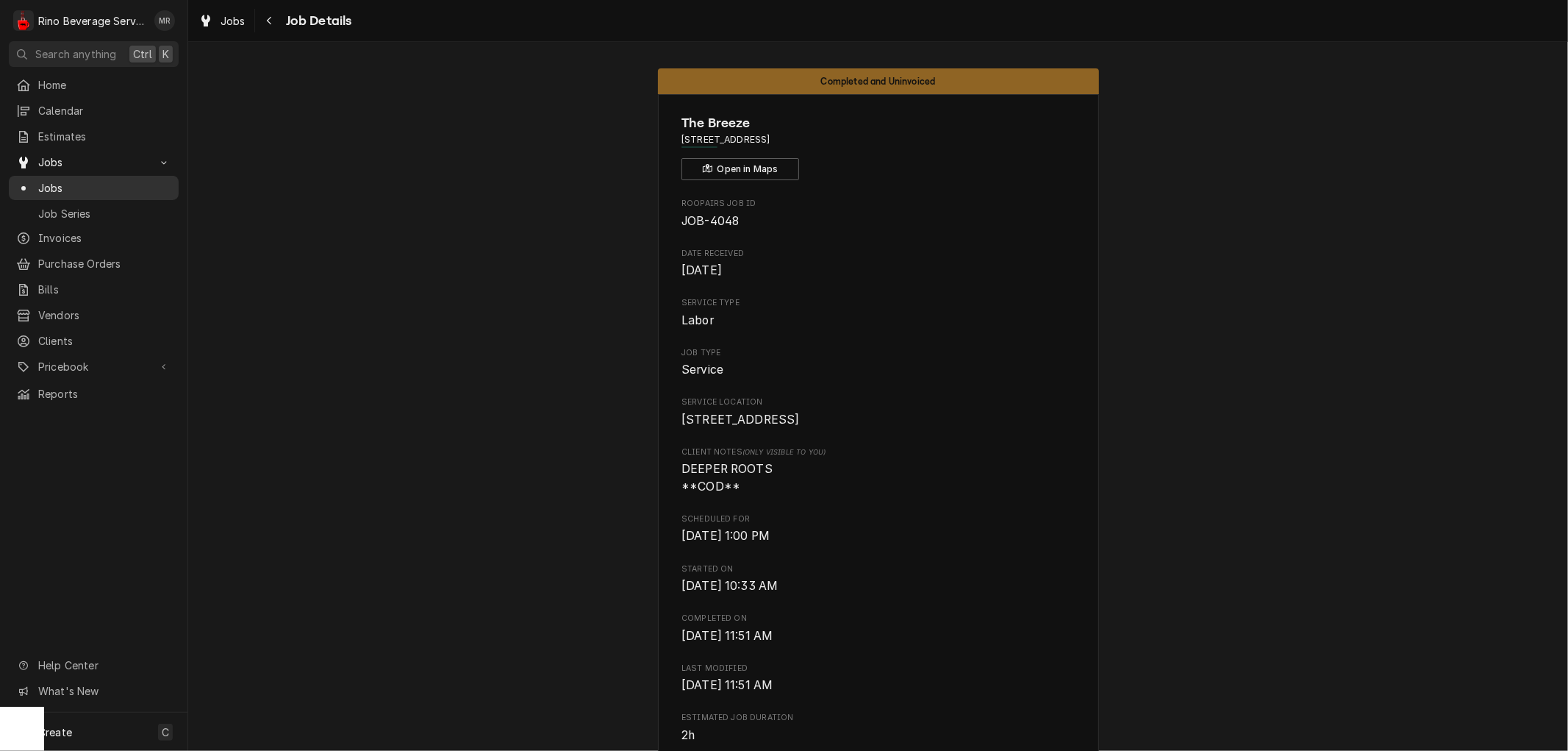
click at [83, 180] on span "Jobs" at bounding box center [104, 188] width 133 height 15
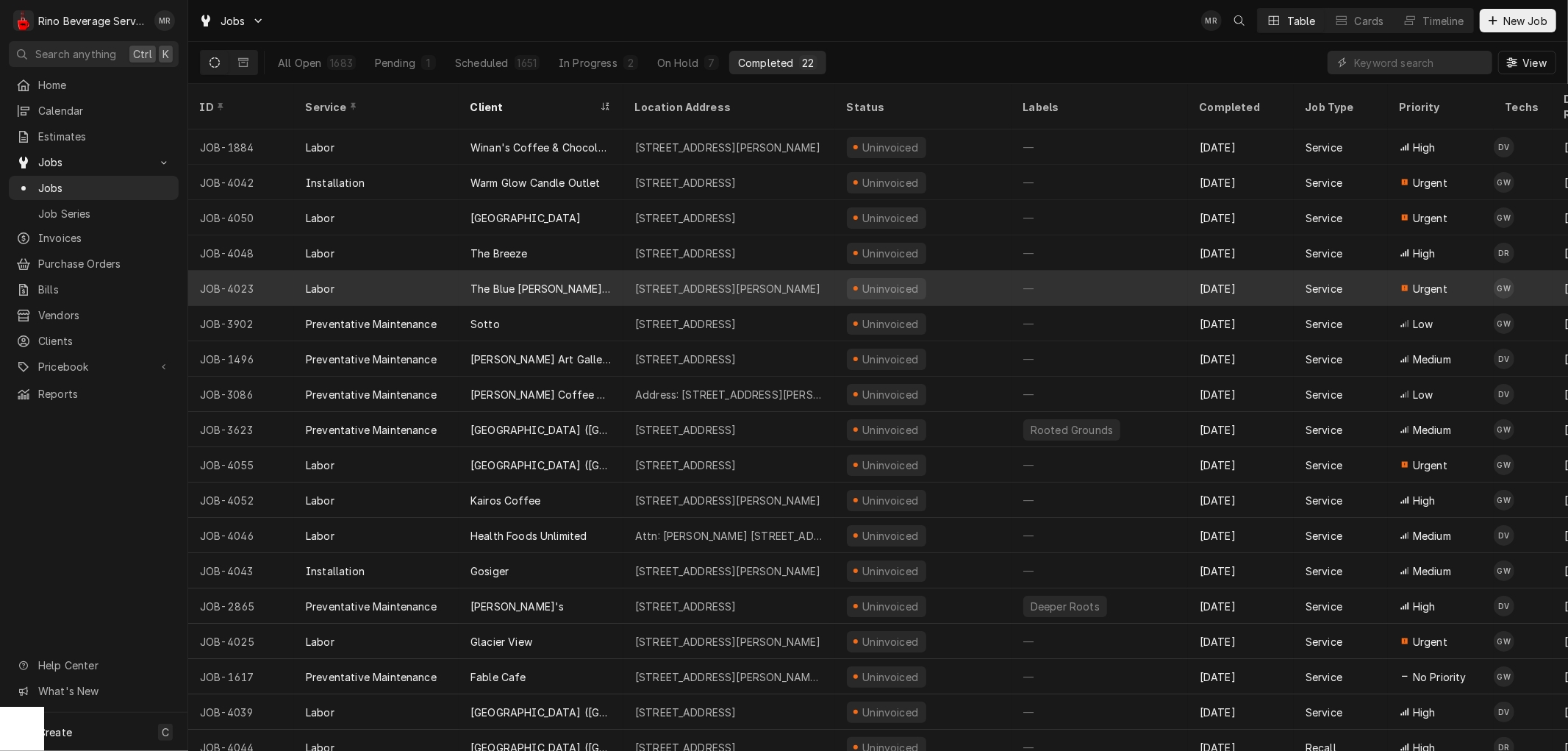
click at [590, 270] on div "The Blue [PERSON_NAME] Cafe" at bounding box center [541, 287] width 165 height 35
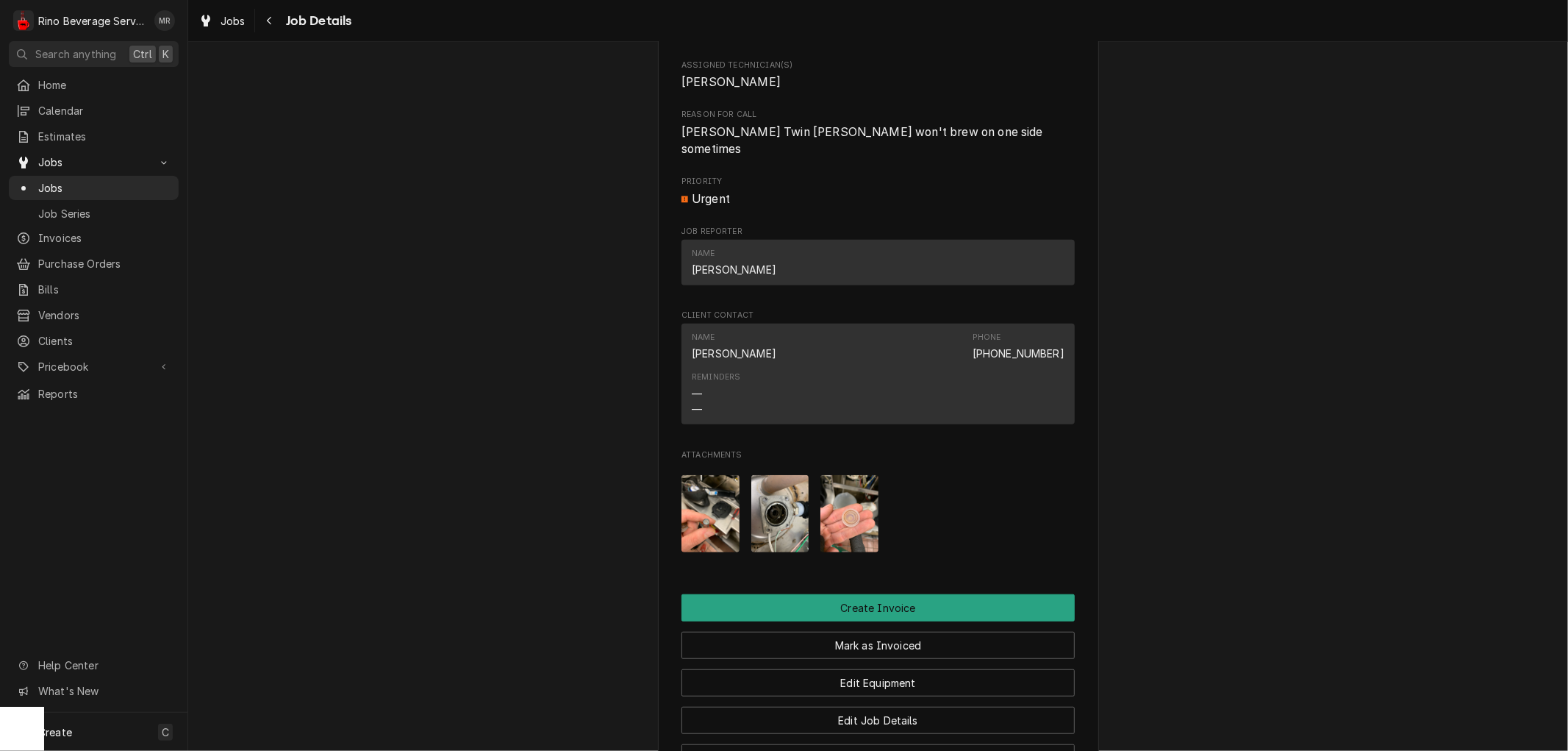
scroll to position [653, 0]
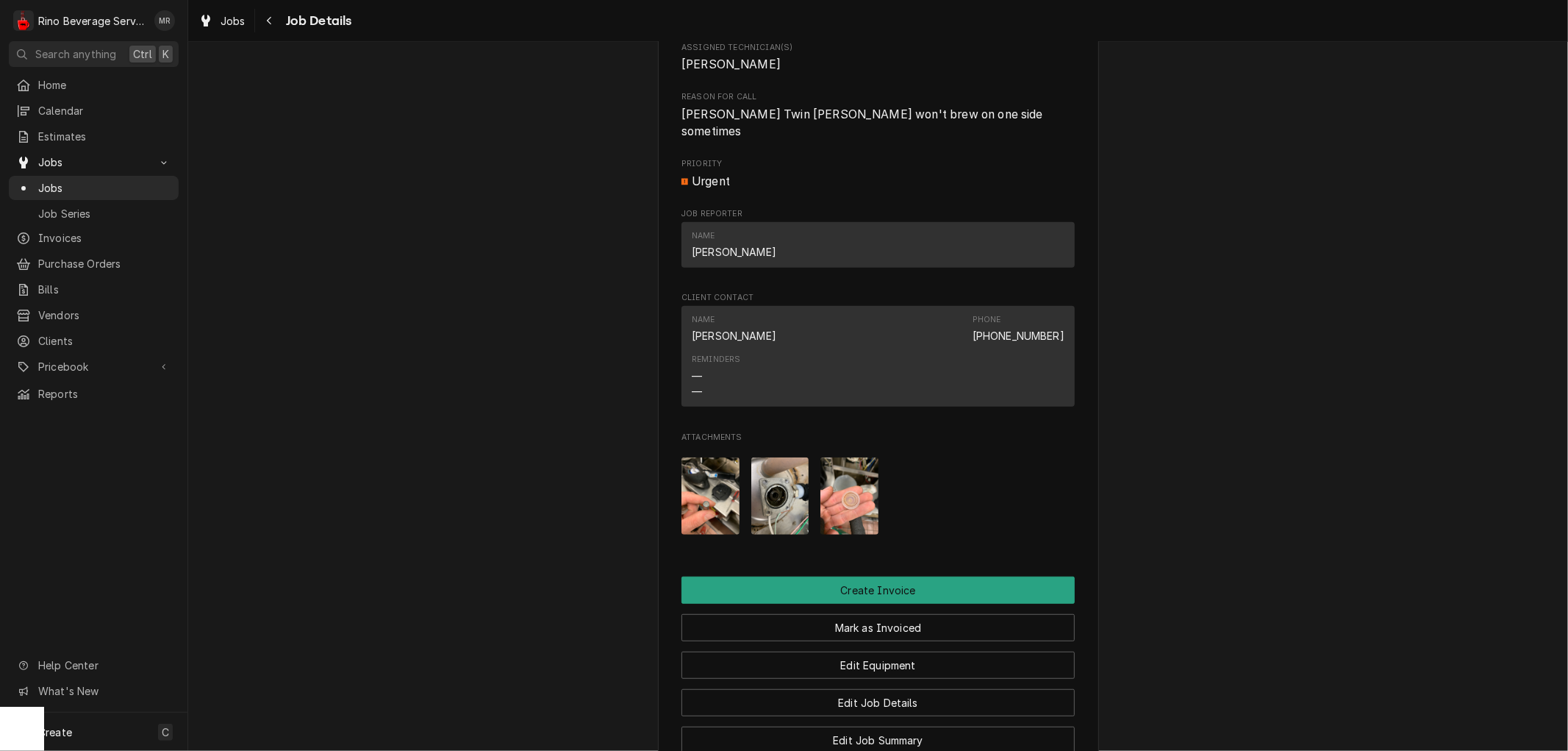
click at [718, 512] on img "Attachments" at bounding box center [710, 495] width 58 height 77
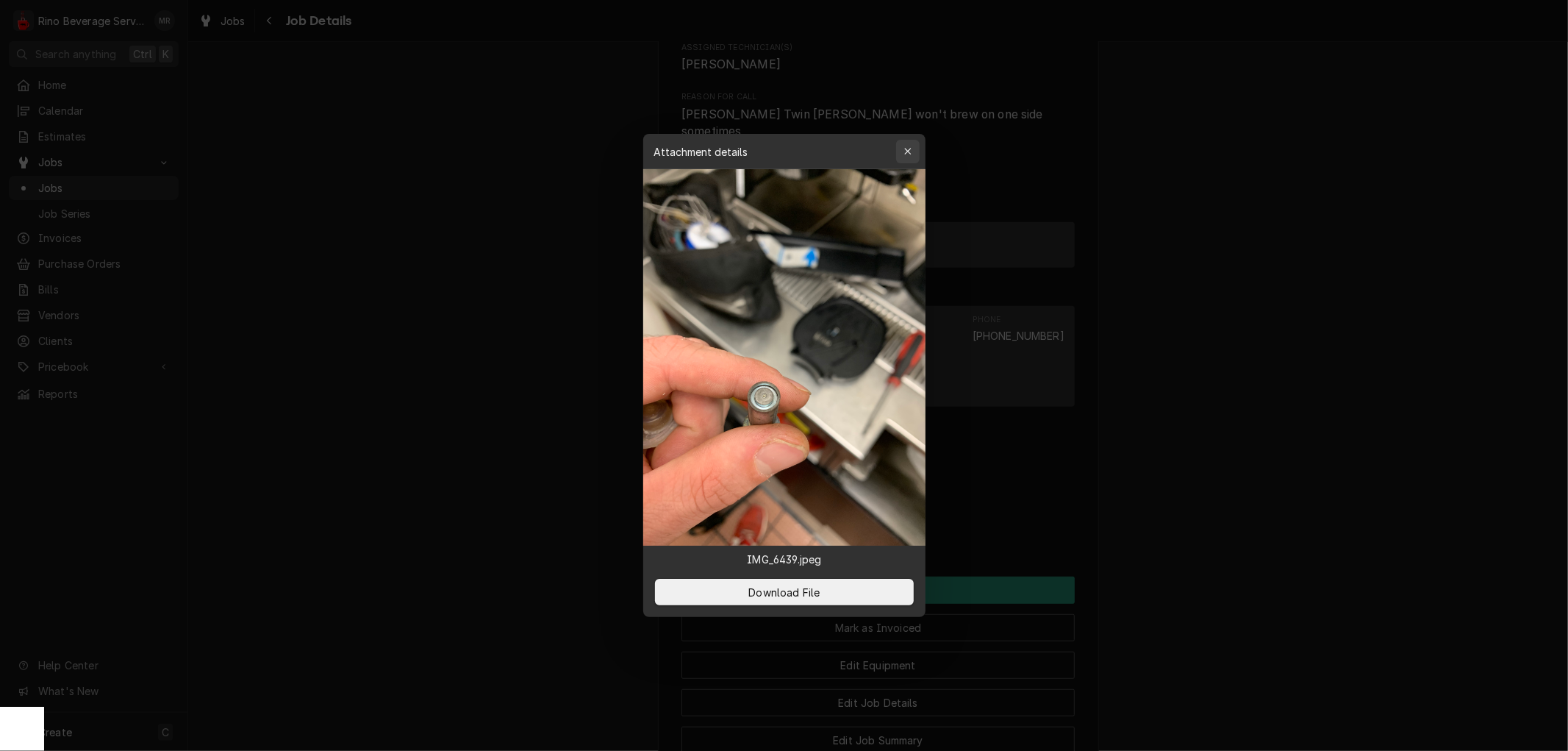
click at [903, 150] on icon "button" at bounding box center [907, 151] width 9 height 10
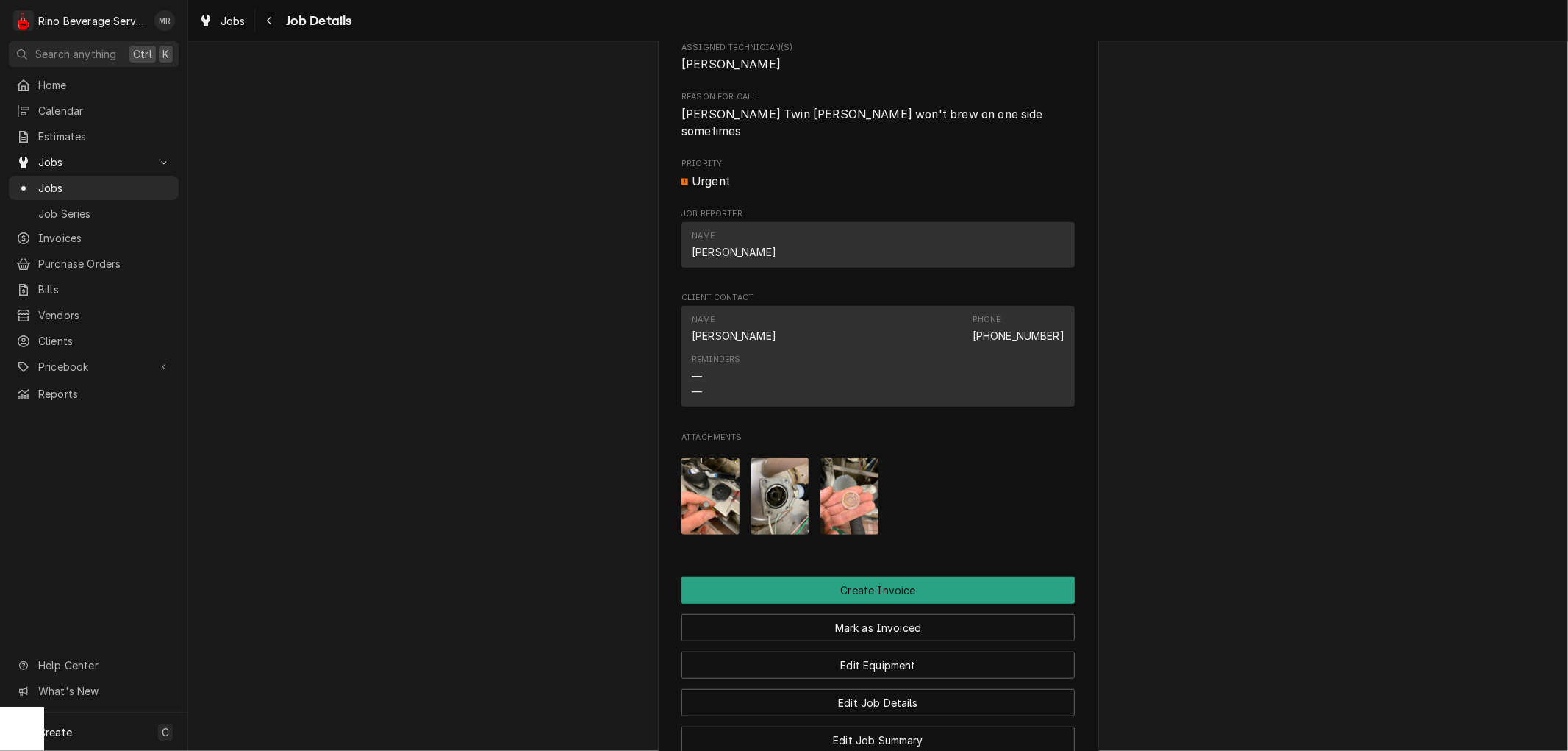
click at [779, 498] on img "Attachments" at bounding box center [780, 495] width 58 height 77
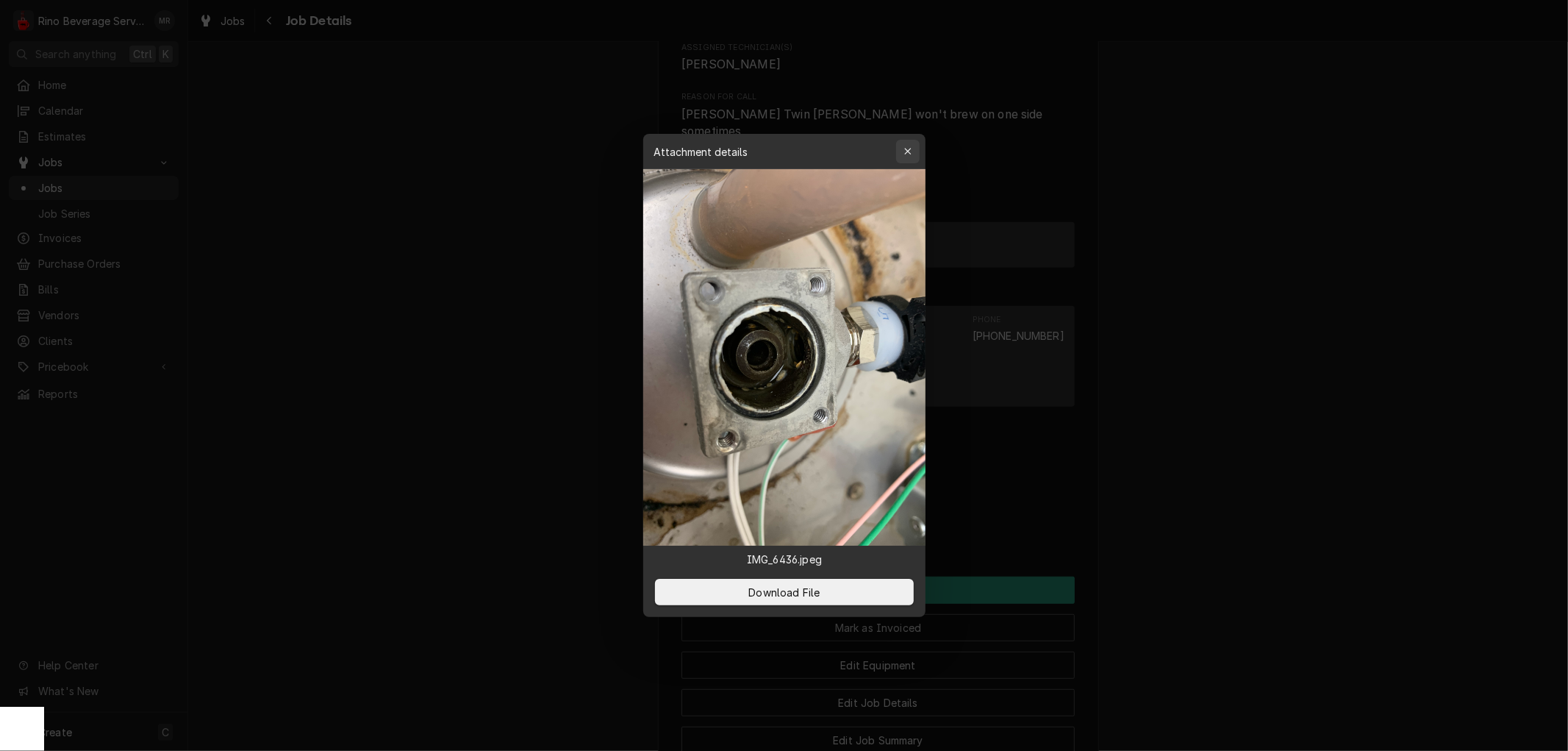
click at [905, 148] on icon "button" at bounding box center [907, 151] width 9 height 10
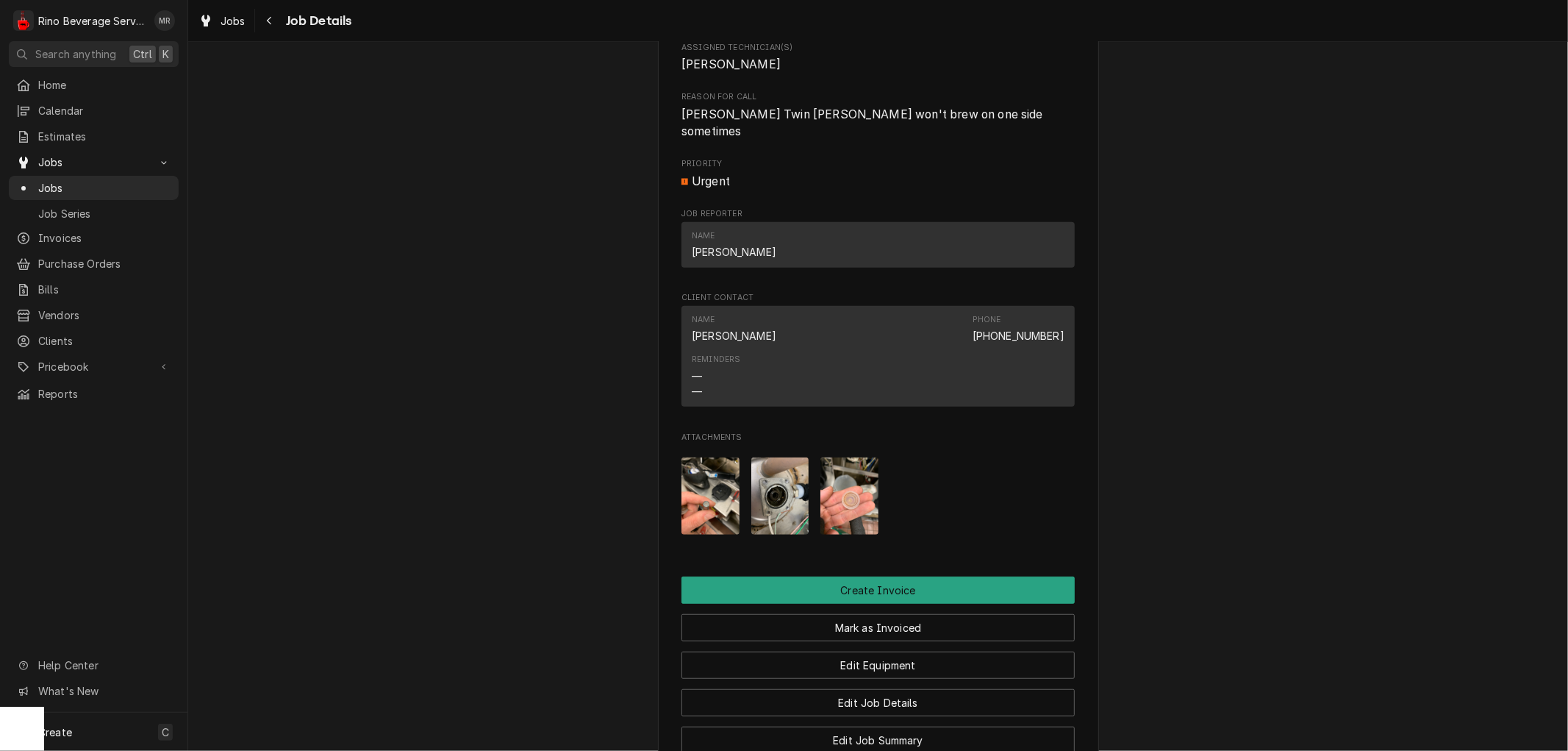
click at [842, 513] on img "Attachments" at bounding box center [848, 495] width 58 height 77
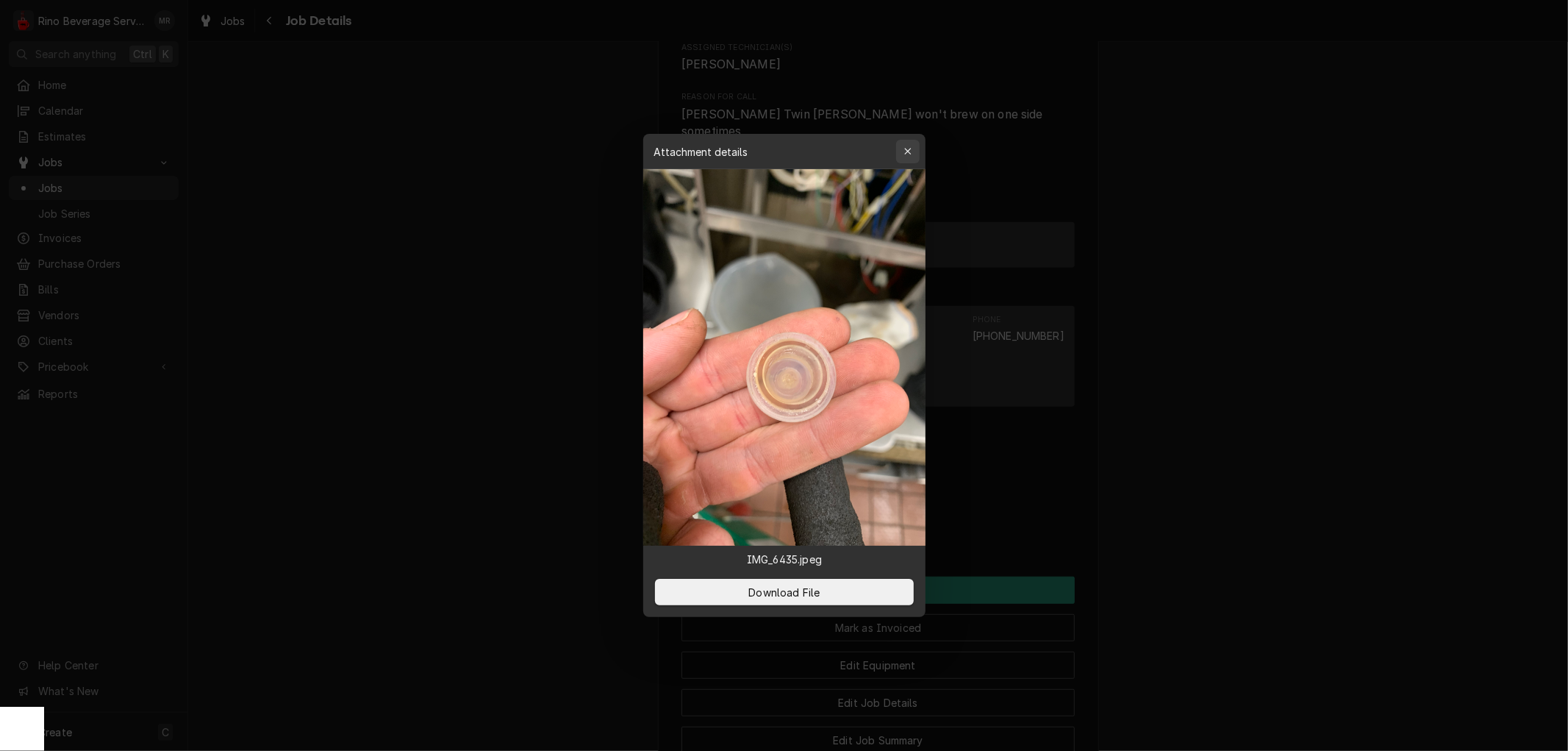
click at [906, 150] on icon "button" at bounding box center [907, 151] width 7 height 7
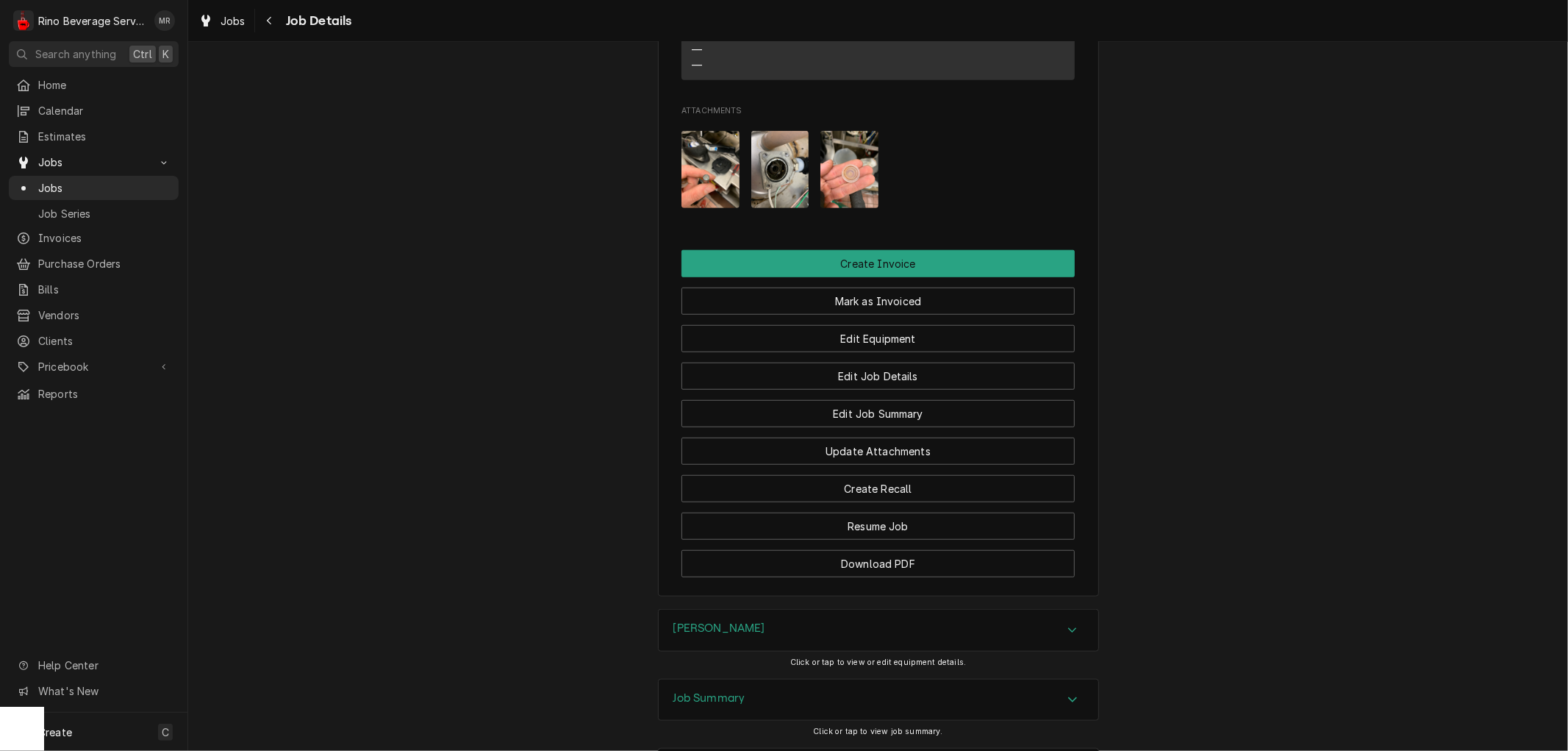
scroll to position [980, 0]
click at [812, 414] on button "Edit Job Summary" at bounding box center [878, 412] width 393 height 27
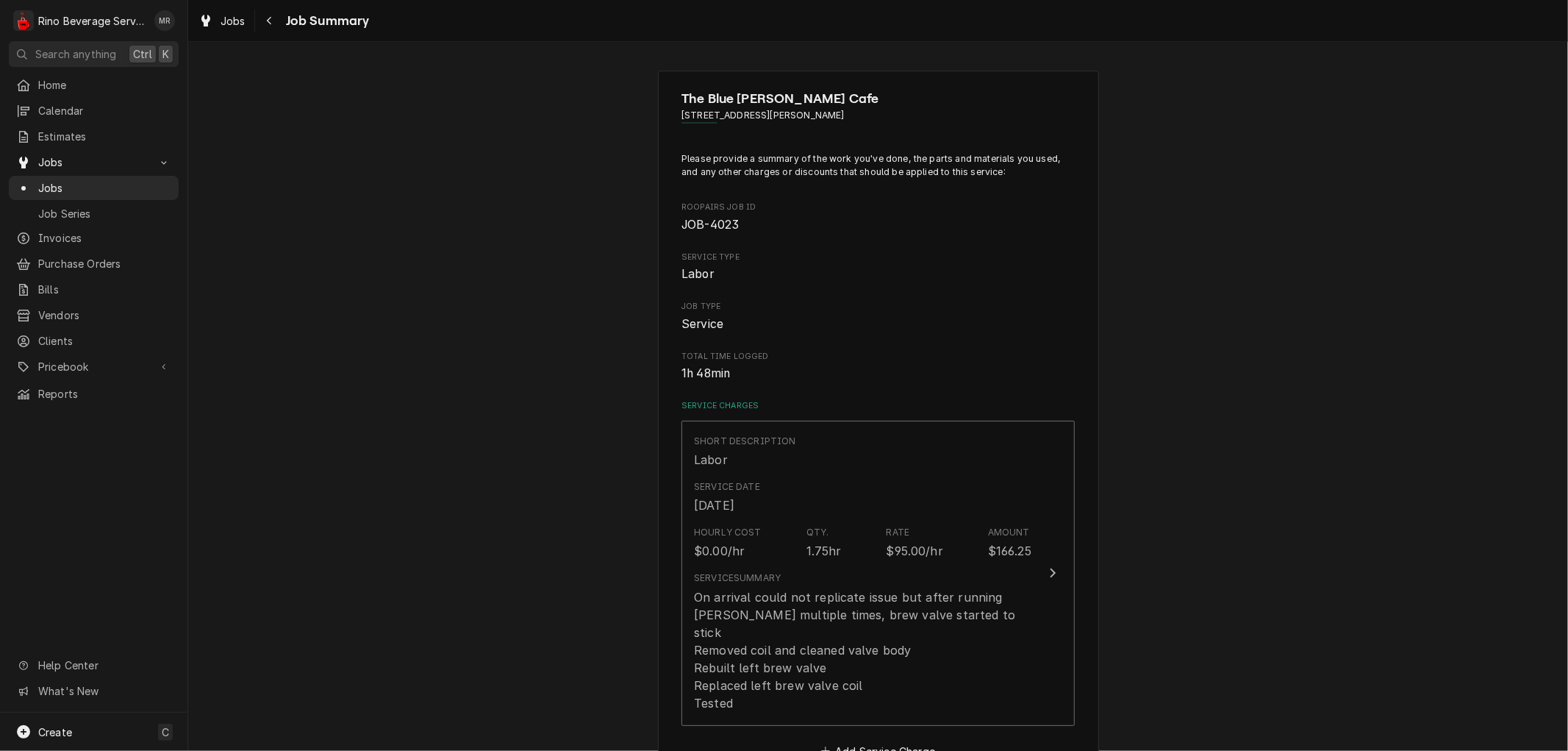
type textarea "x"
